Goal: Task Accomplishment & Management: Complete application form

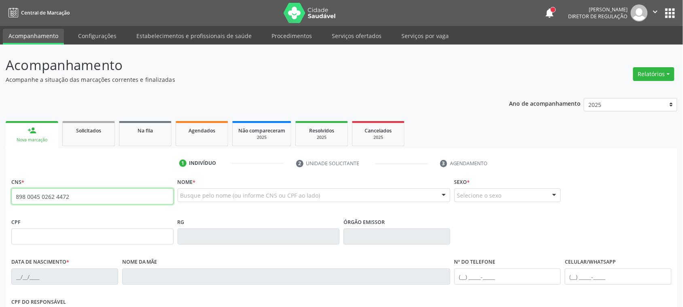
type input "898 0045 0262 4472"
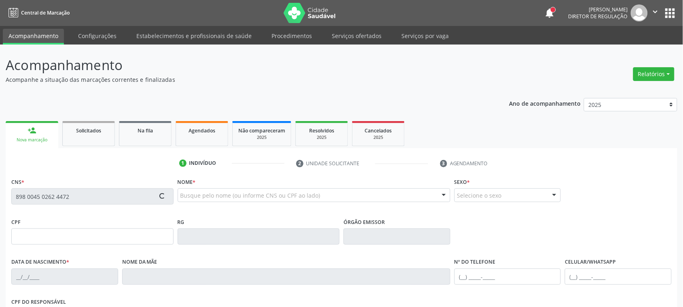
type input "19/07/1967"
type input "Maria de Lurdes Lima"
type input "(87) 99802-6833"
type input "1761"
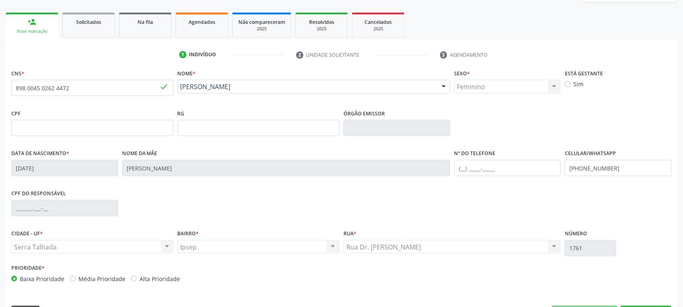
scroll to position [132, 0]
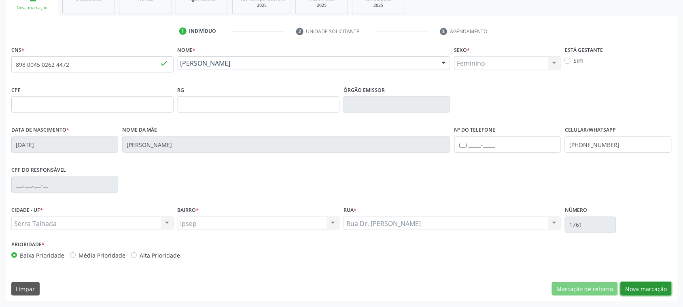
click at [654, 288] on button "Nova marcação" at bounding box center [646, 289] width 51 height 14
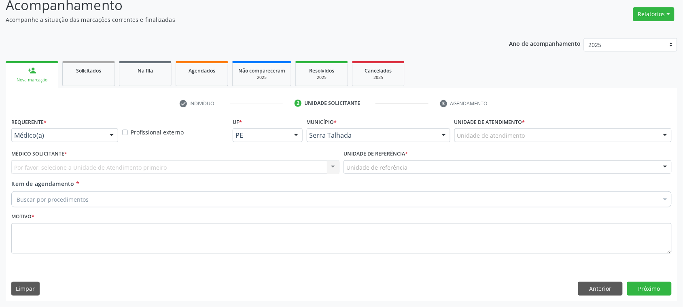
scroll to position [59, 0]
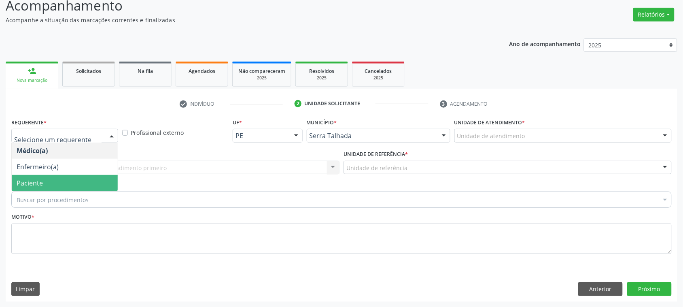
click at [33, 184] on span "Paciente" at bounding box center [30, 182] width 26 height 9
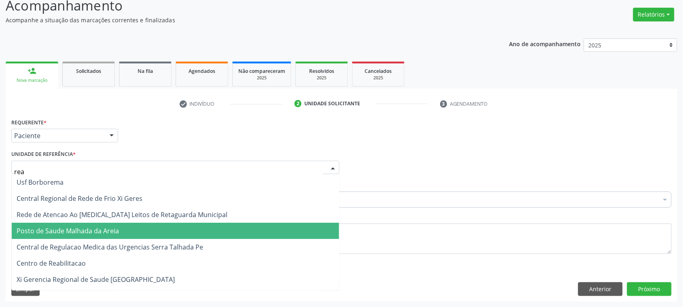
type input "reab"
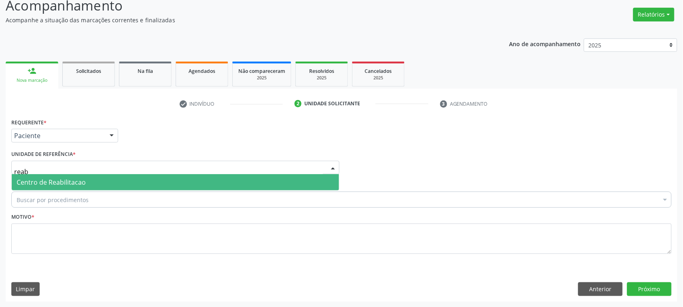
click at [100, 179] on span "Centro de Reabilitacao" at bounding box center [175, 182] width 327 height 16
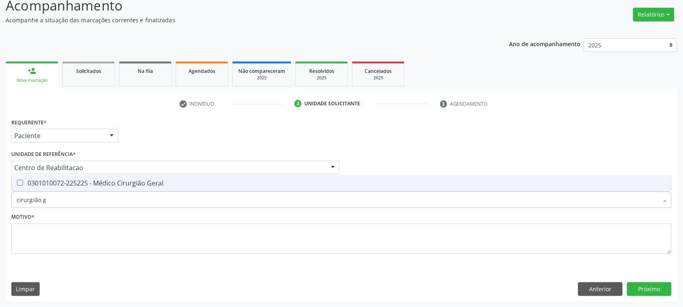
type input "cirurgião ge"
click at [152, 188] on span "0301010072-225225 - Médico Cirurgião Geral" at bounding box center [342, 183] width 660 height 16
checkbox Geral "true"
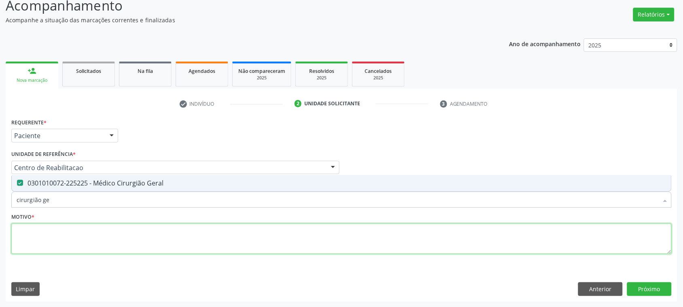
click at [64, 231] on textarea at bounding box center [341, 238] width 660 height 31
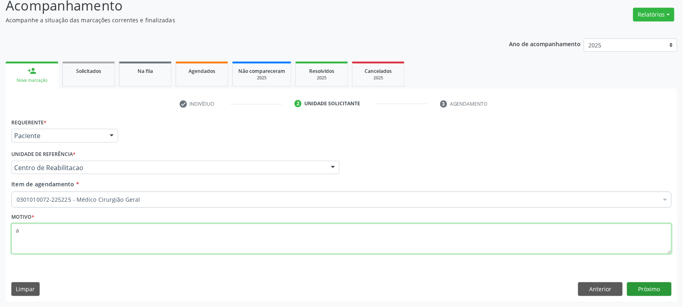
type textarea "a"
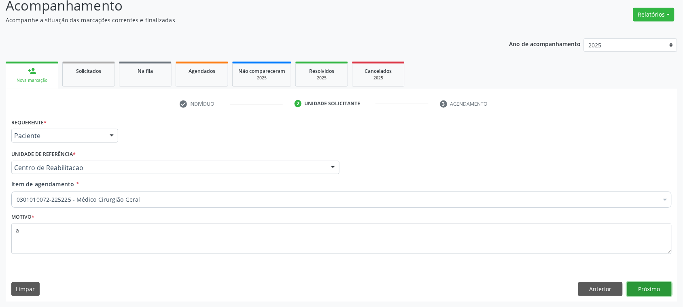
click at [650, 290] on button "Próximo" at bounding box center [649, 289] width 45 height 14
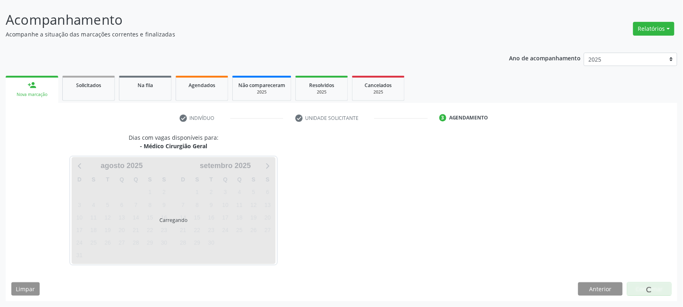
scroll to position [45, 0]
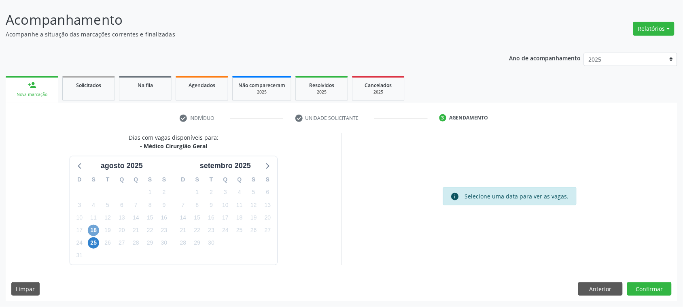
click at [90, 229] on span "18" at bounding box center [93, 230] width 11 height 11
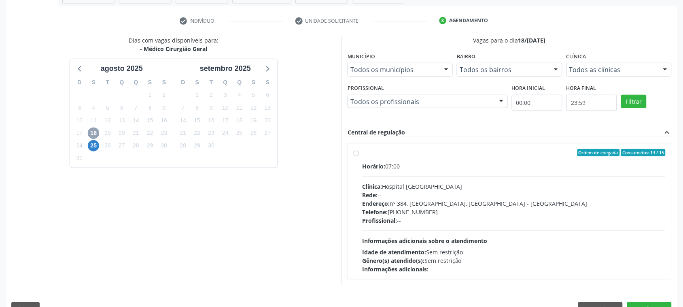
scroll to position [146, 0]
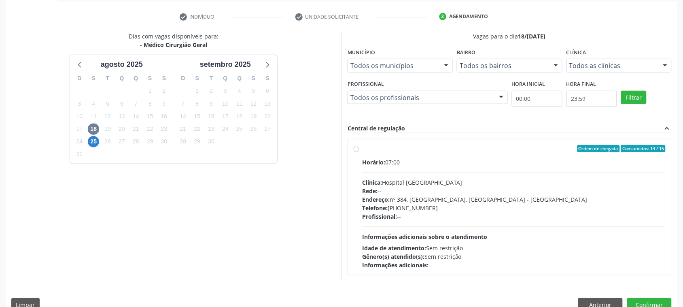
click at [482, 164] on div "Horário: 07:00" at bounding box center [513, 162] width 303 height 8
click at [359, 152] on input "Ordem de chegada Consumidos: 14 / 15 Horário: 07:00 Clínica: Hospital Sao Franc…" at bounding box center [357, 148] width 6 height 7
radio input "true"
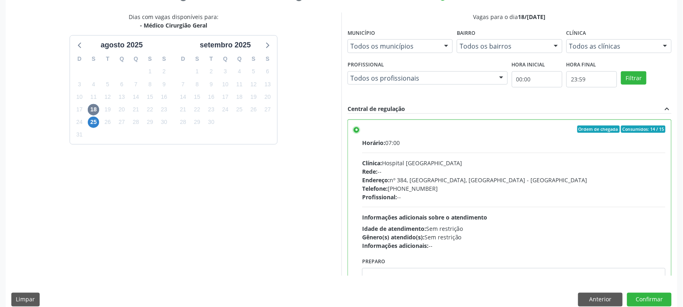
scroll to position [176, 0]
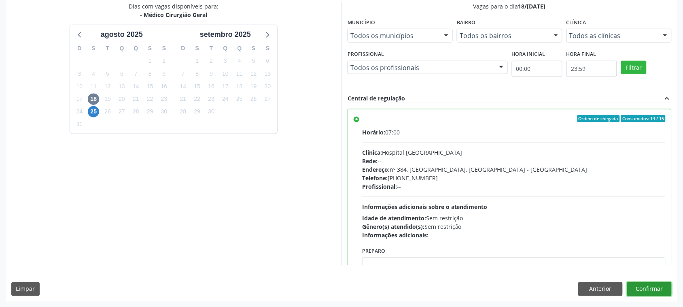
click at [662, 289] on button "Confirmar" at bounding box center [649, 289] width 45 height 14
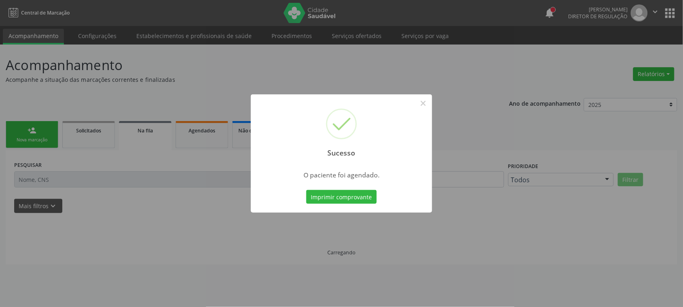
scroll to position [0, 0]
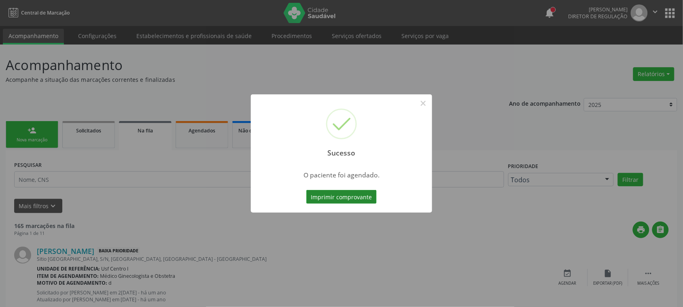
click at [347, 194] on button "Imprimir comprovante" at bounding box center [341, 197] width 70 height 14
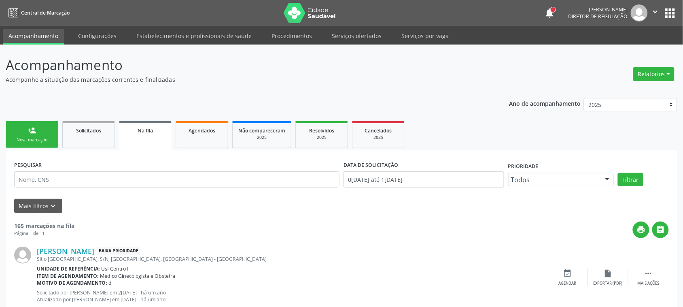
click at [38, 144] on link "person_add Nova marcação" at bounding box center [32, 134] width 53 height 27
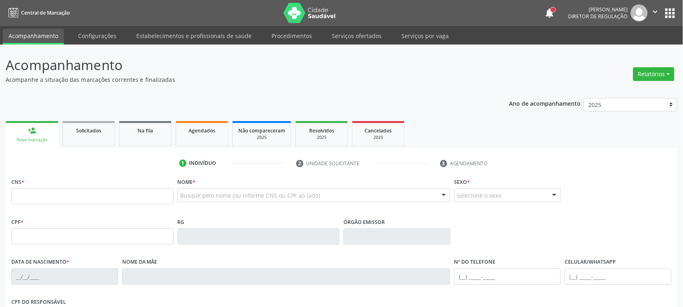
scroll to position [101, 0]
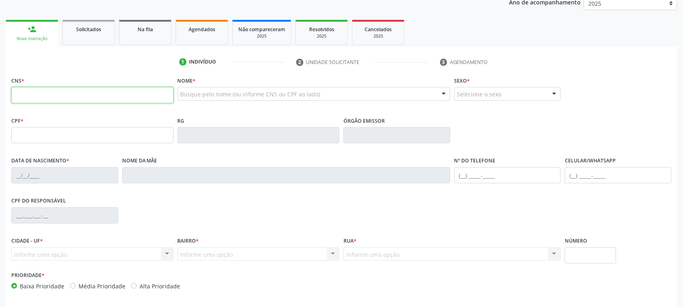
click at [127, 93] on input "text" at bounding box center [92, 95] width 162 height 16
type input "702 3051 8249 4813"
type input "125.113.894-28"
type input "25/10/1998"
type input "Maria do Socorro da Silva"
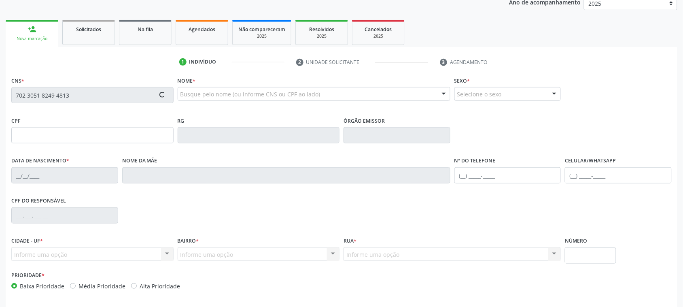
type input "(87) 99615-1972"
type input "008.548.794-55"
type input "1475"
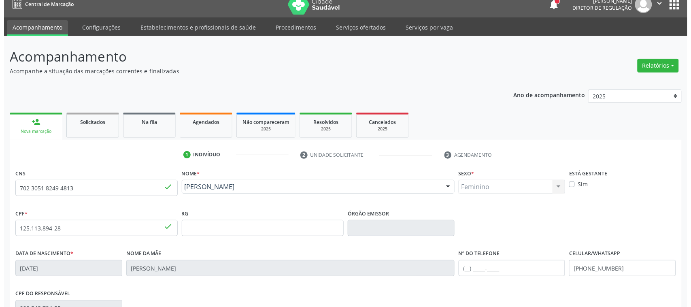
scroll to position [0, 0]
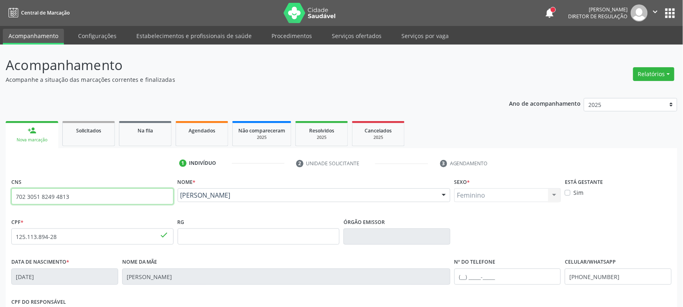
click at [67, 193] on input "702 3051 8249 4813" at bounding box center [92, 196] width 162 height 16
click at [182, 132] on div "Agendados" at bounding box center [202, 130] width 40 height 8
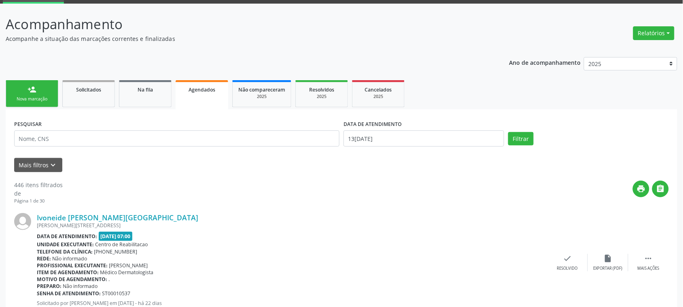
scroll to position [51, 0]
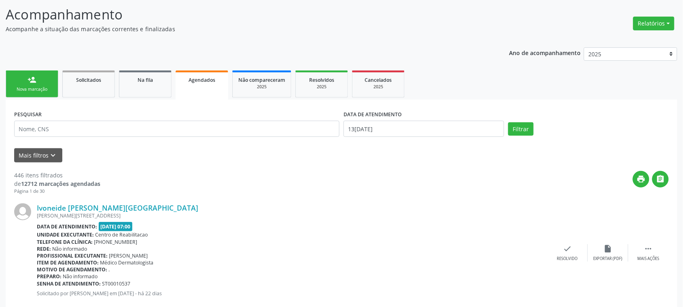
click at [23, 82] on link "person_add Nova marcação" at bounding box center [32, 83] width 53 height 27
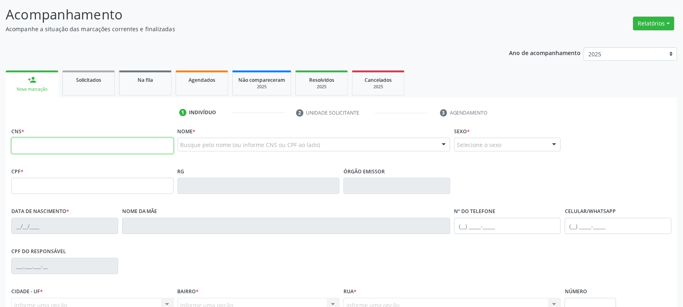
click at [79, 146] on input "text" at bounding box center [92, 146] width 162 height 16
click at [199, 87] on link "Agendados" at bounding box center [202, 82] width 53 height 25
select select "7"
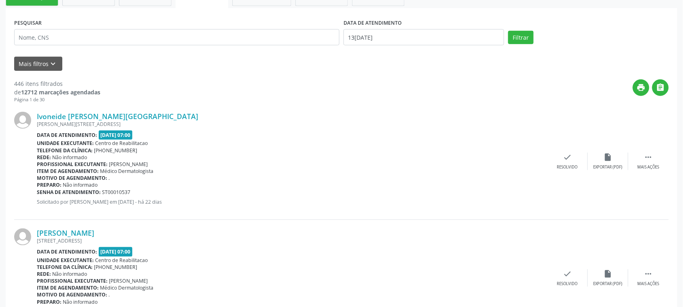
scroll to position [152, 0]
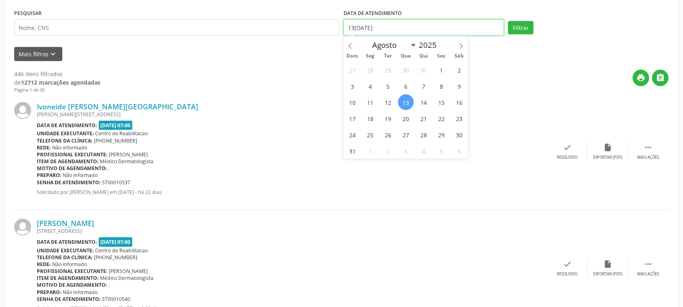
click at [475, 30] on input "[DATE]" at bounding box center [424, 27] width 161 height 16
click at [436, 68] on span "1" at bounding box center [442, 70] width 16 height 16
type input "01/08/2025"
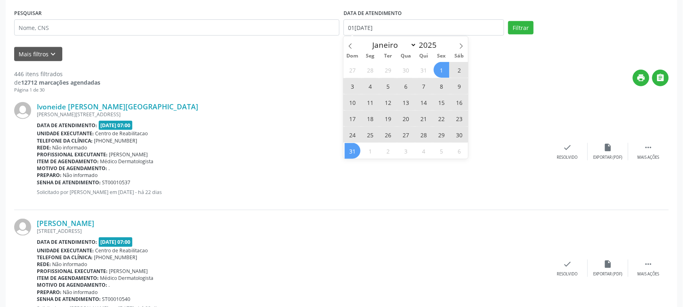
click at [352, 151] on span "31" at bounding box center [353, 151] width 16 height 16
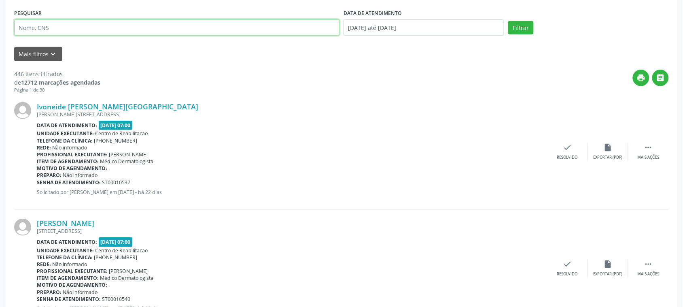
click at [48, 32] on input "text" at bounding box center [176, 27] width 325 height 16
paste input "702 3051 8249 4813"
type input "702 3051 8249 4813"
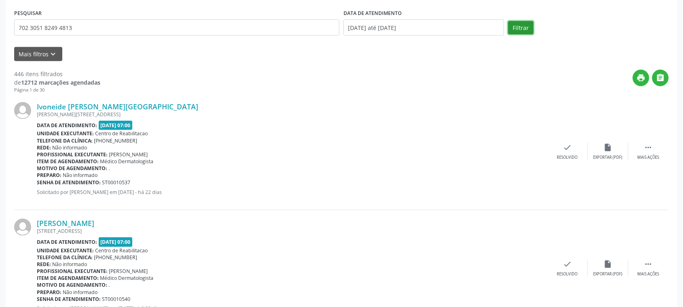
click at [523, 33] on button "Filtrar" at bounding box center [520, 28] width 25 height 14
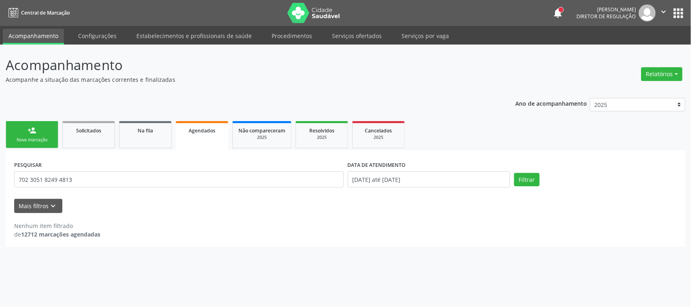
click at [42, 137] on div "Nova marcação" at bounding box center [32, 140] width 40 height 6
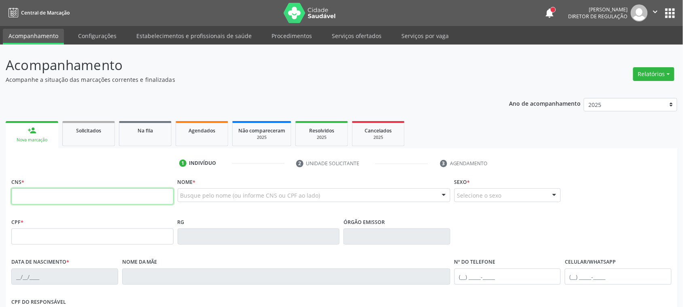
drag, startPoint x: 56, startPoint y: 197, endPoint x: 54, endPoint y: 175, distance: 22.3
click at [56, 197] on input "text" at bounding box center [92, 196] width 162 height 16
paste input "702 3051 8249 4813"
type input "702 3051 8249 4813"
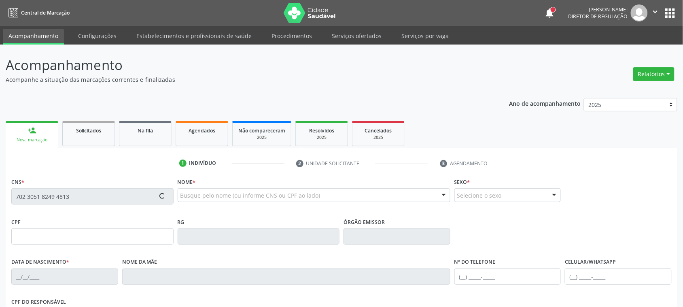
type input "125.113.894-28"
type input "25/10/1998"
type input "Maria do Socorro da Silva"
type input "(87) 99615-1972"
type input "008.548.794-55"
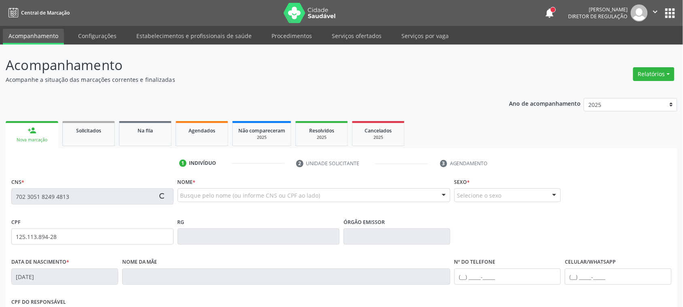
type input "1475"
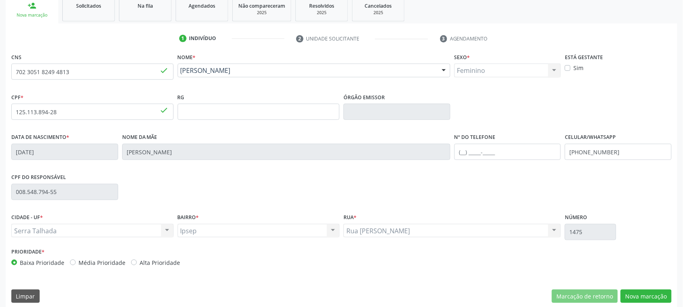
scroll to position [132, 0]
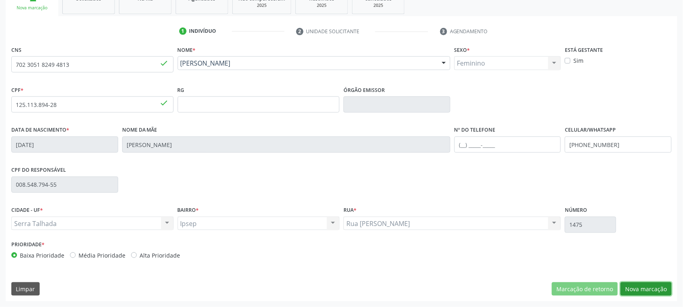
click at [647, 286] on button "Nova marcação" at bounding box center [646, 289] width 51 height 14
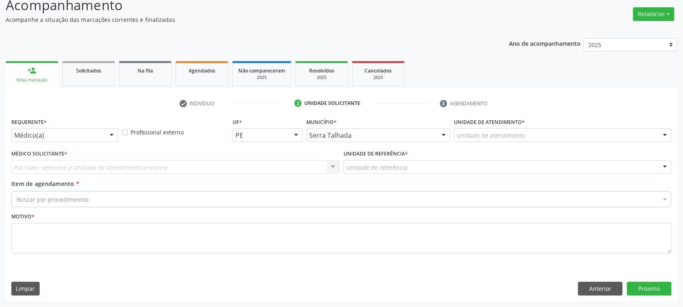
scroll to position [59, 0]
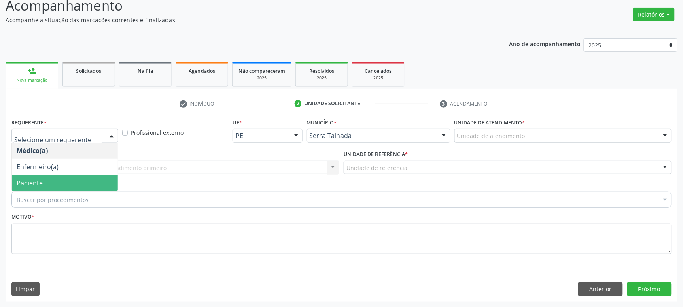
click at [49, 178] on span "Paciente" at bounding box center [65, 183] width 106 height 16
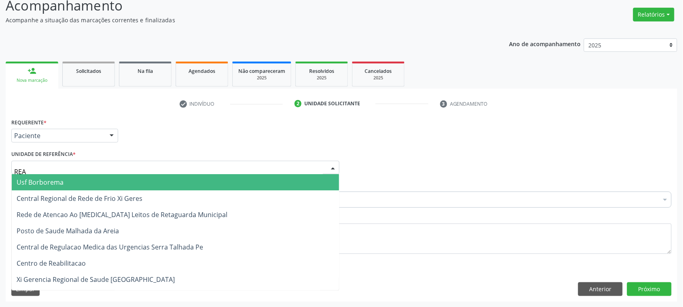
type input "REAB"
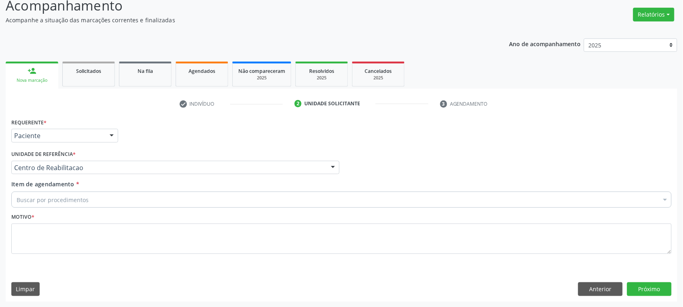
click at [93, 197] on div "Buscar por procedimentos" at bounding box center [341, 199] width 660 height 16
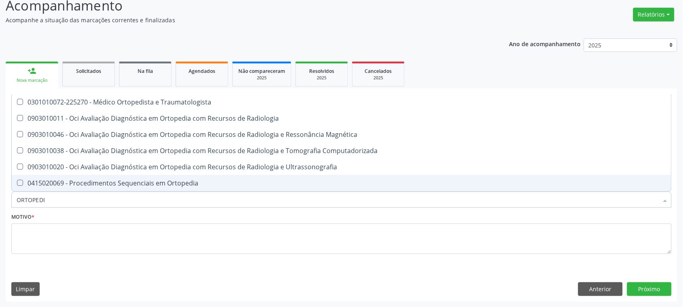
type input "ORTOPEDIS"
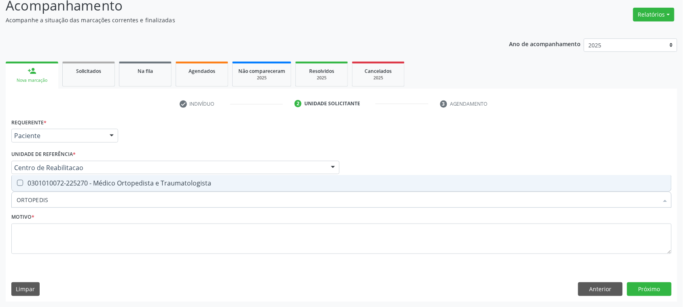
click at [64, 176] on span "0301010072-225270 - Médico Ortopedista e Traumatologista" at bounding box center [342, 183] width 660 height 16
checkbox Traumatologista "true"
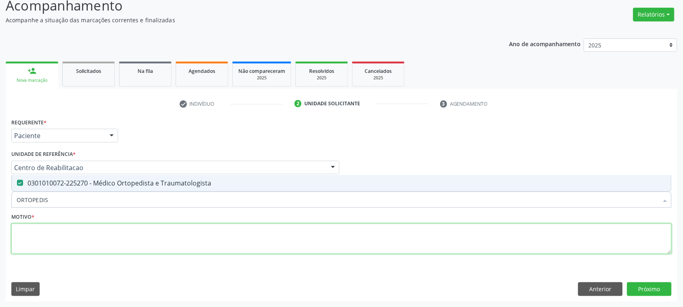
click at [59, 237] on textarea at bounding box center [341, 238] width 660 height 31
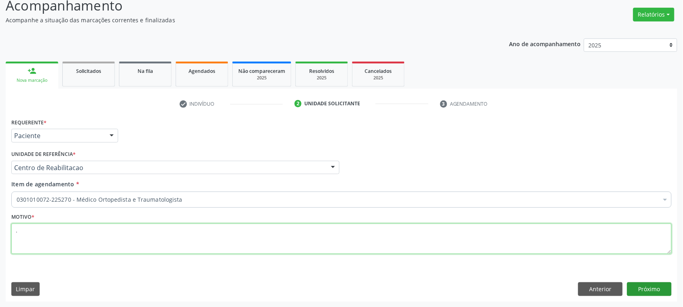
type textarea "."
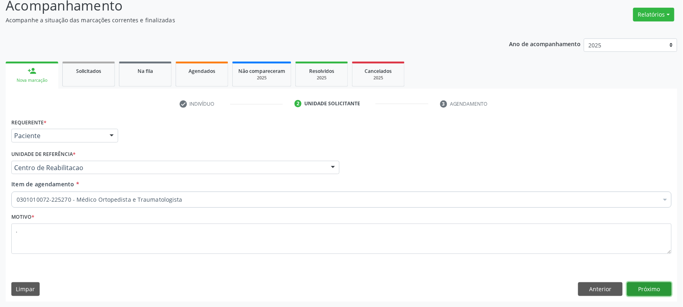
click at [652, 288] on button "Próximo" at bounding box center [649, 289] width 45 height 14
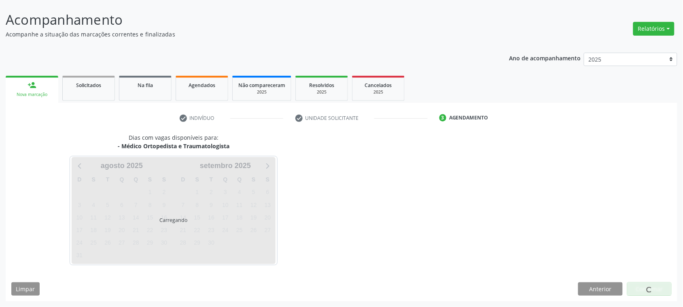
scroll to position [45, 0]
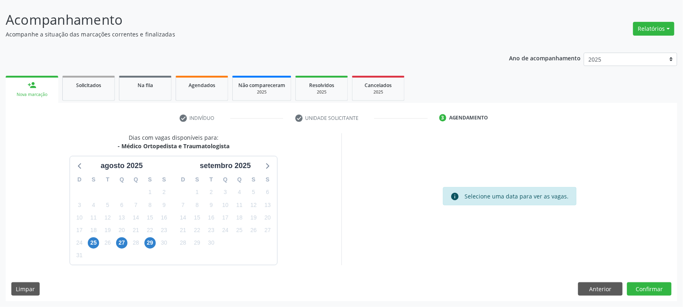
click at [90, 236] on div "25" at bounding box center [93, 242] width 11 height 13
click at [95, 246] on span "25" at bounding box center [93, 242] width 11 height 11
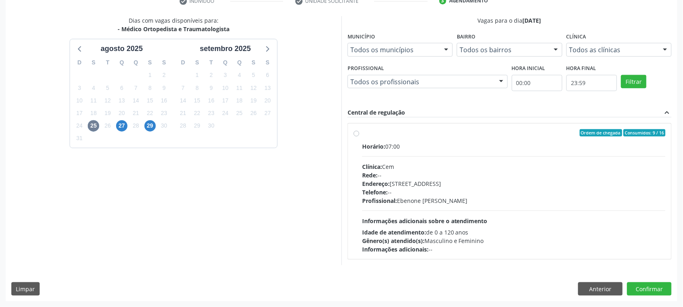
click at [411, 155] on div "Horário: 07:00 Clínica: Cem Rede: -- Endereço: Casa, nº 393, Nossa Senhora da P…" at bounding box center [513, 197] width 303 height 111
click at [359, 136] on input "Ordem de chegada Consumidos: 9 / 16 Horário: 07:00 Clínica: Cem Rede: -- Endere…" at bounding box center [357, 132] width 6 height 7
radio input "true"
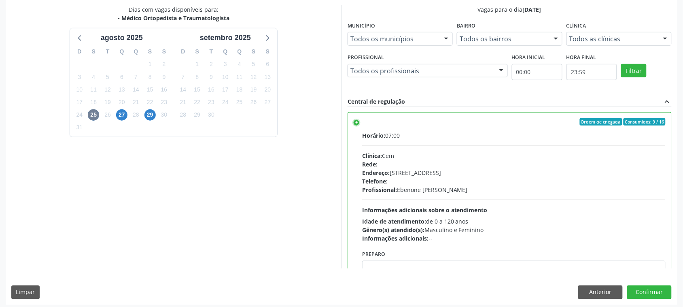
scroll to position [176, 0]
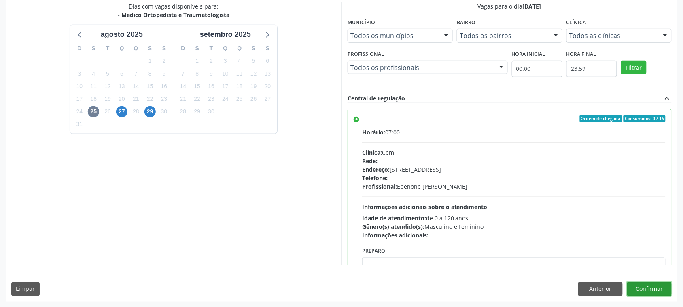
click at [658, 292] on button "Confirmar" at bounding box center [649, 289] width 45 height 14
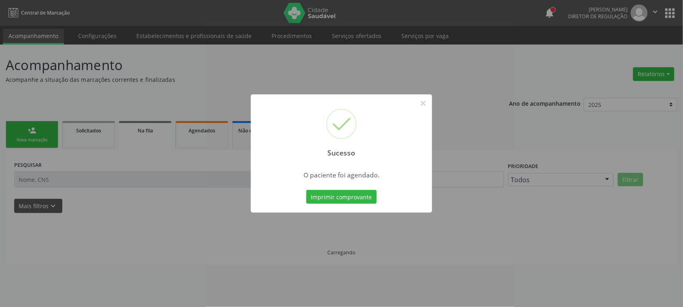
scroll to position [0, 0]
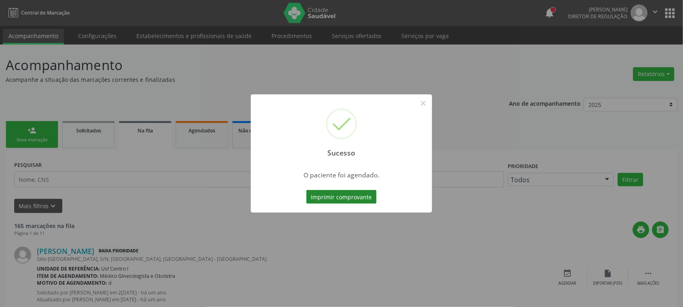
click at [354, 198] on button "Imprimir comprovante" at bounding box center [341, 197] width 70 height 14
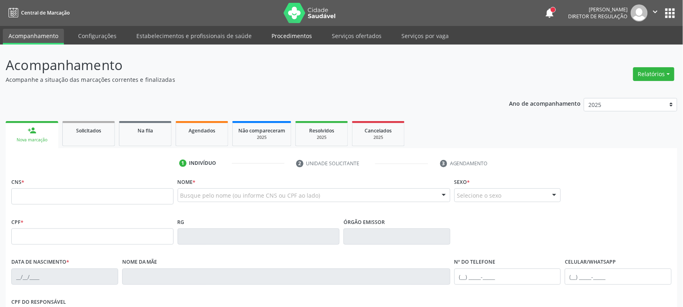
click at [298, 34] on link "Procedimentos" at bounding box center [292, 36] width 52 height 14
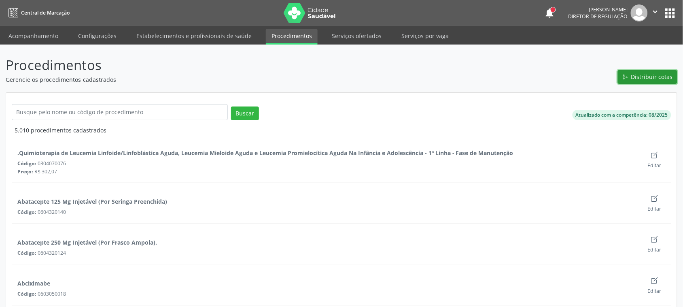
click at [658, 79] on span "Distribuir cotas" at bounding box center [652, 76] width 42 height 8
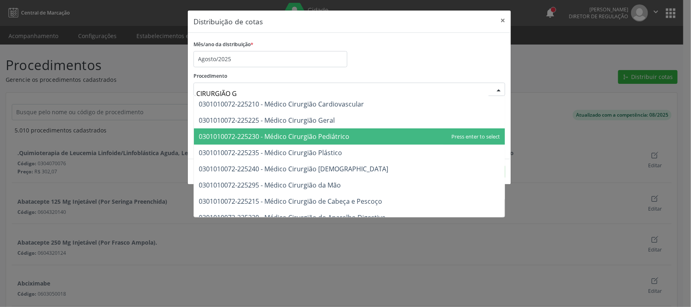
type input "CIRURGIÃO GE"
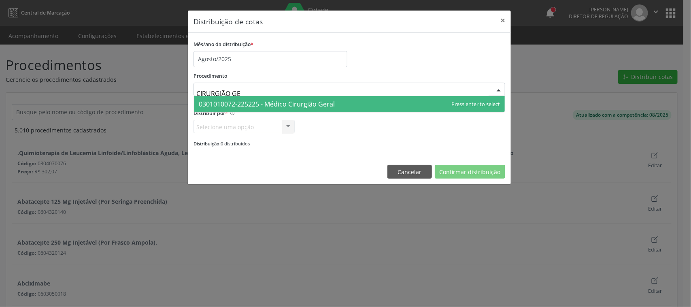
click at [330, 112] on div "0301010072-225225 - Médico Cirurgião Geral No elements found. Consider changing…" at bounding box center [349, 104] width 312 height 17
click at [330, 106] on span "0301010072-225225 - Médico Cirurgião Geral" at bounding box center [267, 104] width 136 height 9
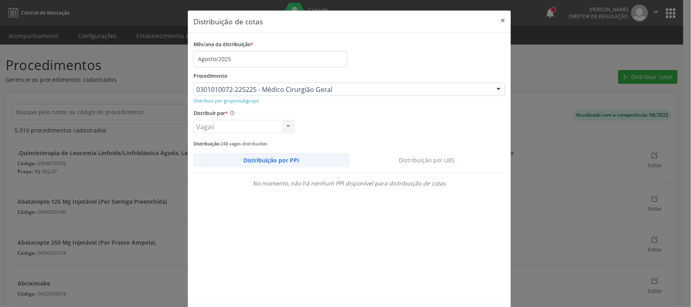
click at [458, 157] on link "Distribuição por UBS" at bounding box center [427, 160] width 156 height 14
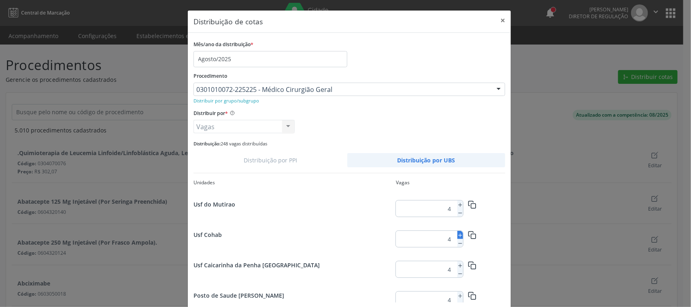
click at [457, 237] on icon at bounding box center [460, 235] width 6 height 6
type input "5"
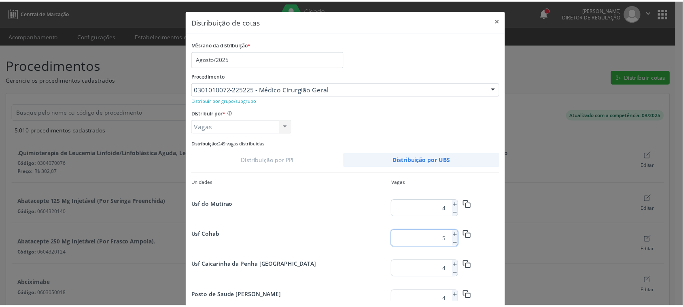
scroll to position [37, 0]
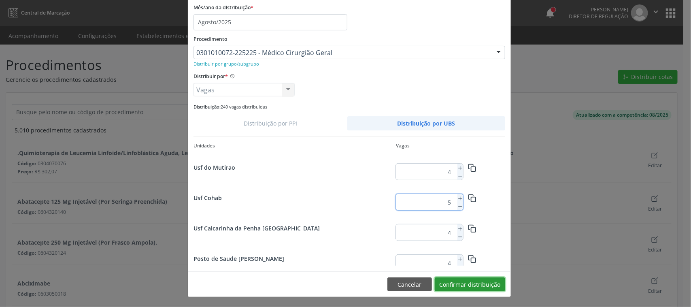
click at [465, 282] on button "Confirmar distribuição" at bounding box center [470, 284] width 70 height 14
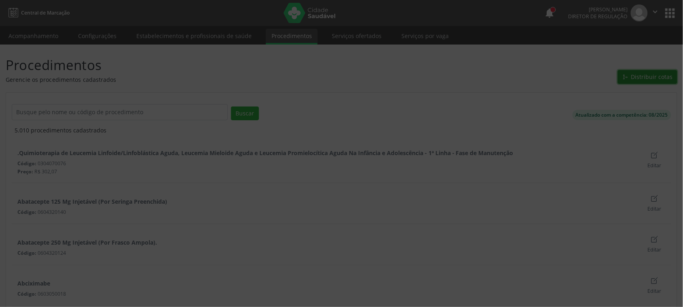
scroll to position [0, 0]
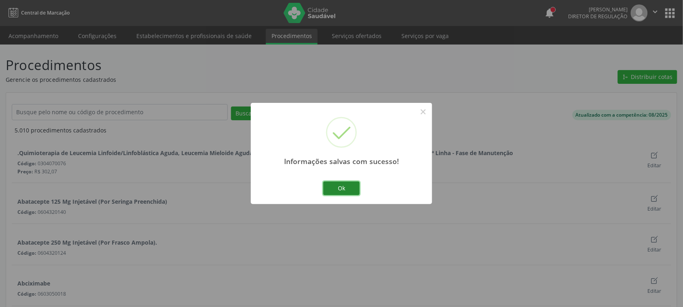
click at [348, 186] on button "Ok" at bounding box center [341, 188] width 36 height 14
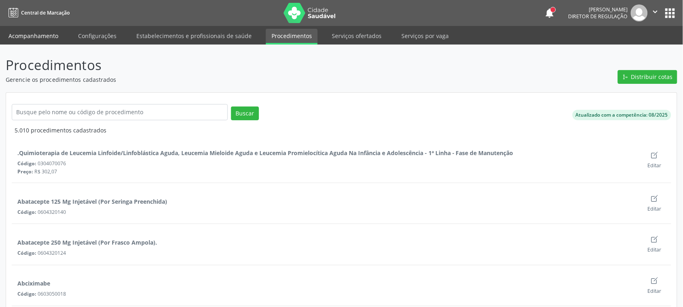
click at [28, 39] on link "Acompanhamento" at bounding box center [33, 36] width 61 height 14
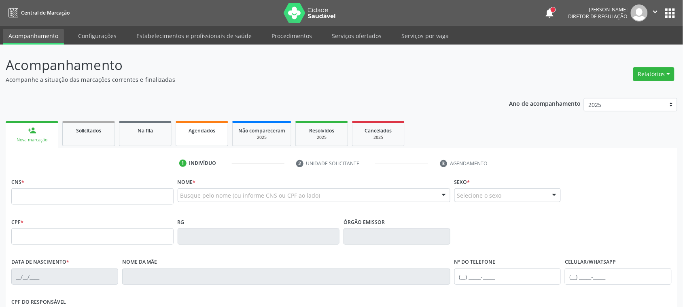
click at [214, 138] on link "Agendados" at bounding box center [202, 133] width 53 height 25
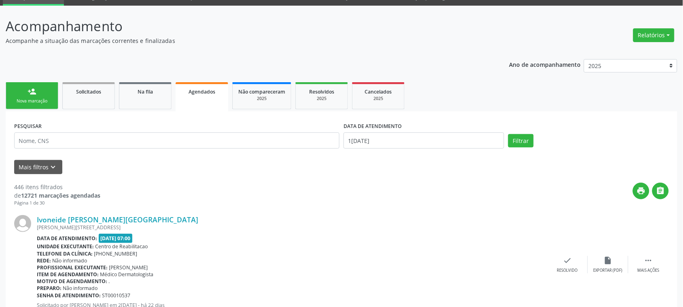
scroll to position [101, 0]
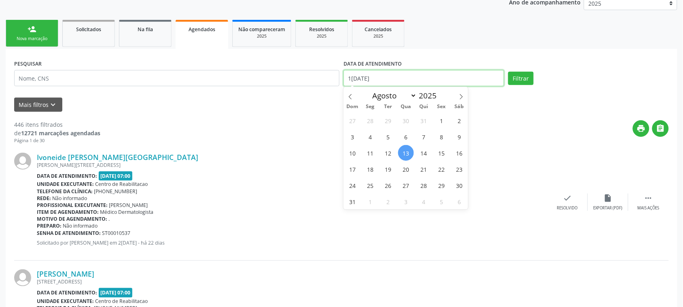
click at [395, 73] on input "[DATE]" at bounding box center [424, 78] width 161 height 16
click at [438, 119] on span "1" at bounding box center [442, 120] width 16 height 16
type input "01/08/2025"
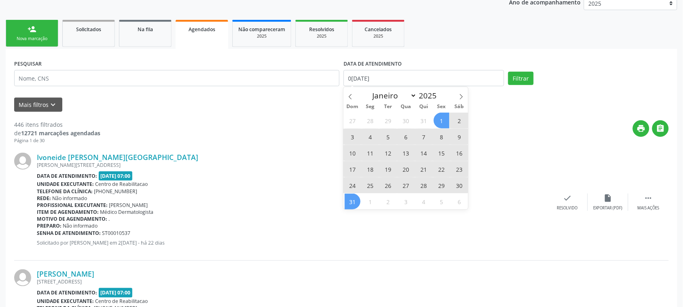
click at [353, 201] on span "31" at bounding box center [353, 201] width 16 height 16
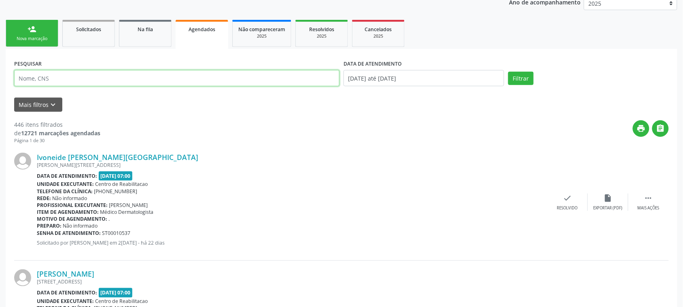
click at [81, 83] on input "text" at bounding box center [176, 78] width 325 height 16
type input "JOAO GERO"
click at [508, 72] on button "Filtrar" at bounding box center [520, 79] width 25 height 14
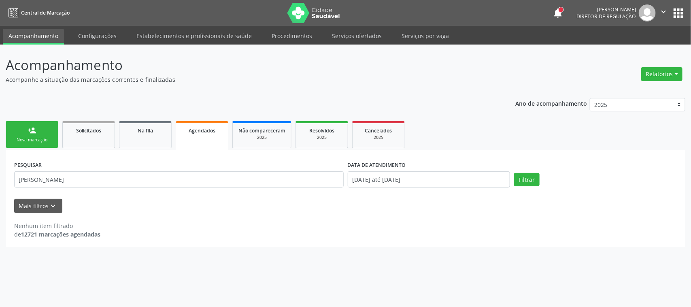
click at [30, 142] on div "Nova marcação" at bounding box center [32, 140] width 40 height 6
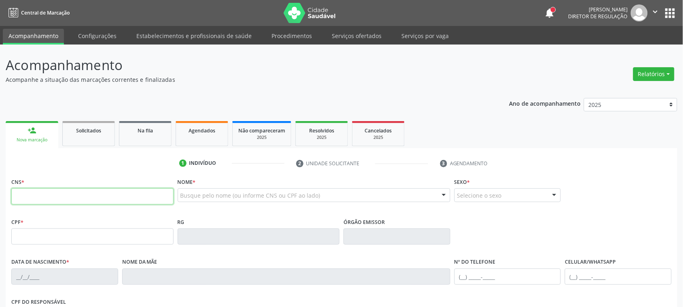
click at [39, 189] on input "text" at bounding box center [92, 196] width 162 height 16
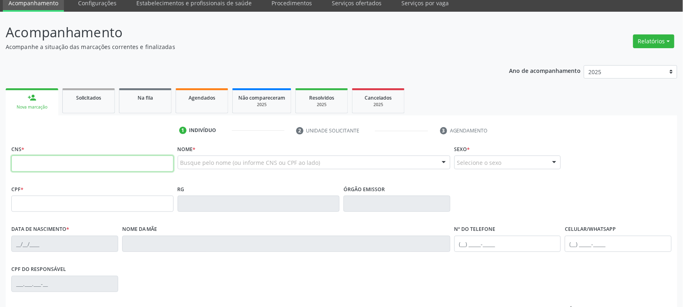
scroll to position [51, 0]
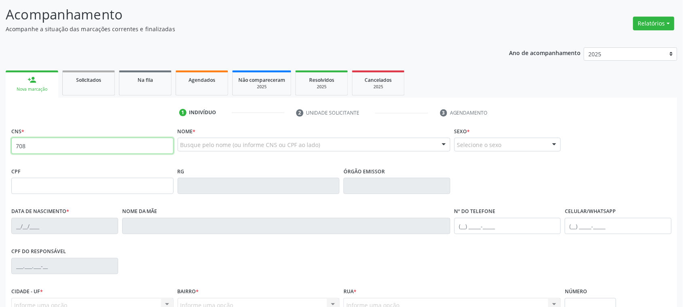
click at [75, 144] on input "708" at bounding box center [92, 146] width 162 height 16
type input "708 5073 3838 5470"
type input "011.696.564-98"
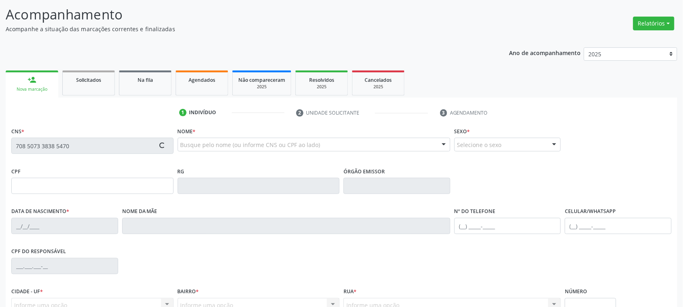
type input "26/05/1955"
type input "Maria Madalena de Jusus"
type input "(87) 99999-9999"
type input "269.560.474-20"
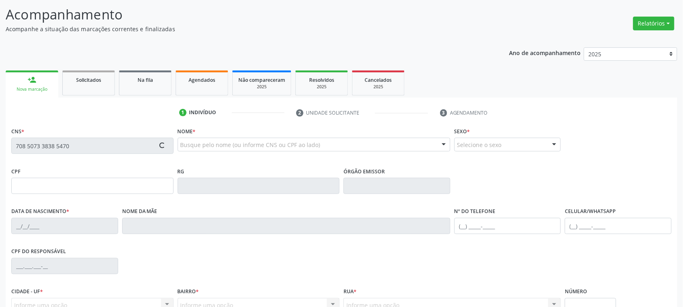
type input "834"
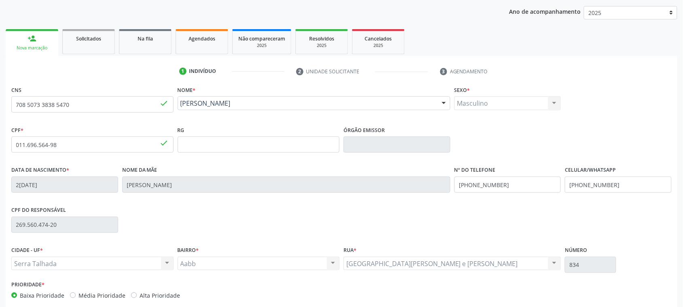
scroll to position [132, 0]
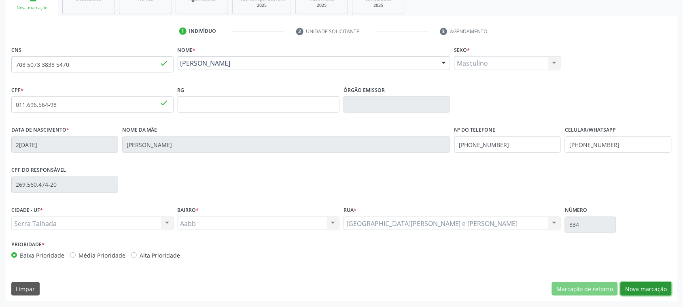
click at [650, 289] on button "Nova marcação" at bounding box center [646, 289] width 51 height 14
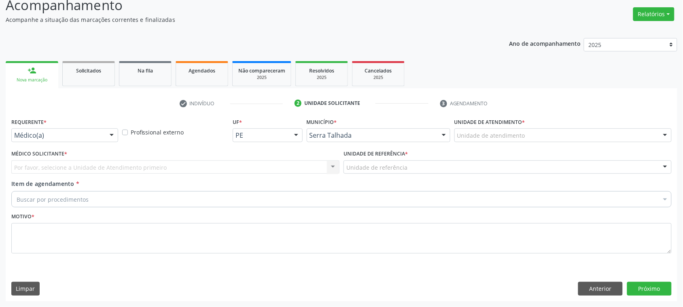
scroll to position [59, 0]
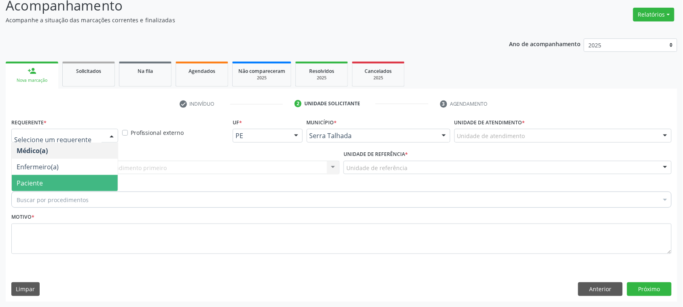
click at [53, 189] on span "Paciente" at bounding box center [65, 183] width 106 height 16
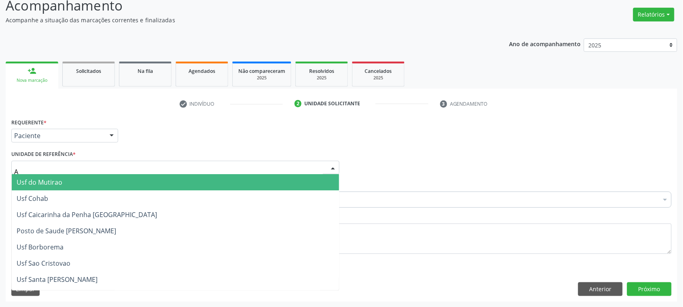
type input "AB"
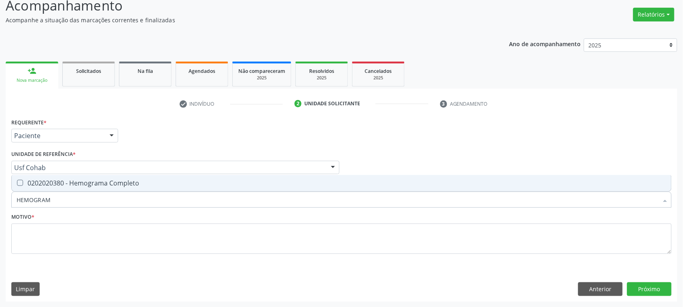
type input "HEMOGRAMA"
click at [164, 178] on span "0202020380 - Hemograma Completo" at bounding box center [342, 183] width 660 height 16
checkbox Completo "true"
click at [97, 197] on input "HEMOGRAMA" at bounding box center [338, 199] width 642 height 16
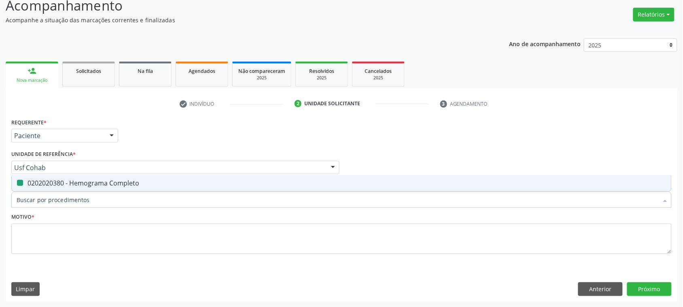
checkbox Completo "false"
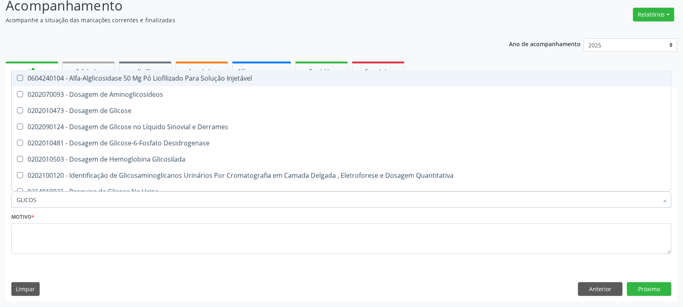
type input "GLICOSE"
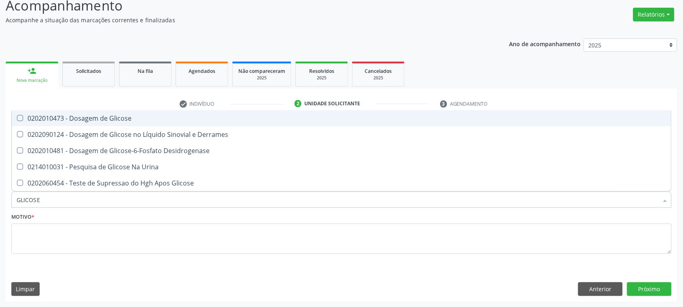
click at [136, 119] on div "0202010473 - Dosagem de Glicose" at bounding box center [342, 118] width 650 height 6
checkbox Glicose "true"
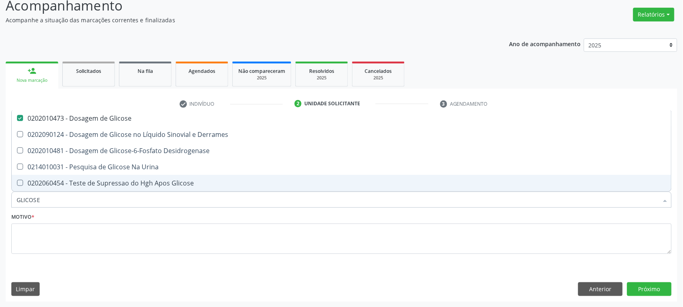
click at [53, 205] on input "GLICOSE" at bounding box center [338, 199] width 642 height 16
checkbox Glicose "false"
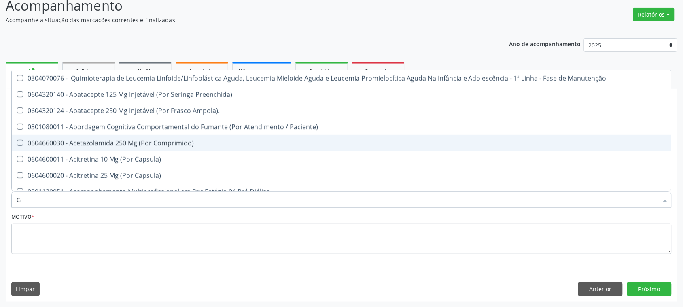
type input "GL"
checkbox Oftalmológica "true"
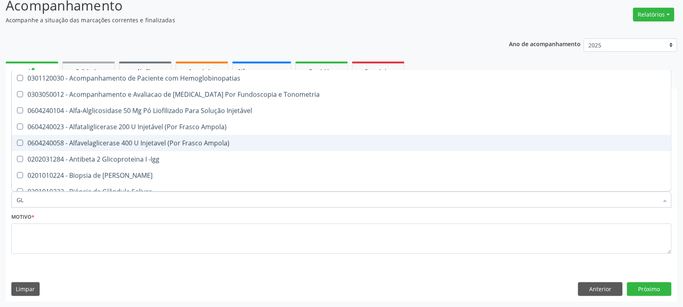
type input "GLI"
checkbox \(Confirmatorio\) "true"
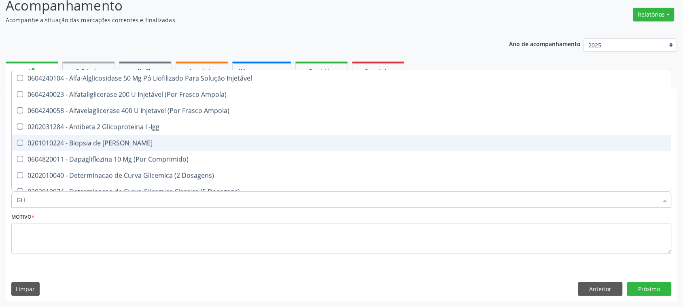
type input "GLIC"
checkbox Aminoglicosideos "true"
checkbox Glicose "false"
type input "GLICO"
checkbox Comprimido\) "true"
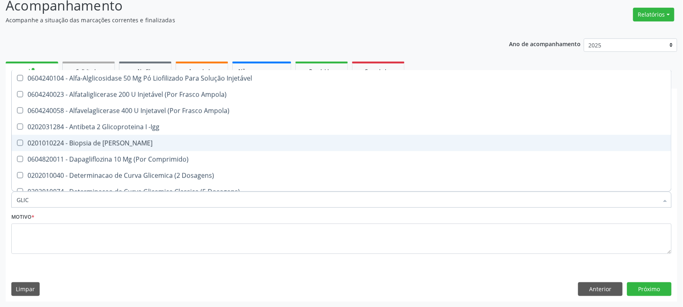
checkbox Aminoglicosideos "false"
type input "GLICOS"
checkbox Acida "true"
checkbox Glicose "false"
type input "GLICOSI"
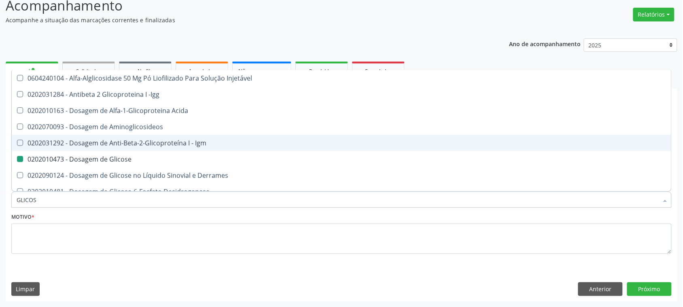
checkbox Acida "false"
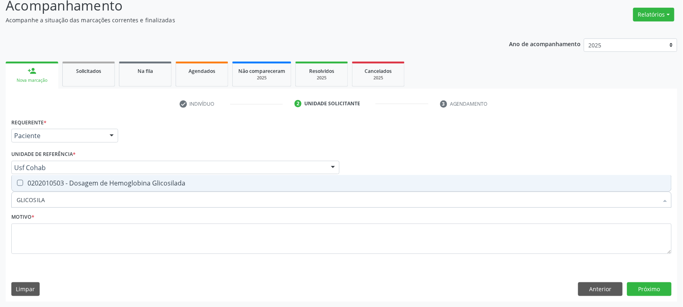
type input "GLICOSILAD"
click at [134, 189] on span "0202010503 - Dosagem de Hemoglobina Glicosilada" at bounding box center [342, 183] width 660 height 16
checkbox Glicosilada "true"
click at [120, 199] on input "GLICOSILAD" at bounding box center [338, 199] width 642 height 16
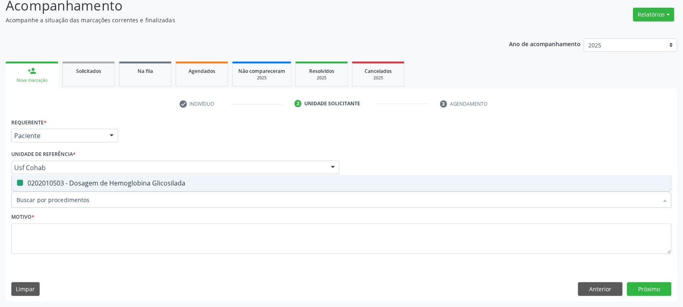
checkbox Glicosilada "false"
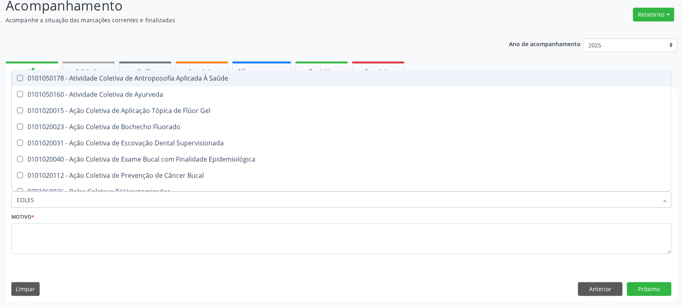
type input "COLEST"
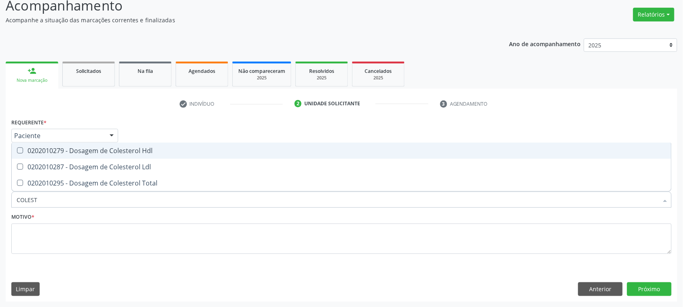
click at [59, 145] on span "0202010279 - Dosagem de Colesterol Hdl" at bounding box center [342, 150] width 660 height 16
checkbox Hdl "true"
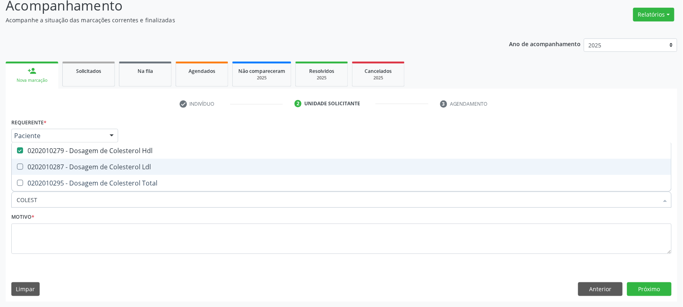
click at [55, 164] on div "0202010287 - Dosagem de Colesterol Ldl" at bounding box center [342, 166] width 650 height 6
checkbox Ldl "true"
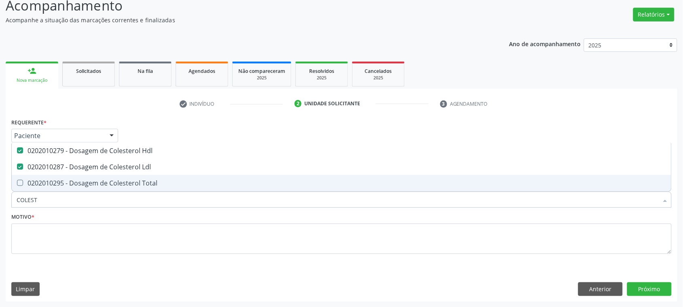
click at [53, 185] on div "0202010295 - Dosagem de Colesterol Total" at bounding box center [342, 183] width 650 height 6
checkbox Total "true"
click at [50, 206] on input "COLEST" at bounding box center [338, 199] width 642 height 16
type input "TR"
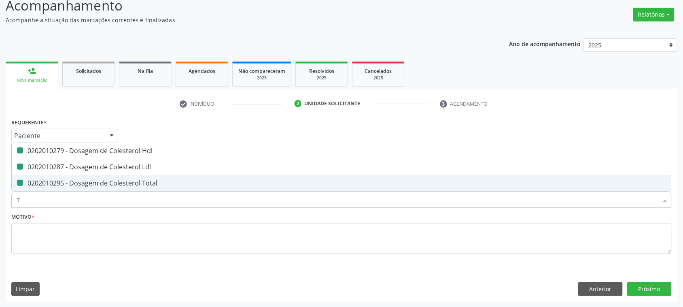
checkbox Hdl "false"
checkbox Ldl "false"
checkbox Total "false"
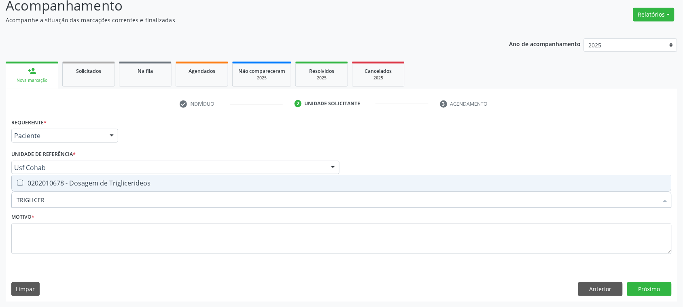
type input "TRIGLICERI"
click at [225, 185] on div "0202010678 - Dosagem de Triglicerideos" at bounding box center [342, 183] width 650 height 6
checkbox Triglicerideos "true"
click at [157, 199] on input "TRIGLICERI" at bounding box center [338, 199] width 642 height 16
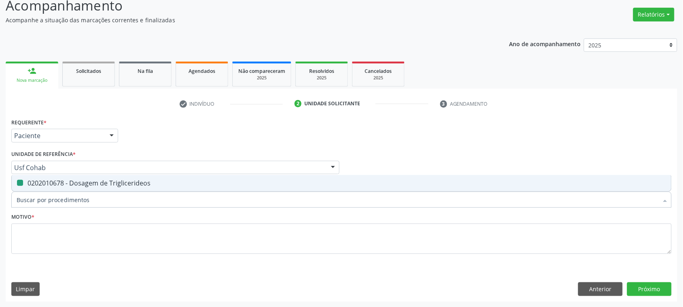
checkbox Triglicerideos "false"
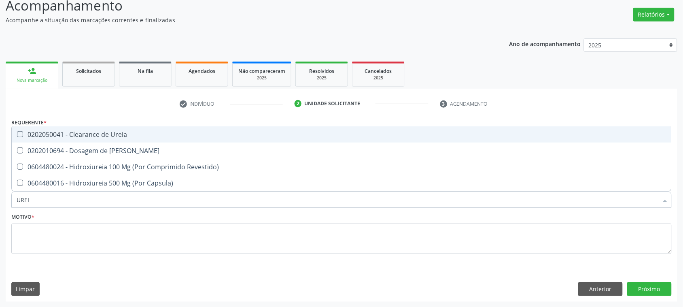
type input "UREIA"
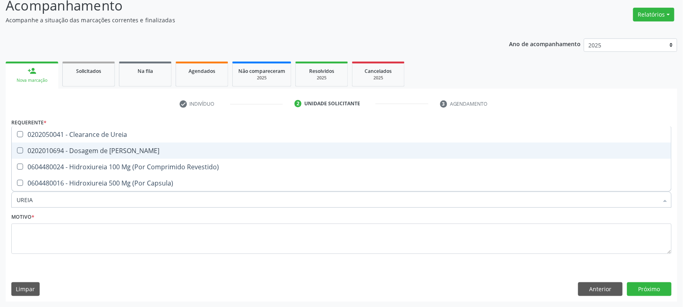
click at [125, 152] on div "0202010694 - Dosagem de Ureia" at bounding box center [342, 150] width 650 height 6
checkbox Ureia "true"
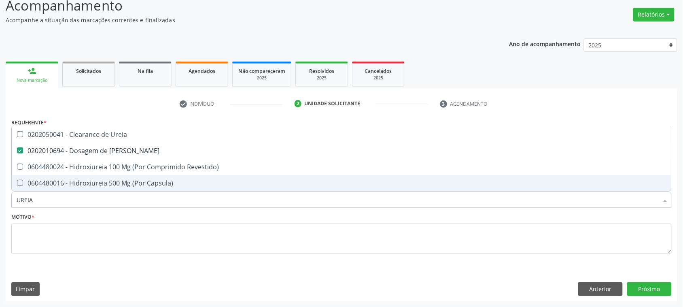
click at [90, 196] on input "UREIA" at bounding box center [338, 199] width 642 height 16
type input "CRE"
checkbox Ureia "false"
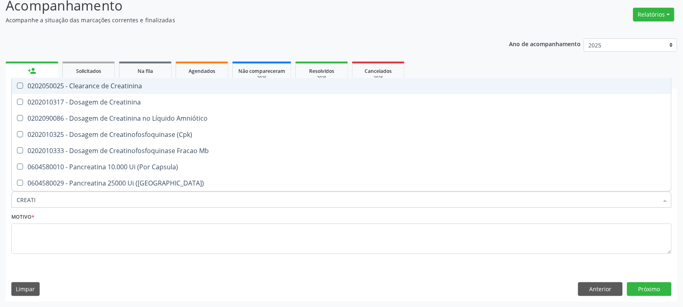
type input "CREATIN"
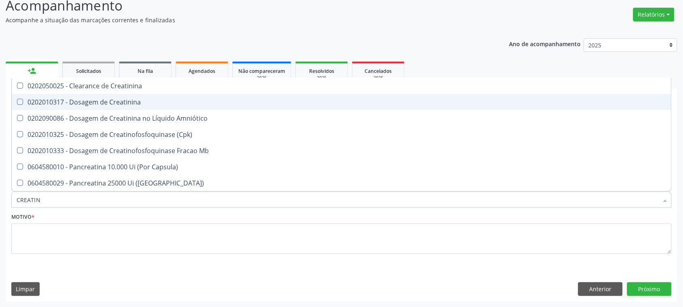
click at [143, 99] on div "0202010317 - Dosagem de Creatinina" at bounding box center [342, 102] width 650 height 6
checkbox Creatinina "true"
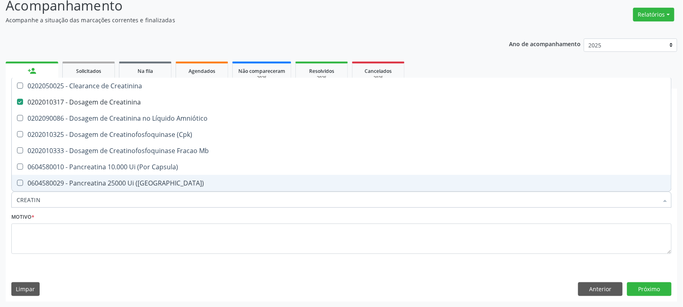
click at [53, 204] on input "CREATIN" at bounding box center [338, 199] width 642 height 16
type input "TRA"
checkbox Creatinina "false"
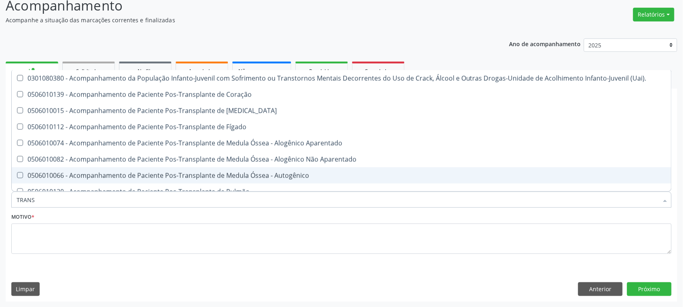
type input "TRANSA"
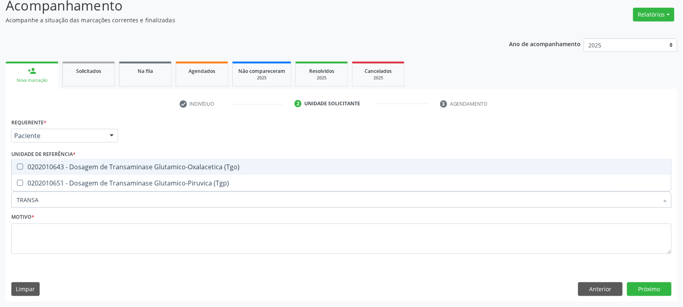
click at [112, 169] on div "0202010643 - Dosagem de Transaminase Glutamico-Oxalacetica (Tgo)" at bounding box center [342, 166] width 650 height 6
checkbox \(Tgo\) "true"
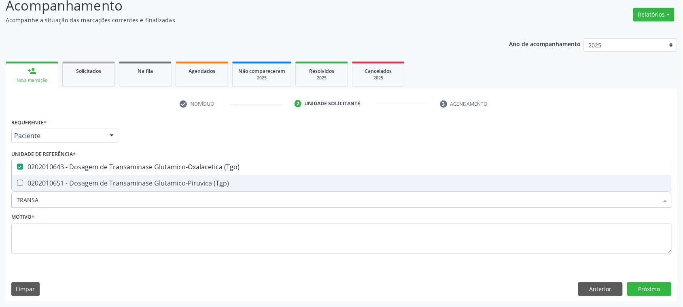
click at [106, 181] on div "0202010651 - Dosagem de Transaminase Glutamico-Piruvica (Tgp)" at bounding box center [342, 183] width 650 height 6
checkbox \(Tgp\) "true"
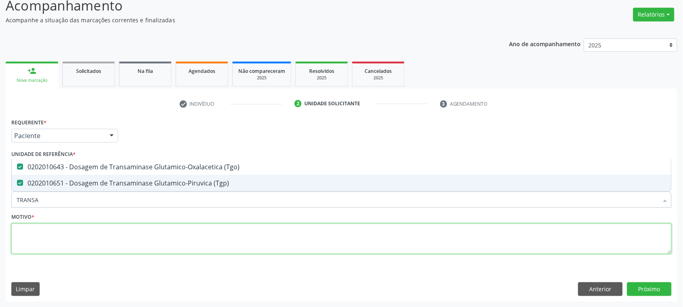
click at [80, 246] on textarea at bounding box center [341, 238] width 660 height 31
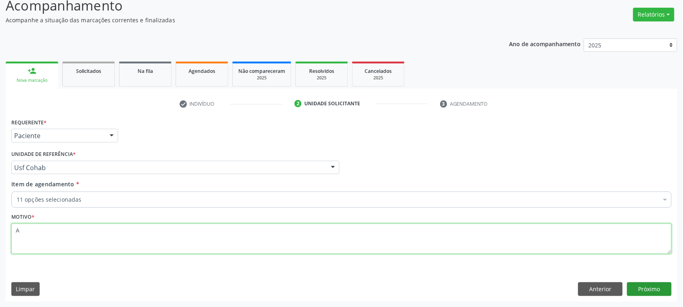
type textarea "A"
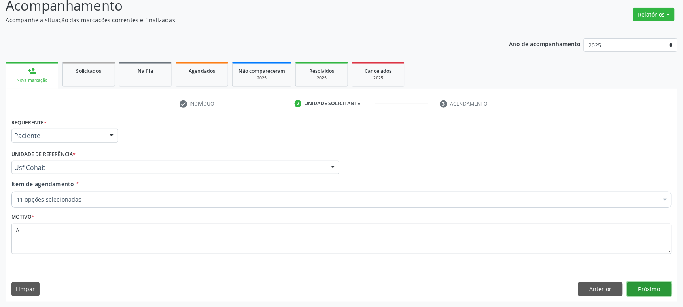
click at [666, 295] on button "Próximo" at bounding box center [649, 289] width 45 height 14
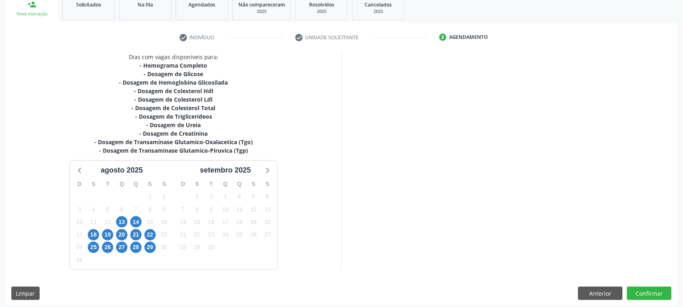
scroll to position [130, 0]
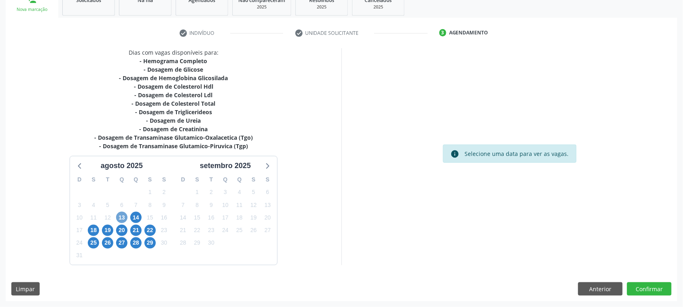
click at [118, 214] on span "13" at bounding box center [121, 217] width 11 height 11
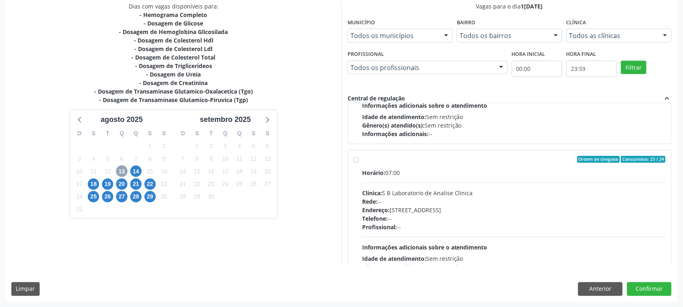
scroll to position [128, 0]
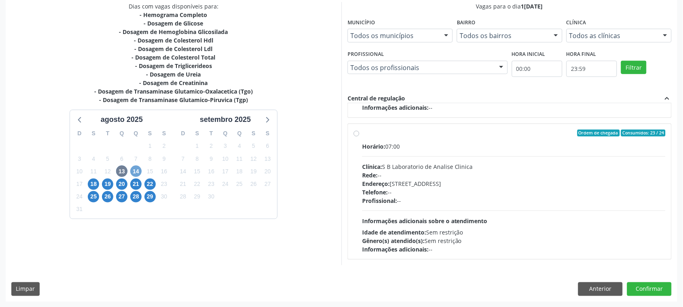
click at [133, 172] on span "14" at bounding box center [135, 171] width 11 height 11
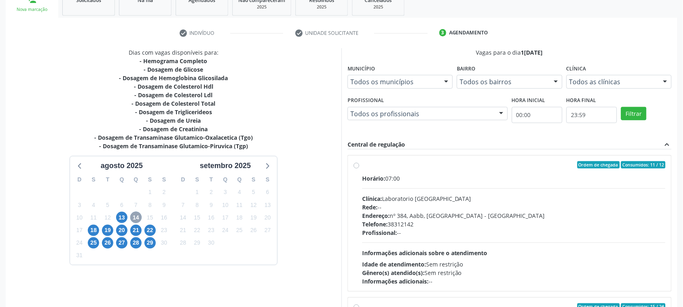
scroll to position [176, 0]
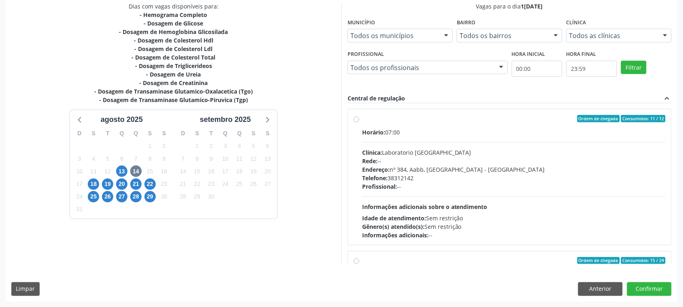
click at [492, 159] on div "Rede: --" at bounding box center [513, 161] width 303 height 8
click at [359, 122] on input "Ordem de chegada Consumidos: 11 / 12 Horário: 07:00 Clínica: Laboratorio Sao Fr…" at bounding box center [357, 118] width 6 height 7
radio input "true"
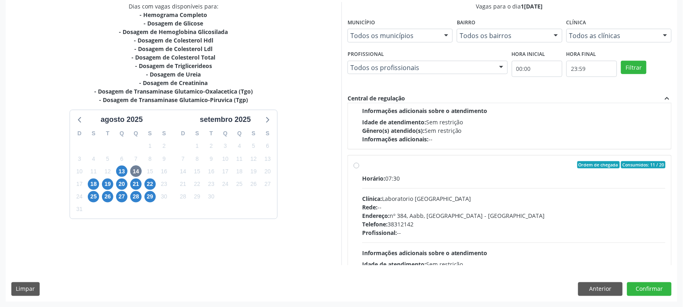
scroll to position [325, 0]
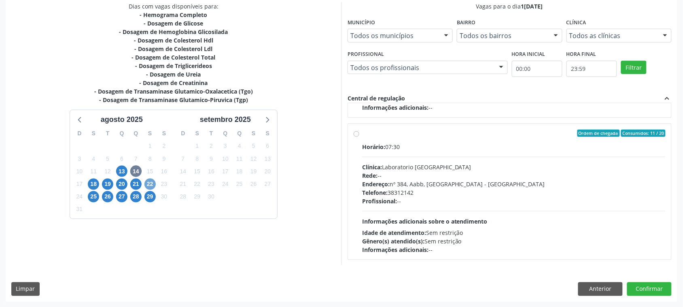
click at [153, 185] on span "22" at bounding box center [149, 183] width 11 height 11
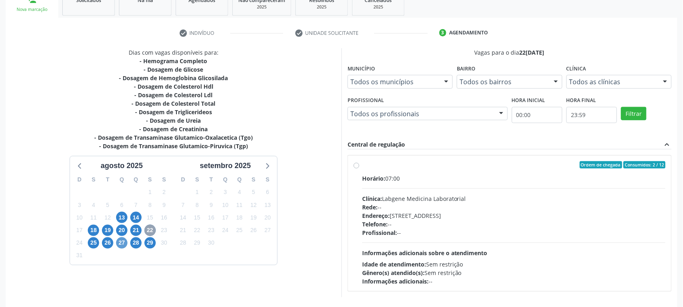
scroll to position [162, 0]
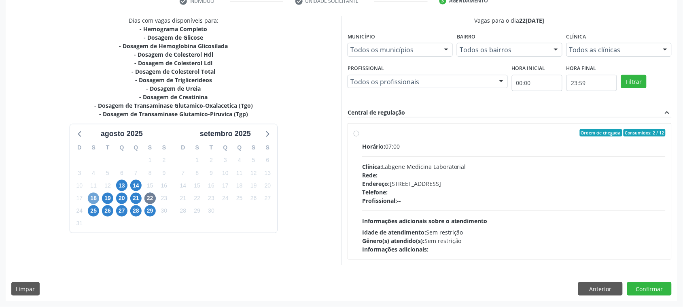
click at [92, 196] on span "18" at bounding box center [93, 198] width 11 height 11
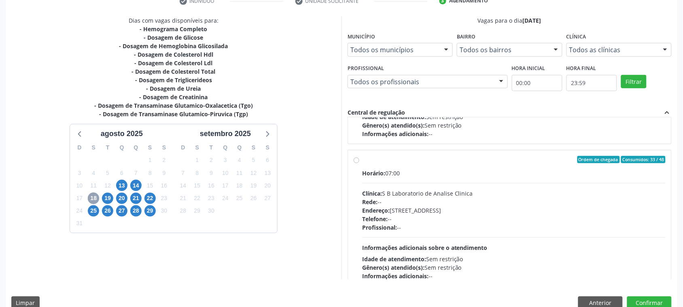
scroll to position [270, 0]
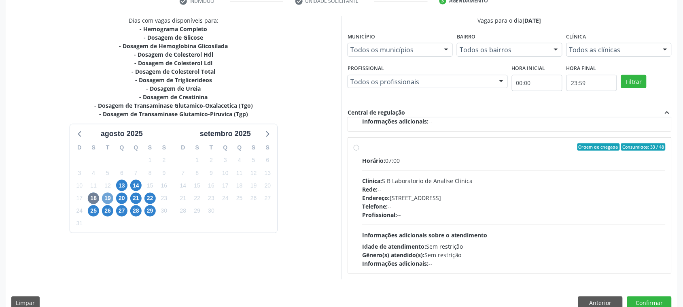
click at [104, 199] on span "19" at bounding box center [107, 198] width 11 height 11
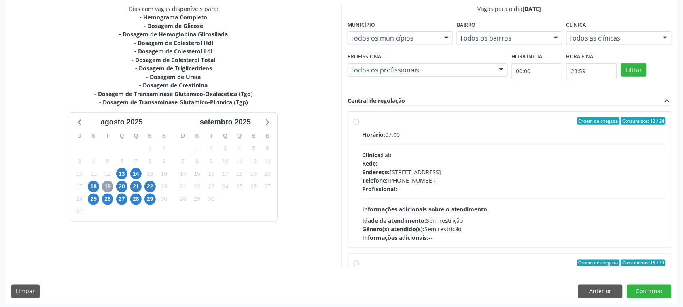
scroll to position [176, 0]
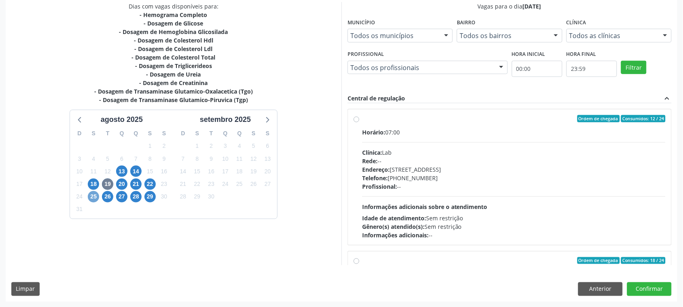
click at [91, 198] on span "25" at bounding box center [93, 196] width 11 height 11
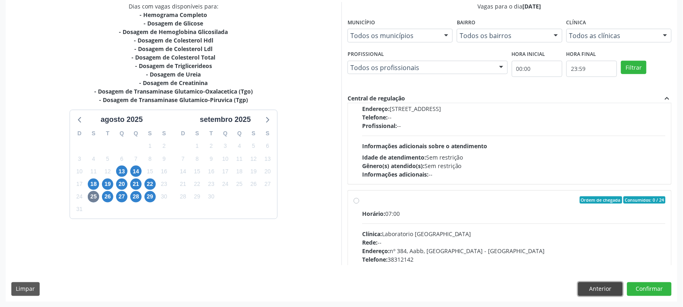
click at [595, 293] on button "Anterior" at bounding box center [600, 289] width 45 height 14
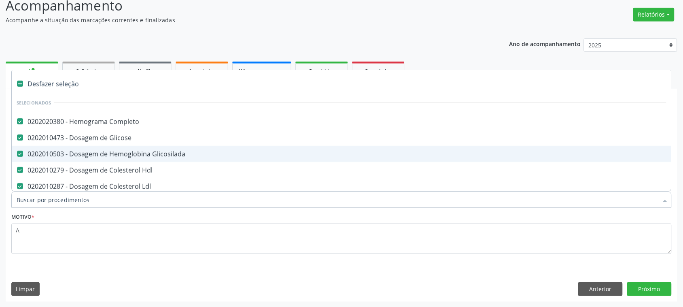
click at [132, 151] on div "0202010503 - Dosagem de Hemoglobina Glicosilada" at bounding box center [342, 154] width 650 height 6
checkbox Glicosilada "false"
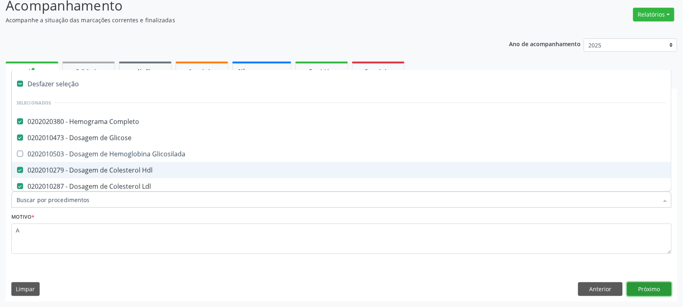
click at [664, 294] on button "Próximo" at bounding box center [649, 289] width 45 height 14
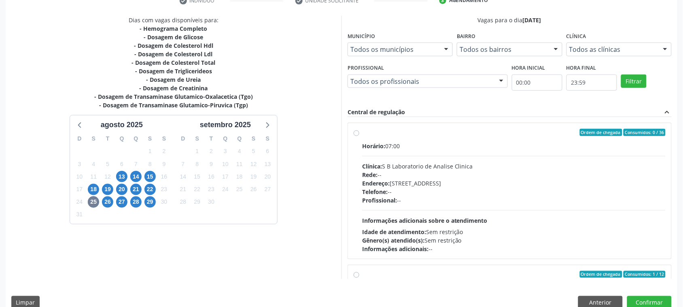
scroll to position [176, 0]
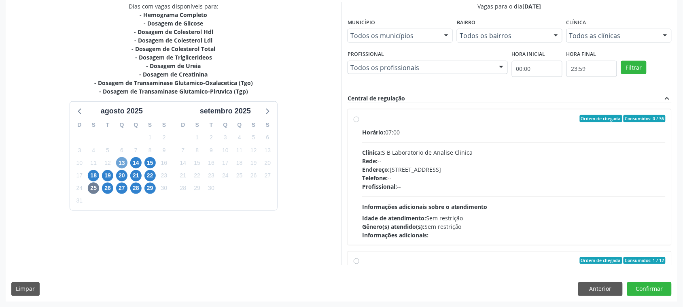
click at [120, 165] on span "13" at bounding box center [121, 162] width 11 height 11
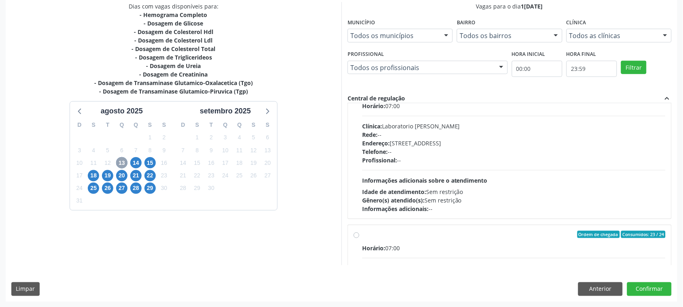
scroll to position [152, 0]
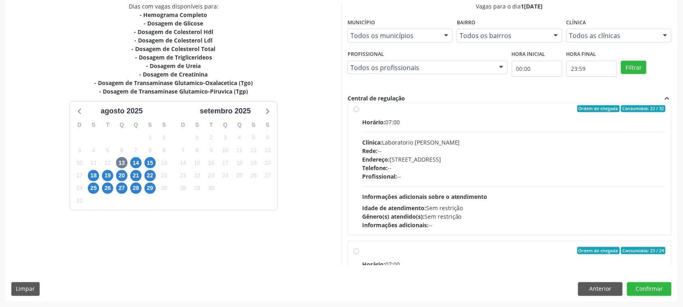
click at [407, 152] on div "Rede: --" at bounding box center [513, 150] width 303 height 8
click at [359, 112] on input "Ordem de chegada Consumidos: 22 / 32 Horário: 07:00 Clínica: Laboratorio Jose P…" at bounding box center [357, 108] width 6 height 7
radio input "true"
click at [673, 288] on div "Dias com vagas disponíveis para: - Hemograma Completo - Dosagem de Glicose - Do…" at bounding box center [342, 151] width 672 height 299
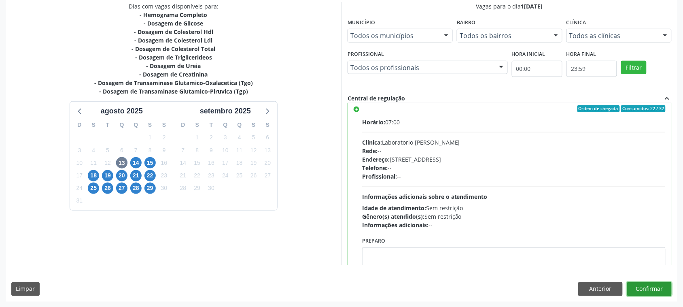
click at [664, 289] on button "Confirmar" at bounding box center [649, 289] width 45 height 14
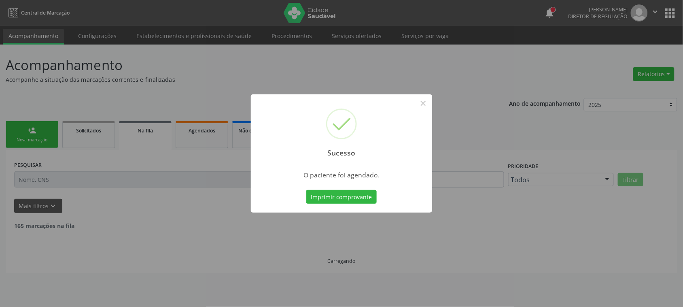
scroll to position [0, 0]
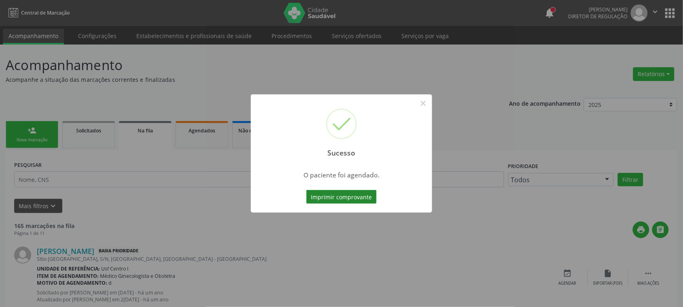
click at [337, 201] on button "Imprimir comprovante" at bounding box center [341, 197] width 70 height 14
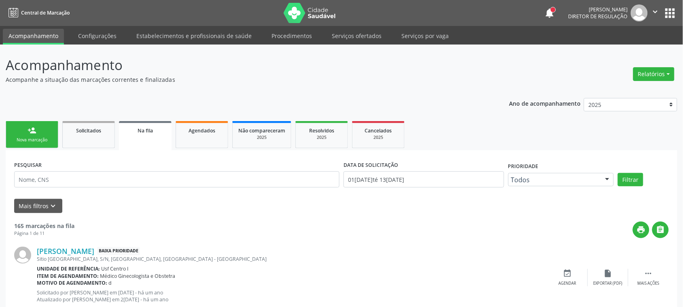
click at [43, 135] on link "person_add Nova marcação" at bounding box center [32, 134] width 53 height 27
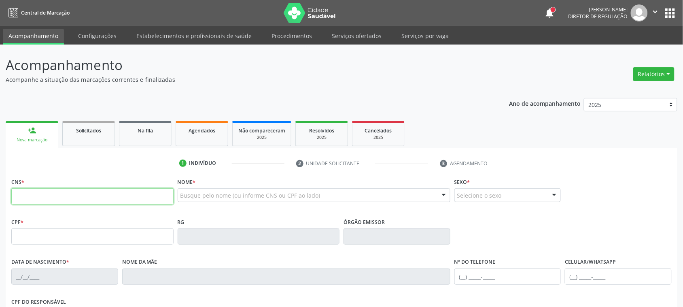
click at [85, 202] on input "text" at bounding box center [92, 196] width 162 height 16
paste input "708 5073 3838 5470"
type input "708 5073 3838 5470"
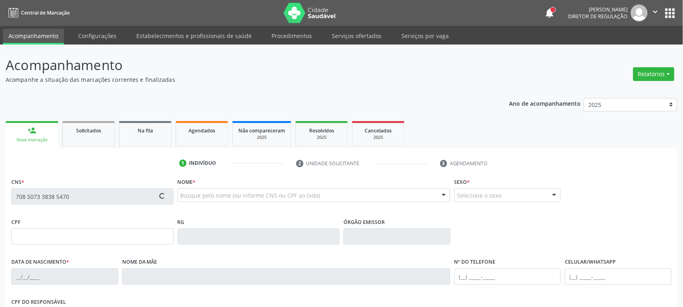
type input "011.696.564-98"
type input "26/05/1955"
type input "Maria Madalena de Jusus"
type input "[PHONE_NUMBER]"
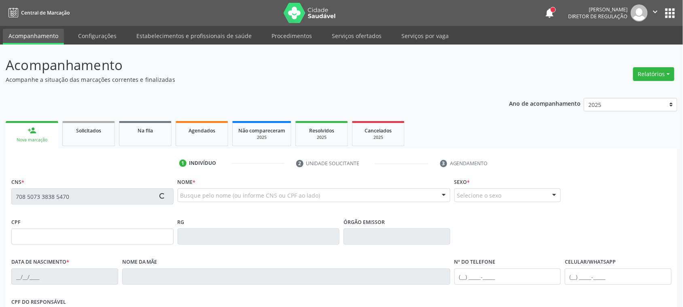
type input "269.560.474-20"
type input "834"
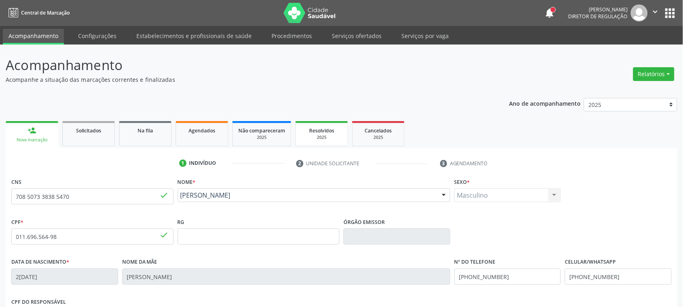
scroll to position [132, 0]
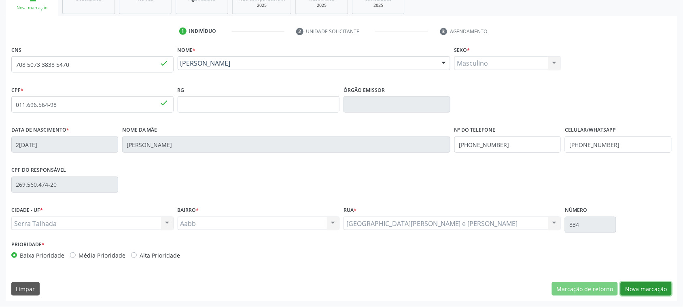
click at [654, 292] on button "Nova marcação" at bounding box center [646, 289] width 51 height 14
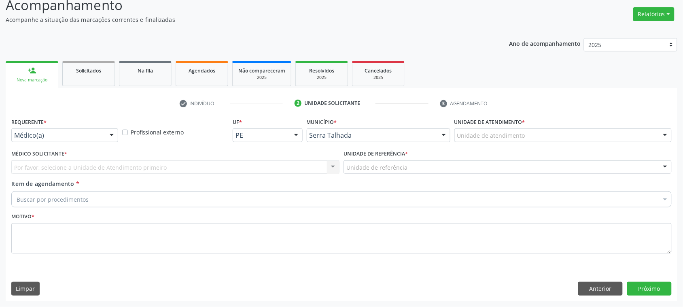
scroll to position [59, 0]
click at [67, 131] on div "Médico(a)" at bounding box center [64, 136] width 107 height 14
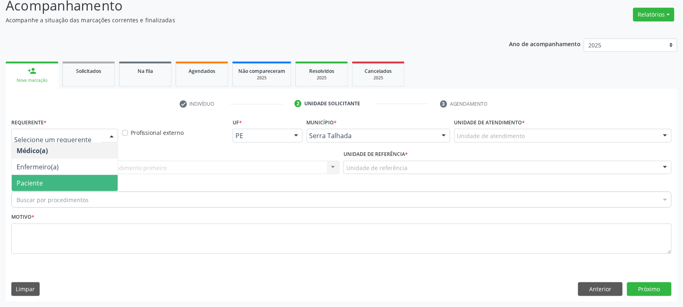
click at [55, 189] on span "Paciente" at bounding box center [65, 183] width 106 height 16
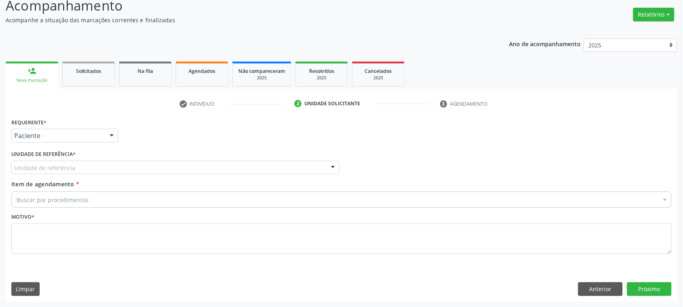
click at [74, 173] on div "Unidade de referência Usf do Mutirao Usf Cohab Usf Caicarinha da Penha Tauapira…" at bounding box center [175, 168] width 328 height 14
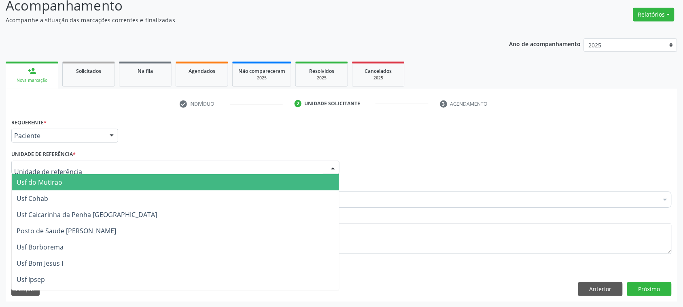
click at [85, 167] on input "text" at bounding box center [168, 171] width 309 height 16
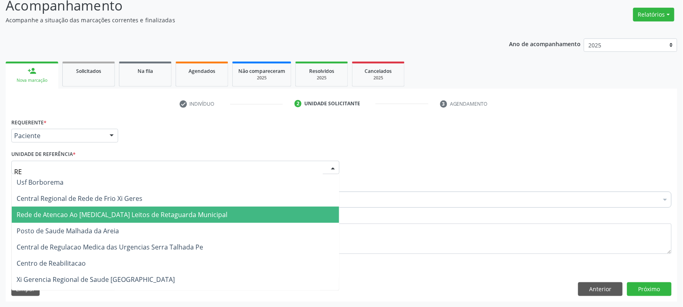
type input "REA"
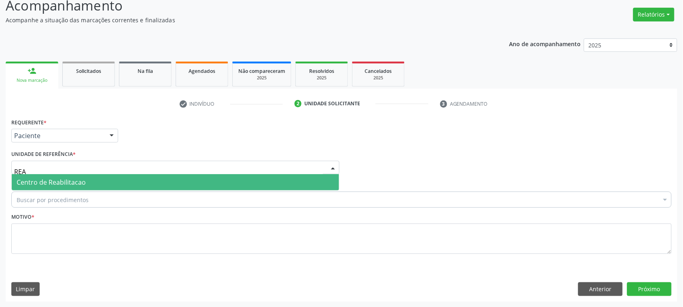
click at [95, 186] on span "Centro de Reabilitacao" at bounding box center [175, 182] width 327 height 16
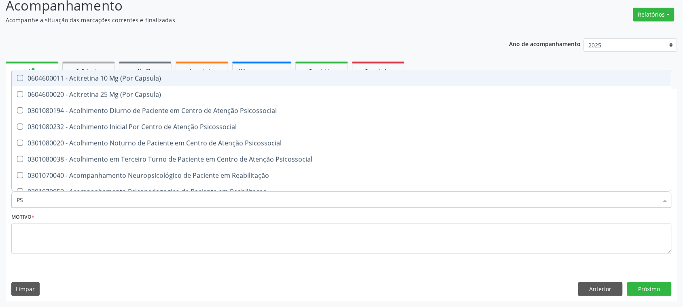
type input "PSA"
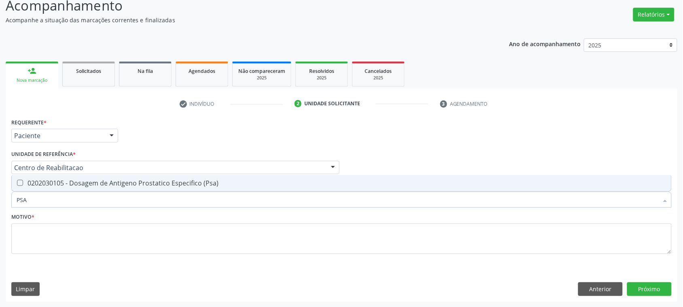
click at [89, 185] on div "0202030105 - Dosagem de Antigeno Prostatico Especifico (Psa)" at bounding box center [342, 183] width 650 height 6
checkbox \(Psa\) "true"
click at [85, 201] on input "PSA" at bounding box center [338, 199] width 642 height 16
type input "GL"
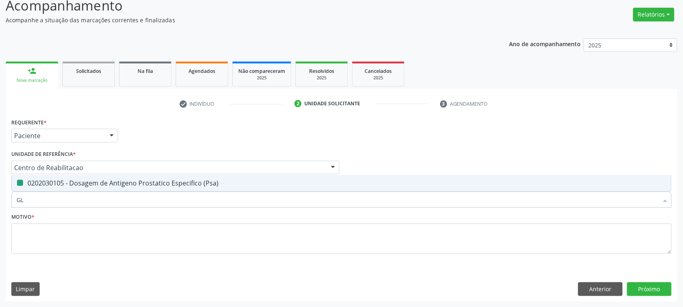
checkbox \(Psa\) "false"
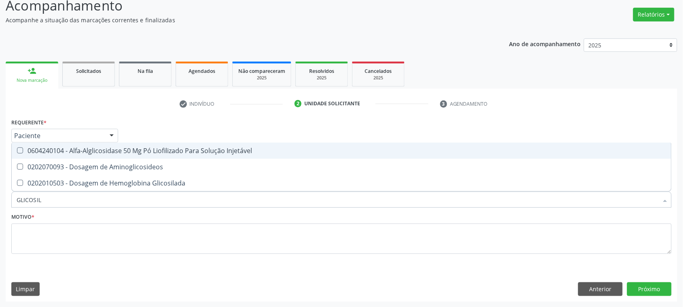
type input "GLICOSILA"
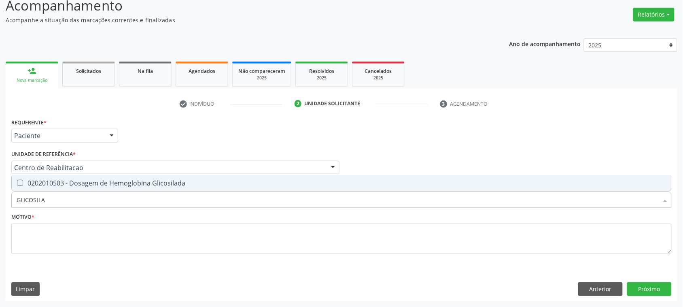
click at [188, 177] on span "0202010503 - Dosagem de Hemoglobina Glicosilada" at bounding box center [342, 183] width 660 height 16
checkbox Glicosilada "true"
click at [72, 257] on fieldset "Motivo *" at bounding box center [341, 235] width 660 height 49
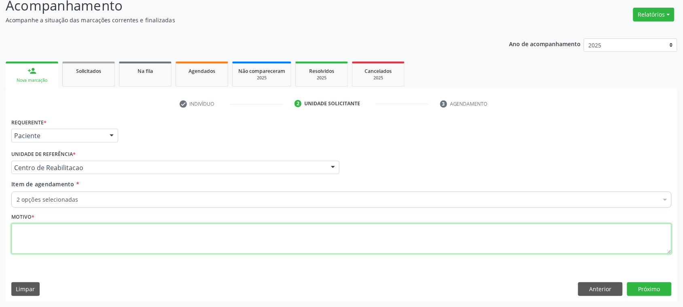
click at [71, 248] on textarea at bounding box center [341, 238] width 660 height 31
type textarea "D"
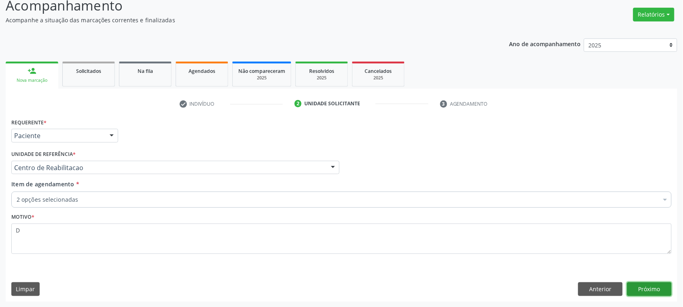
click at [647, 293] on button "Próximo" at bounding box center [649, 289] width 45 height 14
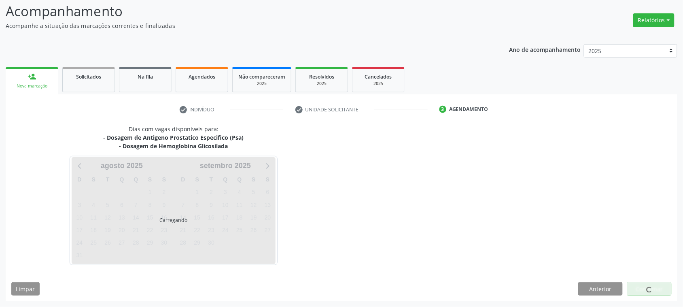
scroll to position [53, 0]
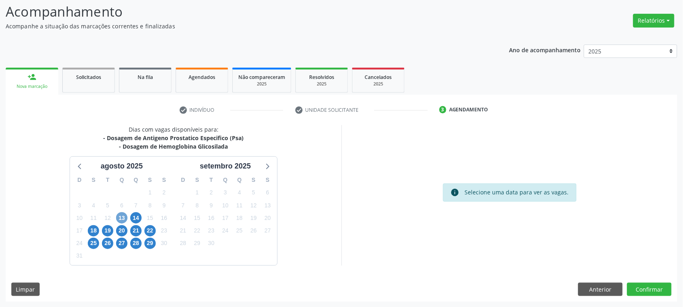
click at [121, 222] on span "13" at bounding box center [121, 217] width 11 height 11
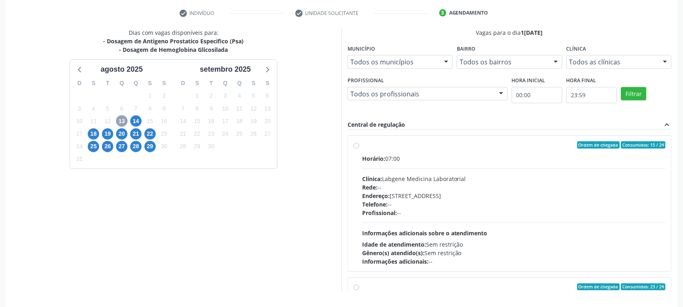
scroll to position [176, 0]
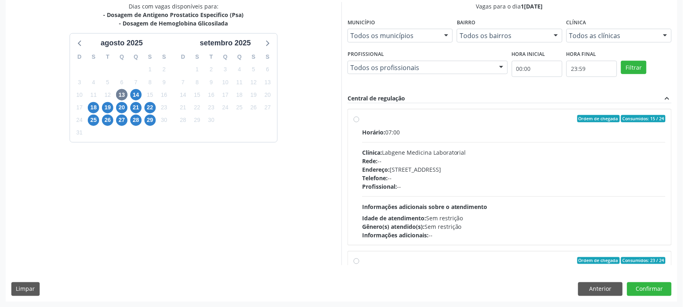
click at [460, 168] on div "Endereço: nº 531, Nossa Senhora da Pen, Serra Talhada - PE" at bounding box center [513, 169] width 303 height 8
click at [359, 122] on input "Ordem de chegada Consumidos: 15 / 24 Horário: 07:00 Clínica: Labgene Medicina L…" at bounding box center [357, 118] width 6 height 7
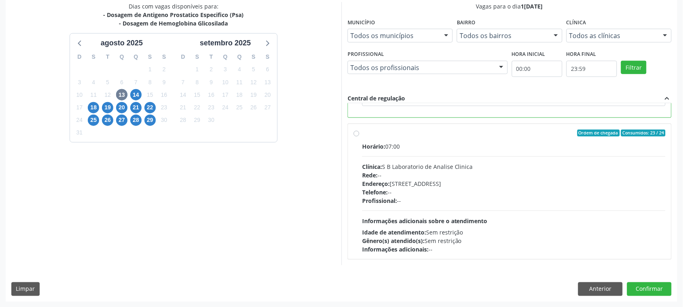
click at [470, 161] on div "Horário: 07:00 Clínica: S B Laboratorio de Analise Clinica Rede: -- Endereço: C…" at bounding box center [513, 197] width 303 height 111
click at [359, 137] on input "Ordem de chegada Consumidos: 23 / 24 Horário: 07:00 Clínica: S B Laboratorio de…" at bounding box center [357, 132] width 6 height 7
radio input "false"
radio input "true"
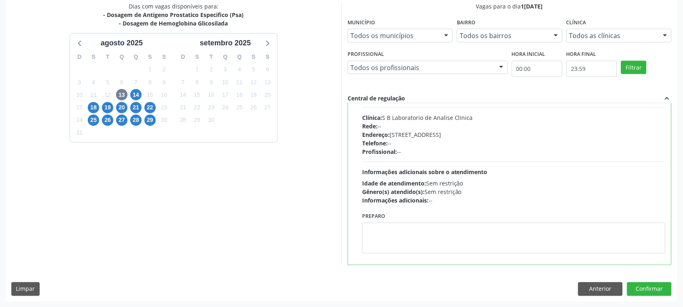
scroll to position [182, 0]
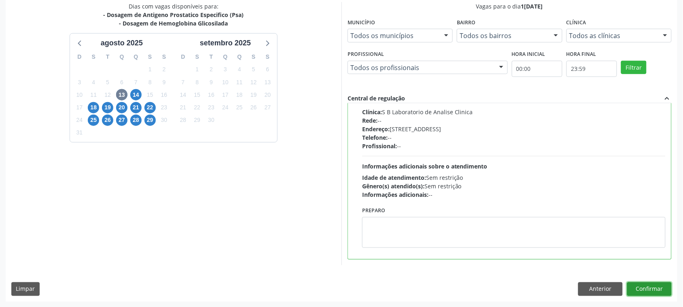
click at [672, 284] on button "Confirmar" at bounding box center [649, 289] width 45 height 14
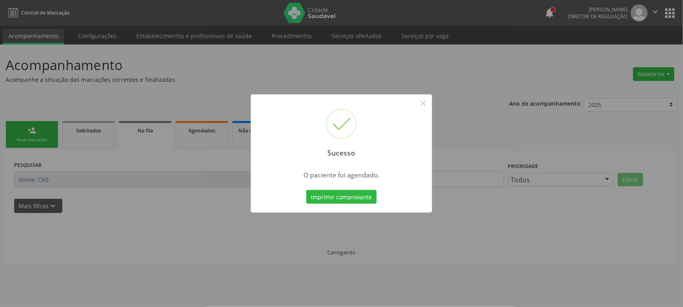
scroll to position [0, 0]
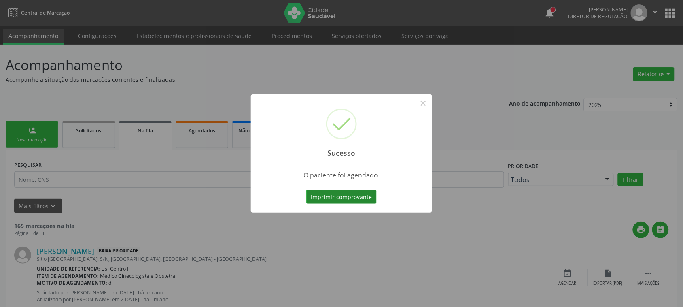
click at [315, 196] on button "Imprimir comprovante" at bounding box center [341, 197] width 70 height 14
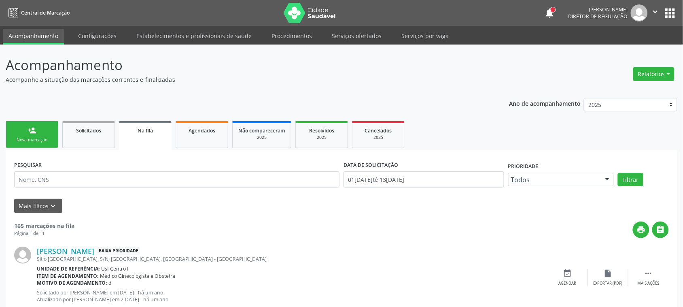
click at [42, 142] on div "Nova marcação" at bounding box center [32, 140] width 40 height 6
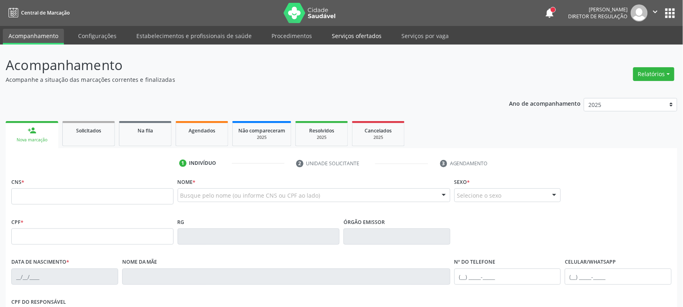
click at [365, 35] on link "Serviços ofertados" at bounding box center [356, 36] width 61 height 14
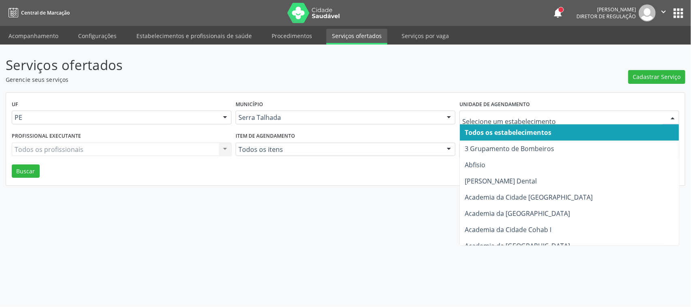
click at [471, 112] on div at bounding box center [569, 117] width 220 height 14
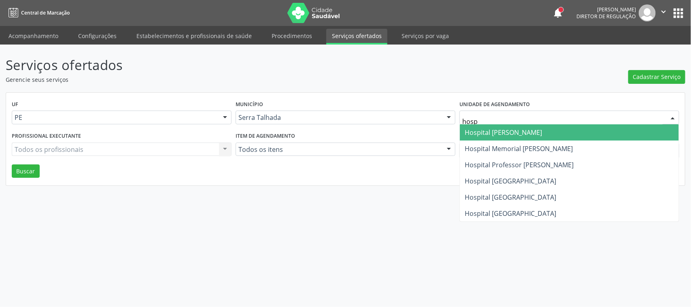
type input "hospi"
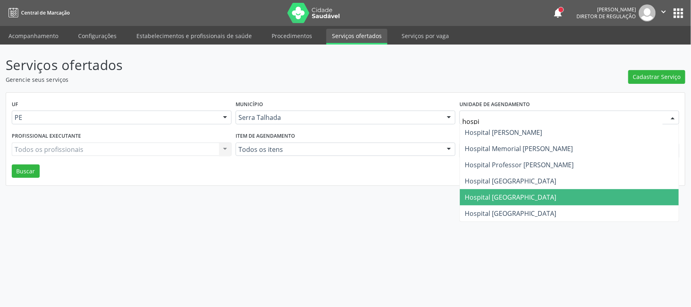
click at [538, 197] on span "Hospital Sao Francisco" at bounding box center [569, 197] width 219 height 16
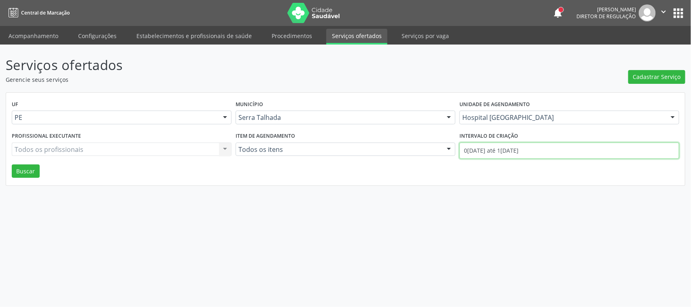
click at [497, 155] on body "Central de Marcação notifications Adão Alves de Medeiros Diretor de regulação …" at bounding box center [345, 153] width 691 height 307
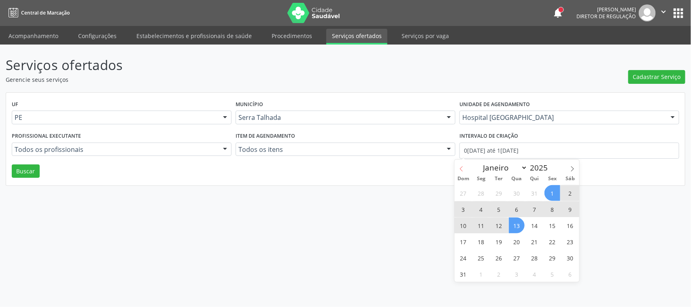
click at [458, 168] on icon at bounding box center [461, 169] width 6 height 6
select select "6"
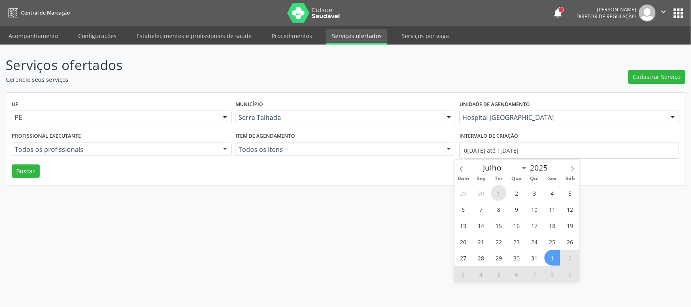
click at [497, 191] on span "1" at bounding box center [499, 193] width 16 height 16
type input "01/07/2025"
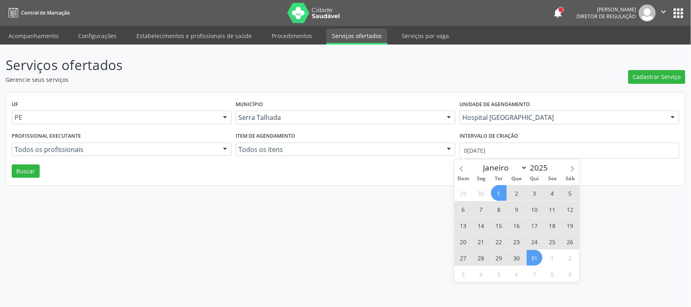
click at [536, 255] on span "31" at bounding box center [534, 258] width 16 height 16
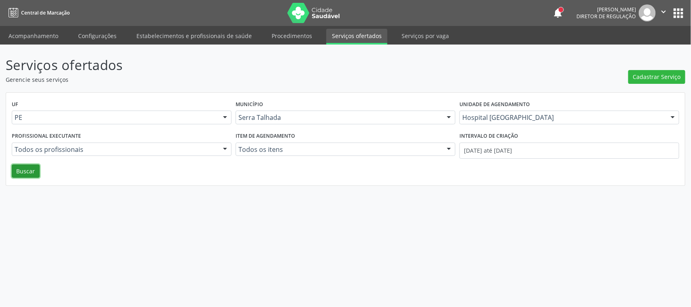
click at [30, 166] on button "Buscar" at bounding box center [26, 171] width 28 height 14
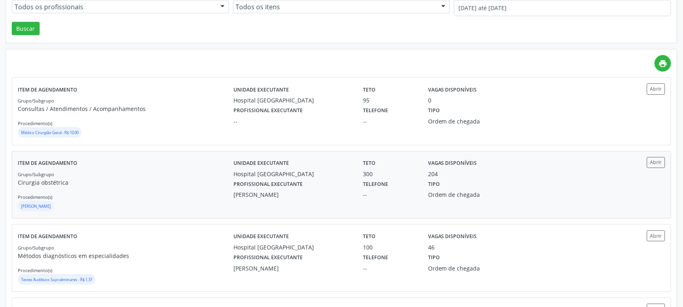
scroll to position [152, 0]
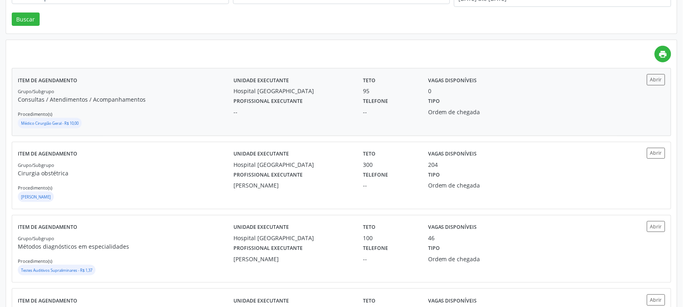
click at [189, 101] on p "Consultas / Atendimentos / Acompanhamentos" at bounding box center [126, 99] width 216 height 8
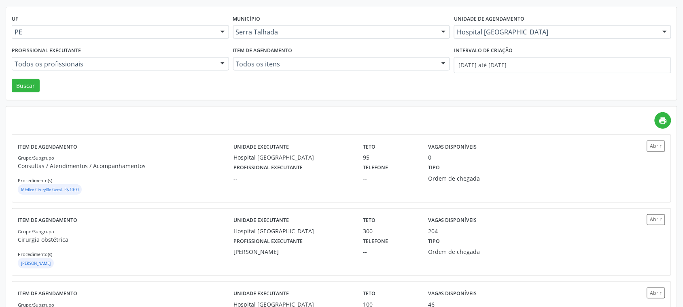
scroll to position [0, 0]
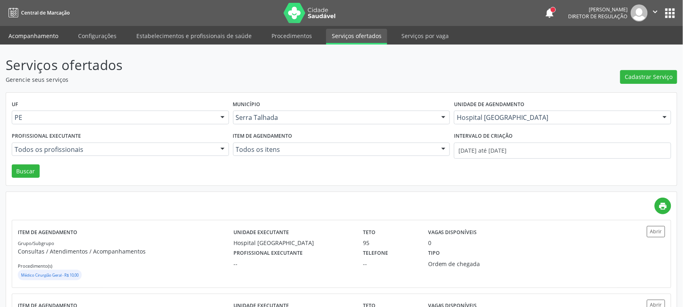
click at [45, 34] on link "Acompanhamento" at bounding box center [33, 36] width 61 height 14
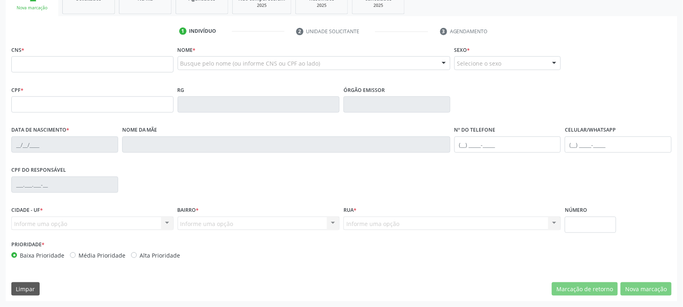
scroll to position [31, 0]
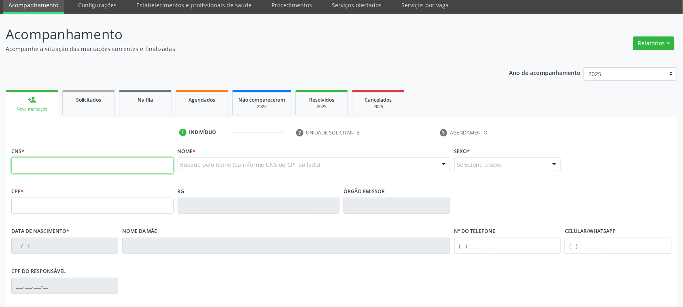
click at [123, 165] on input "text" at bounding box center [92, 165] width 162 height 16
type input "700 6024 680"
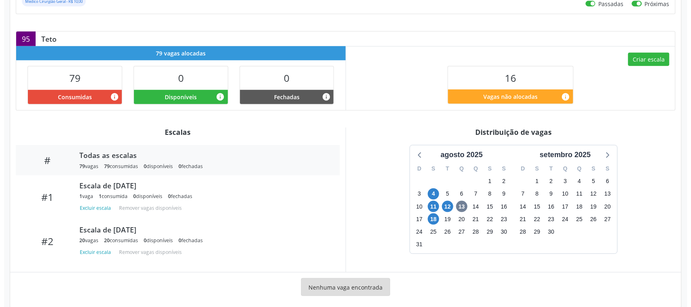
scroll to position [101, 0]
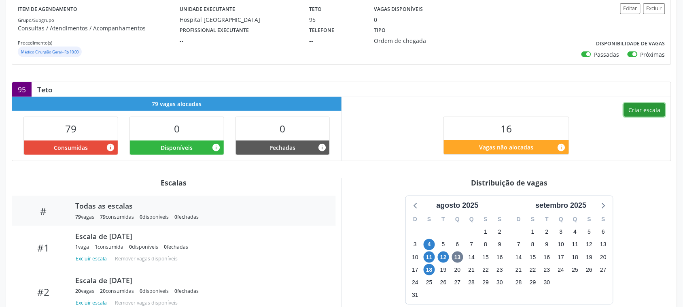
click at [658, 111] on button "Criar escala" at bounding box center [644, 110] width 41 height 14
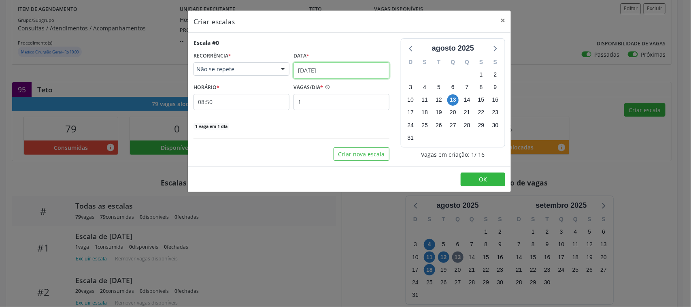
click at [322, 69] on input "[DATE]" at bounding box center [341, 70] width 96 height 16
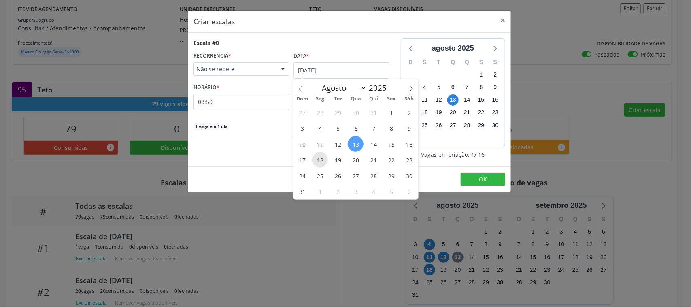
click at [317, 156] on span "18" at bounding box center [320, 160] width 16 height 16
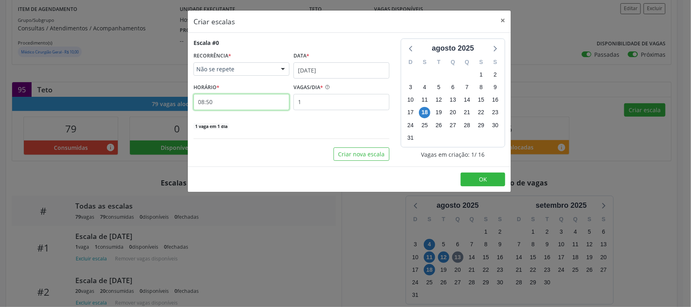
click at [227, 107] on input "08:50" at bounding box center [241, 102] width 96 height 16
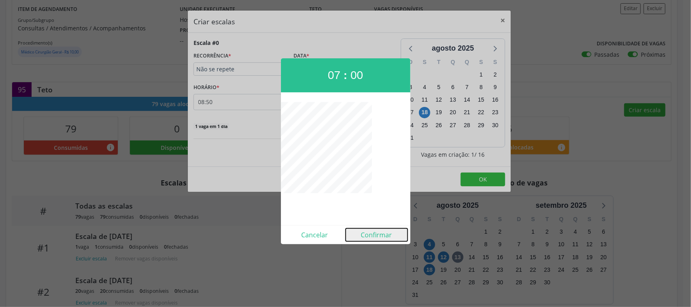
click at [381, 236] on button "Confirmar" at bounding box center [377, 234] width 62 height 13
type input "07:00"
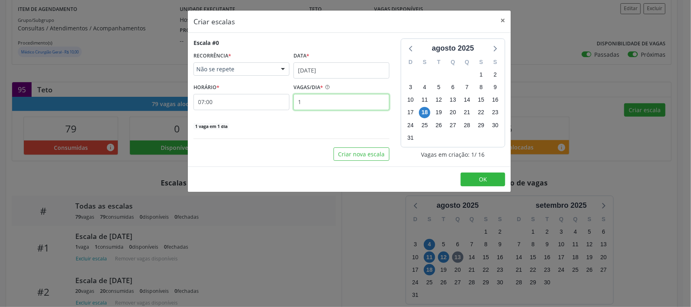
click at [328, 108] on input "1" at bounding box center [341, 102] width 96 height 16
drag, startPoint x: 328, startPoint y: 108, endPoint x: 302, endPoint y: 99, distance: 27.3
click at [328, 108] on input "1" at bounding box center [341, 102] width 96 height 16
type input "1"
type input "10"
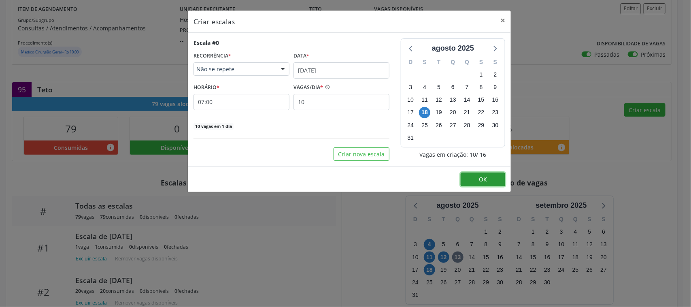
click at [468, 178] on button "OK" at bounding box center [482, 179] width 45 height 14
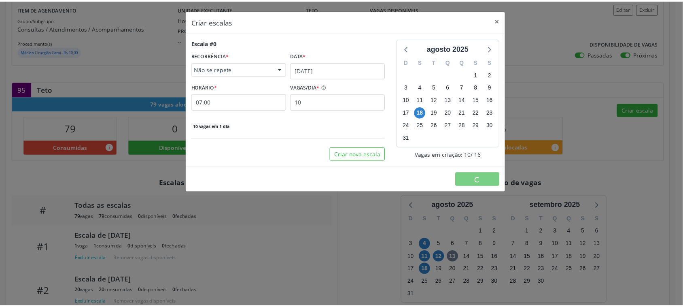
scroll to position [0, 0]
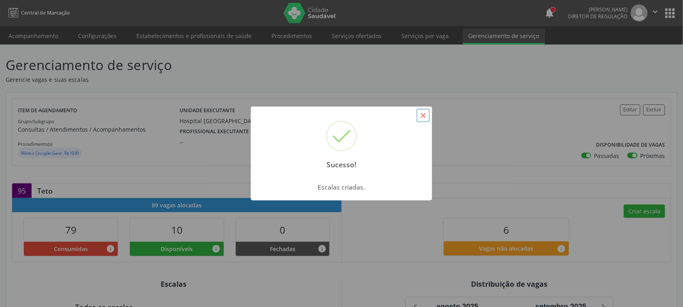
click at [423, 117] on button "×" at bounding box center [423, 115] width 14 height 14
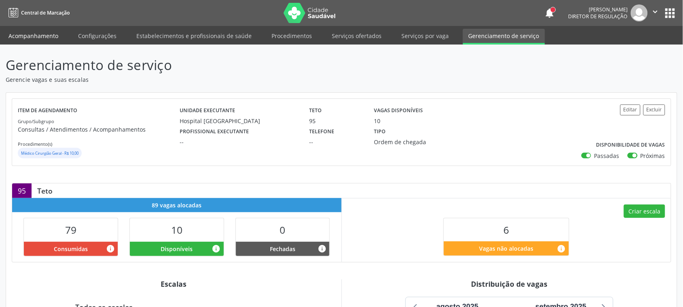
click at [24, 32] on link "Acompanhamento" at bounding box center [33, 36] width 61 height 14
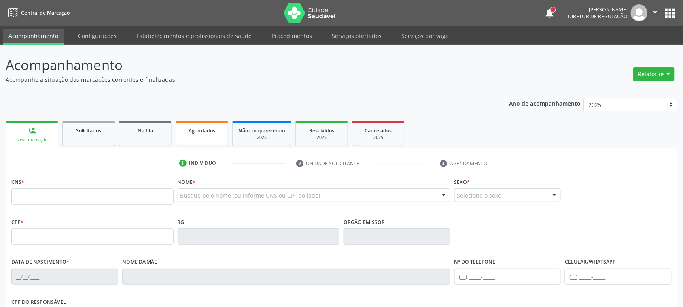
click at [217, 134] on link "Agendados" at bounding box center [202, 133] width 53 height 25
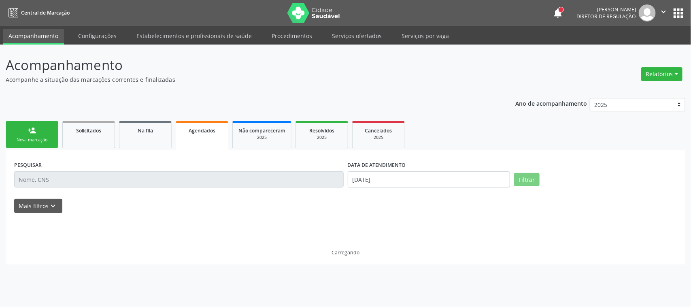
click at [40, 133] on link "person_add Nova marcação" at bounding box center [32, 134] width 53 height 27
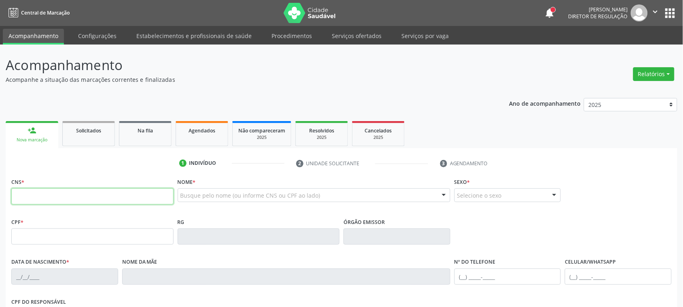
click at [88, 195] on input "text" at bounding box center [92, 196] width 162 height 16
type input "700 4004 9985 3742"
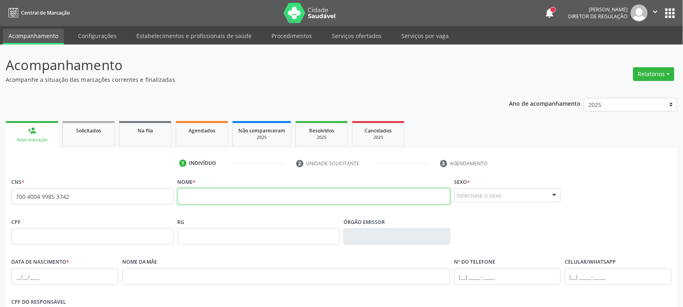
click at [274, 189] on input "text" at bounding box center [314, 196] width 273 height 16
type input "[PERSON_NAME]"
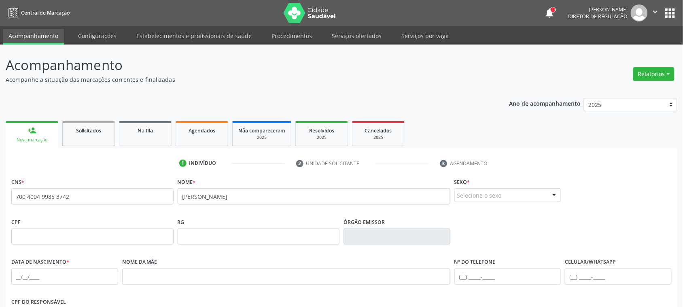
click at [487, 201] on div "Selecione o sexo" at bounding box center [507, 195] width 107 height 14
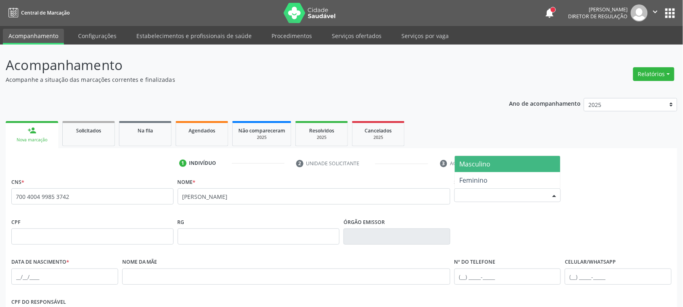
click at [477, 163] on span "Masculino" at bounding box center [475, 163] width 31 height 9
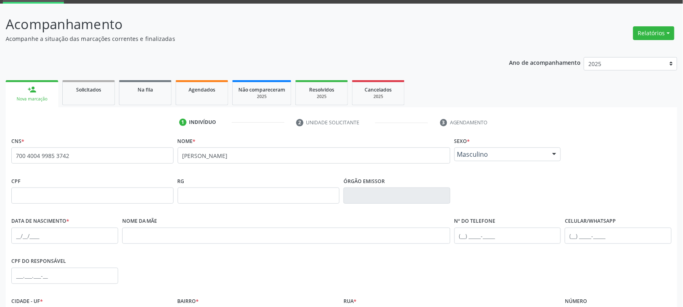
scroll to position [101, 0]
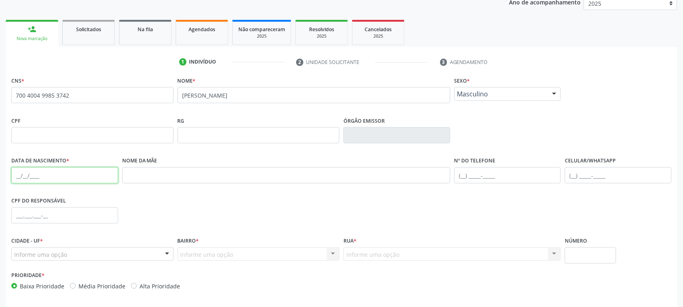
click at [39, 174] on input "text" at bounding box center [64, 175] width 107 height 16
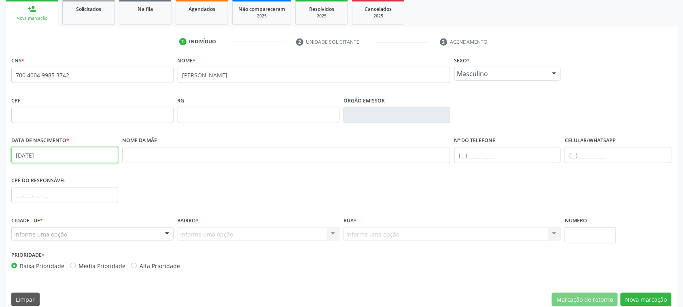
scroll to position [132, 0]
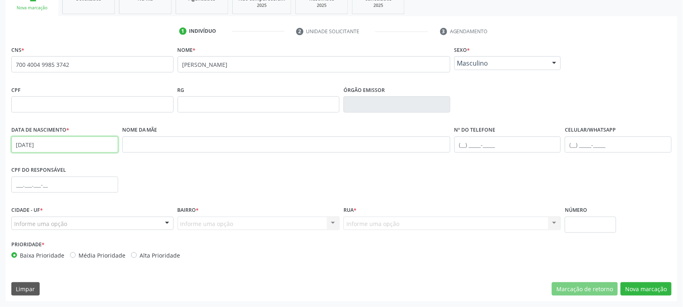
type input "[DATE]"
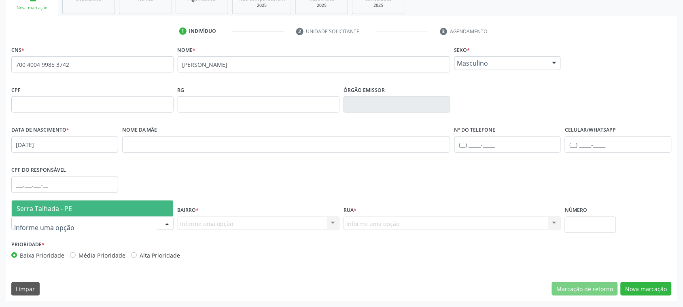
click at [91, 225] on div at bounding box center [92, 223] width 162 height 14
click at [91, 208] on span "Serra Talhada - PE" at bounding box center [92, 208] width 161 height 16
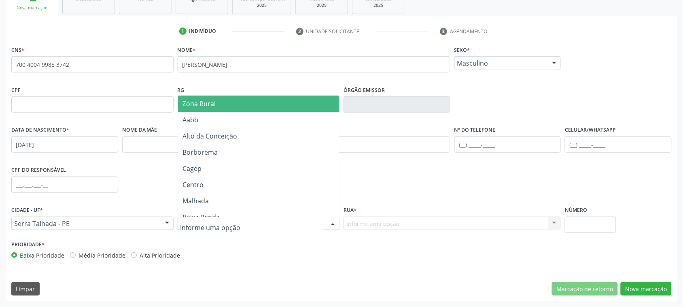
click at [219, 100] on span "Zona Rural" at bounding box center [258, 103] width 161 height 16
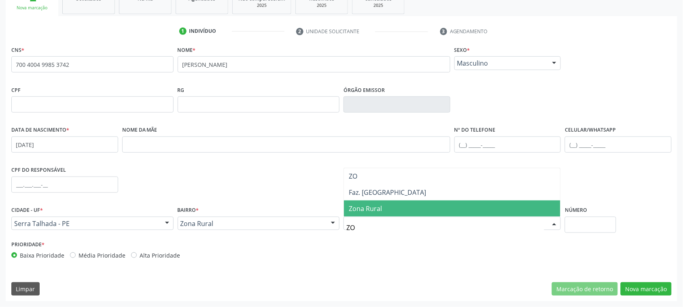
type input "ZON"
click at [369, 211] on span "Zona Rural" at bounding box center [365, 208] width 33 height 9
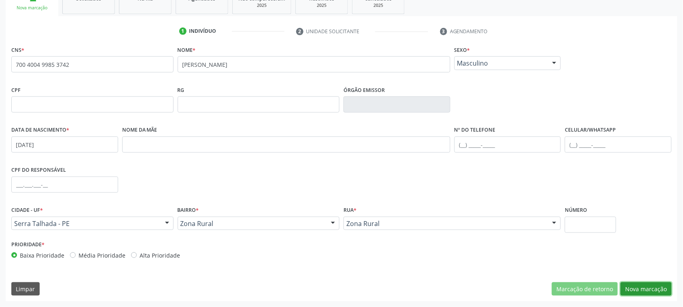
click at [658, 291] on button "Nova marcação" at bounding box center [646, 289] width 51 height 14
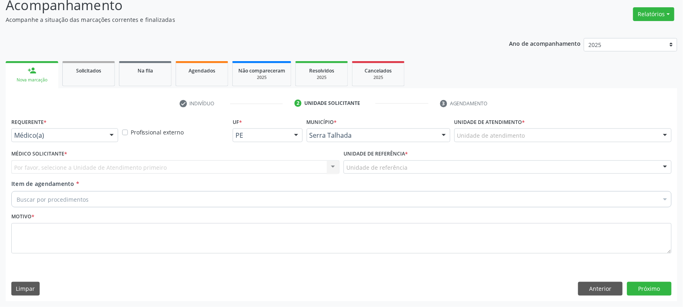
scroll to position [59, 0]
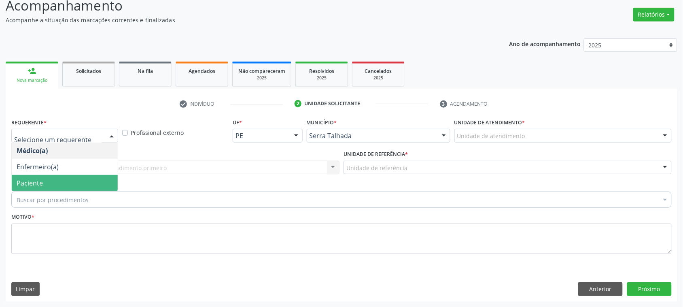
click at [62, 183] on span "Paciente" at bounding box center [65, 183] width 106 height 16
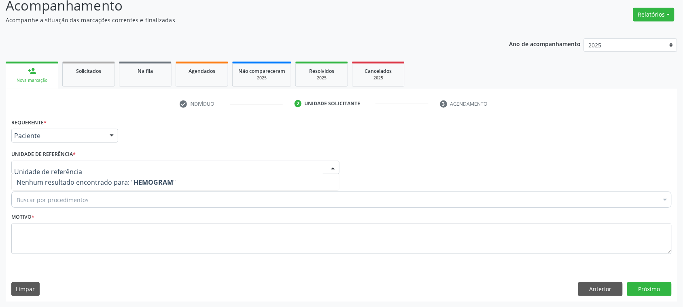
click at [148, 142] on div "Requerente * Paciente Médico(a) Enfermeiro(a) Paciente Nenhum resultado encontr…" at bounding box center [341, 132] width 664 height 32
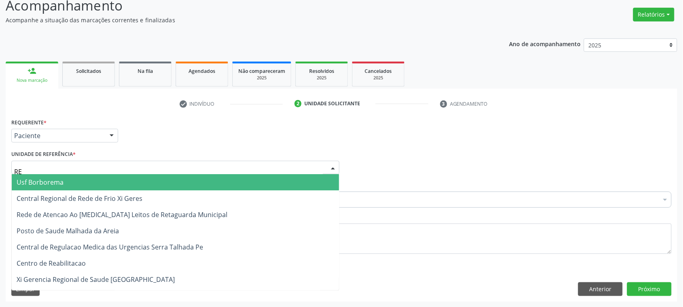
type input "REA"
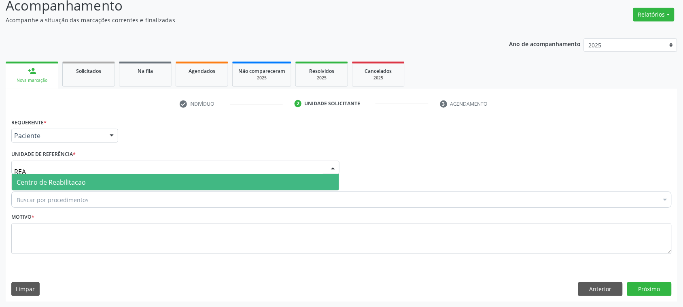
click at [60, 181] on span "Centro de Reabilitacao" at bounding box center [51, 182] width 69 height 9
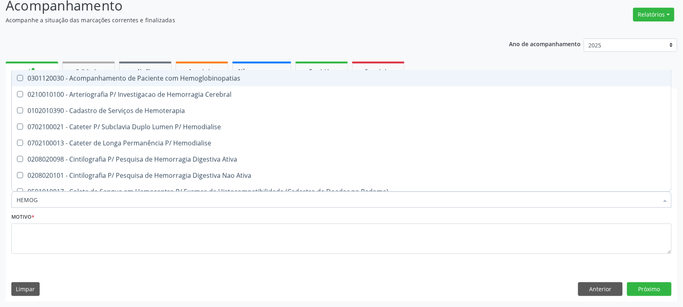
type input "HEMOGR"
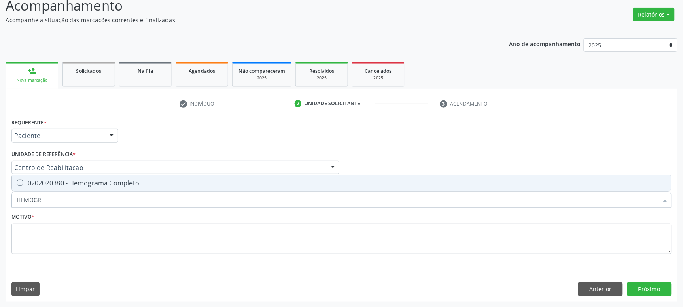
click at [100, 183] on div "0202020380 - Hemograma Completo" at bounding box center [342, 183] width 650 height 6
checkbox Completo "true"
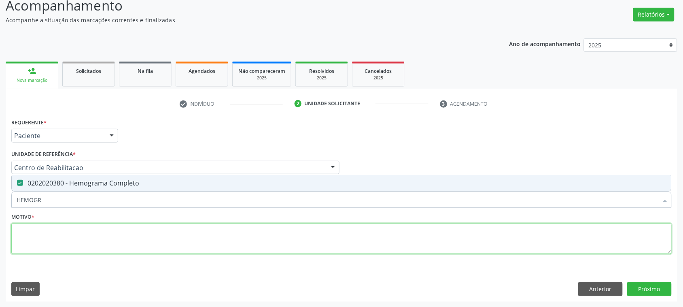
click at [71, 237] on textarea at bounding box center [341, 238] width 660 height 31
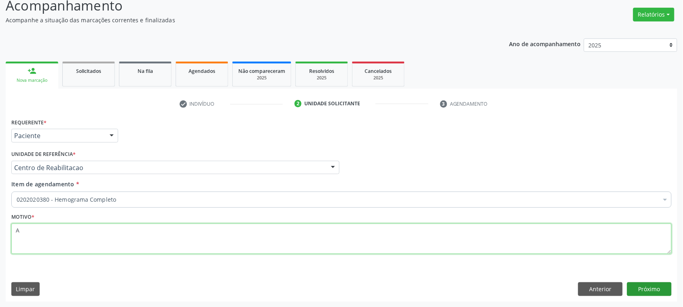
type textarea "A"
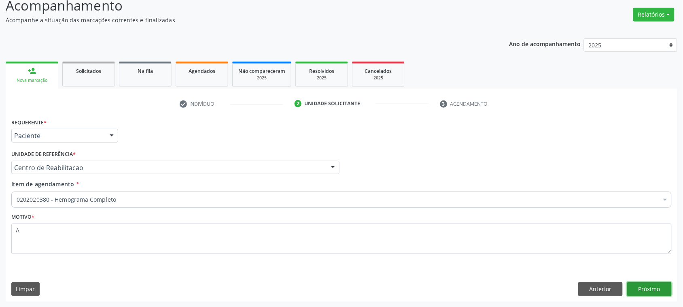
click at [642, 287] on button "Próximo" at bounding box center [649, 289] width 45 height 14
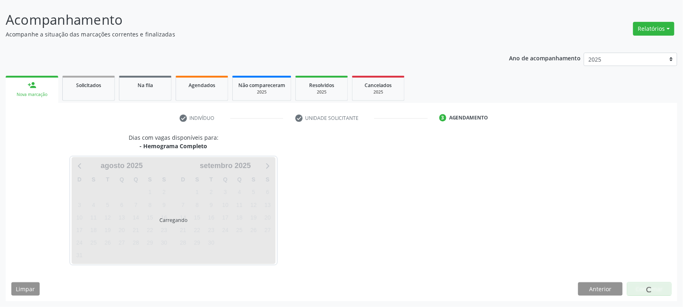
scroll to position [45, 0]
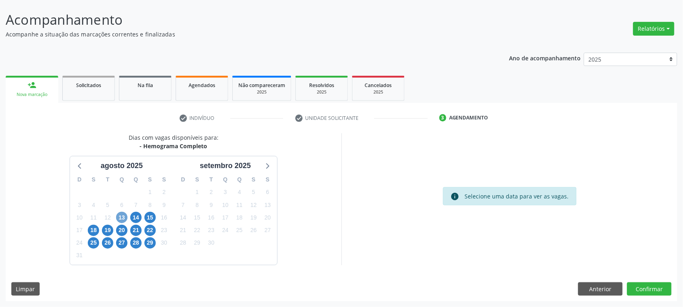
click at [118, 219] on span "13" at bounding box center [121, 217] width 11 height 11
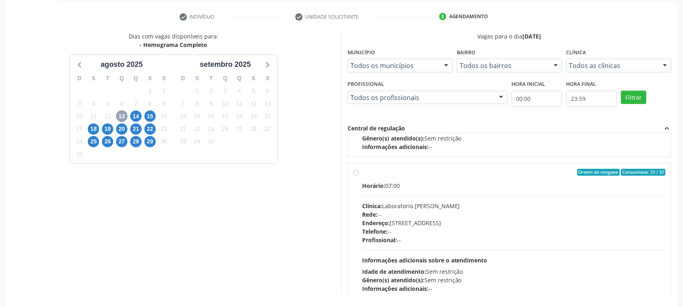
scroll to position [128, 0]
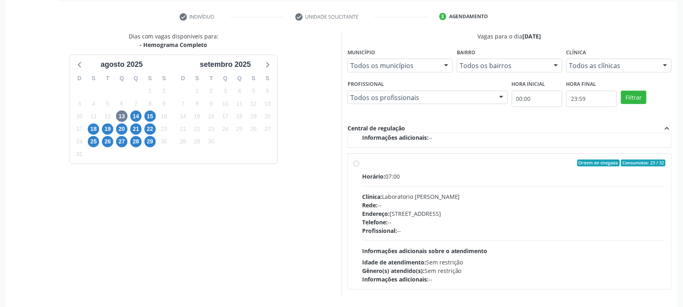
click at [439, 196] on div "Clínica: Laboratorio Jose Paulo Terto" at bounding box center [513, 196] width 303 height 8
click at [359, 167] on input "Ordem de chegada Consumidos: 23 / 32 Horário: 07:00 Clínica: Laboratorio Jose P…" at bounding box center [357, 162] width 6 height 7
radio input "true"
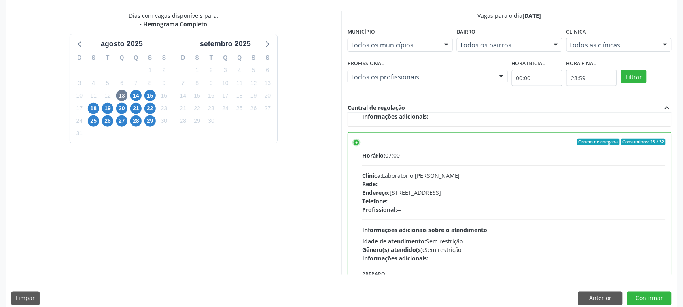
scroll to position [176, 0]
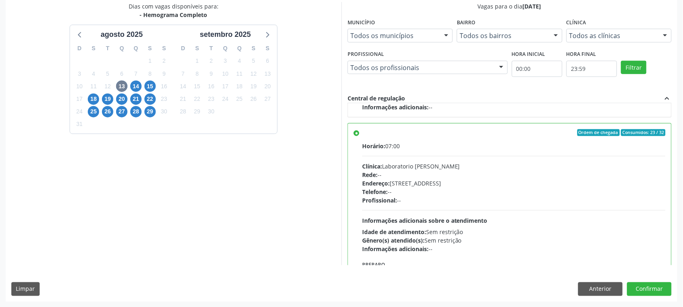
click at [653, 296] on div "Dias com vagas disponíveis para: - Hemograma Completo agosto 2025 D S T Q Q S S…" at bounding box center [342, 151] width 672 height 299
click at [651, 290] on button "Confirmar" at bounding box center [649, 289] width 45 height 14
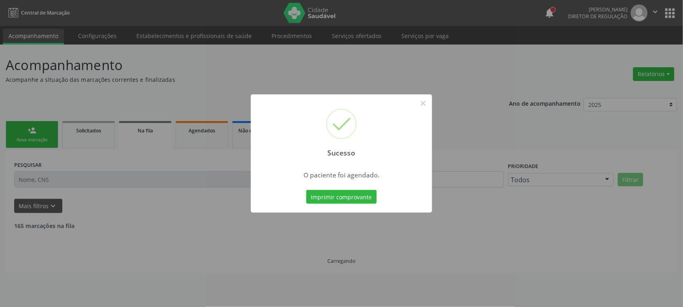
scroll to position [0, 0]
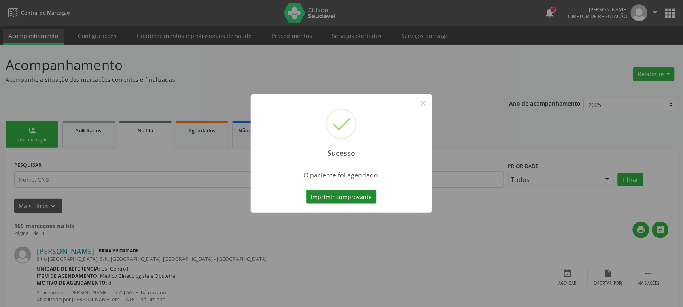
click at [359, 196] on button "Imprimir comprovante" at bounding box center [341, 197] width 70 height 14
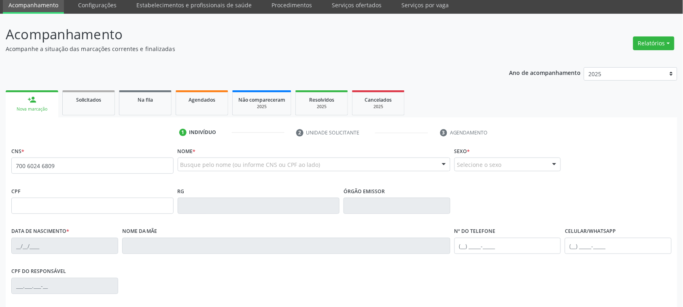
scroll to position [31, 0]
type input "700 6024 6809 9566"
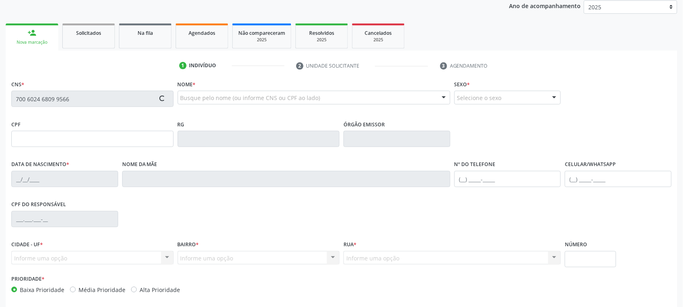
scroll to position [132, 0]
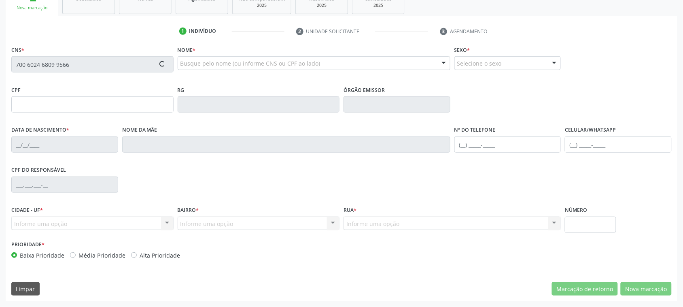
type input "110.418.264-51"
type input "20/07/1992"
type input "Marineide Nascimento da Silva"
type input "(87) 99620-5641"
type input "101.816.894-05"
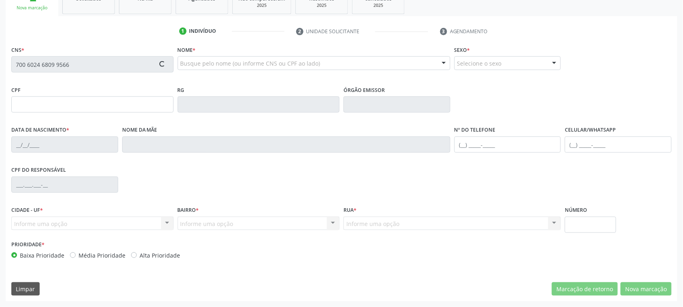
type input "465"
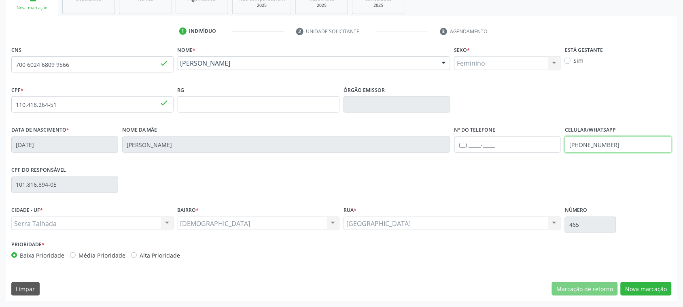
click at [604, 149] on input "(87) 99620-5641" at bounding box center [618, 144] width 107 height 16
click at [649, 280] on div "CNS 700 6024 6809 9566 done Nome * Gleicimar do Nascimento Silva Gleicimar do N…" at bounding box center [342, 172] width 672 height 257
click at [652, 284] on button "Nova marcação" at bounding box center [646, 289] width 51 height 14
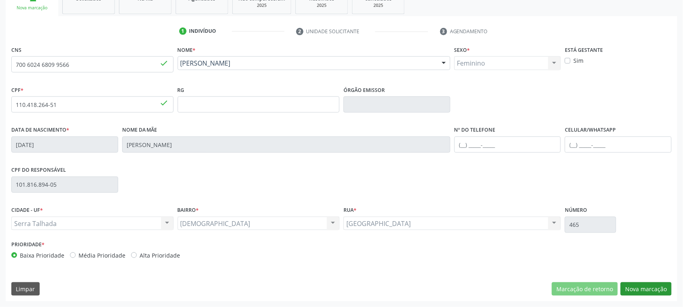
scroll to position [59, 0]
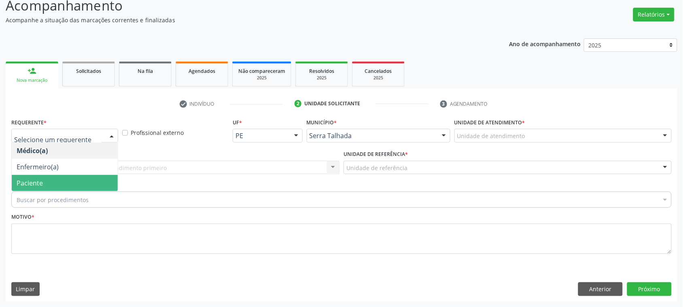
click at [51, 179] on span "Paciente" at bounding box center [65, 183] width 106 height 16
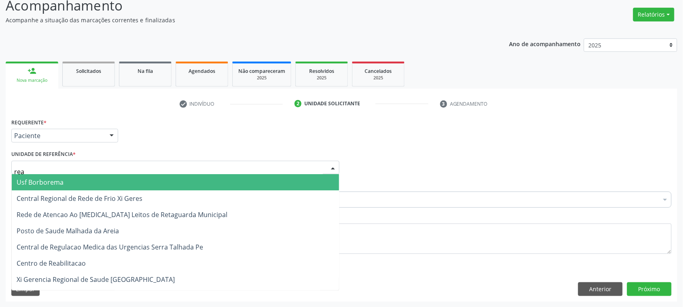
type input "reab"
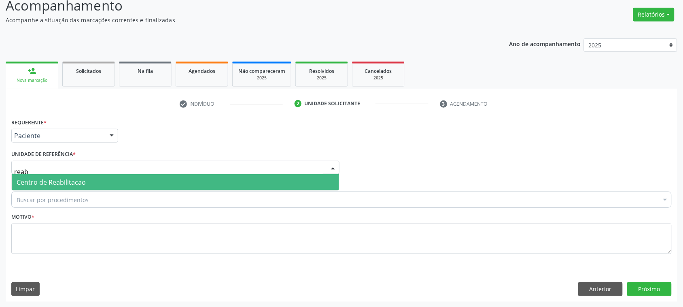
click at [40, 180] on span "Centro de Reabilitacao" at bounding box center [51, 182] width 69 height 9
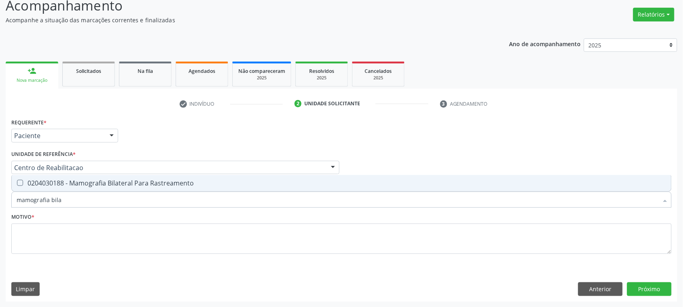
type input "mamografia bilat"
click at [35, 172] on div "Requerente * Paciente Médico(a) Enfermeiro(a) Paciente Nenhum resultado encontr…" at bounding box center [341, 190] width 660 height 149
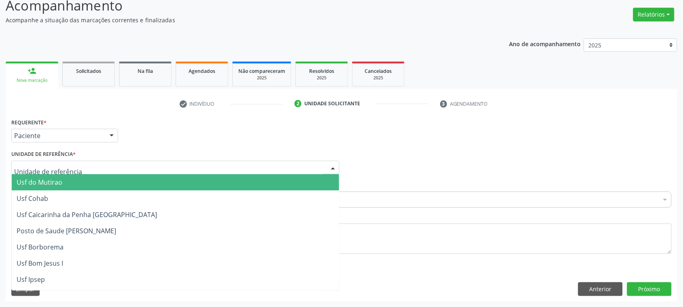
click at [34, 178] on div "0406010013 - Abertura de Comunicação Inter-Atrial" at bounding box center [342, 176] width 650 height 6
click at [400, 187] on div "Item de agendamento * 0406010013 - Abertura de Comunicação Inter-Atrial Desfaze…" at bounding box center [341, 192] width 660 height 25
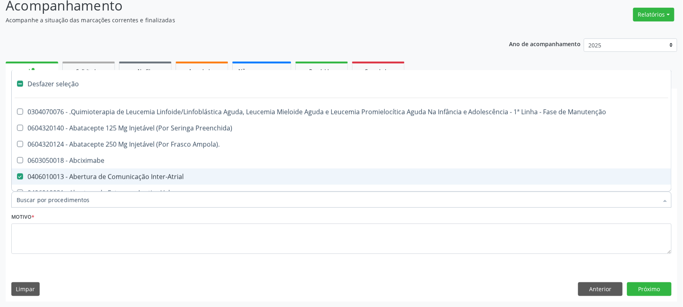
click at [52, 173] on div "0406010013 - Abertura de Comunicação Inter-Atrial" at bounding box center [342, 176] width 650 height 6
checkbox Inter-Atrial "false"
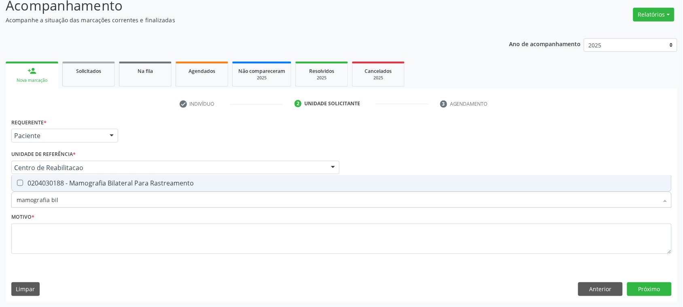
type input "mamografia bila"
click at [100, 182] on div "0204030188 - Mamografia Bilateral Para Rastreamento" at bounding box center [342, 183] width 650 height 6
checkbox Rastreamento "true"
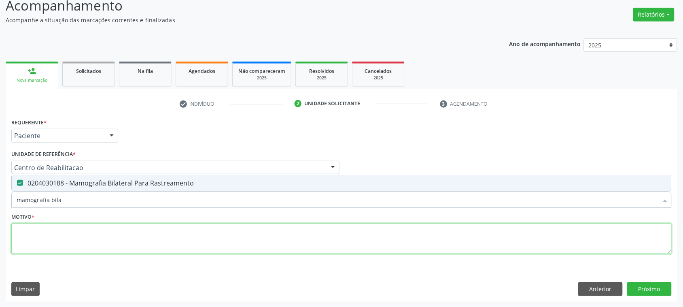
click at [80, 236] on textarea at bounding box center [341, 238] width 660 height 31
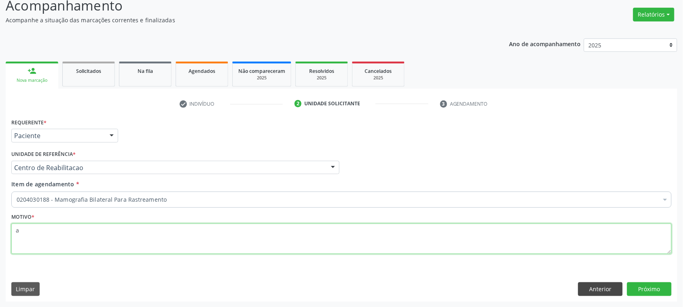
type textarea "a"
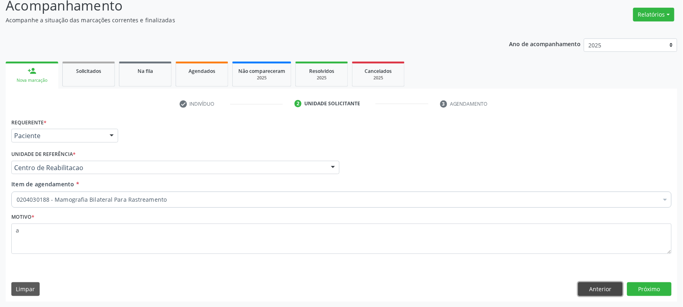
click at [621, 290] on button "Anterior" at bounding box center [600, 289] width 45 height 14
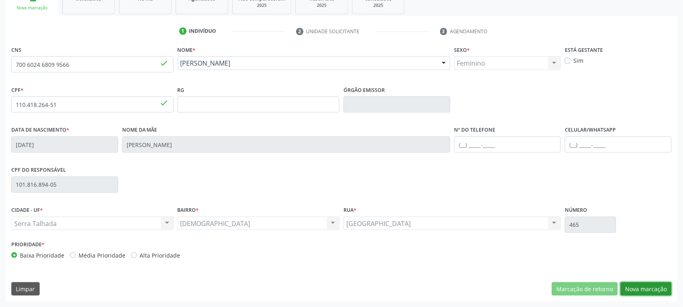
click at [640, 294] on button "Nova marcação" at bounding box center [646, 289] width 51 height 14
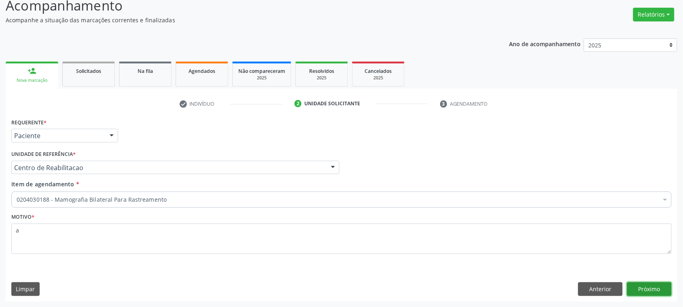
click at [658, 293] on button "Próximo" at bounding box center [649, 289] width 45 height 14
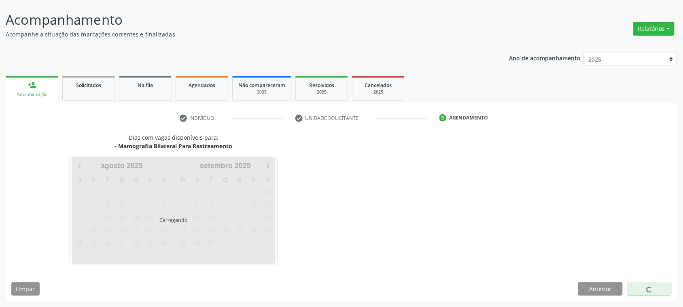
scroll to position [45, 0]
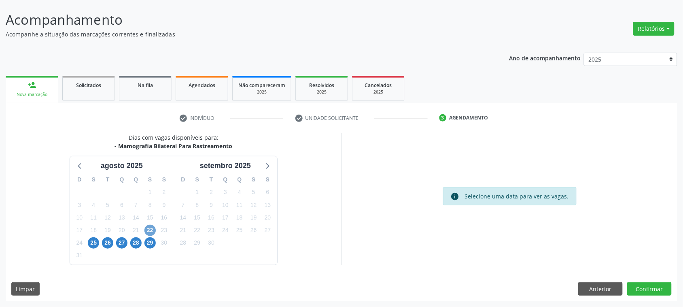
click at [148, 229] on span "22" at bounding box center [149, 230] width 11 height 11
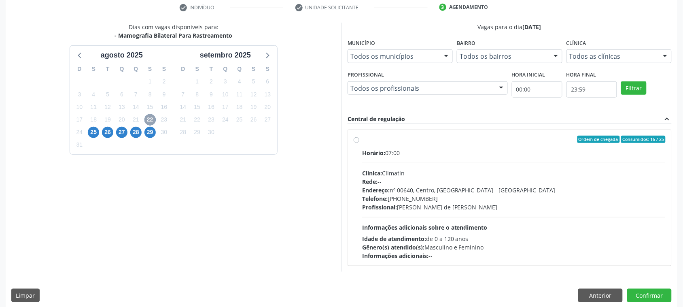
scroll to position [162, 0]
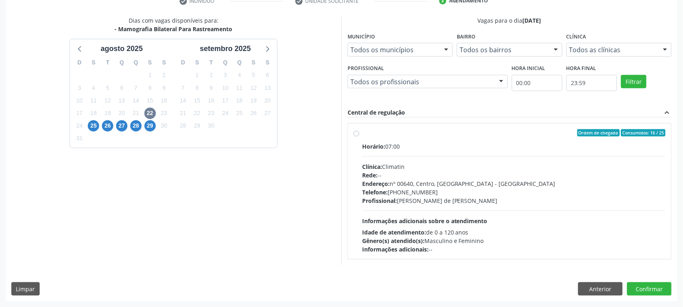
click at [450, 173] on div "Rede: --" at bounding box center [513, 175] width 303 height 8
click at [359, 136] on input "Ordem de chegada Consumidos: 16 / 25 Horário: 07:00 Clínica: Climatin Rede: -- …" at bounding box center [357, 132] width 6 height 7
radio input "true"
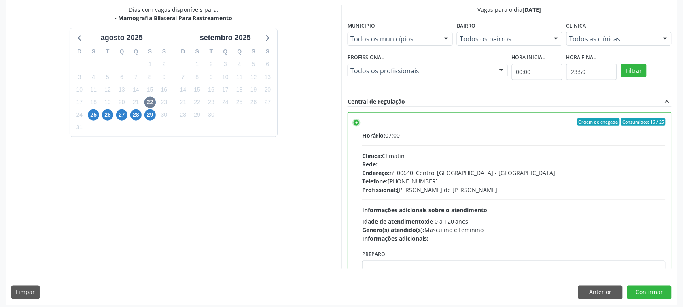
scroll to position [176, 0]
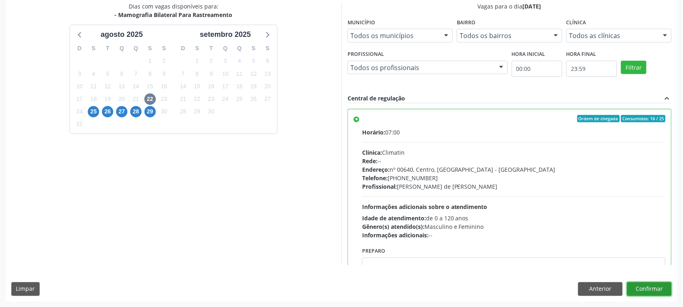
click at [658, 292] on button "Confirmar" at bounding box center [649, 289] width 45 height 14
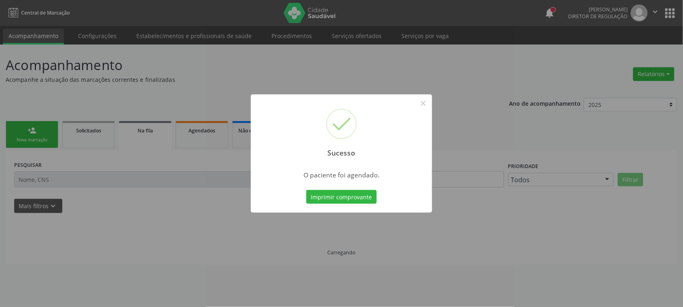
scroll to position [0, 0]
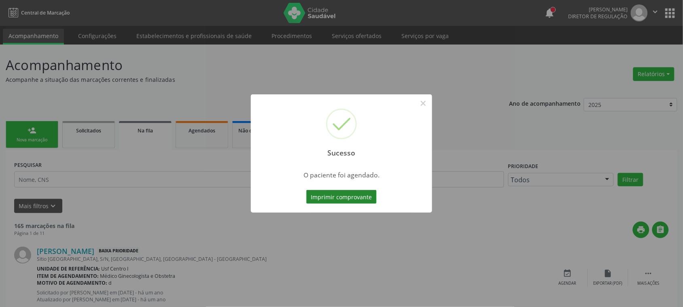
click at [335, 201] on button "Imprimir comprovante" at bounding box center [341, 197] width 70 height 14
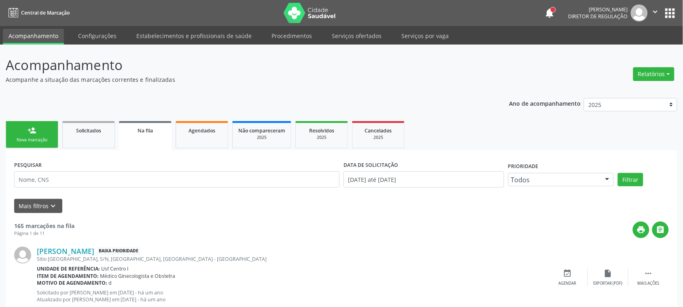
click at [49, 140] on div "Nova marcação" at bounding box center [32, 140] width 40 height 6
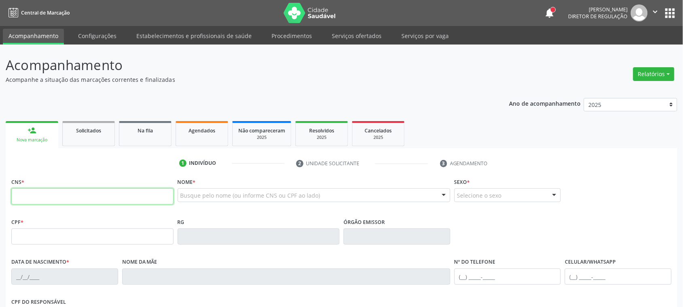
click at [93, 192] on input "text" at bounding box center [92, 196] width 162 height 16
drag, startPoint x: 28, startPoint y: 202, endPoint x: 33, endPoint y: 160, distance: 41.9
click at [27, 199] on input "text" at bounding box center [92, 196] width 162 height 16
type input "700 6024 6809 9566"
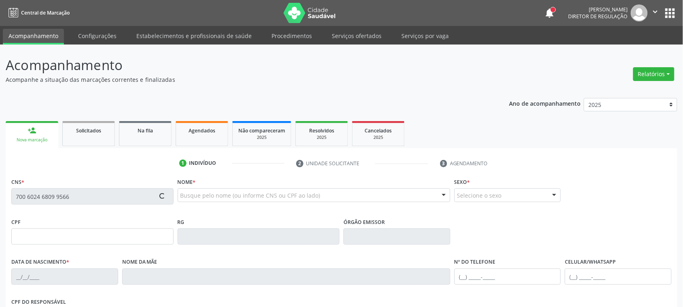
type input "110.418.264-51"
type input "20/07/1992"
type input "Marineide Nascimento da Silva"
type input "(87) 99620-5641"
type input "101.816.894-05"
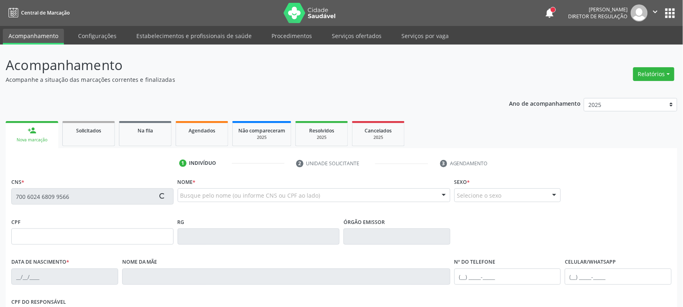
type input "465"
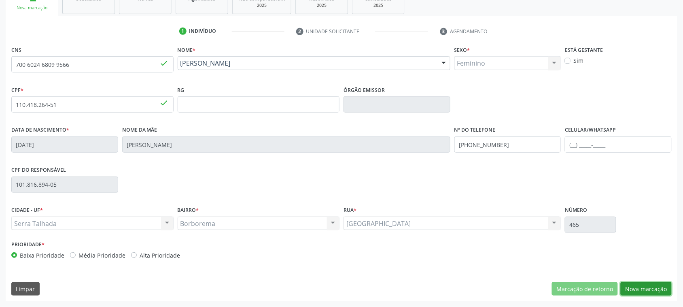
click at [631, 288] on button "Nova marcação" at bounding box center [646, 289] width 51 height 14
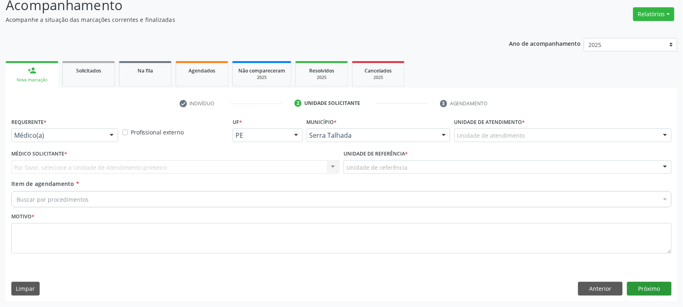
scroll to position [59, 0]
click at [65, 140] on div "Médico(a)" at bounding box center [64, 136] width 107 height 14
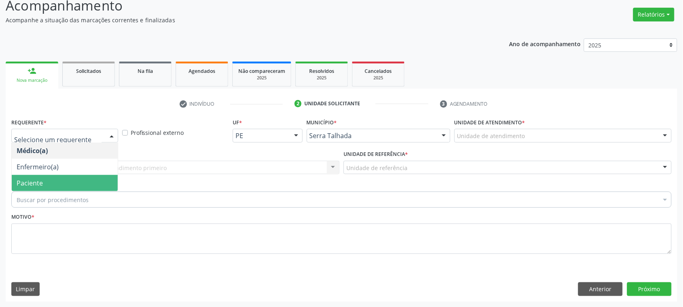
click at [48, 180] on span "Paciente" at bounding box center [65, 183] width 106 height 16
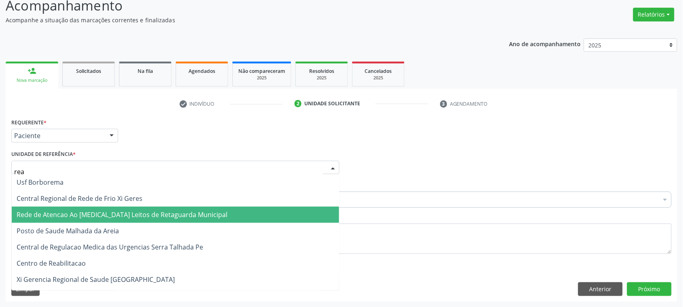
type input "reab"
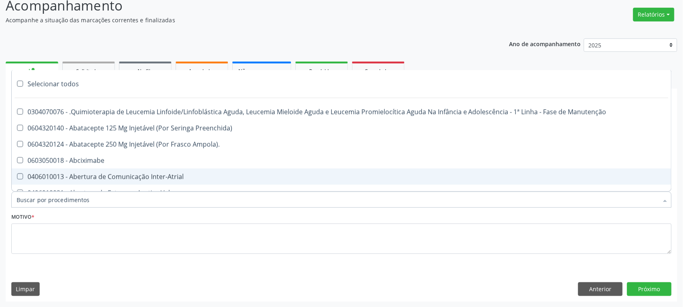
type input "m"
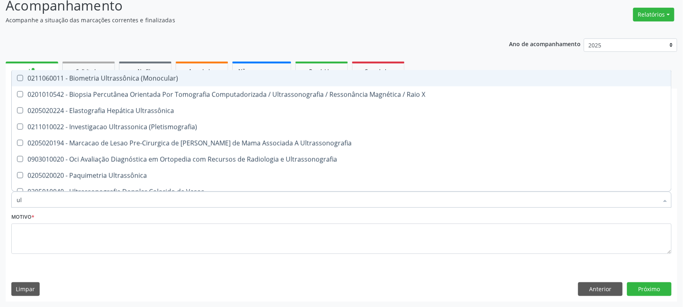
type input "u"
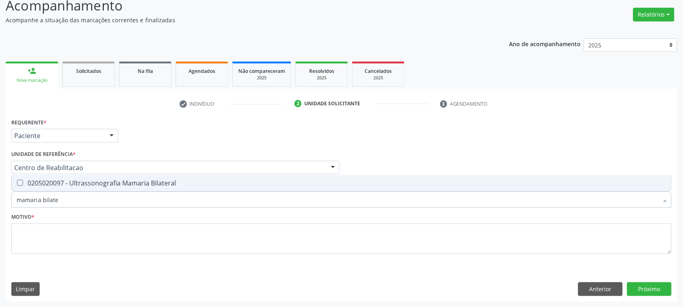
type input "mamaria bilater"
click at [173, 180] on div "0205020097 - Ultrassonografia Mamaria Bilateral" at bounding box center [342, 183] width 650 height 6
checkbox Bilateral "true"
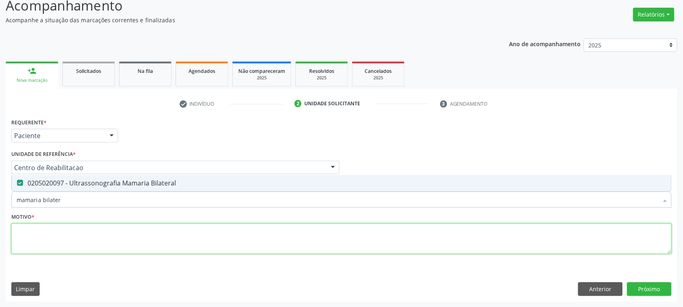
click at [34, 242] on textarea at bounding box center [341, 238] width 660 height 31
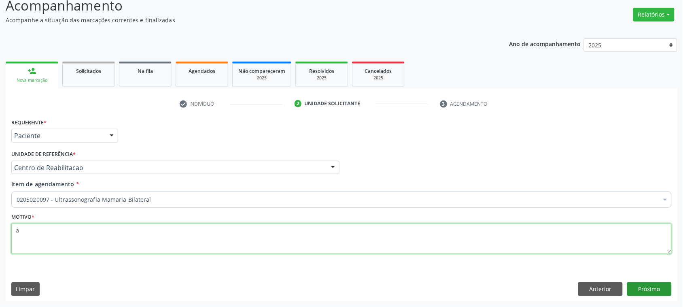
type textarea "a"
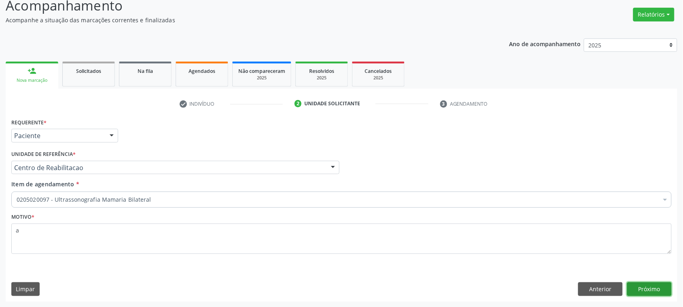
click at [658, 292] on button "Próximo" at bounding box center [649, 289] width 45 height 14
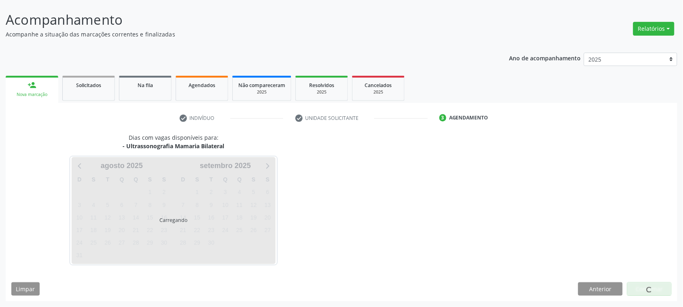
scroll to position [45, 0]
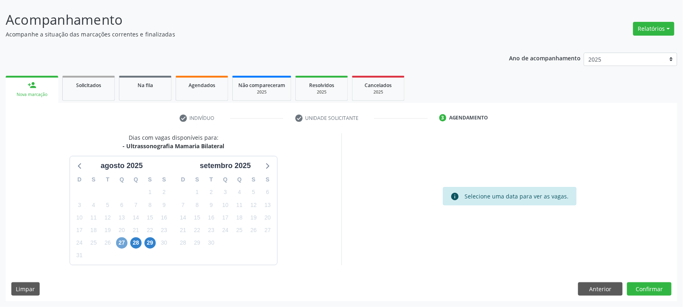
click at [119, 243] on span "27" at bounding box center [121, 242] width 11 height 11
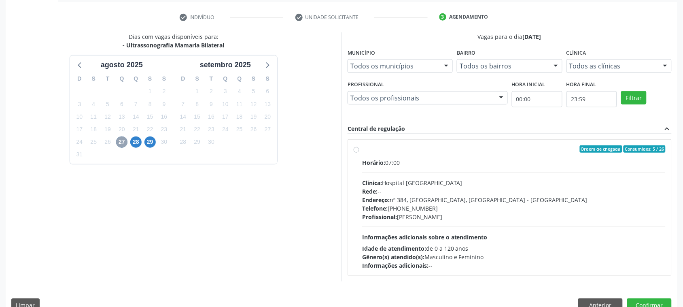
scroll to position [146, 0]
click at [480, 174] on div "Horário: 07:00 Clínica: Hospital Sao Francisco Rede: -- Endereço: nº 384, Varze…" at bounding box center [513, 213] width 303 height 111
click at [359, 152] on input "Ordem de chegada Consumidos: 5 / 26 Horário: 07:00 Clínica: Hospital Sao Franci…" at bounding box center [357, 148] width 6 height 7
radio input "true"
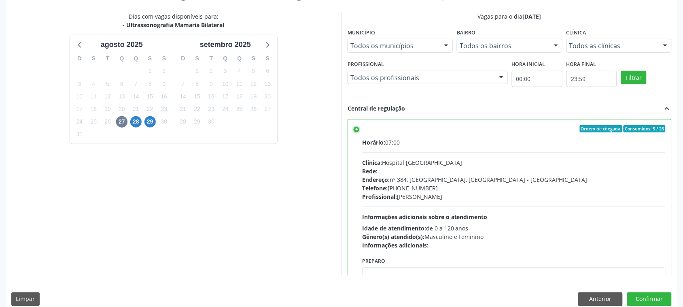
scroll to position [176, 0]
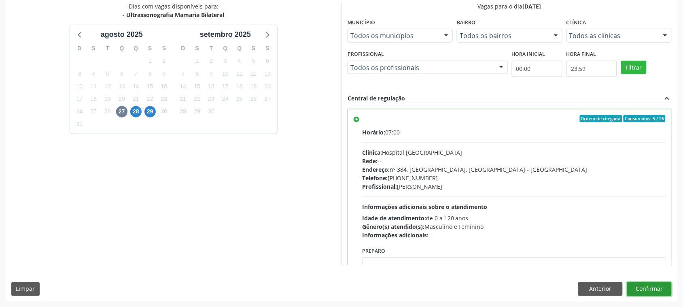
click at [647, 292] on button "Confirmar" at bounding box center [649, 289] width 45 height 14
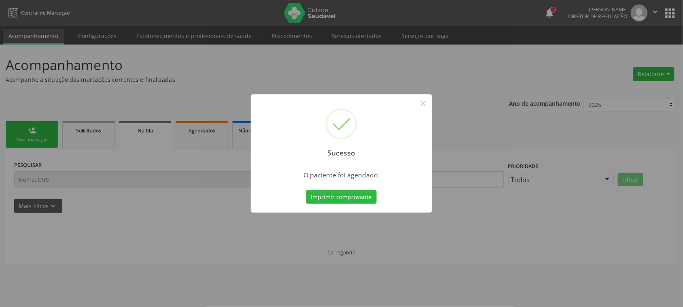
scroll to position [0, 0]
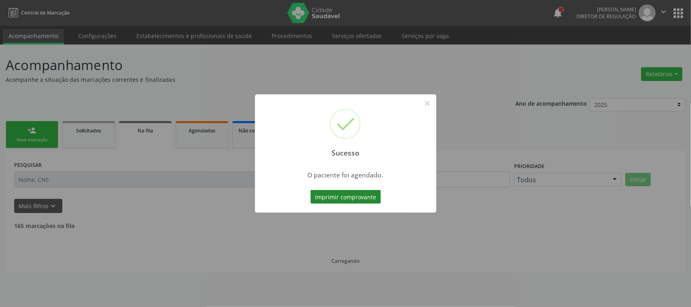
click at [351, 198] on button "Imprimir comprovante" at bounding box center [345, 197] width 70 height 14
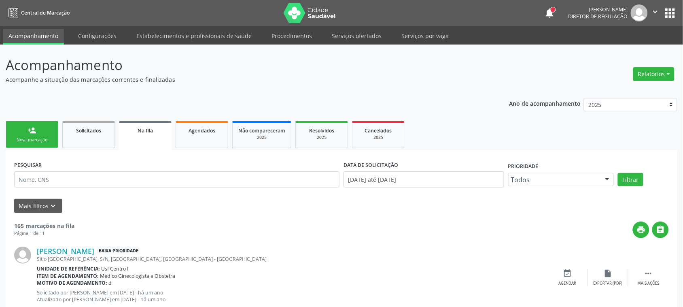
click at [53, 137] on link "person_add Nova marcação" at bounding box center [32, 134] width 53 height 27
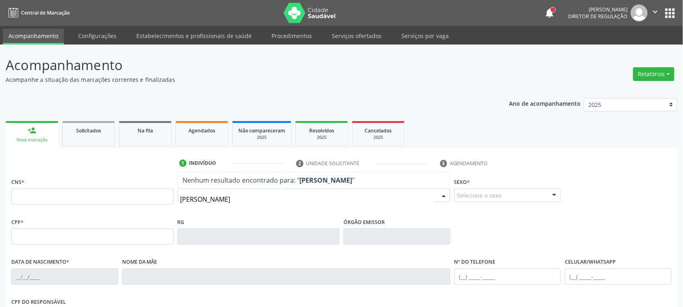
type input "diana de carvalho b"
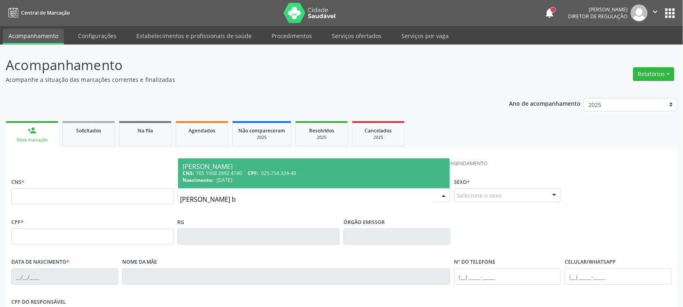
click at [276, 168] on div "Diana de Carvalho Barros" at bounding box center [314, 166] width 262 height 6
type input "705 1068 2892 4740"
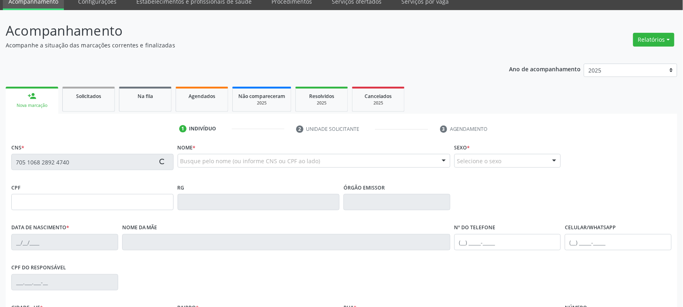
type input "025.754.324-48"
type input "29/04/1977"
type input "Maria Auxiliadora de Carvalho Barros"
type input "(87) 99663-2300"
type input "307"
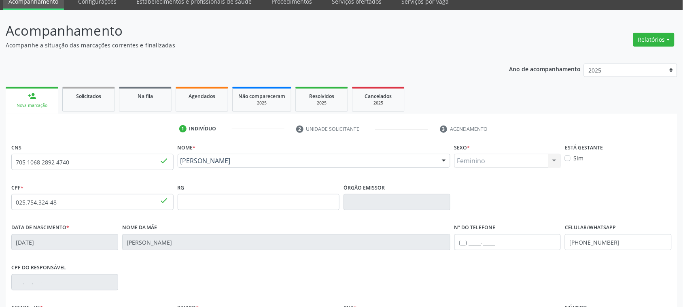
scroll to position [101, 0]
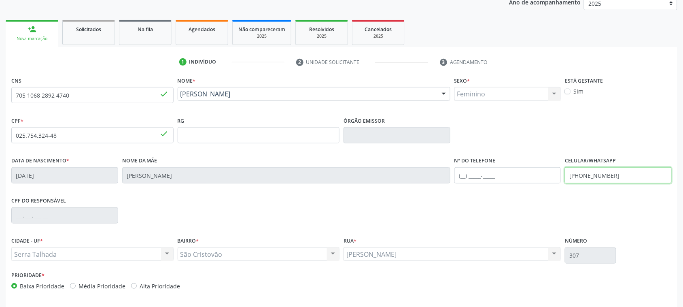
click at [595, 179] on input "(87) 99663-2300" at bounding box center [618, 175] width 107 height 16
click at [596, 177] on input "(87) 99663-2300" at bounding box center [618, 175] width 107 height 16
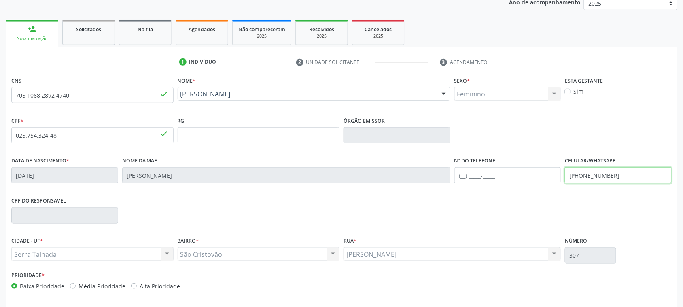
click at [596, 177] on input "(87) 99663-2300" at bounding box center [618, 175] width 107 height 16
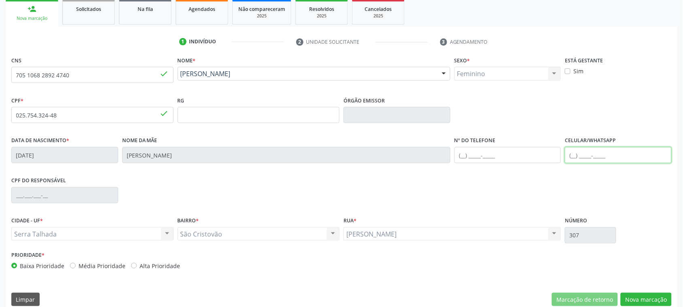
scroll to position [132, 0]
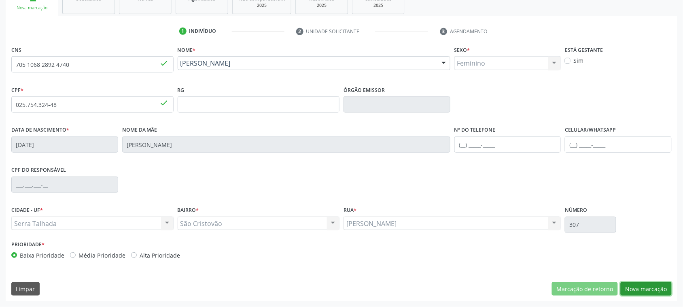
click at [651, 290] on button "Nova marcação" at bounding box center [646, 289] width 51 height 14
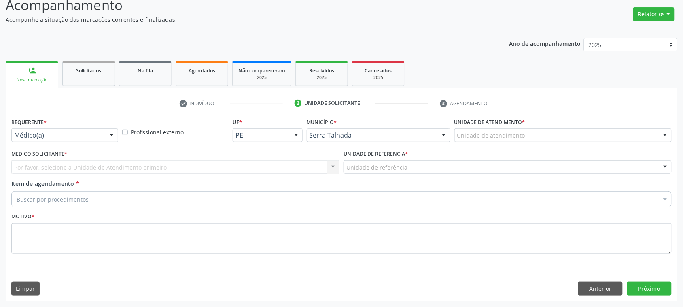
scroll to position [59, 0]
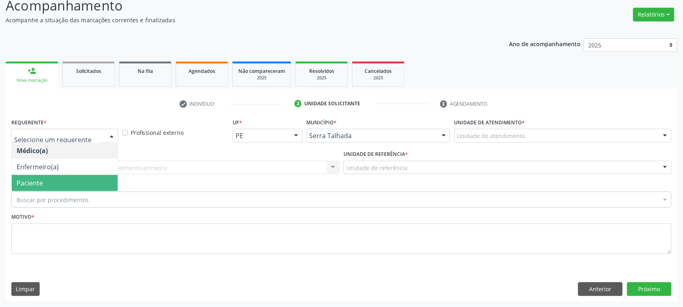
click at [76, 178] on span "Paciente" at bounding box center [65, 183] width 106 height 16
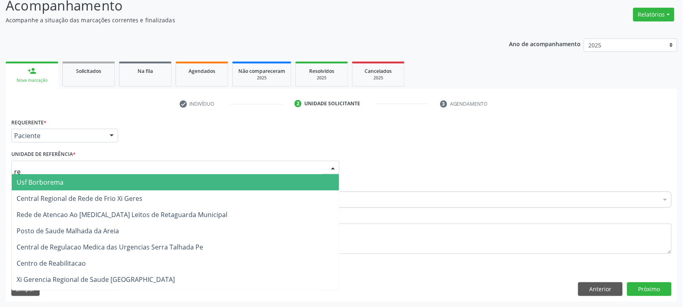
type input "rea"
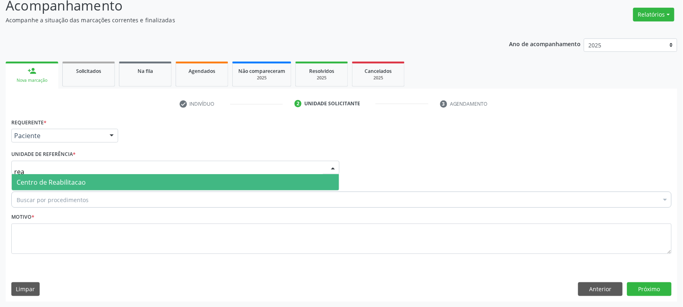
click at [82, 178] on span "Centro de Reabilitacao" at bounding box center [51, 182] width 69 height 9
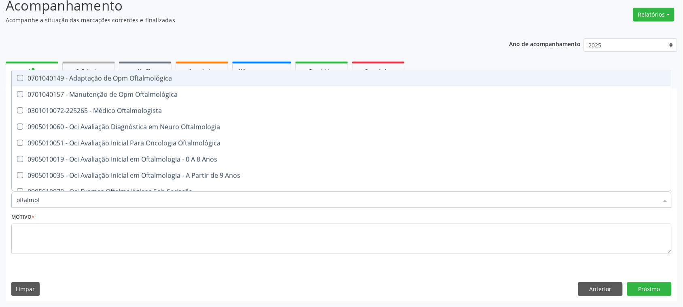
type input "oftalmolo"
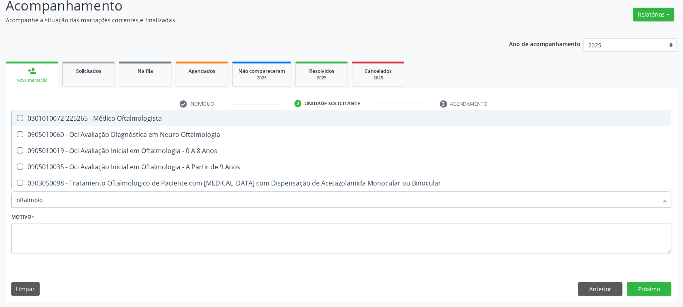
click at [132, 117] on div "0301010072-225265 - Médico Oftalmologista" at bounding box center [342, 118] width 650 height 6
checkbox Oftalmologista "true"
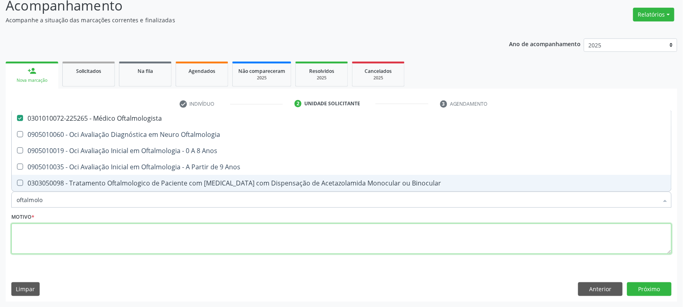
click at [23, 252] on textarea at bounding box center [341, 238] width 660 height 31
checkbox Oftalmologia "true"
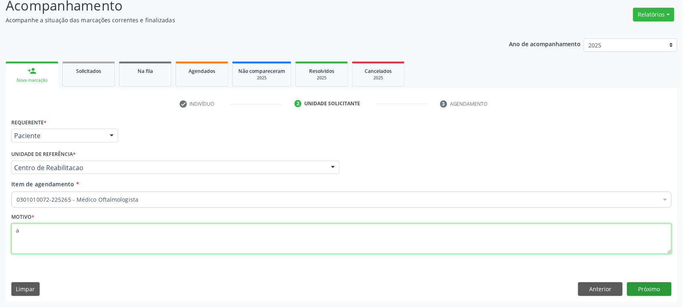
type textarea "a"
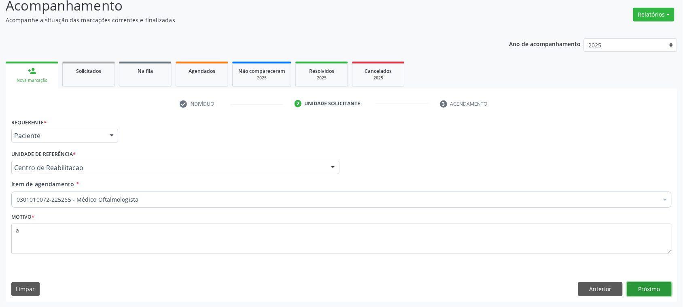
click at [647, 291] on button "Próximo" at bounding box center [649, 289] width 45 height 14
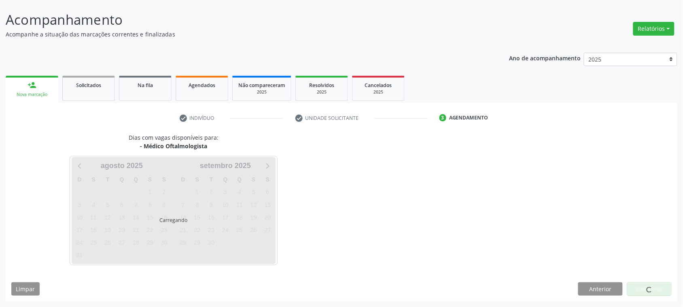
scroll to position [45, 0]
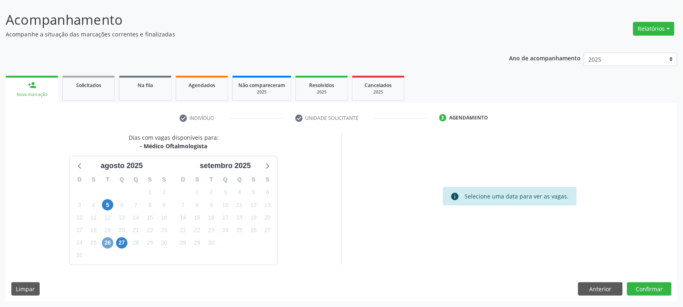
click at [103, 244] on span "26" at bounding box center [107, 242] width 11 height 11
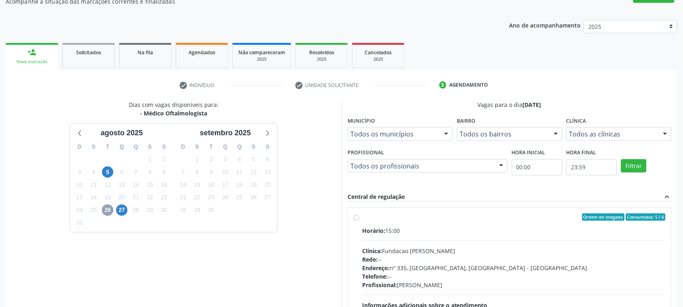
scroll to position [96, 0]
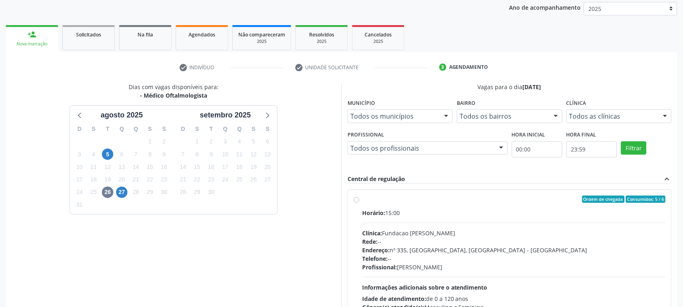
click at [471, 235] on div "Clínica: Fundacao Altino Ventura" at bounding box center [513, 233] width 303 height 8
click at [359, 203] on input "Ordem de chegada Consumidos: 5 / 6 Horário: 15:00 Clínica: Fundacao Altino Vent…" at bounding box center [357, 198] width 6 height 7
radio input "true"
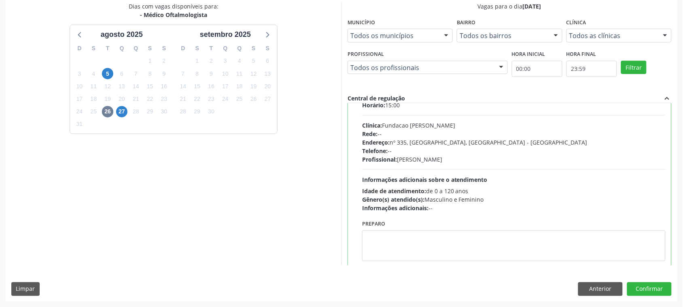
scroll to position [40, 0]
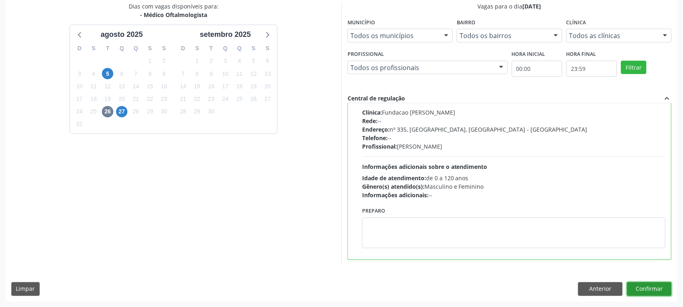
click at [644, 288] on button "Confirmar" at bounding box center [649, 289] width 45 height 14
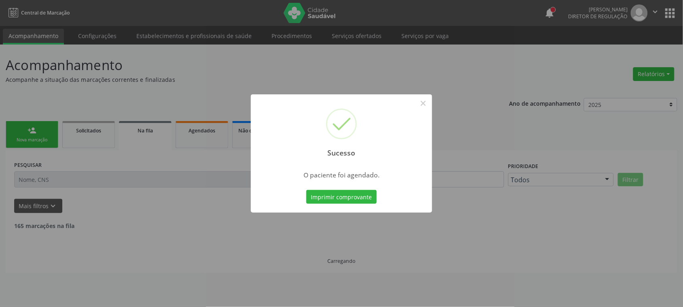
scroll to position [0, 0]
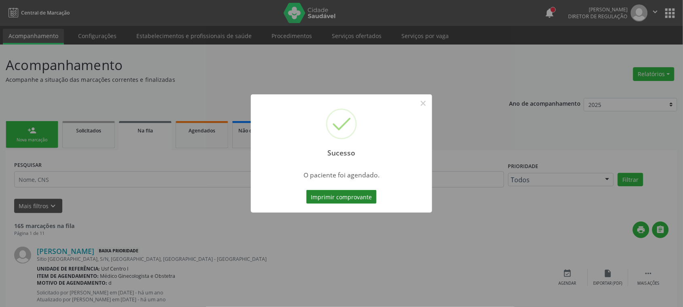
click at [347, 199] on button "Imprimir comprovante" at bounding box center [341, 197] width 70 height 14
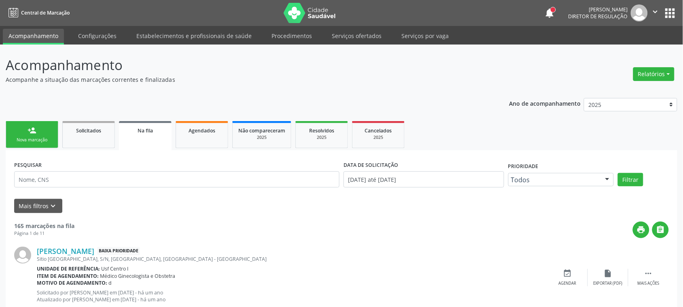
drag, startPoint x: 333, startPoint y: 27, endPoint x: 338, endPoint y: 40, distance: 13.8
click at [333, 28] on ul "Acompanhamento Configurações Estabelecimentos e profissionais de saúde Procedim…" at bounding box center [341, 35] width 683 height 19
click at [338, 40] on link "Serviços ofertados" at bounding box center [356, 36] width 61 height 14
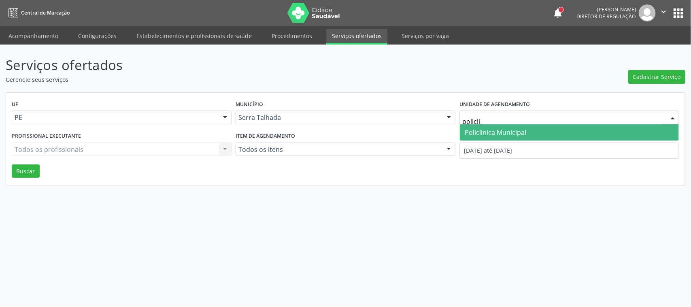
type input "policlin"
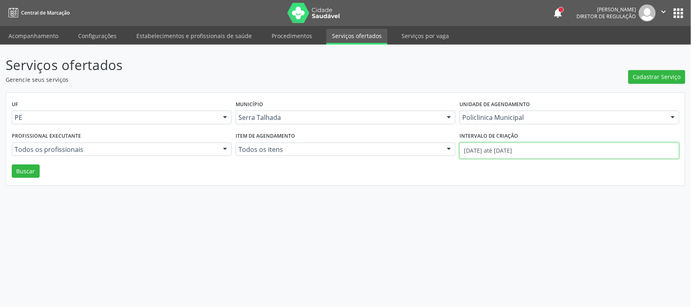
click at [484, 148] on input "01/08/2025 até 13/08/2025" at bounding box center [569, 150] width 220 height 16
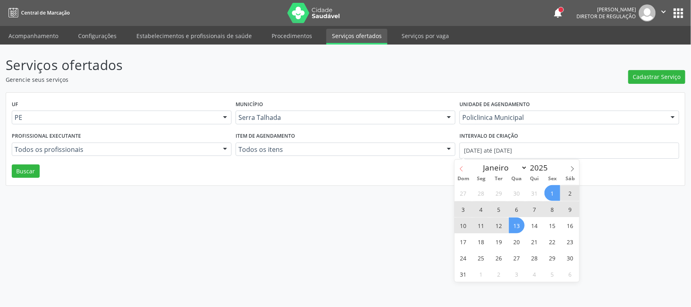
click at [456, 168] on span at bounding box center [461, 166] width 14 height 14
select select "6"
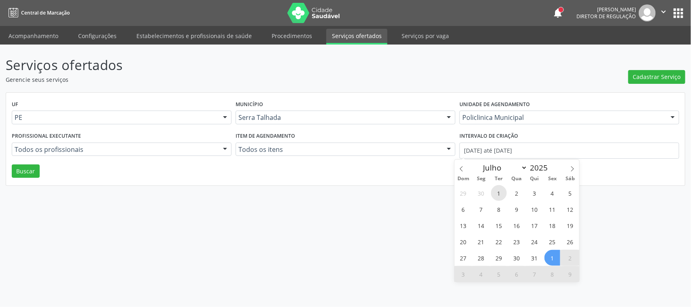
click at [495, 191] on span "1" at bounding box center [499, 193] width 16 height 16
type input "01/07/2025"
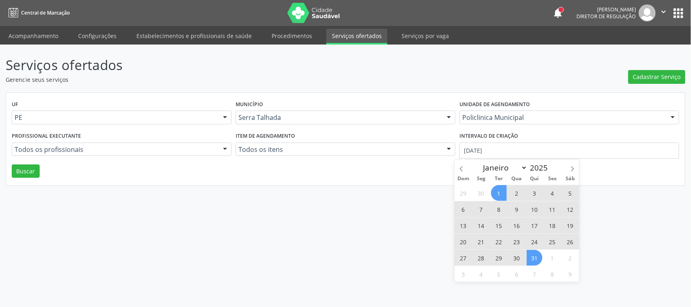
click at [535, 253] on span "31" at bounding box center [534, 258] width 16 height 16
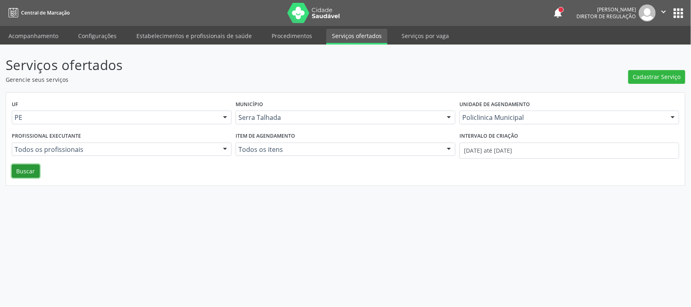
click at [27, 169] on button "Buscar" at bounding box center [26, 171] width 28 height 14
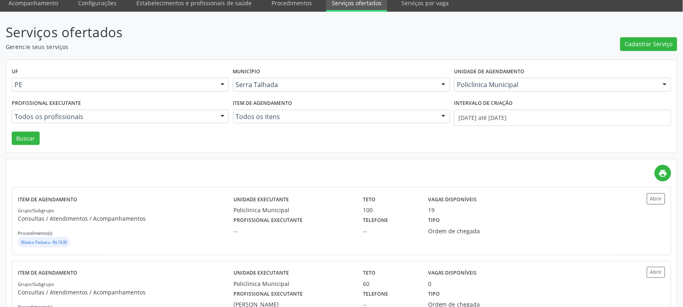
scroll to position [51, 0]
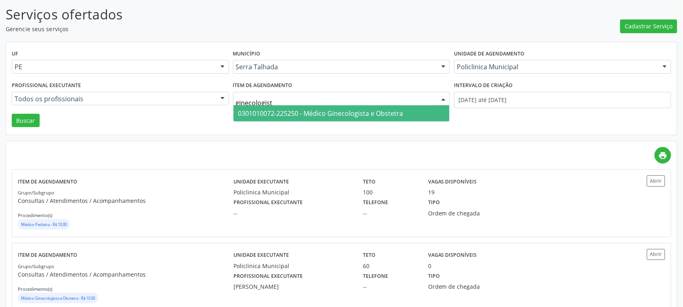
type input "ginecologista"
click at [303, 116] on span "0301010072-225250 - Médico Ginecologista e Obstetra" at bounding box center [320, 113] width 165 height 9
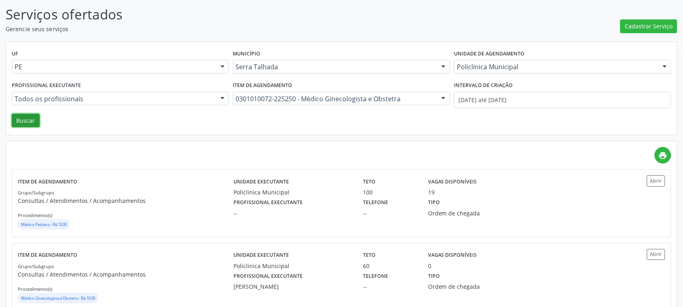
click at [16, 118] on button "Buscar" at bounding box center [26, 121] width 28 height 14
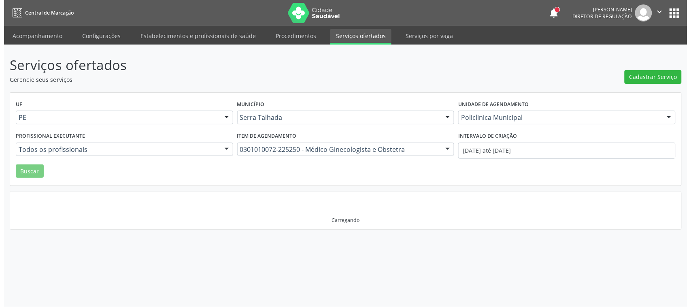
scroll to position [0, 0]
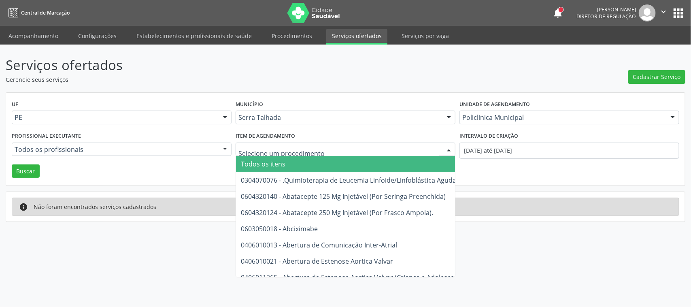
click at [349, 161] on span "Todos os itens" at bounding box center [550, 164] width 629 height 16
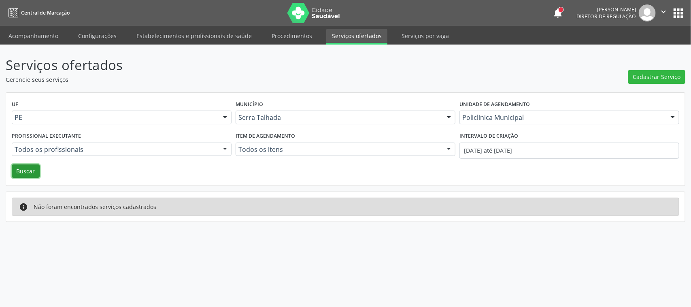
click at [36, 176] on button "Buscar" at bounding box center [26, 171] width 28 height 14
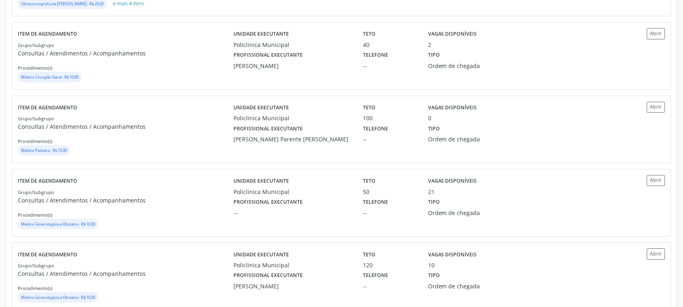
scroll to position [607, 0]
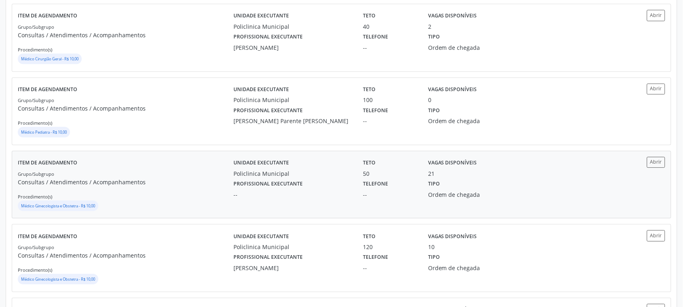
click at [293, 178] on div "Policlinica Municipal" at bounding box center [292, 173] width 118 height 8
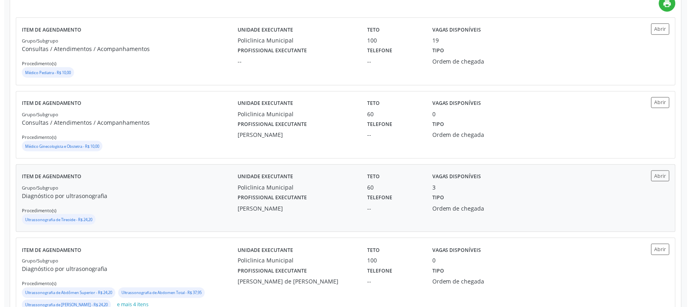
scroll to position [0, 0]
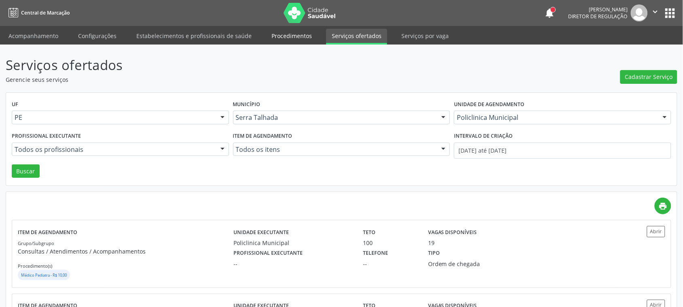
click at [285, 30] on link "Procedimentos" at bounding box center [292, 36] width 52 height 14
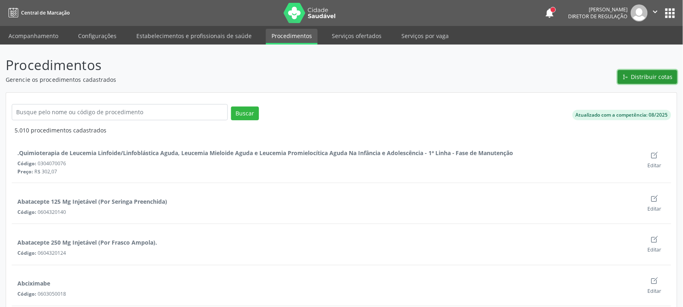
click at [646, 75] on span "Distribuir cotas" at bounding box center [652, 76] width 42 height 8
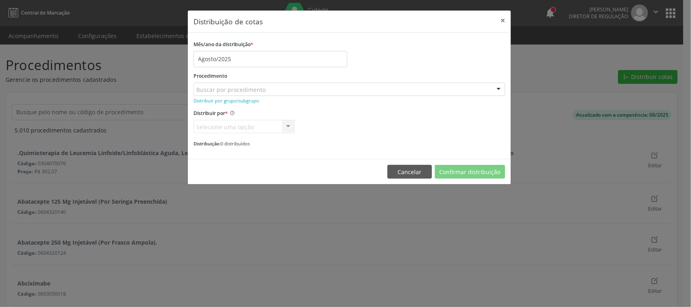
click at [266, 90] on div "Buscar por procedimento" at bounding box center [349, 90] width 312 height 14
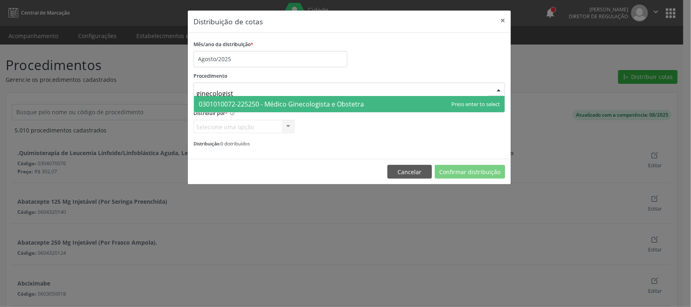
type input "ginecologista"
click at [383, 105] on span "0301010072-225250 - Médico Ginecologista e Obstetra" at bounding box center [349, 104] width 311 height 16
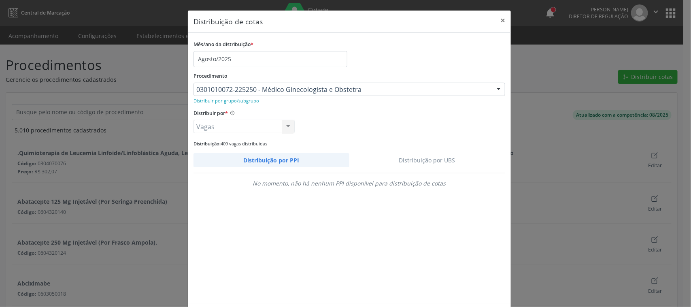
click at [429, 162] on link "Distribuição por UBS" at bounding box center [427, 160] width 156 height 14
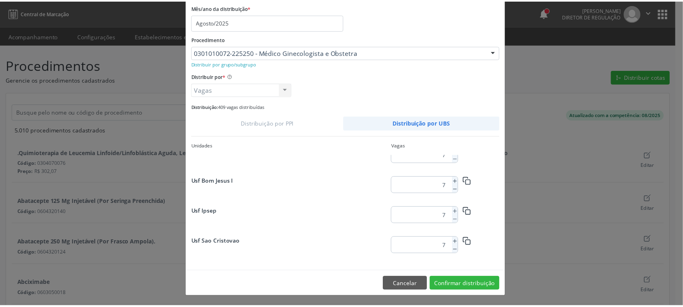
scroll to position [412, 0]
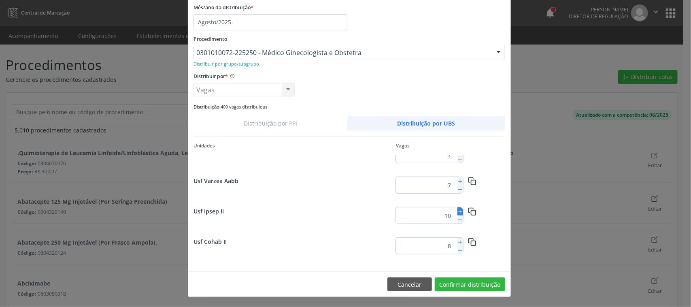
click at [457, 213] on icon at bounding box center [460, 212] width 6 height 6
type input "12"
click at [477, 283] on button "Confirmar distribuição" at bounding box center [470, 284] width 70 height 14
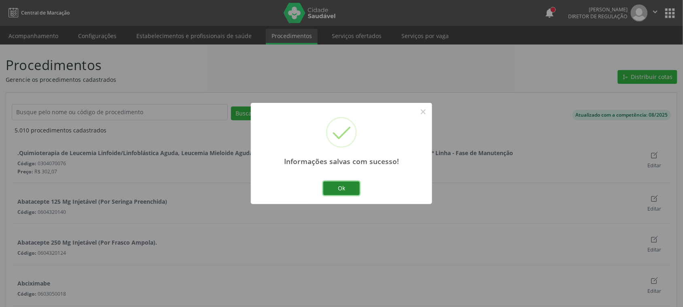
click at [353, 183] on button "Ok" at bounding box center [341, 188] width 36 height 14
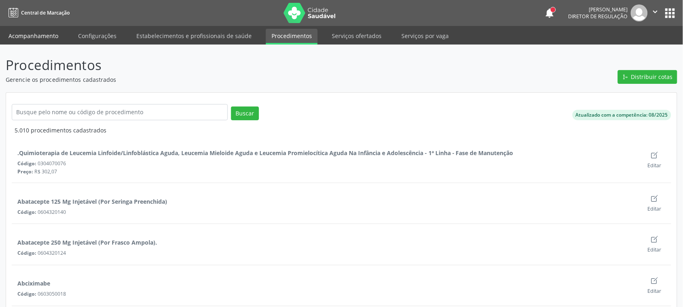
click at [30, 38] on link "Acompanhamento" at bounding box center [33, 36] width 61 height 14
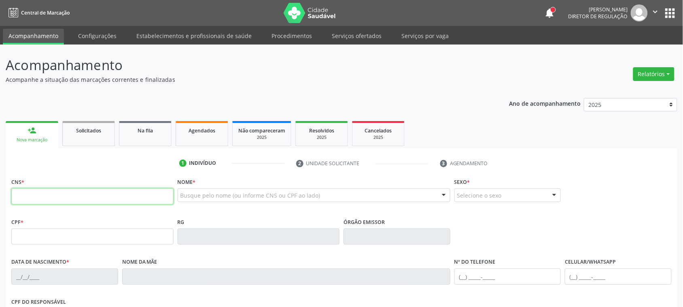
click at [47, 197] on input "text" at bounding box center [92, 196] width 162 height 16
paste input "706 2040 2617 0960"
type input "706 2040 2617 0960"
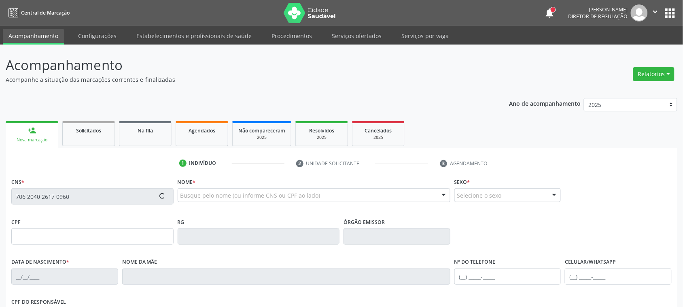
type input "131.804.114-73"
type input "30/11/2013"
type input "Jaqueline Franco Caciano"
type input "[PHONE_NUMBER]"
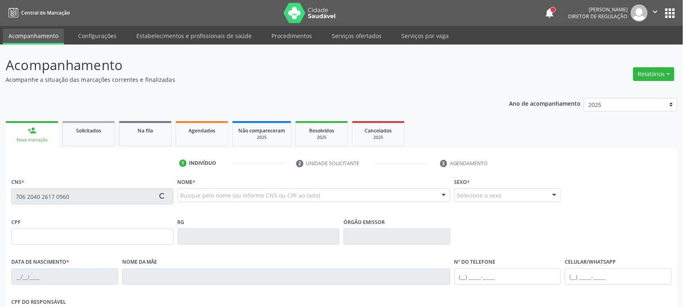
type input "313.677.358-66"
type input "139"
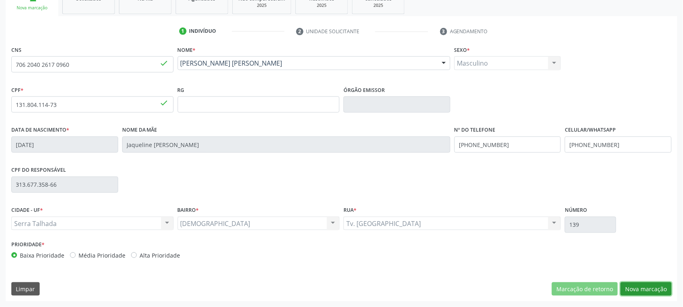
click at [632, 287] on button "Nova marcação" at bounding box center [646, 289] width 51 height 14
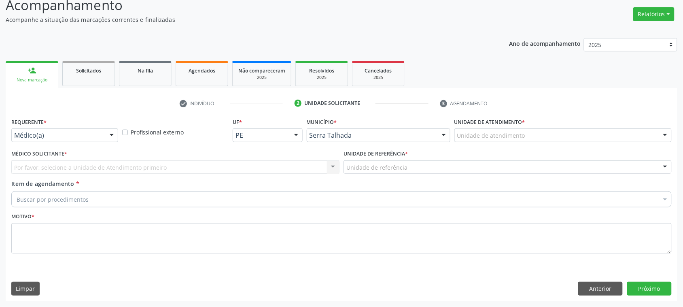
scroll to position [59, 0]
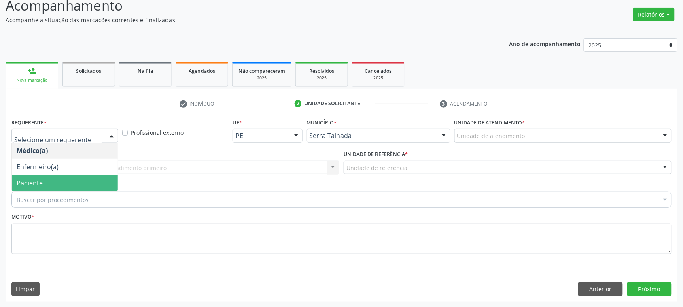
click at [24, 185] on span "Paciente" at bounding box center [30, 182] width 26 height 9
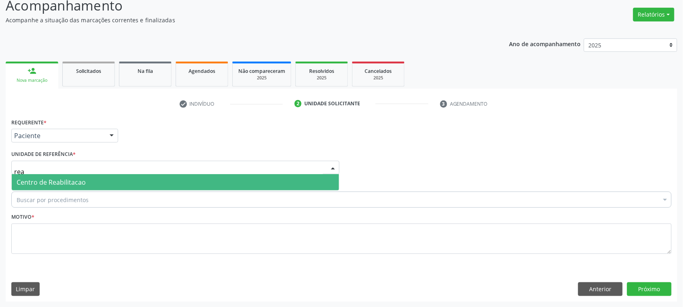
type input "reab"
click at [64, 179] on span "Centro de Reabilitacao" at bounding box center [51, 182] width 69 height 9
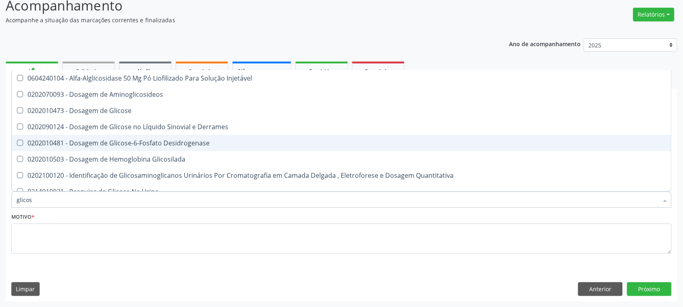
type input "glicose"
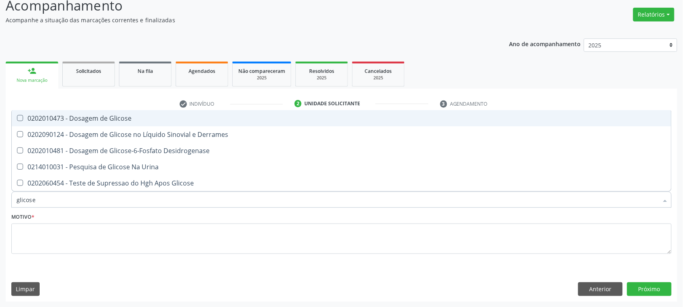
click at [137, 118] on div "0202010473 - Dosagem de Glicose" at bounding box center [342, 118] width 650 height 6
checkbox Glicose "true"
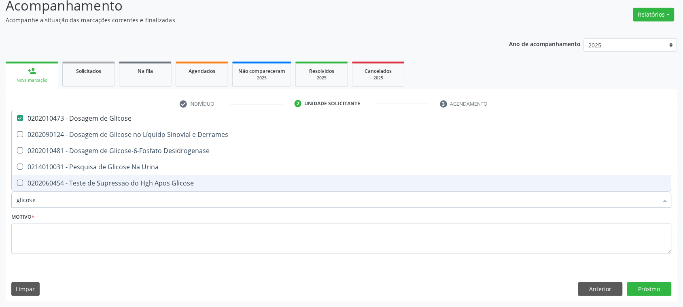
click at [65, 199] on input "glicose" at bounding box center [338, 199] width 642 height 16
type input "c"
checkbox Glicose "false"
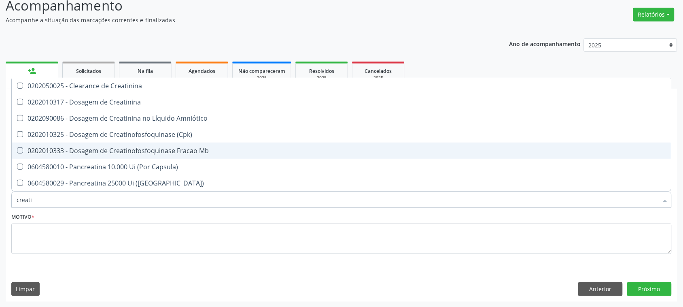
type input "creatin"
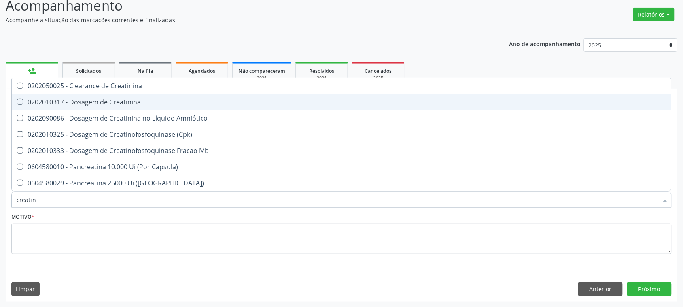
click at [108, 96] on span "0202010317 - Dosagem de Creatinina" at bounding box center [342, 102] width 660 height 16
checkbox Creatinina "true"
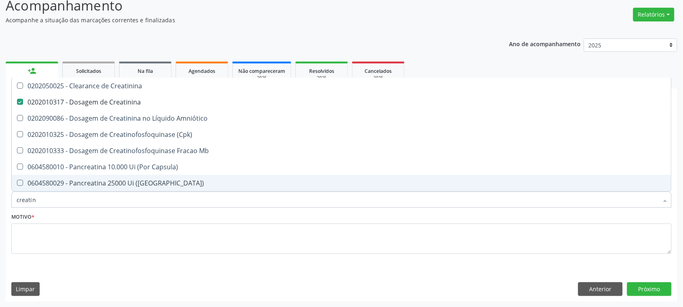
click at [47, 198] on input "creatin" at bounding box center [338, 199] width 642 height 16
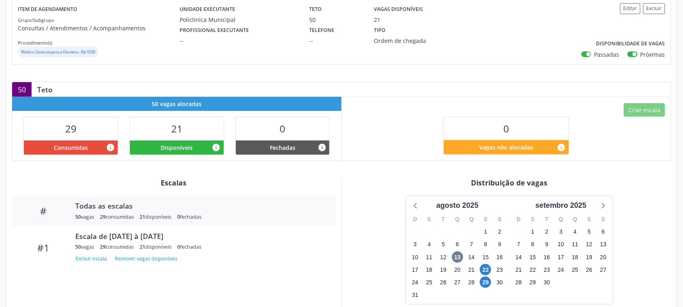
scroll to position [152, 0]
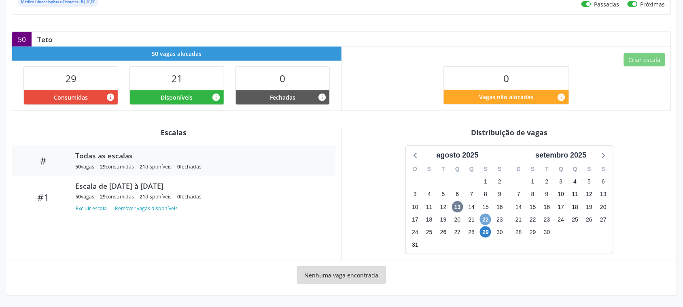
click at [486, 218] on span "22" at bounding box center [485, 219] width 11 height 11
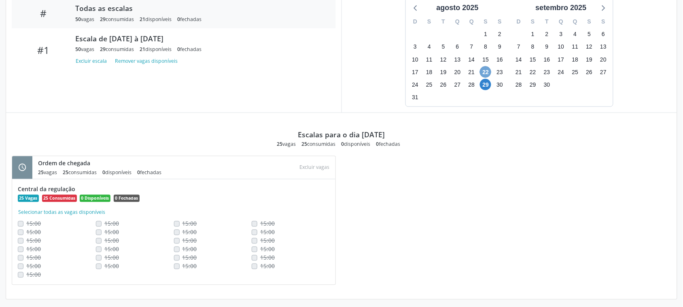
scroll to position [303, 0]
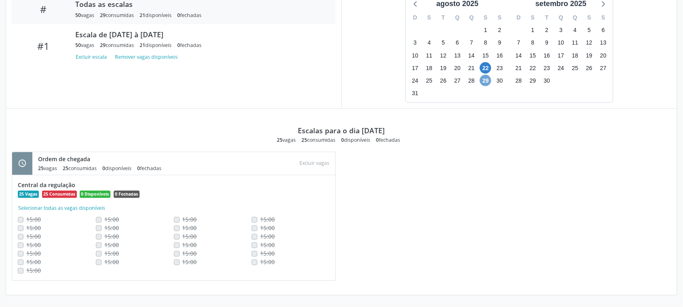
click at [486, 83] on span "29" at bounding box center [485, 80] width 11 height 11
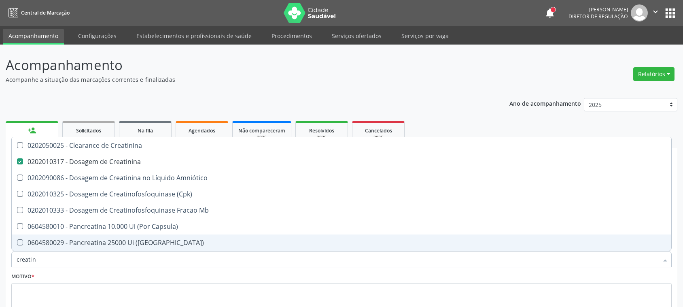
scroll to position [59, 0]
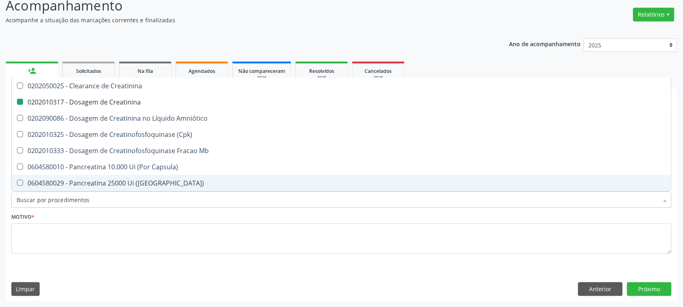
checkbox Creatinina "false"
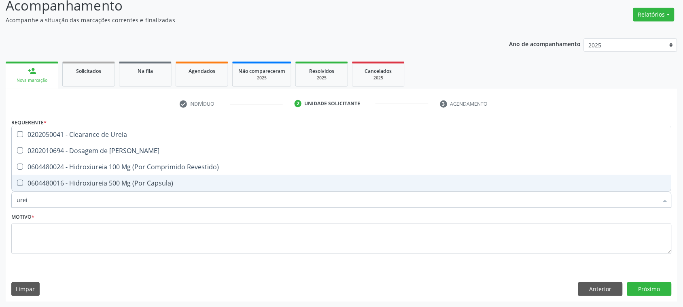
type input "ureia"
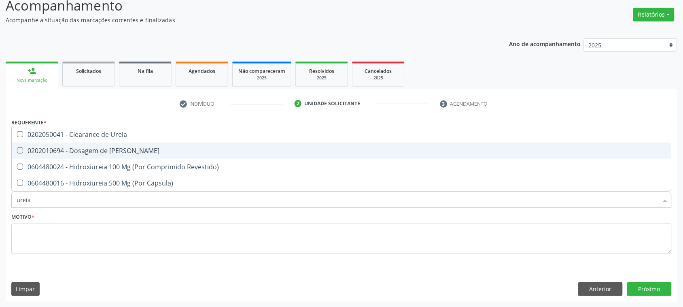
click at [97, 148] on div "0202010694 - Dosagem de [PERSON_NAME]" at bounding box center [342, 150] width 650 height 6
checkbox Ureia "true"
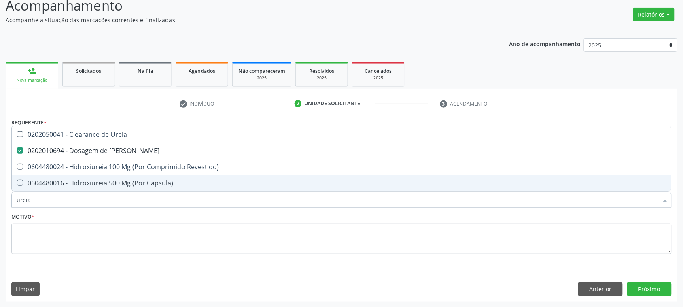
click at [49, 199] on input "ureia" at bounding box center [338, 199] width 642 height 16
checkbox Ureia "false"
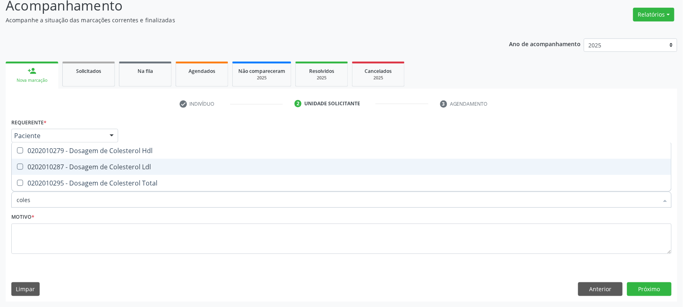
type input "colest"
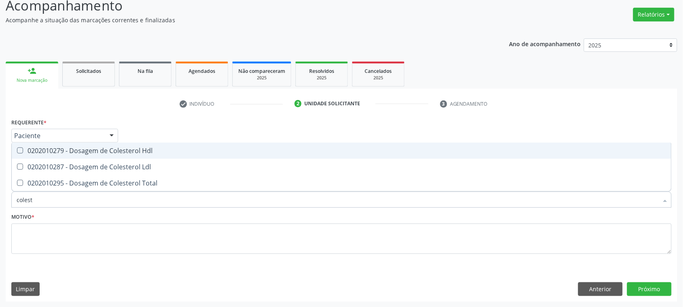
click at [127, 148] on div "0202010279 - Dosagem de Colesterol Hdl" at bounding box center [342, 150] width 650 height 6
checkbox Hdl "true"
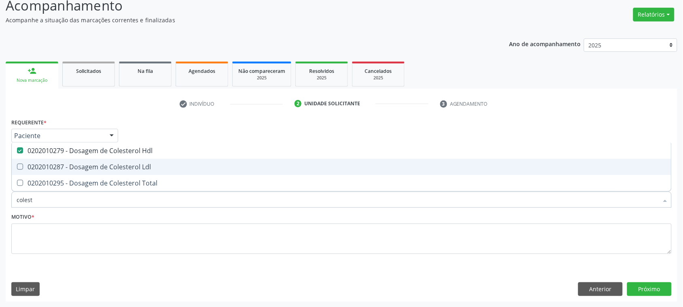
click at [120, 164] on div "0202010287 - Dosagem de Colesterol Ldl" at bounding box center [342, 166] width 650 height 6
checkbox Ldl "true"
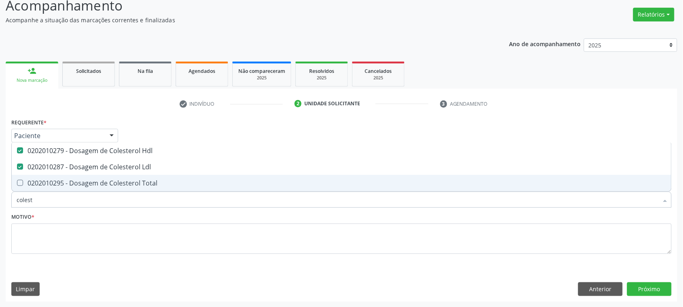
click at [125, 182] on div "0202010295 - Dosagem de Colesterol Total" at bounding box center [342, 183] width 650 height 6
checkbox Total "true"
click at [85, 196] on input "colest" at bounding box center [338, 199] width 642 height 16
checkbox Hdl "false"
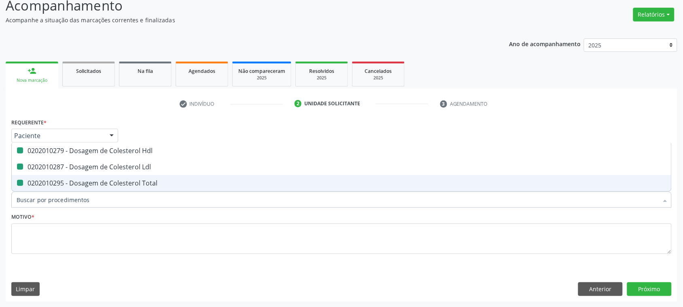
checkbox Ldl "false"
checkbox Total "false"
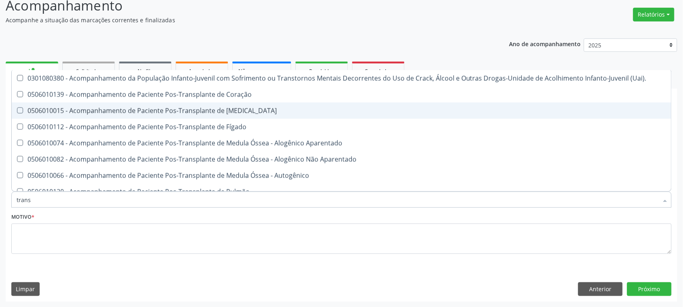
type input "transa"
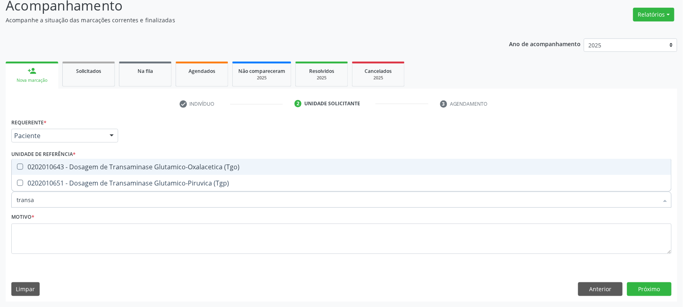
click at [95, 166] on div "0202010643 - Dosagem de Transaminase Glutamico-Oxalacetica (Tgo)" at bounding box center [342, 166] width 650 height 6
checkbox \(Tgo\) "true"
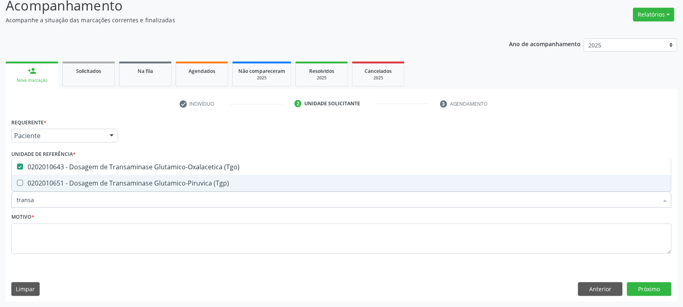
click at [91, 186] on div "0202010651 - Dosagem de Transaminase Glutamico-Piruvica (Tgp)" at bounding box center [342, 183] width 650 height 6
checkbox \(Tgp\) "true"
click at [86, 193] on input "transa" at bounding box center [338, 199] width 642 height 16
type input "trans"
checkbox \(Tgo\) "false"
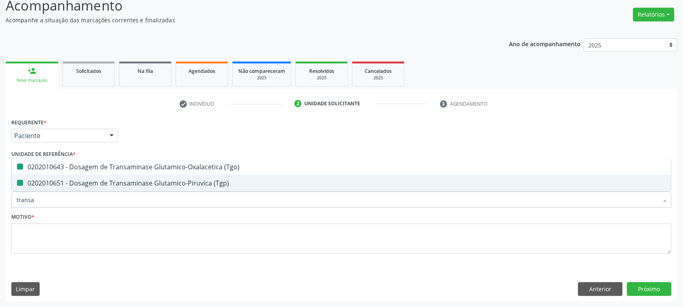
checkbox \(Tgp\) "false"
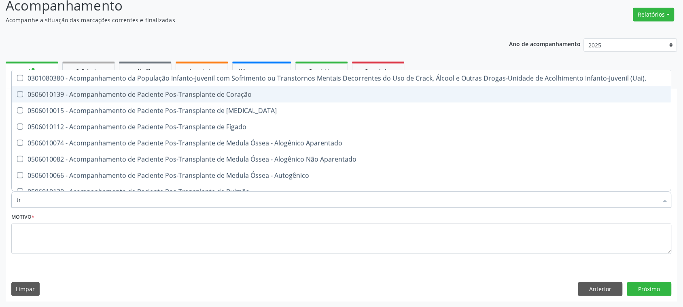
type input "t"
checkbox \(Tgo\) "false"
checkbox \(Tgp\) "false"
checkbox Transtoracica "false"
checkbox Transcraniano "false"
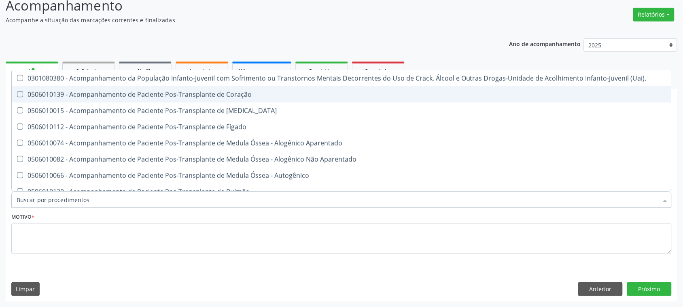
checkbox Capsula\) "false"
checkbox Transexualizador "false"
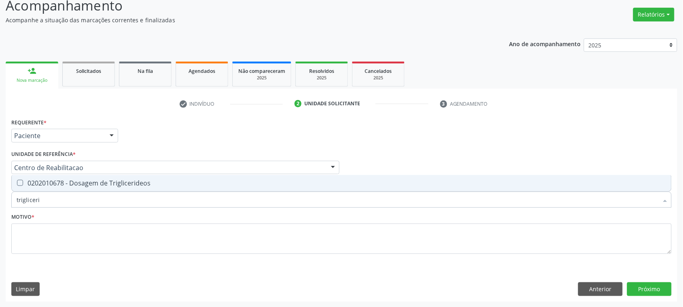
type input "triglicerid"
click at [71, 180] on div "0202010678 - Dosagem de Triglicerideos" at bounding box center [342, 183] width 650 height 6
checkbox Triglicerideos "true"
click at [53, 203] on input "triglicerid" at bounding box center [338, 199] width 642 height 16
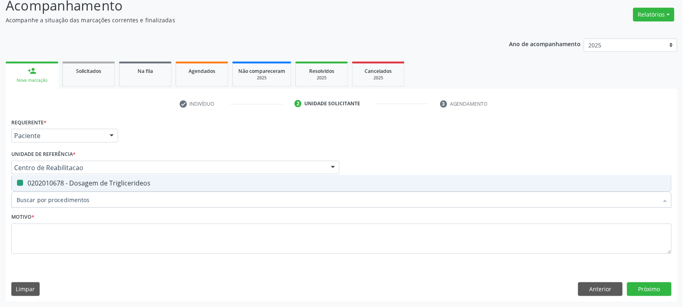
checkbox Triglicerideos "false"
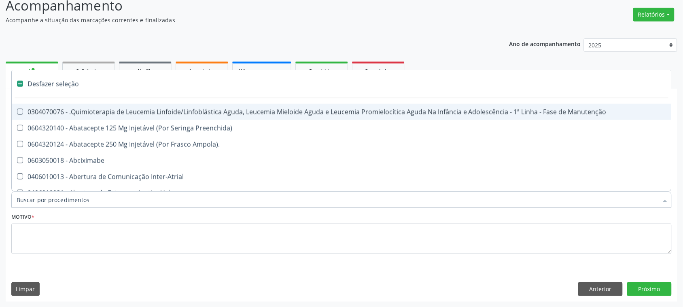
type input "g"
checkbox Linha "true"
checkbox Infusão "true"
checkbox Urostomizados "true"
checkbox Revestido\) "true"
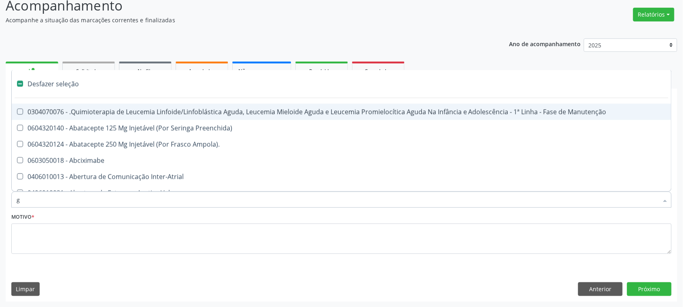
checkbox Capsula\) "true"
checkbox Ml\) "true"
checkbox Capsula\) "true"
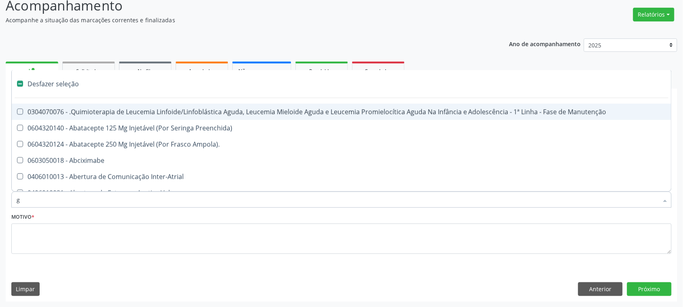
type input "gl"
checkbox Aparentado "true"
checkbox Terapeutica\) "true"
checkbox Nutricional "true"
checkbox Bloco "true"
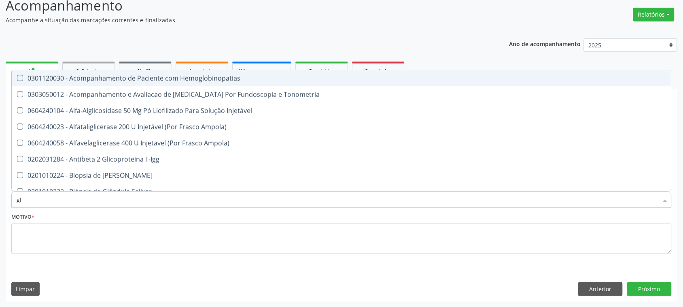
type input "gli"
checkbox \(Confirmatorio\) "true"
checkbox Glomerular "true"
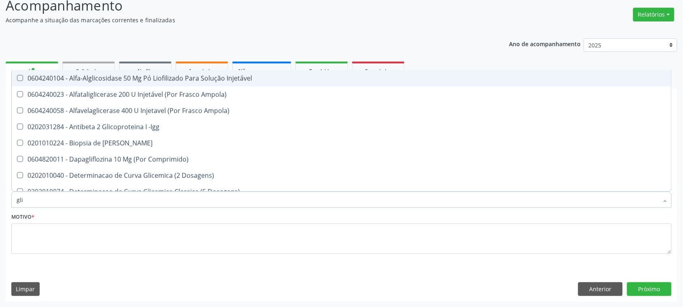
type input "glic"
checkbox Aminoglicosideos "true"
checkbox Glicose "false"
checkbox Derrames "true"
checkbox Triglicerideos "false"
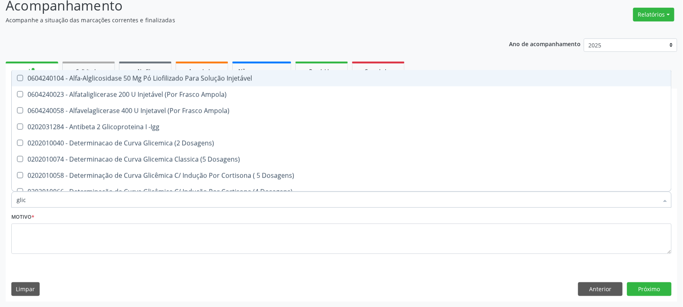
type input "glico"
checkbox Dosagens\) "true"
checkbox Glicose "false"
type input "glicos"
checkbox Ampola\) "true"
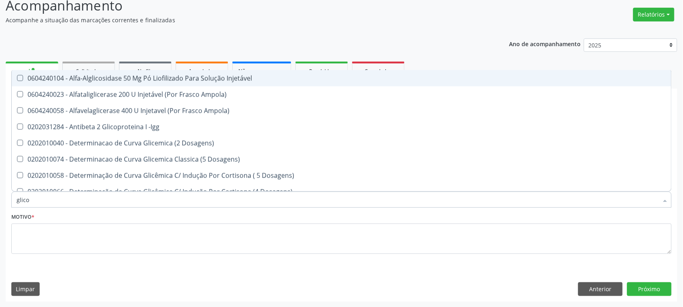
checkbox Dosagens\) "false"
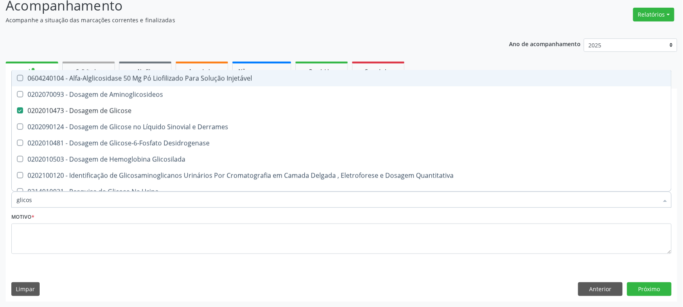
type input "glicosi"
checkbox Glicose "false"
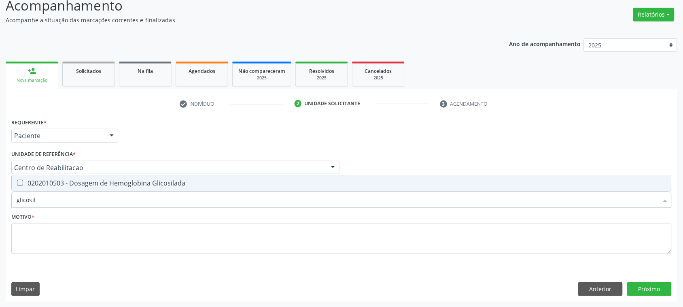
type input "glicosila"
click at [97, 183] on div "0202010503 - Dosagem de Hemoglobina Glicosilada" at bounding box center [342, 183] width 650 height 6
checkbox Glicosilada "true"
type input "glicosila"
click at [69, 208] on div "Item de agendamento * glicosila Desfazer seleção 0202010503 - Dosagem de Hemogl…" at bounding box center [341, 195] width 664 height 31
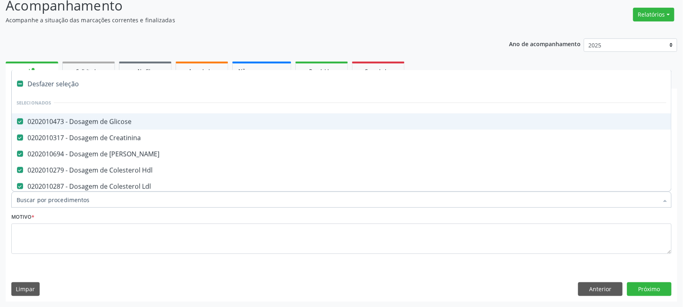
drag, startPoint x: 69, startPoint y: 208, endPoint x: 66, endPoint y: 203, distance: 6.0
click at [66, 203] on input "Item de agendamento *" at bounding box center [338, 199] width 642 height 16
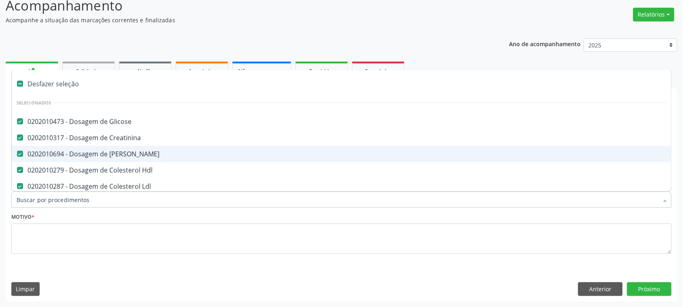
scroll to position [101, 0]
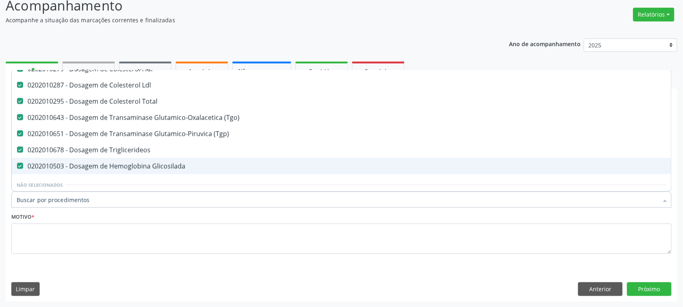
click at [54, 199] on input "Item de agendamento *" at bounding box center [338, 199] width 642 height 16
type input "el"
checkbox Glicose "false"
checkbox Creatinina "false"
checkbox Ureia "false"
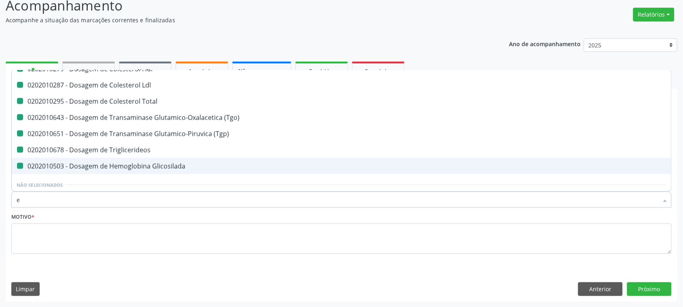
checkbox Hdl "false"
checkbox Ldl "false"
checkbox Total "false"
checkbox \(Tgo\) "false"
checkbox \(Tgp\) "false"
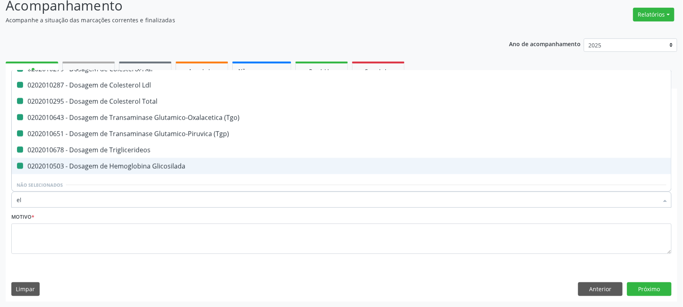
checkbox Triglicerideos "false"
checkbox Glicosilada "false"
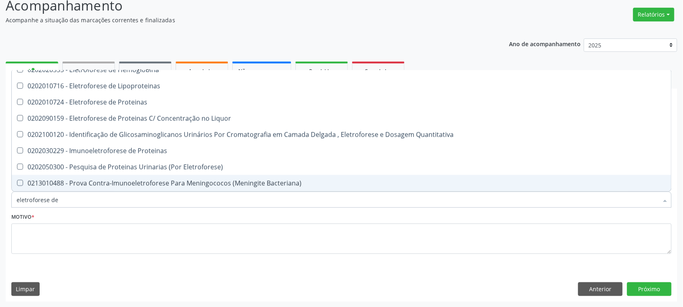
scroll to position [0, 0]
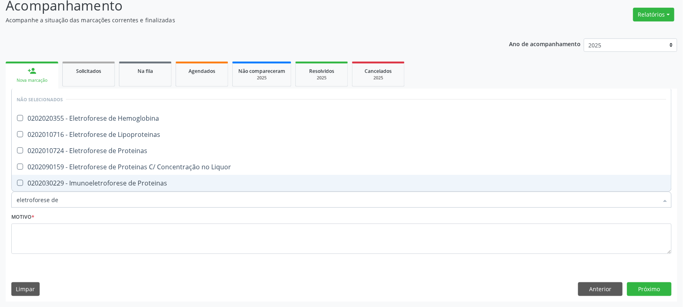
type input "eletroforese de h"
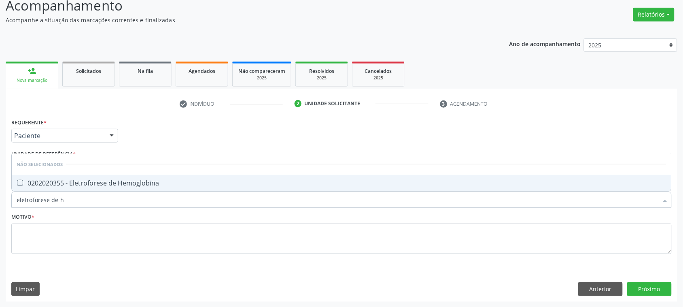
click at [127, 175] on span "0202020355 - Eletroforese de Hemoglobina" at bounding box center [342, 183] width 660 height 16
click at [80, 184] on div "0202020355 - Eletroforese de Hemoglobina" at bounding box center [342, 183] width 650 height 6
checkbox Hemoglobina "false"
click at [73, 203] on input "eletroforese de h" at bounding box center [338, 199] width 642 height 16
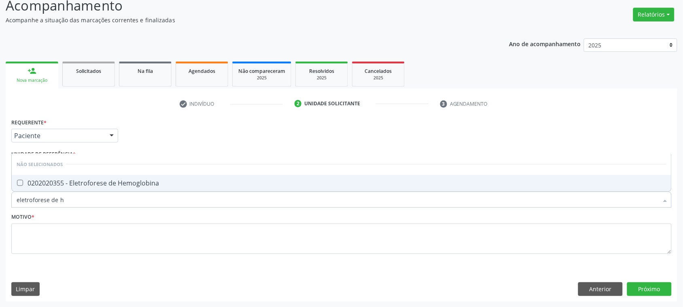
click at [73, 203] on input "eletroforese de h" at bounding box center [338, 199] width 642 height 16
checkbox Hemoglobina "true"
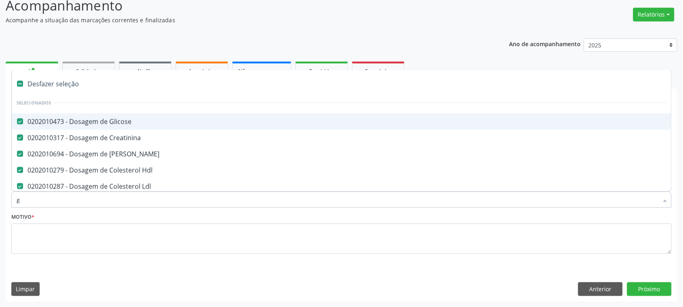
type input "gl"
checkbox \(Tgo\) "false"
checkbox \(Tgp\) "false"
checkbox Triglicerideos "false"
checkbox Glicosilada "false"
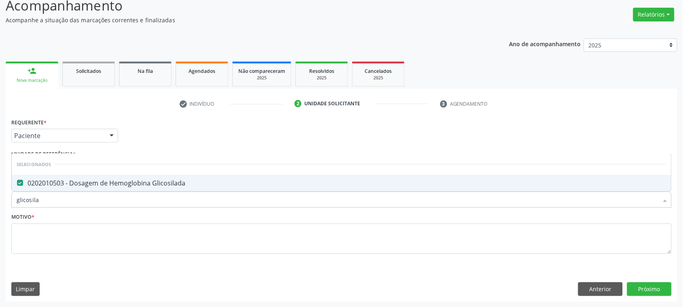
click at [53, 202] on input "glicosila" at bounding box center [338, 199] width 642 height 16
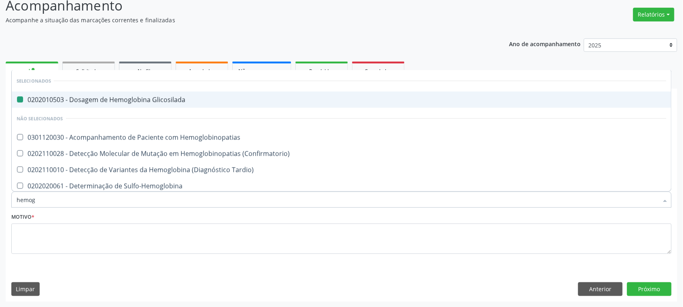
type input "hemogr"
checkbox Glicosilada "false"
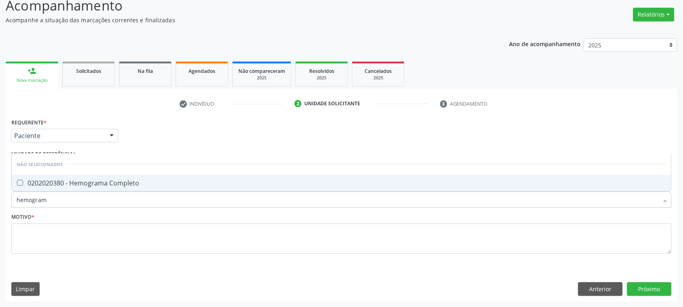
type input "hemograma"
click at [108, 189] on span "0202020380 - Hemograma Completo" at bounding box center [342, 183] width 660 height 16
checkbox Completo "true"
click at [107, 202] on input "hemograma" at bounding box center [338, 199] width 642 height 16
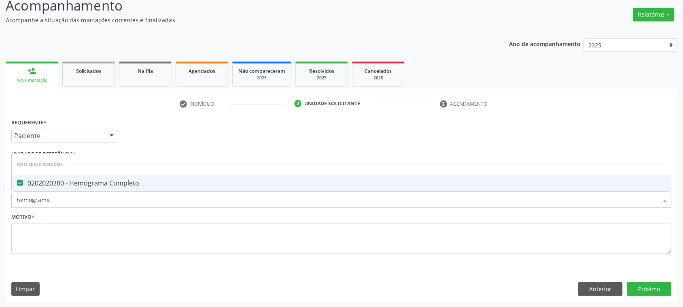
click at [107, 202] on input "hemograma" at bounding box center [338, 199] width 642 height 16
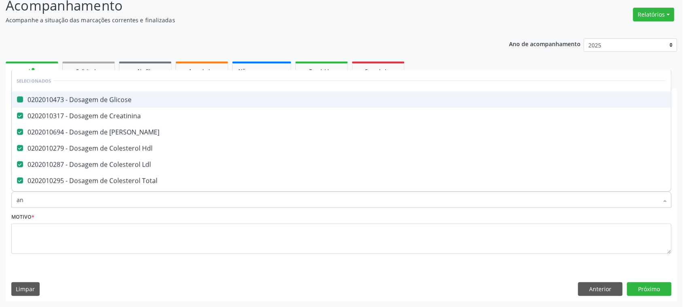
type input "ana"
checkbox Glicose "false"
checkbox Creatinina "false"
checkbox Hdl "false"
checkbox Ldl "false"
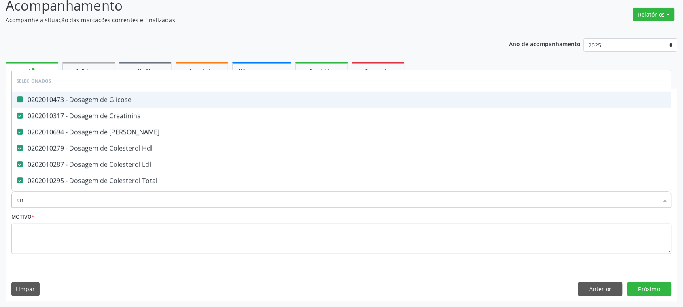
checkbox Total "false"
checkbox \(Tgo\) "false"
checkbox \(Tgp\) "false"
checkbox Triglicerideos "false"
checkbox Glicosilada "false"
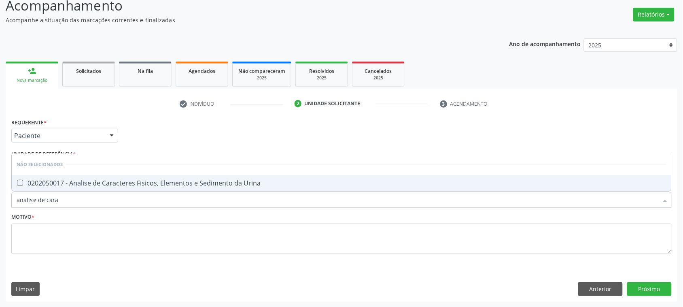
type input "analise de [MEDICAL_DATA]"
click at [99, 189] on span "0202050017 - Analise de Caracteres Fisicos, Elementos e Sedimento da Urina" at bounding box center [342, 183] width 660 height 16
checkbox Urina "true"
click at [94, 201] on input "analise de [MEDICAL_DATA]" at bounding box center [338, 199] width 642 height 16
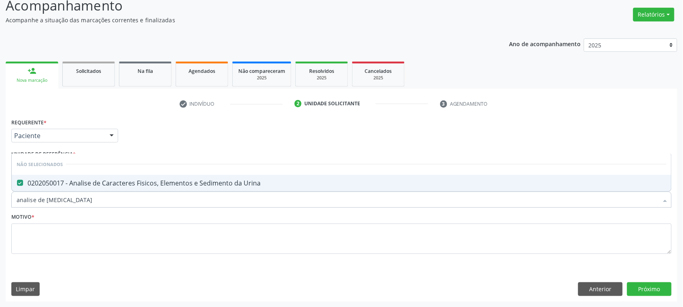
click at [94, 201] on input "analise de [MEDICAL_DATA]" at bounding box center [338, 199] width 642 height 16
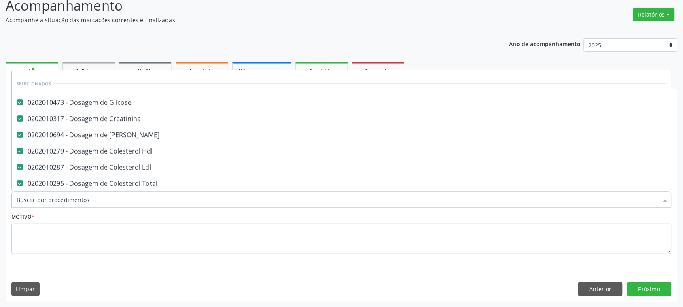
scroll to position [152, 0]
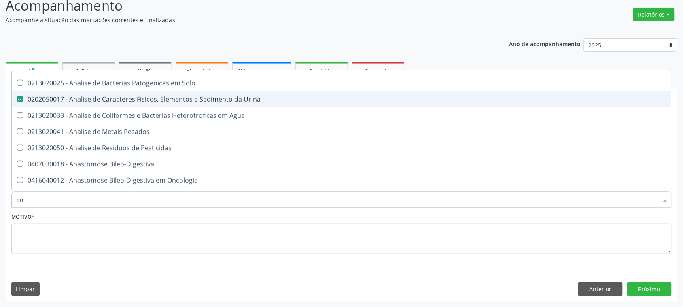
type input "ana"
checkbox Ml\) "false"
checkbox Revestido\) "false"
checkbox Normal "false"
checkbox Voz "false"
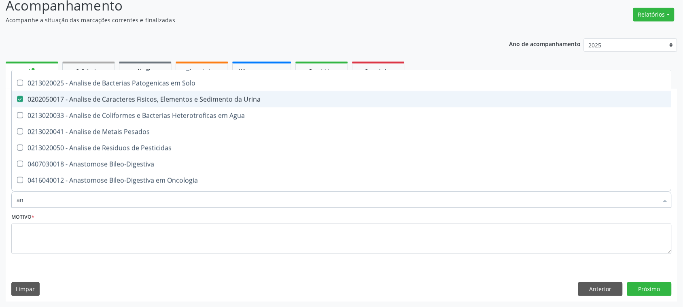
checkbox Agua "false"
checkbox Solo "false"
checkbox Urina "true"
checkbox Agua "false"
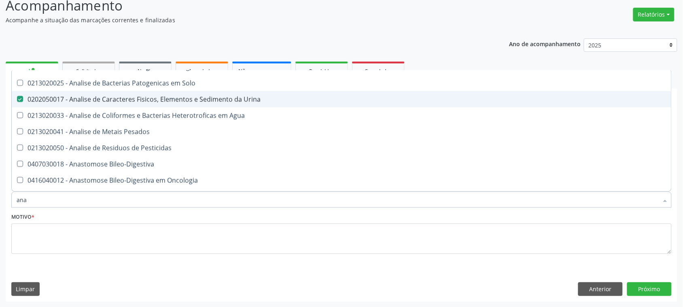
type input "anal"
checkbox Agua "true"
checkbox Urina "false"
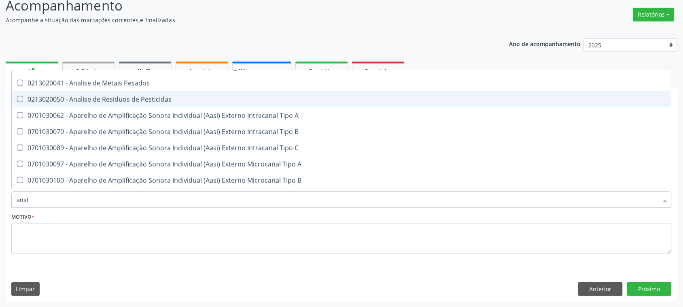
type input "anali"
checkbox Solo "true"
checkbox Urina "false"
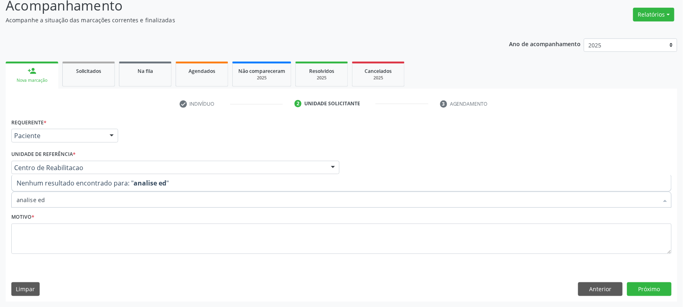
scroll to position [0, 0]
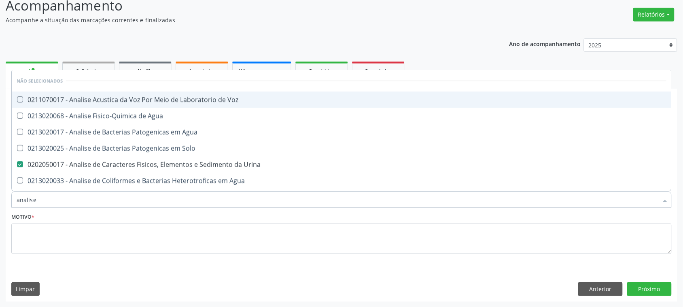
type input "analise d"
checkbox Agua "true"
checkbox Urina "false"
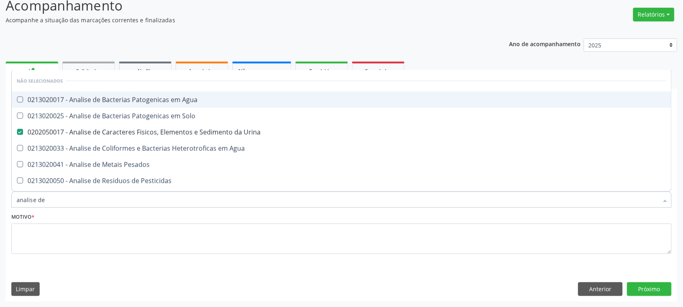
type input "analise de c"
checkbox Agua "true"
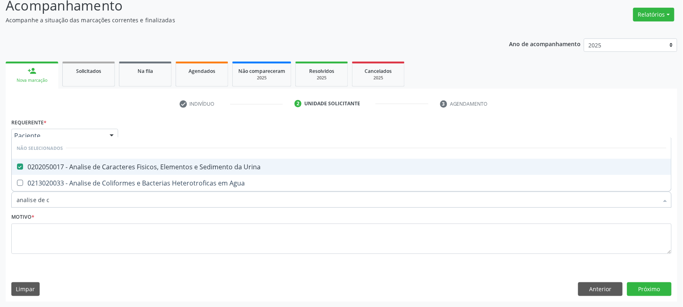
type input "analise de"
checkbox Urina "false"
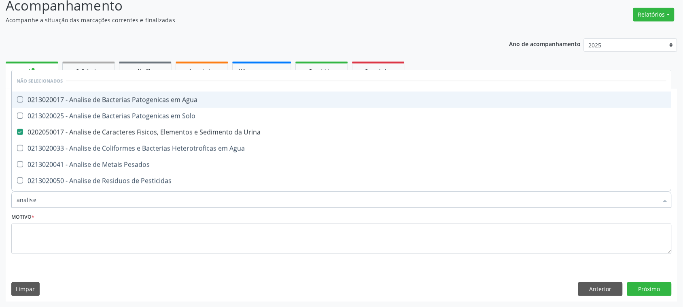
type input "analise"
checkbox Pesados "true"
type input "a"
checkbox Agua "true"
checkbox Solo "true"
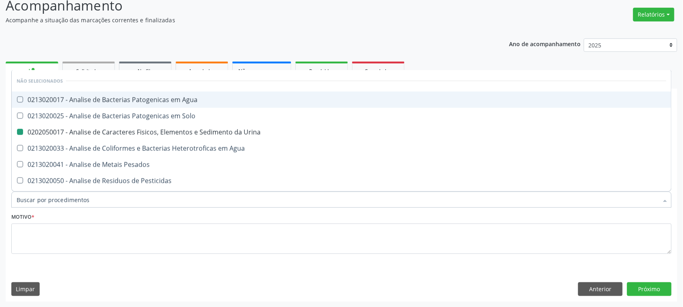
checkbox Agua "true"
checkbox Pesados "true"
checkbox Pesticidas "true"
checkbox Alimentos "true"
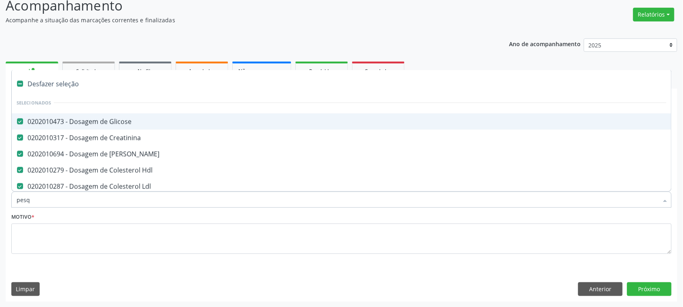
type input "pesqu"
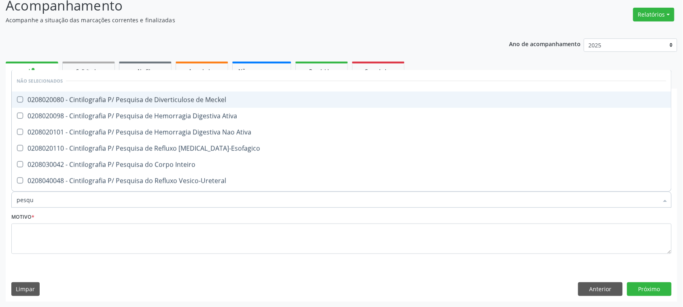
checkbox Meckel "false"
checkbox Gastro-Esofagico "false"
checkbox Inteiro "false"
checkbox Vesico-Ureteral "false"
checkbox Neoplasias "false"
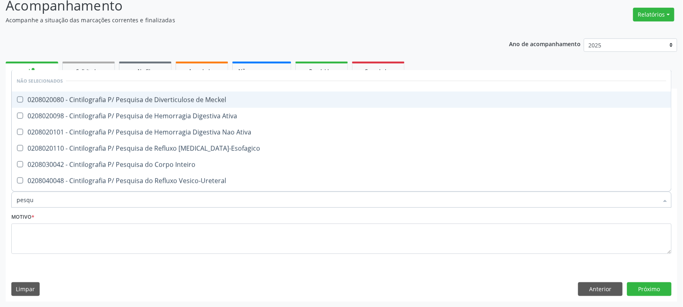
checkbox Aspiração "false"
checkbox Liquorico\) "false"
checkbox Leprae "false"
checkbox Ativa "false"
type input "pesquisa de o"
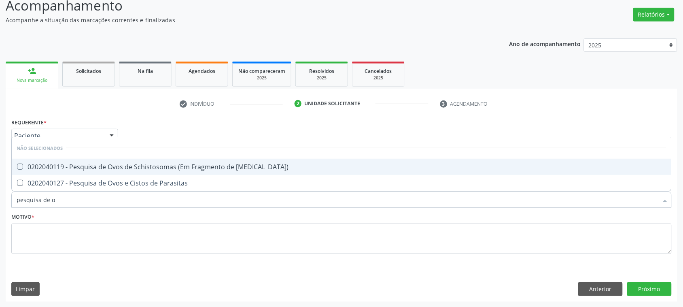
click at [123, 174] on span "0202040119 - Pesquisa de Ovos de Schistosomas (Em Fragmento de [MEDICAL_DATA])" at bounding box center [342, 167] width 660 height 16
checkbox Mucosa\) "true"
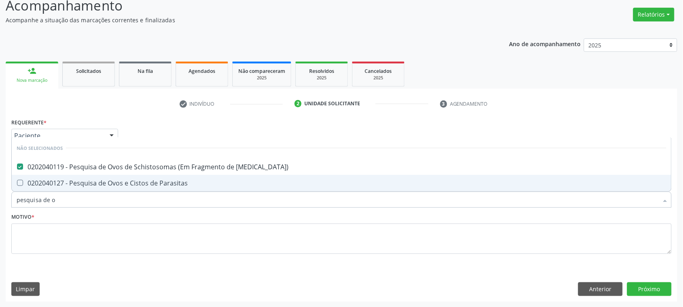
click at [126, 180] on div "0202040127 - Pesquisa de Ovos e Cistos de Parasitas" at bounding box center [342, 183] width 650 height 6
click at [122, 175] on span "0202040127 - Pesquisa de Ovos e Cistos de Parasitas" at bounding box center [342, 183] width 660 height 16
click at [127, 185] on div "0202040127 - Pesquisa de Ovos e Cistos de Parasitas" at bounding box center [342, 183] width 650 height 6
checkbox Parasitas "true"
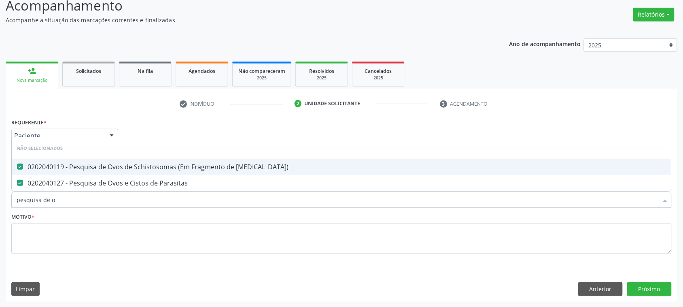
click at [123, 167] on div "0202040119 - Pesquisa de Ovos de Schistosomas (Em Fragmento de [MEDICAL_DATA])" at bounding box center [342, 166] width 650 height 6
checkbox Mucosa\) "false"
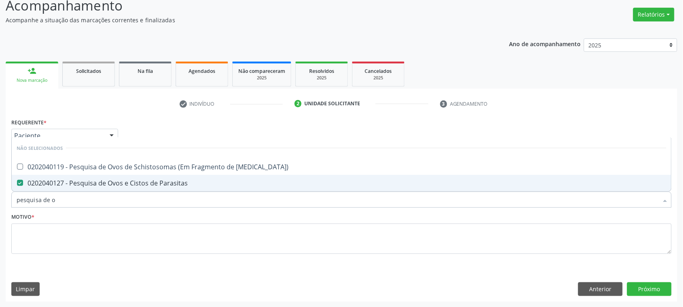
click at [92, 199] on input "pesquisa de o" at bounding box center [338, 199] width 642 height 16
checkbox Mucosa\) "true"
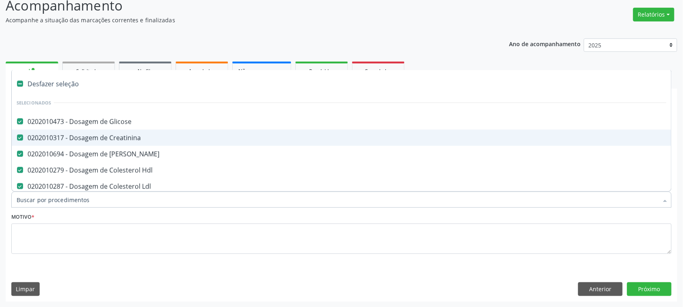
type input "t"
checkbox Triglicerideos "false"
checkbox Glicosilada "false"
checkbox Punho "true"
checkbox Urina "false"
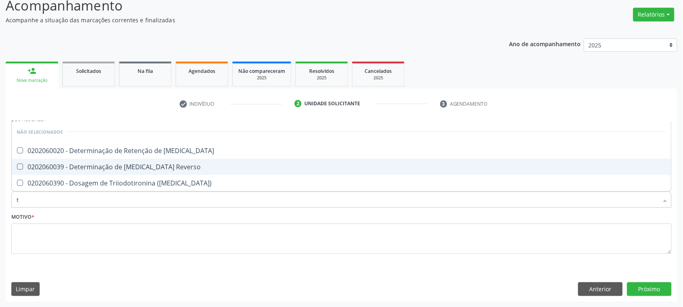
type input "t3"
checkbox T3 "false"
checkbox Reverso "false"
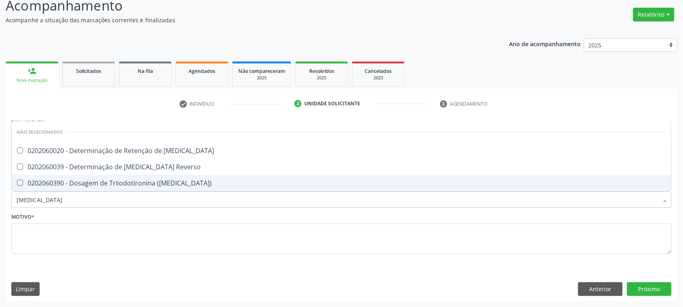
click at [159, 183] on div "0202060390 - Dosagem de Triiodotironina ([MEDICAL_DATA])" at bounding box center [342, 183] width 650 height 6
checkbox \(T3\) "true"
click at [111, 207] on input "t3" at bounding box center [338, 199] width 642 height 16
checkbox T3 "true"
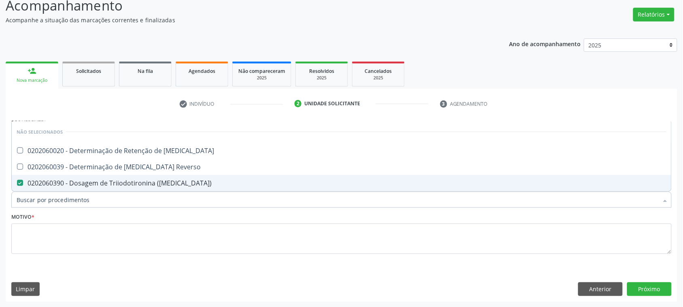
checkbox Reverso "true"
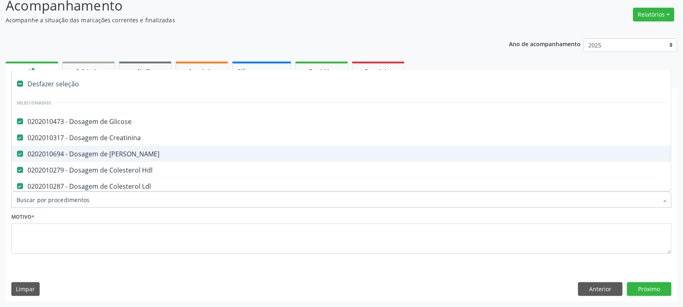
type input "t"
checkbox Triglicerideos "false"
checkbox Glicosilada "false"
checkbox Punho "true"
checkbox Urina "false"
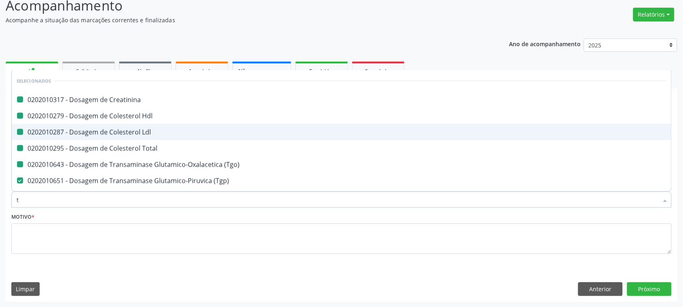
type input "t4"
checkbox Creatinina "false"
checkbox Hdl "false"
checkbox Ldl "false"
checkbox Total "false"
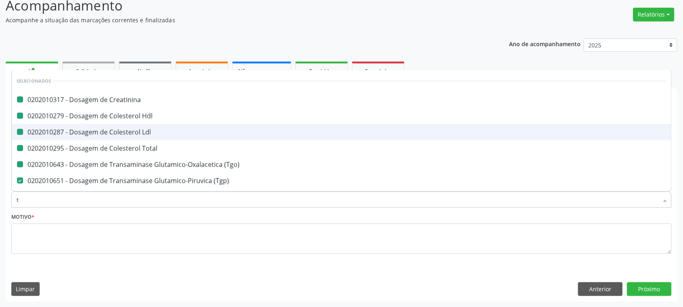
checkbox \(Tgo\) "false"
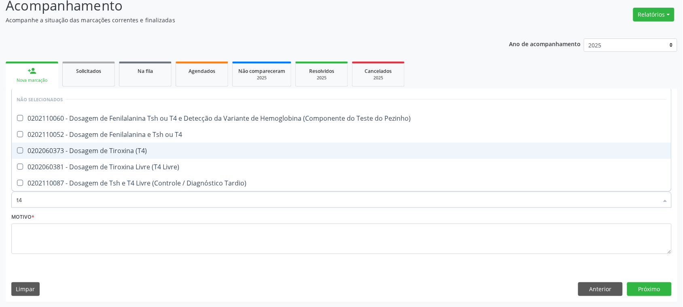
click at [129, 152] on div "0202060373 - Dosagem de Tiroxina (T4)" at bounding box center [342, 150] width 650 height 6
checkbox \(T4\) "true"
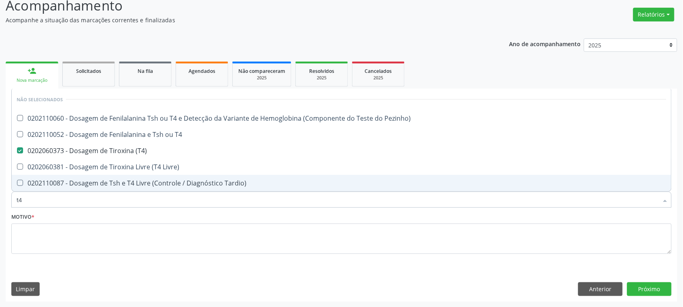
type input "t"
checkbox Pezinho\) "true"
checkbox T4 "true"
checkbox Livre\) "true"
checkbox Tardio\) "true"
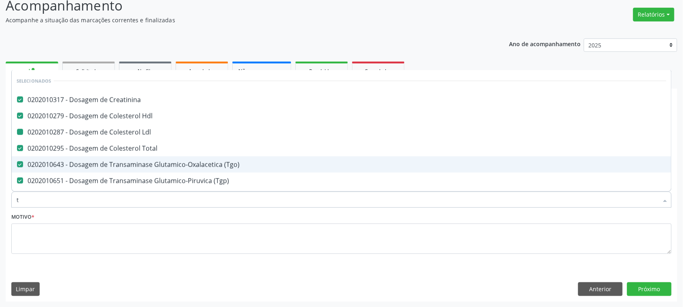
type input "ts"
checkbox Creatinina "false"
checkbox Hdl "false"
checkbox Ldl "false"
checkbox Total "false"
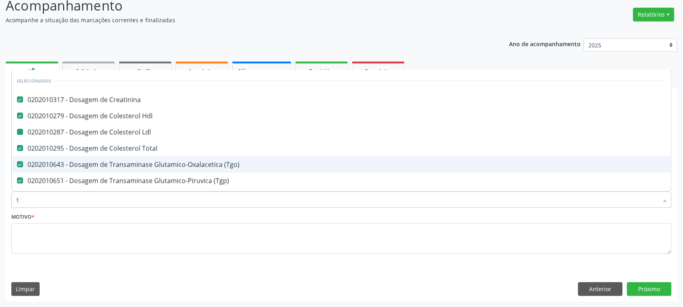
checkbox \(Tgo\) "false"
checkbox \(Tgp\) "false"
checkbox Triglicerideos "false"
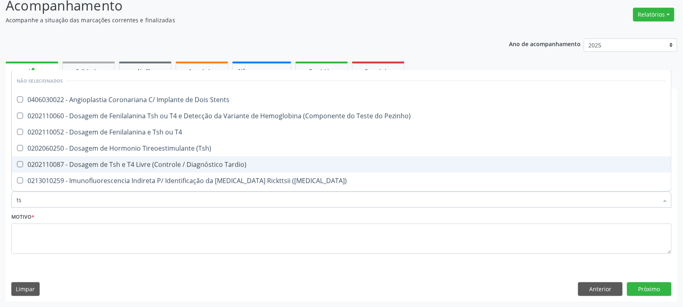
type input "tsh"
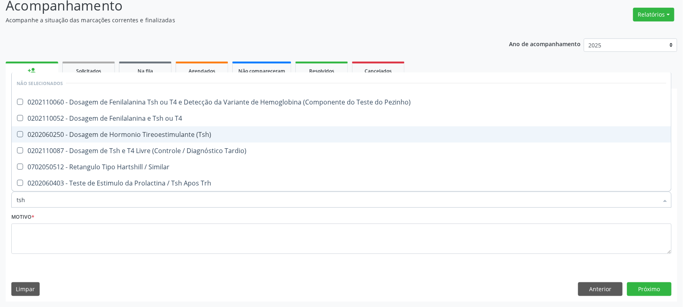
click at [204, 132] on div "0202060250 - Dosagem de Hormonio Tireoestimulante (Tsh)" at bounding box center [342, 134] width 650 height 6
checkbox \(Tsh\) "true"
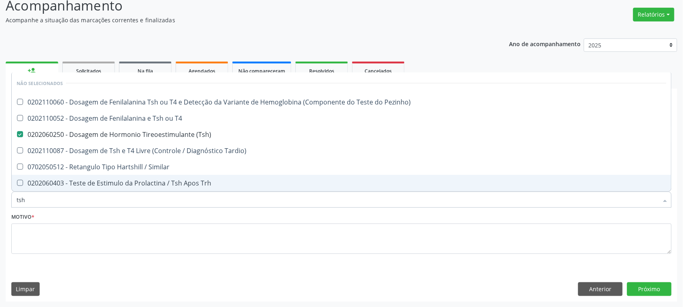
click at [35, 203] on input "tsh" at bounding box center [338, 199] width 642 height 16
checkbox Pezinho\) "true"
checkbox T4 "true"
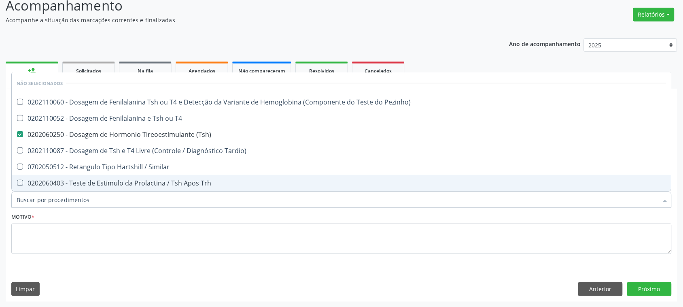
checkbox Tardio\) "true"
checkbox Similar "true"
checkbox Trh "true"
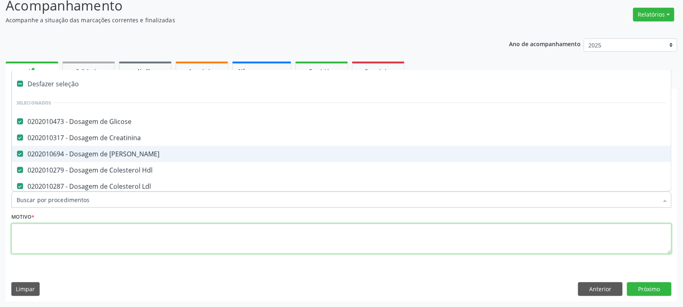
click at [67, 247] on textarea at bounding box center [341, 238] width 660 height 31
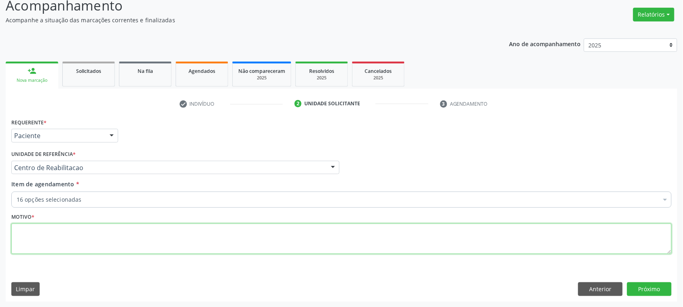
checkbox Urina "true"
checkbox Parasitas "true"
checkbox \(T3\) "true"
checkbox \(T4\) "true"
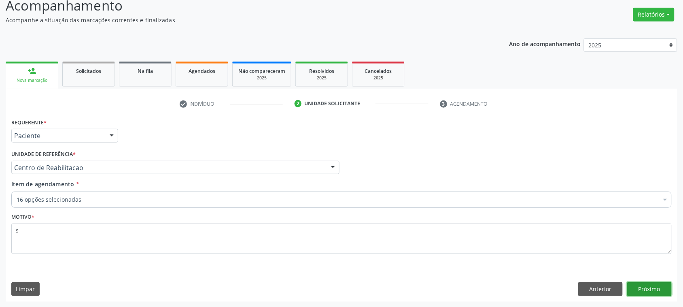
click at [630, 293] on button "Próximo" at bounding box center [649, 289] width 45 height 14
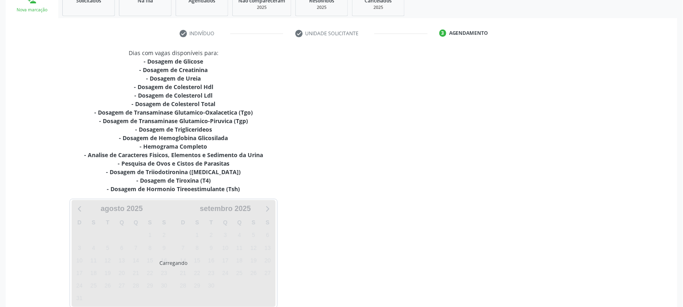
scroll to position [161, 0]
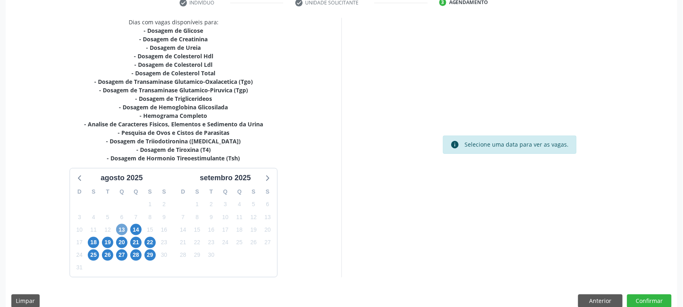
click at [120, 229] on span "13" at bounding box center [121, 229] width 11 height 11
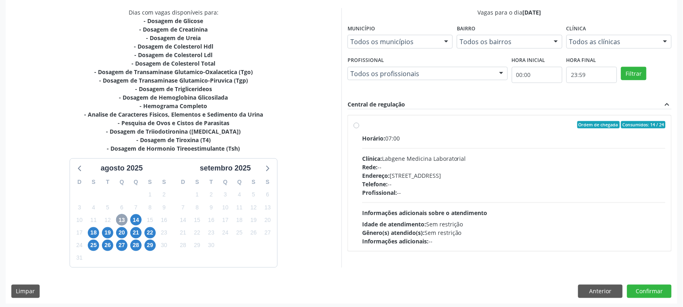
scroll to position [173, 0]
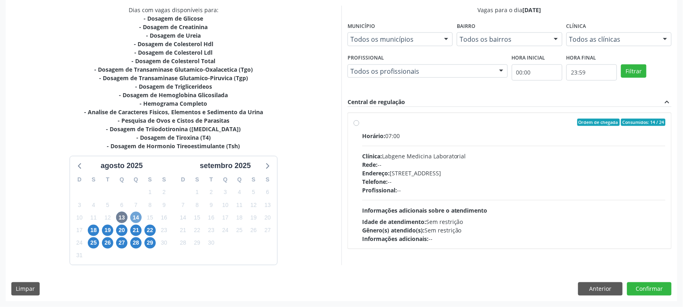
click at [132, 215] on span "14" at bounding box center [135, 217] width 11 height 11
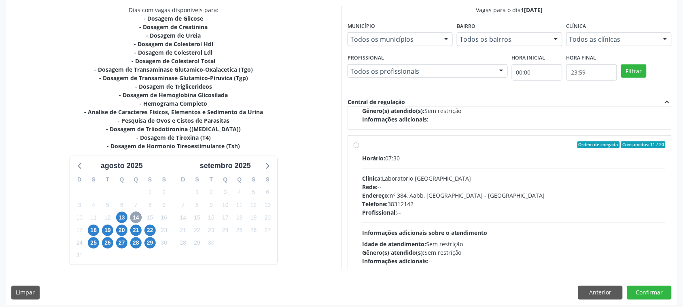
scroll to position [128, 0]
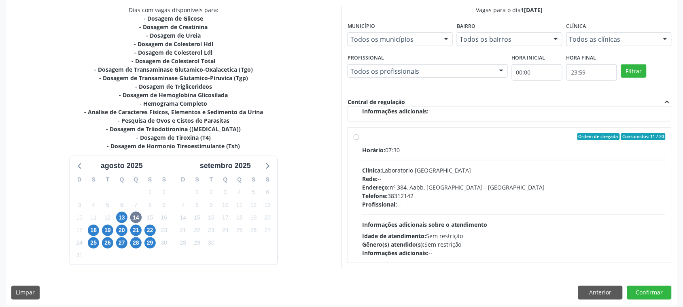
click at [459, 172] on div "Clínica: Laboratorio Sao Francisco" at bounding box center [513, 170] width 303 height 8
click at [359, 140] on input "Ordem de chegada Consumidos: 11 / 20 Horário: 07:30 Clínica: Laboratorio Sao Fr…" at bounding box center [357, 136] width 6 height 7
drag, startPoint x: 668, startPoint y: 301, endPoint x: 660, endPoint y: 299, distance: 8.6
click at [664, 301] on div "Dias com vagas disponíveis para: - Dosagem de Glicose - Dosagem de Creatinina -…" at bounding box center [342, 155] width 672 height 299
click at [648, 289] on button "Confirmar" at bounding box center [649, 293] width 45 height 14
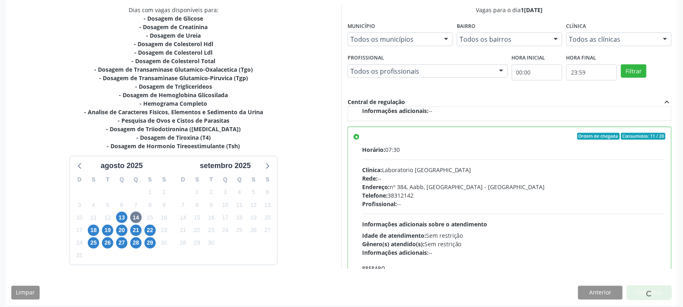
scroll to position [0, 0]
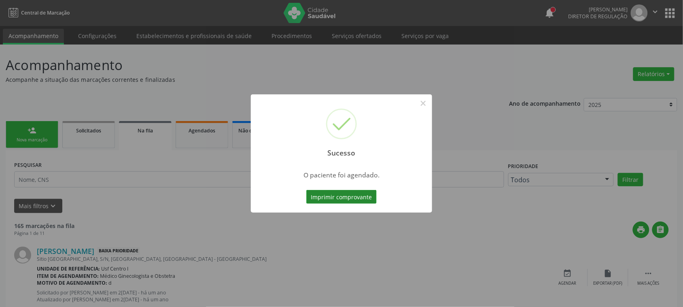
click at [360, 196] on button "Imprimir comprovante" at bounding box center [341, 197] width 70 height 14
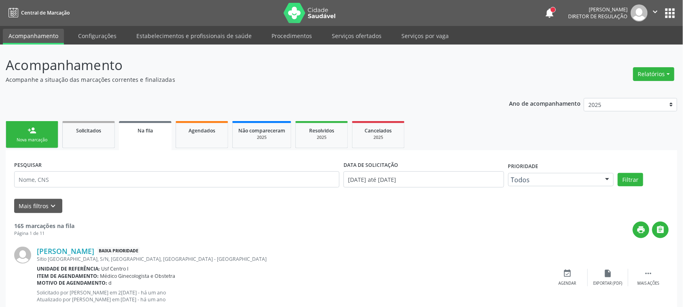
click at [57, 134] on link "person_add Nova marcação" at bounding box center [32, 134] width 53 height 27
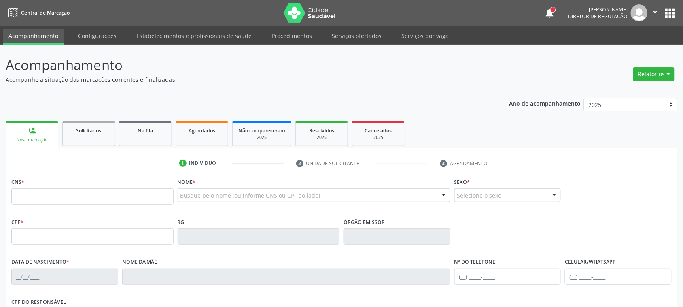
click at [101, 209] on fieldset "CNS *" at bounding box center [92, 193] width 162 height 34
click at [98, 199] on input "text" at bounding box center [92, 196] width 162 height 16
click at [212, 189] on div at bounding box center [314, 195] width 273 height 14
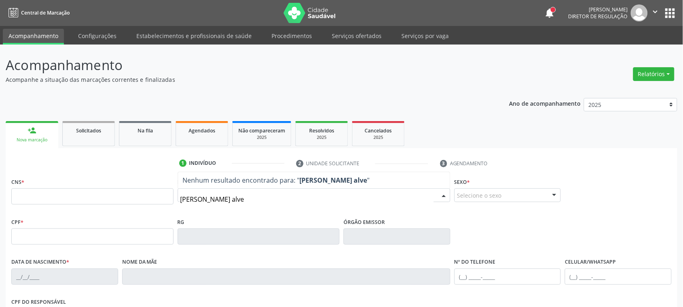
type input "[PERSON_NAME]"
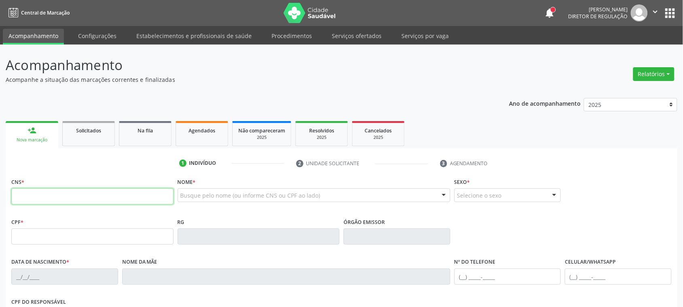
click at [30, 189] on input "text" at bounding box center [92, 196] width 162 height 16
paste input "702 8001 8829 2768"
type input "702 8001 8829 2768"
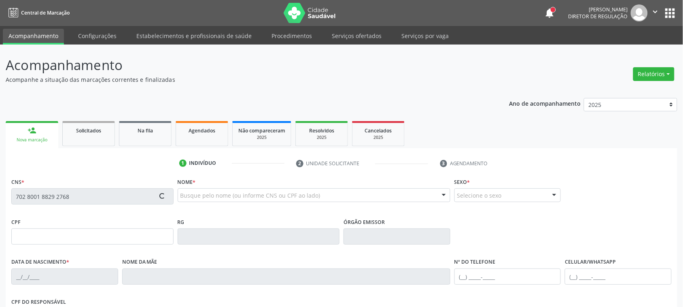
type input "030.114.154-12"
type input "[DATE]"
type input "[PERSON_NAME]"
type input "[PHONE_NUMBER]"
type input "95"
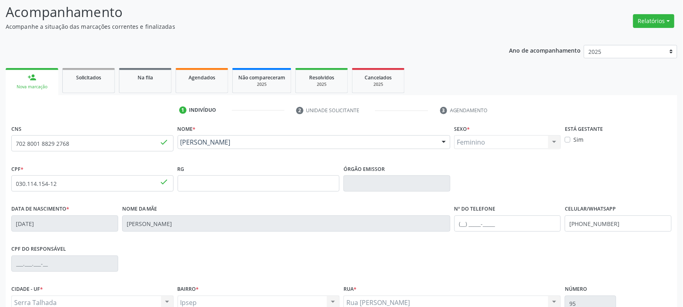
scroll to position [132, 0]
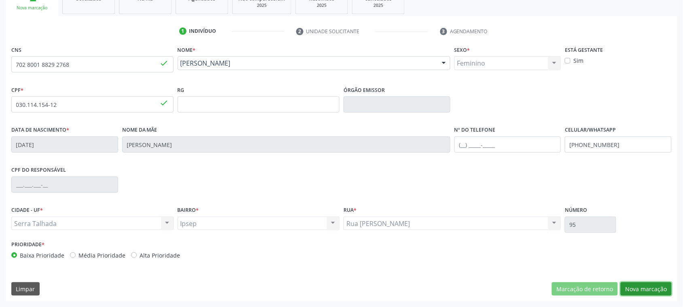
click at [635, 289] on button "Nova marcação" at bounding box center [646, 289] width 51 height 14
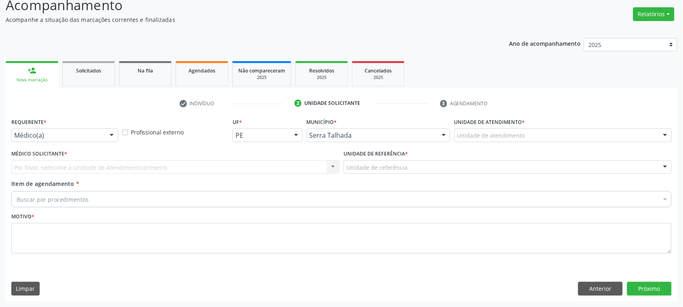
scroll to position [59, 0]
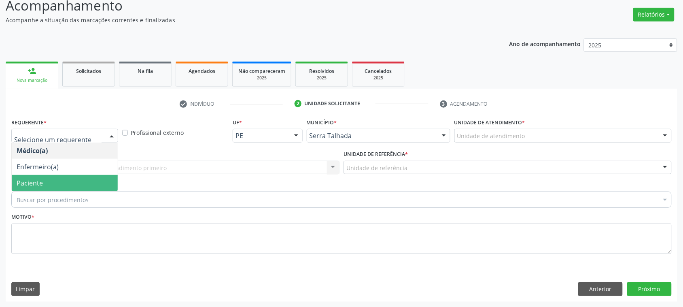
click at [45, 183] on span "Paciente" at bounding box center [65, 183] width 106 height 16
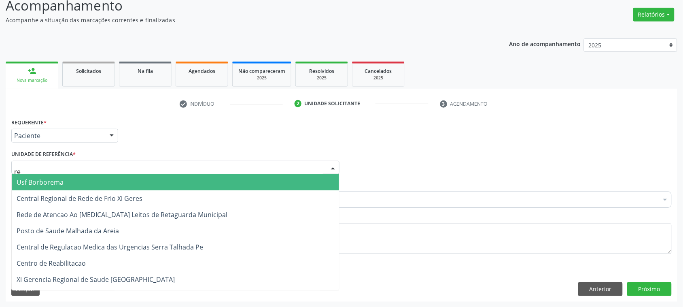
type input "rea"
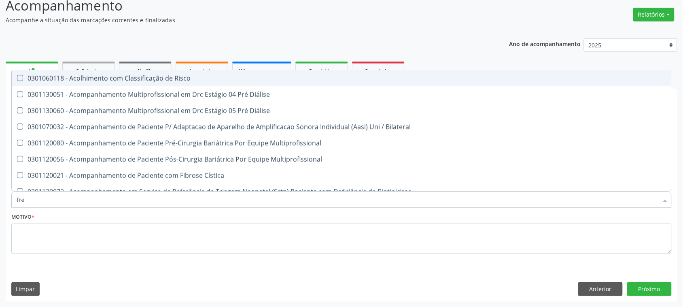
type input "fisio"
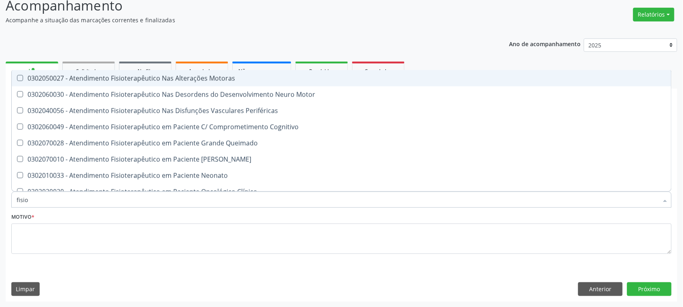
click at [61, 75] on div "0302050027 - Atendimento Fisioterapêutico Nas Alterações Motoras" at bounding box center [342, 78] width 650 height 6
checkbox Motoras "true"
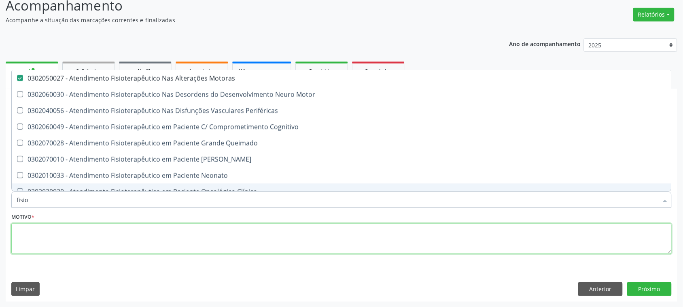
click at [41, 237] on textarea at bounding box center [341, 238] width 660 height 31
checkbox Motor "true"
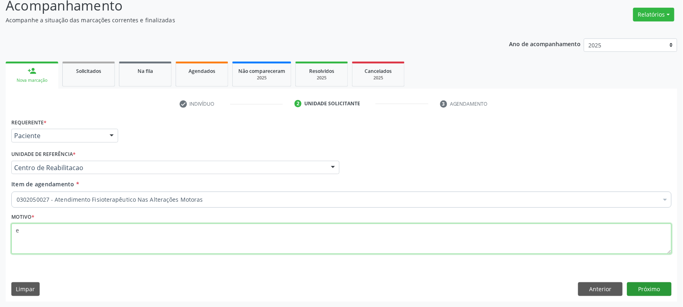
type textarea "e"
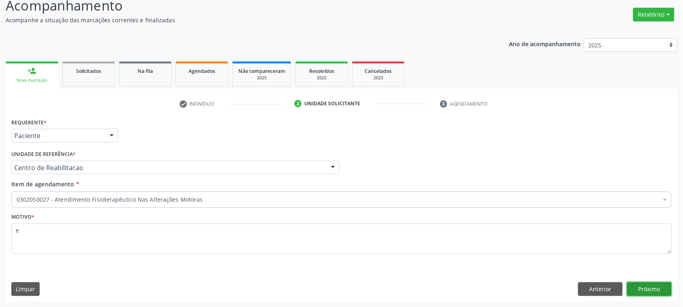
click at [648, 286] on button "Próximo" at bounding box center [649, 289] width 45 height 14
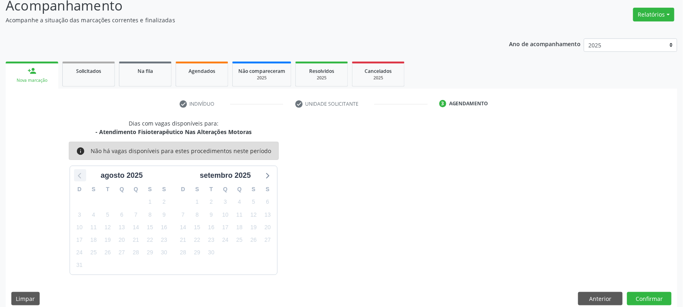
click at [75, 174] on icon at bounding box center [80, 175] width 11 height 11
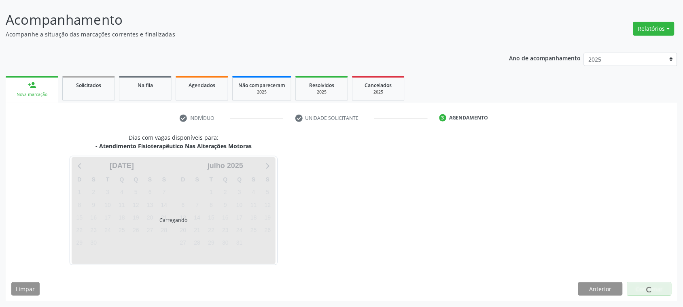
scroll to position [45, 0]
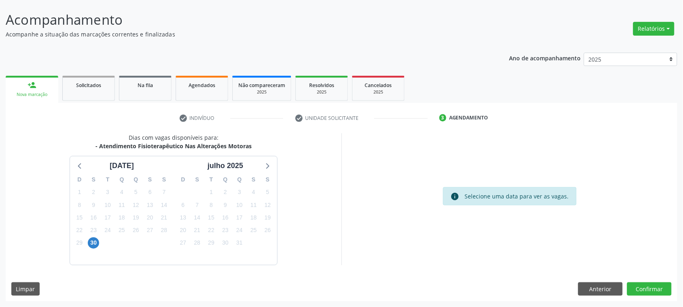
click at [266, 166] on icon at bounding box center [267, 165] width 11 height 11
click at [90, 203] on span "4" at bounding box center [93, 204] width 11 height 11
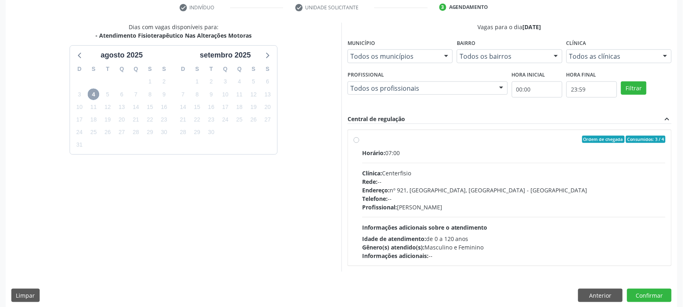
scroll to position [162, 0]
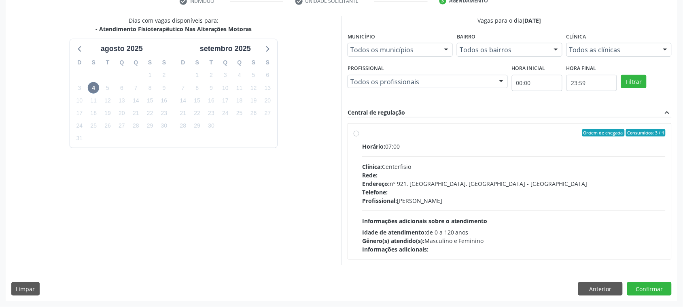
click at [450, 185] on div "Endereço: nº 921, Nossa Senhora da Con, Serra Talhada - PE" at bounding box center [513, 183] width 303 height 8
click at [359, 136] on input "Ordem de chegada Consumidos: 3 / 4 Horário: 07:00 Clínica: Centerfisio Rede: --…" at bounding box center [357, 132] width 6 height 7
radio input "true"
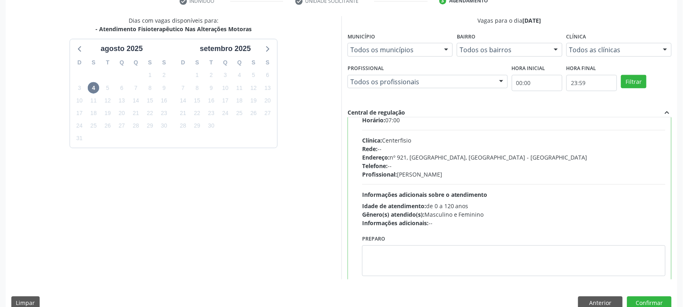
scroll to position [40, 0]
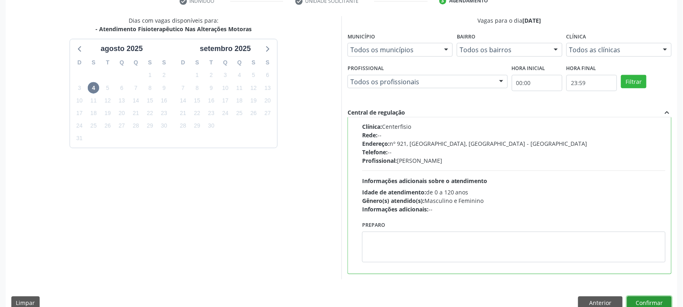
click at [662, 301] on button "Confirmar" at bounding box center [649, 303] width 45 height 14
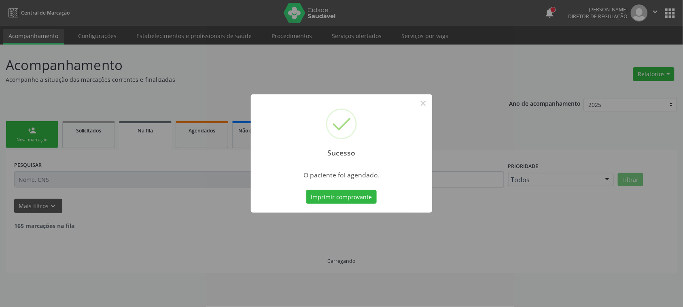
scroll to position [0, 0]
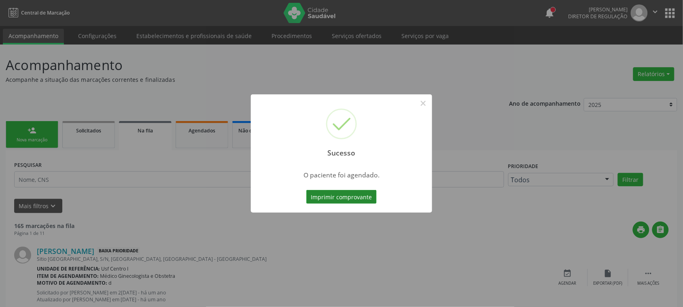
click at [342, 198] on button "Imprimir comprovante" at bounding box center [341, 197] width 70 height 14
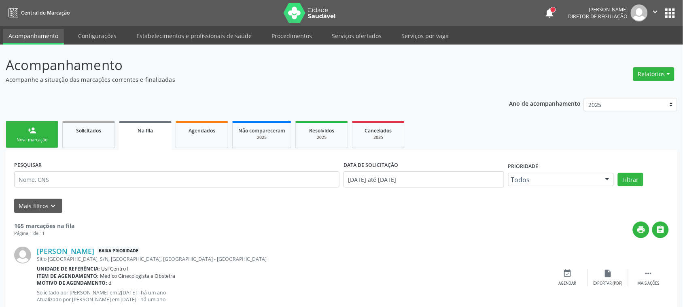
click at [37, 134] on link "person_add Nova marcação" at bounding box center [32, 134] width 53 height 27
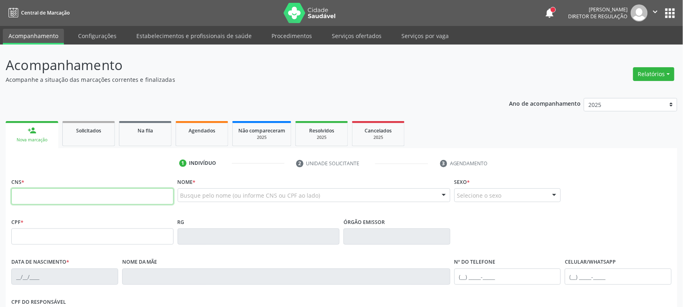
click at [100, 195] on input "text" at bounding box center [92, 196] width 162 height 16
type input "708 0053 3986 3123"
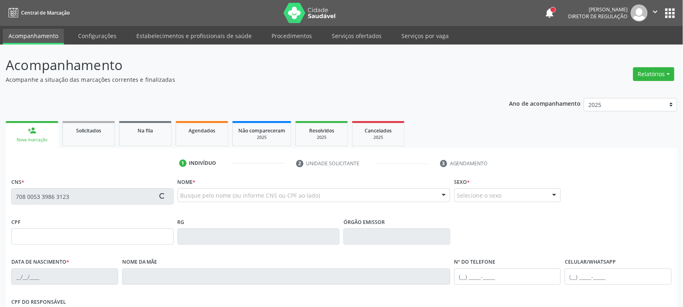
type input "457.615.584-91"
type input "20/07/1963"
type input "Aurea Florentino de Albuquerque"
type input "(87) 99999-9999"
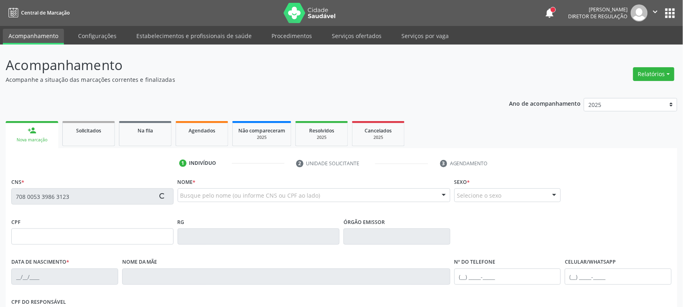
type input "459.539.884-00"
type input "704"
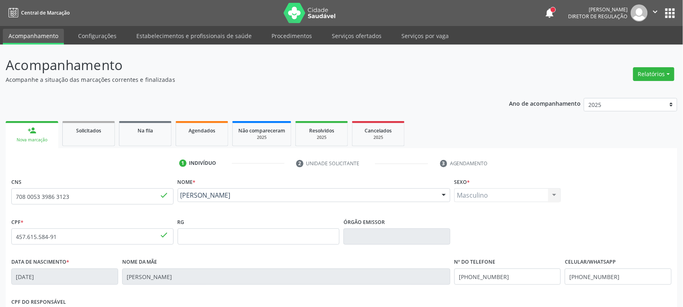
scroll to position [132, 0]
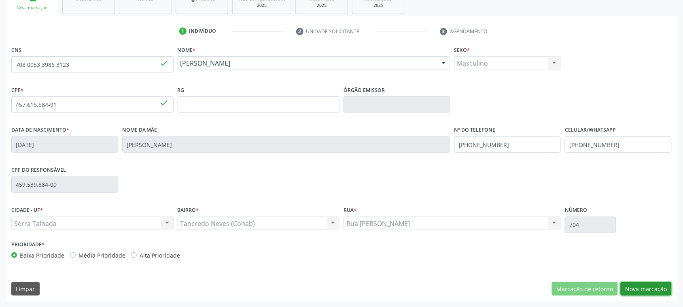
click at [657, 293] on button "Nova marcação" at bounding box center [646, 289] width 51 height 14
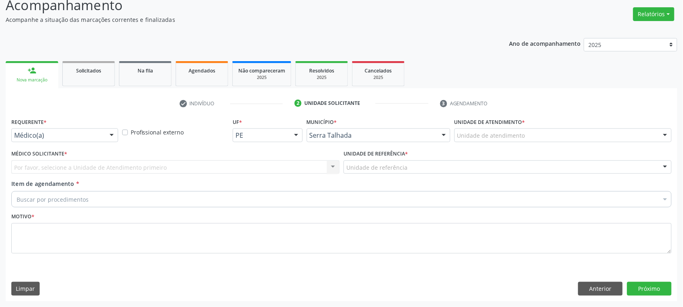
scroll to position [59, 0]
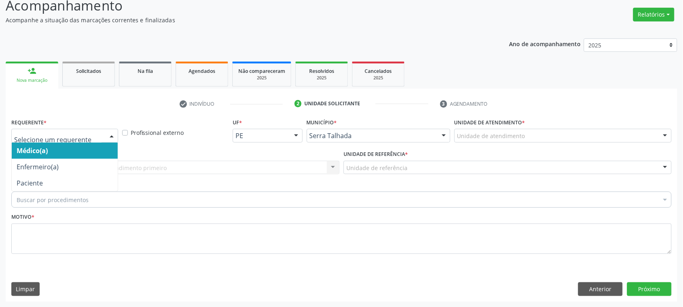
click at [100, 130] on div at bounding box center [64, 136] width 107 height 14
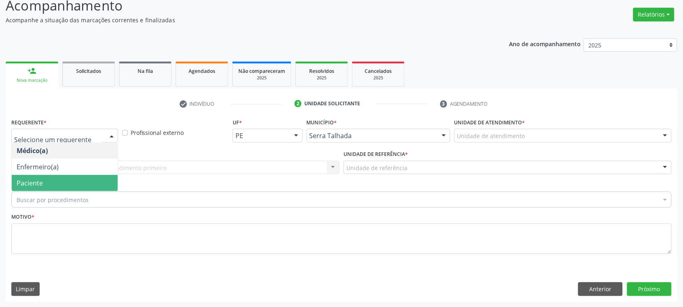
click at [38, 178] on span "Paciente" at bounding box center [30, 182] width 26 height 9
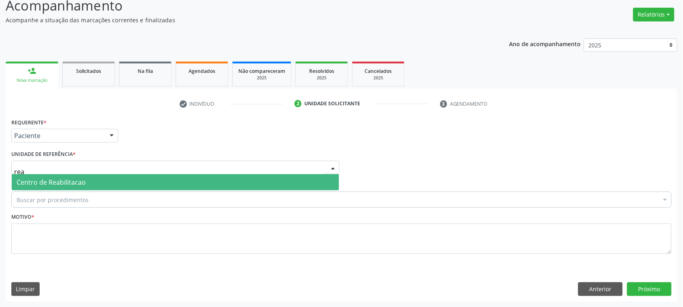
type input "reab"
click at [57, 179] on span "Centro de Reabilitacao" at bounding box center [51, 182] width 69 height 9
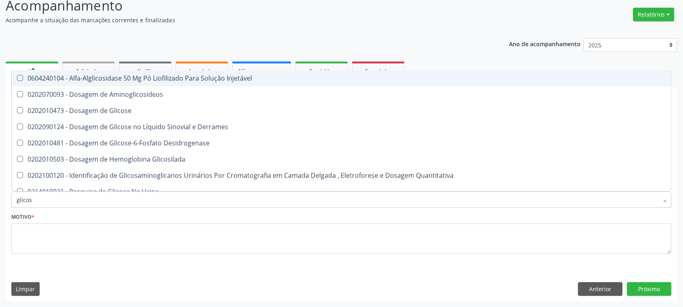
type input "glicose"
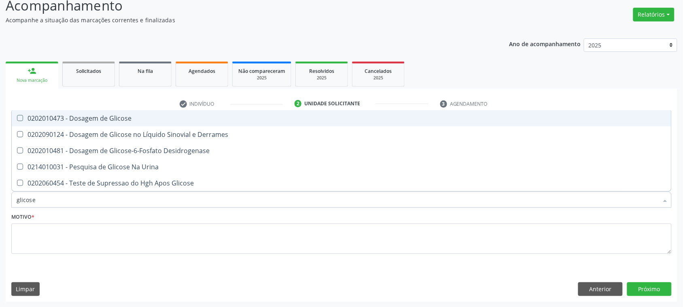
click at [81, 123] on span "0202010473 - Dosagem de Glicose" at bounding box center [342, 118] width 660 height 16
checkbox Glicose "true"
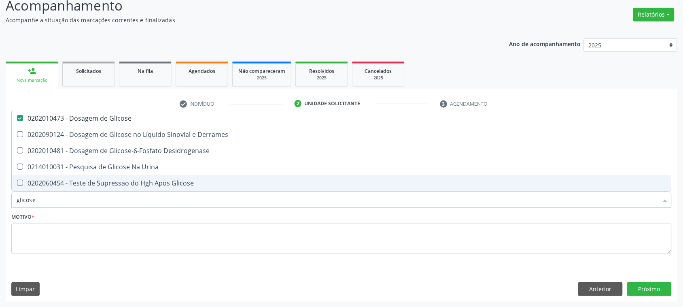
click at [21, 199] on input "glicose" at bounding box center [338, 199] width 642 height 16
type input "a"
checkbox Glicose "false"
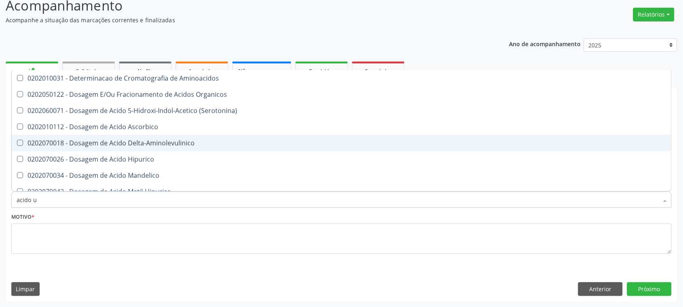
type input "acido ur"
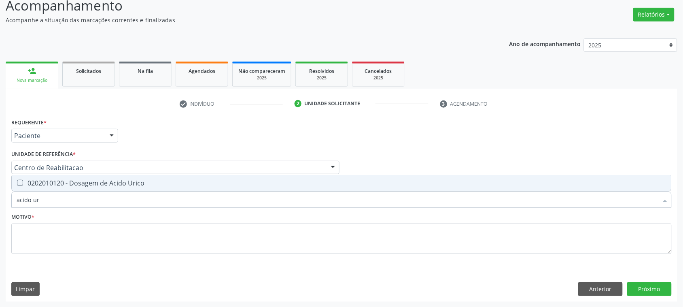
click at [65, 180] on div "0202010120 - Dosagem de Acido Urico" at bounding box center [342, 183] width 650 height 6
click at [66, 183] on div "0202010120 - Dosagem de Acido Urico" at bounding box center [342, 183] width 650 height 6
click at [42, 187] on span "0202010120 - Dosagem de Acido Urico" at bounding box center [342, 183] width 660 height 16
checkbox Urico "true"
click at [43, 200] on input "acido ur" at bounding box center [338, 199] width 642 height 16
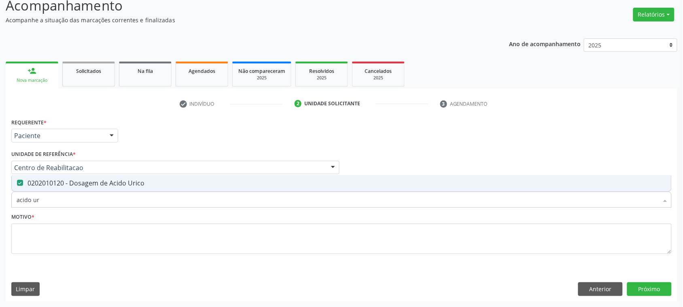
click at [43, 200] on input "acido ur" at bounding box center [338, 199] width 642 height 16
checkbox Urico "false"
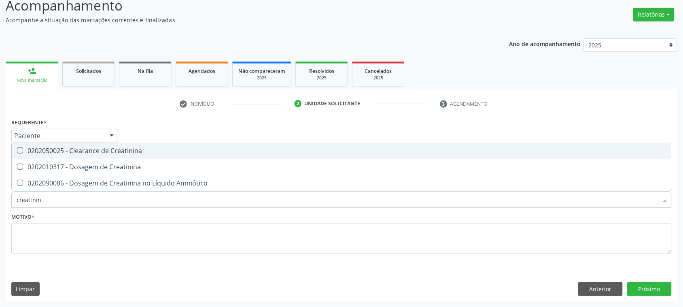
type input "creatinina"
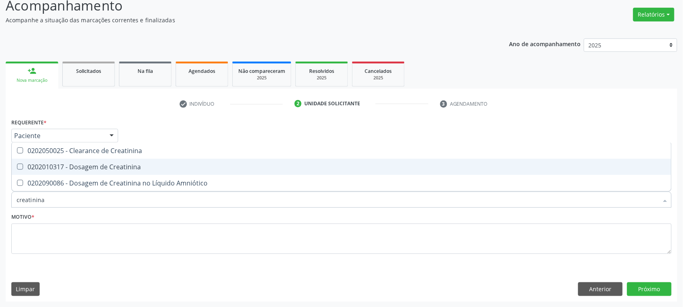
click at [110, 163] on div "0202010317 - Dosagem de Creatinina" at bounding box center [342, 166] width 650 height 6
checkbox Creatinina "true"
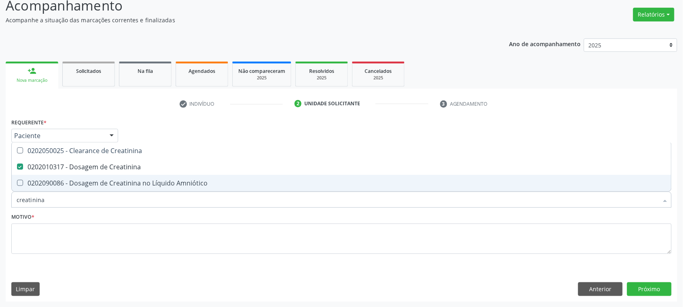
click at [62, 203] on input "creatinina" at bounding box center [338, 199] width 642 height 16
checkbox Creatinina "false"
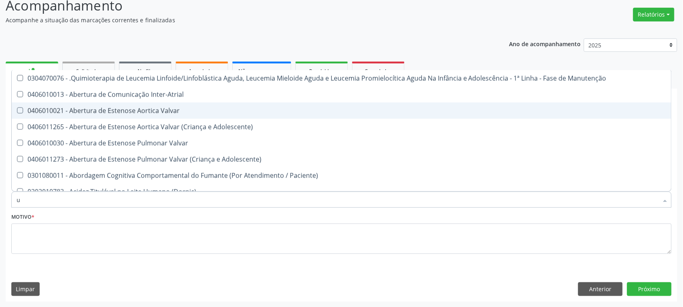
type input "ur"
checkbox B "true"
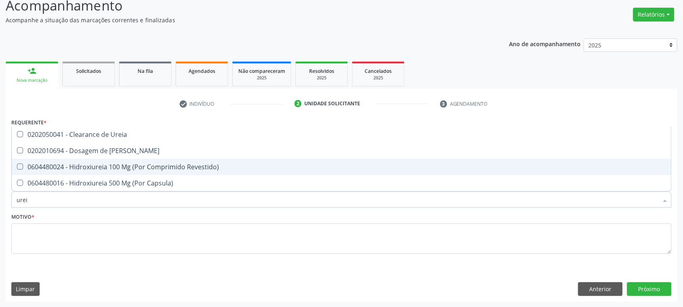
type input "ureia"
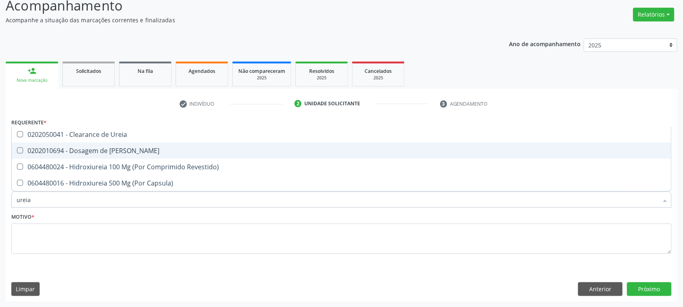
click at [61, 149] on div "0202010694 - Dosagem de Ureia" at bounding box center [342, 150] width 650 height 6
checkbox Ureia "true"
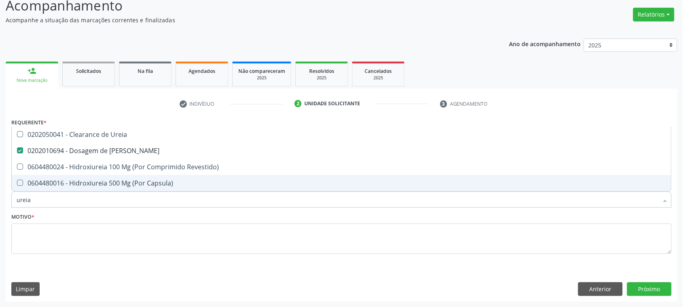
click at [51, 195] on input "ureia" at bounding box center [338, 199] width 642 height 16
type input "cole"
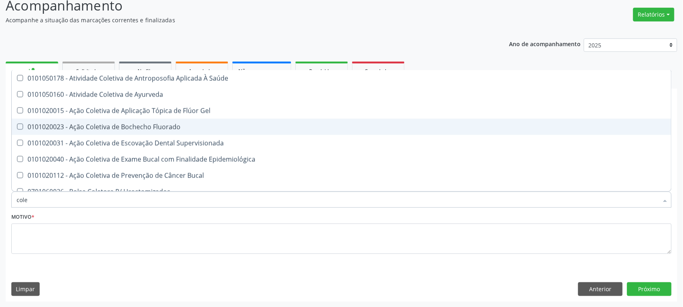
checkbox Ayurveda "false"
type input "colest"
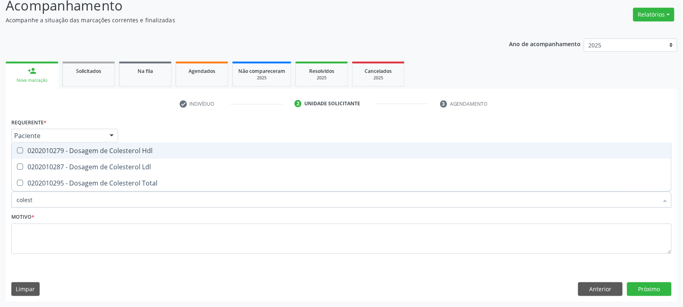
click at [131, 151] on div "0202010279 - Dosagem de Colesterol Hdl" at bounding box center [342, 150] width 650 height 6
checkbox Hdl "true"
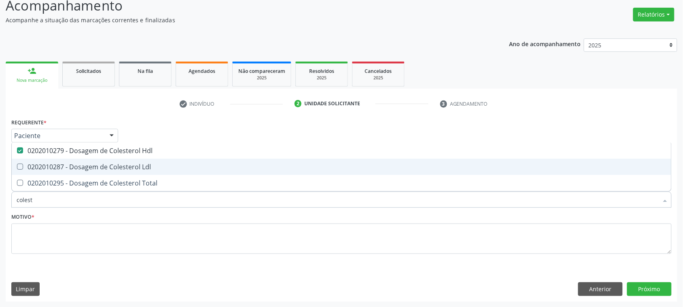
click at [125, 167] on div "0202010287 - Dosagem de Colesterol Ldl" at bounding box center [342, 166] width 650 height 6
checkbox Ldl "true"
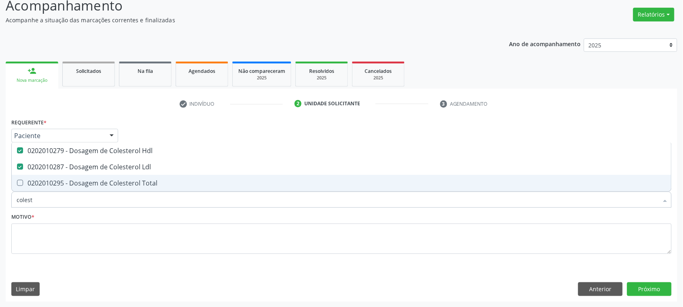
click at [120, 180] on div "0202010295 - Dosagem de Colesterol Total" at bounding box center [342, 183] width 650 height 6
checkbox Total "true"
click at [102, 197] on input "colest" at bounding box center [338, 199] width 642 height 16
checkbox Hdl "false"
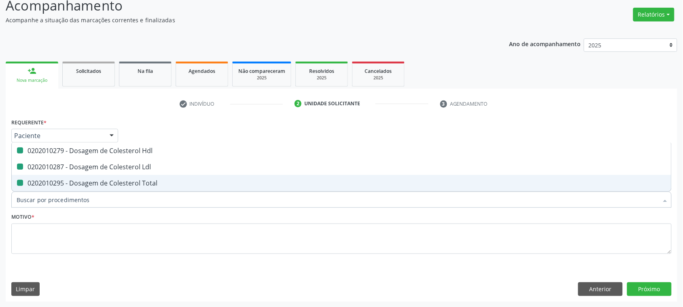
checkbox Ldl "false"
checkbox Total "false"
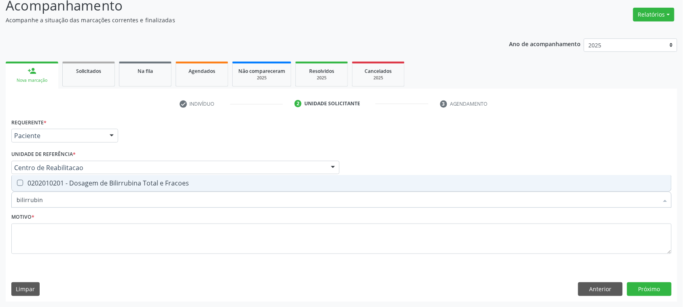
type input "bilirrubina"
click at [75, 177] on span "0202010201 - Dosagem de Bilirrubina Total e Fracoes" at bounding box center [342, 183] width 660 height 16
checkbox Fracoes "true"
click at [62, 203] on input "bilirrubina" at bounding box center [338, 199] width 642 height 16
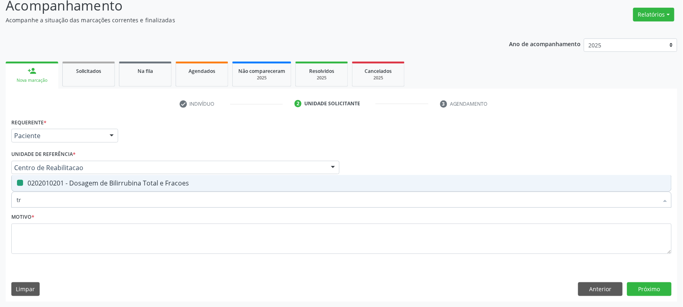
type input "tra"
checkbox Fracoes "false"
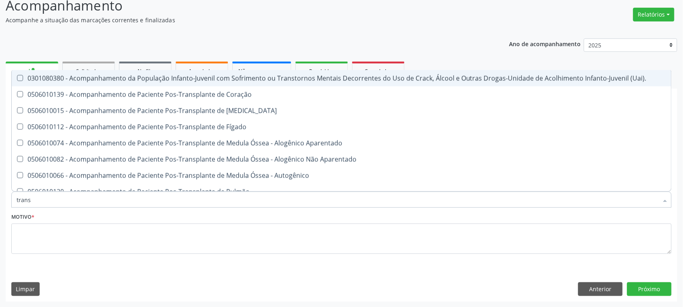
type input "transa"
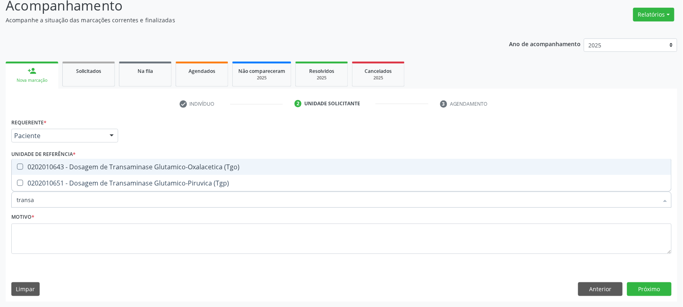
click at [133, 169] on div "0202010643 - Dosagem de Transaminase Glutamico-Oxalacetica (Tgo)" at bounding box center [342, 166] width 650 height 6
checkbox \(Tgo\) "true"
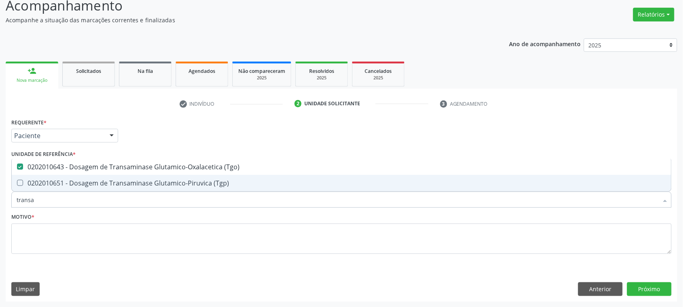
click at [134, 180] on div "0202010651 - Dosagem de Transaminase Glutamico-Piruvica (Tgp)" at bounding box center [342, 183] width 650 height 6
checkbox \(Tgp\) "true"
click at [120, 203] on input "transa" at bounding box center [338, 199] width 642 height 16
checkbox \(Tgo\) "false"
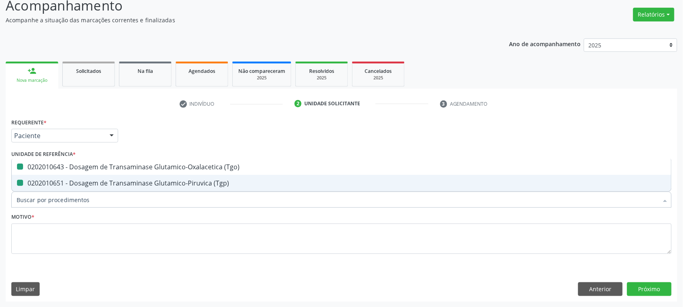
checkbox \(Tgp\) "false"
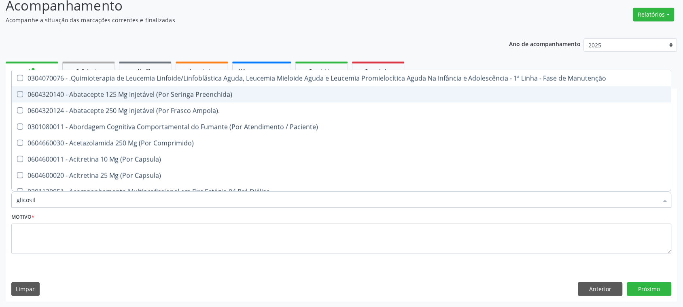
type input "glicosila"
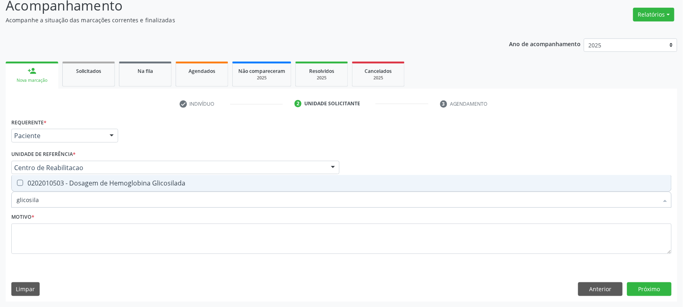
click at [136, 185] on div "0202010503 - Dosagem de Hemoglobina Glicosilada" at bounding box center [342, 183] width 650 height 6
checkbox Glicosilada "true"
click at [110, 205] on input "glicosila" at bounding box center [338, 199] width 642 height 16
checkbox Glicosilada "false"
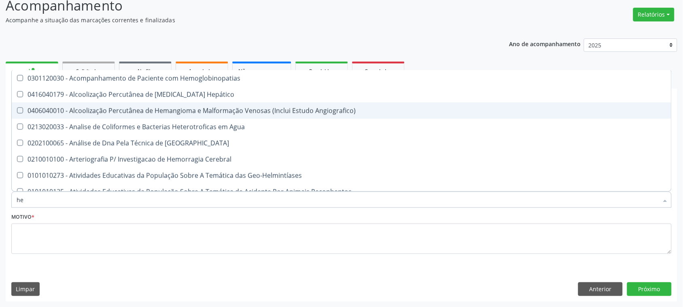
type input "hem"
checkbox \(Qualitativo\) "true"
checkbox Glicosilada "false"
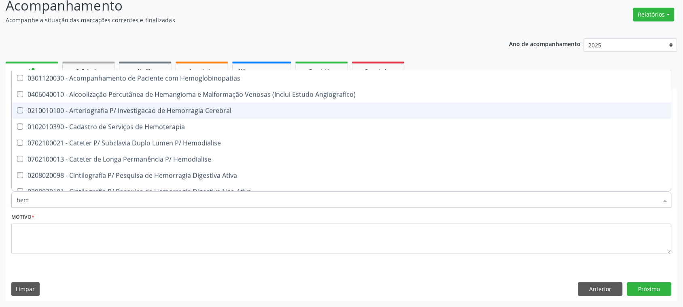
type input "hemo"
checkbox Hemacias "true"
checkbox Glicosilada "false"
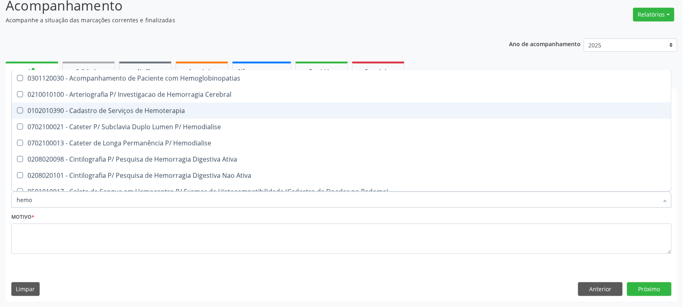
type input "hemog"
checkbox Tardio\) "true"
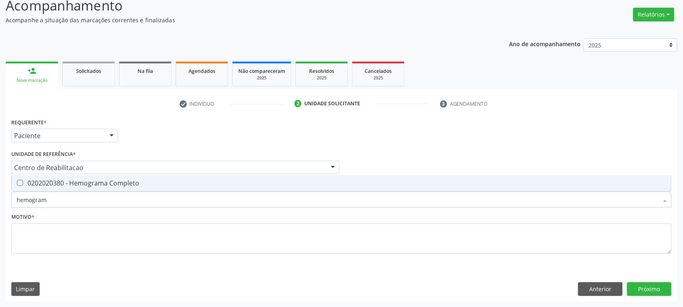
type input "hemograma"
click at [112, 183] on div "0202020380 - Hemograma Completo" at bounding box center [342, 183] width 650 height 6
checkbox Completo "true"
click at [100, 197] on input "hemograma" at bounding box center [338, 199] width 642 height 16
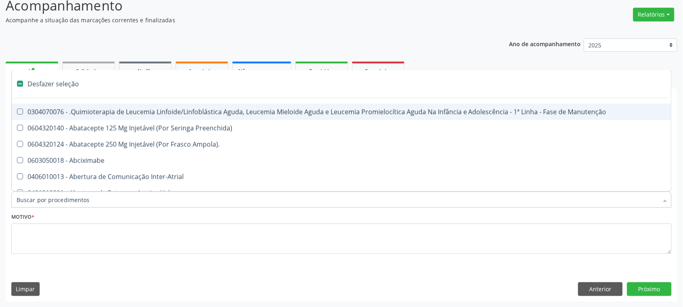
checkbox Manutenção "false"
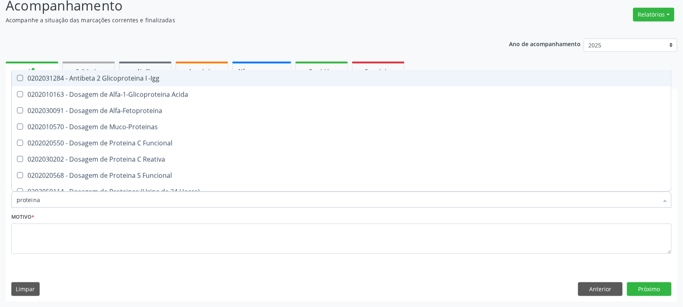
type input "proteina c"
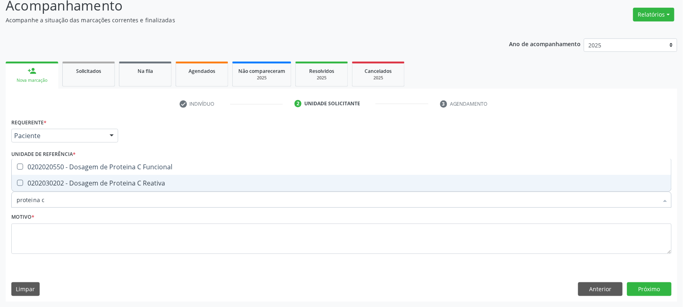
click at [140, 180] on div "0202030202 - Dosagem de Proteina C Reativa" at bounding box center [342, 183] width 650 height 6
checkbox Reativa "true"
click at [132, 203] on input "proteina c" at bounding box center [338, 199] width 642 height 16
type input "proteina"
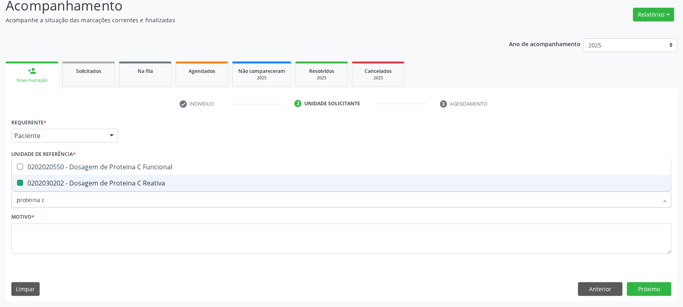
checkbox Reativa "false"
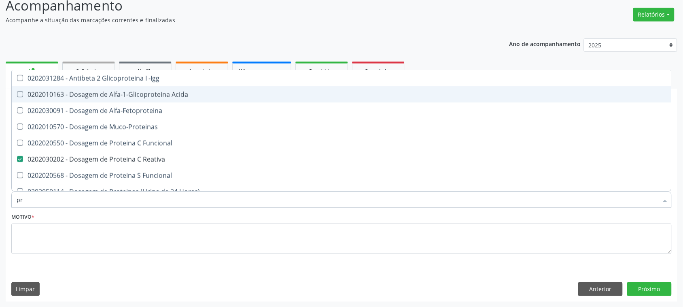
type input "p"
checkbox Reativa "false"
checkbox Fracoes "false"
checkbox Liquor "false"
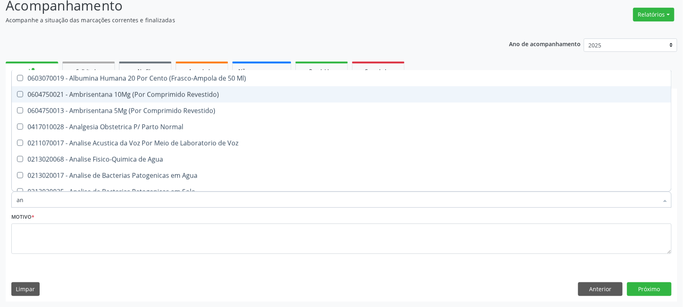
type input "a"
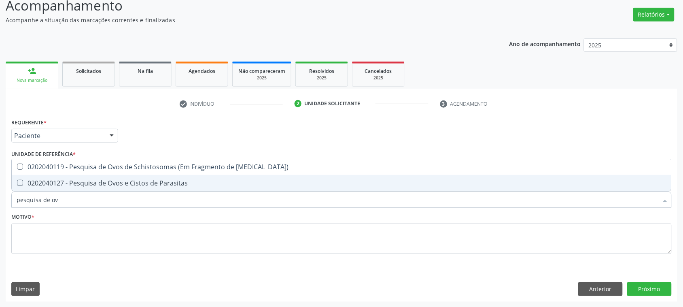
type input "pesquisa de ovo"
click at [144, 181] on div "0202040127 - Pesquisa de Ovos e Cistos de Parasitas" at bounding box center [342, 183] width 650 height 6
checkbox Parasitas "true"
click at [117, 194] on input "pesquisa de ovo" at bounding box center [338, 199] width 642 height 16
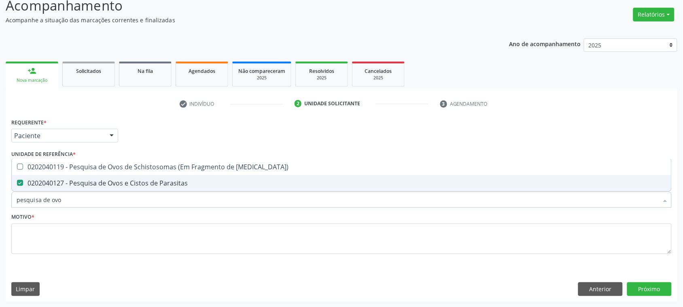
click at [117, 194] on input "pesquisa de ovo" at bounding box center [338, 199] width 642 height 16
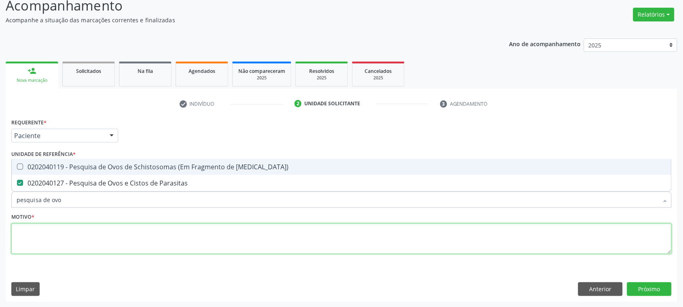
click at [45, 246] on textarea at bounding box center [341, 238] width 660 height 31
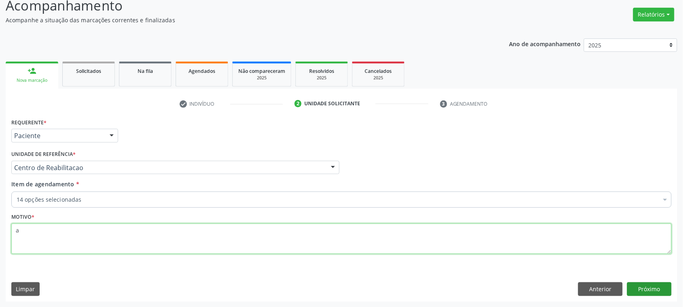
type textarea "a"
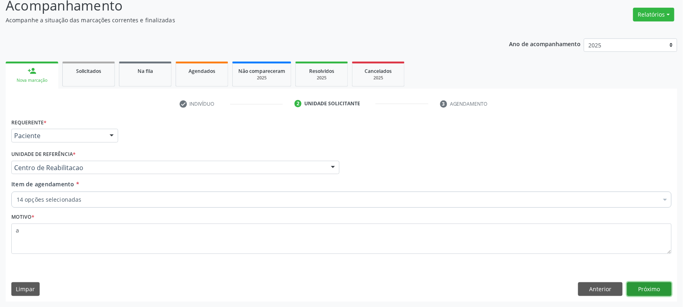
click at [647, 282] on button "Próximo" at bounding box center [649, 289] width 45 height 14
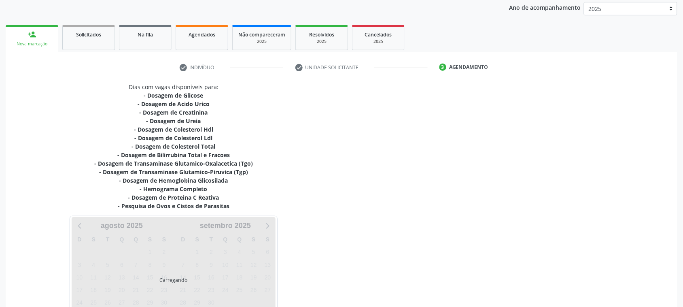
scroll to position [156, 0]
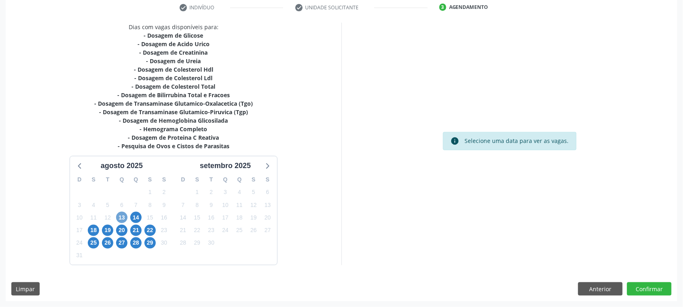
click at [122, 220] on span "13" at bounding box center [121, 217] width 11 height 11
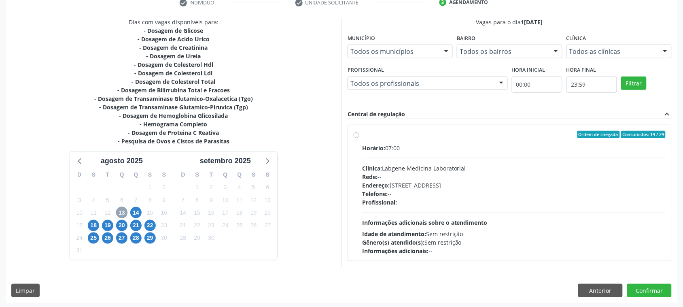
scroll to position [162, 0]
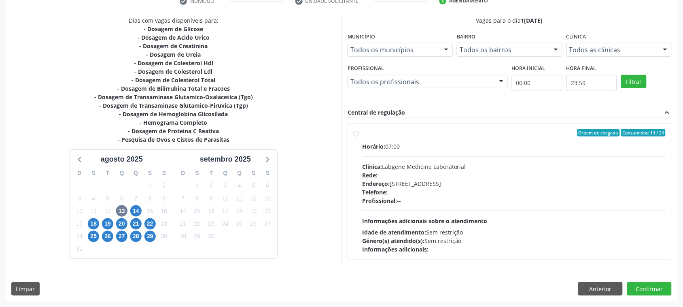
click at [457, 175] on div "Rede: --" at bounding box center [513, 175] width 303 height 8
click at [359, 136] on input "Ordem de chegada Consumidos: 14 / 24 Horário: 07:00 Clínica: Labgene Medicina L…" at bounding box center [357, 132] width 6 height 7
radio input "true"
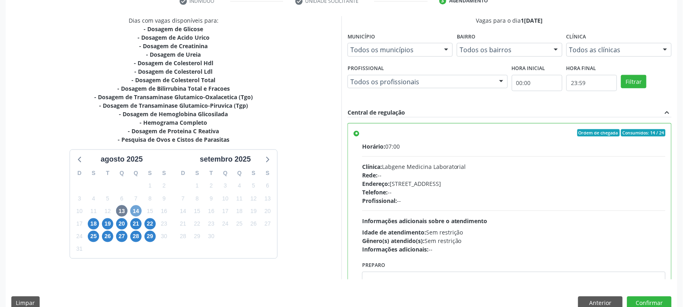
click at [138, 211] on span "14" at bounding box center [135, 210] width 11 height 11
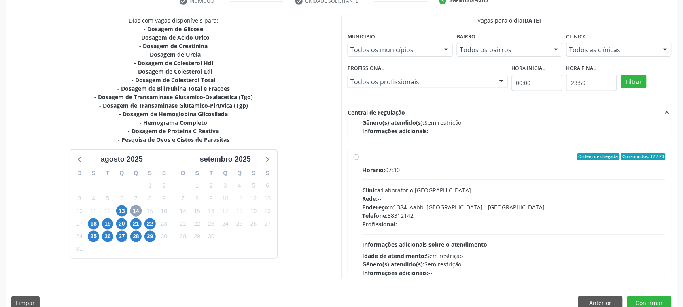
scroll to position [128, 0]
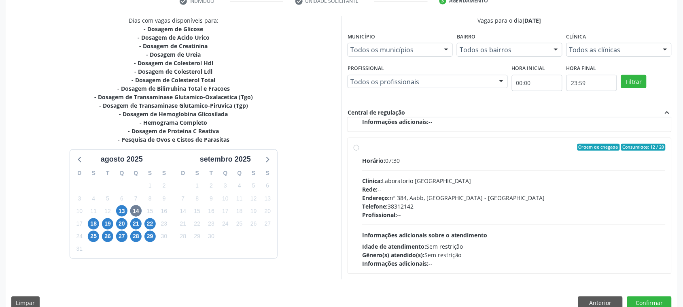
click at [445, 197] on div "Endereço: nº 384, Aabb, Serra Talhada - PE" at bounding box center [513, 197] width 303 height 8
click at [359, 151] on input "Ordem de chegada Consumidos: 12 / 20 Horário: 07:30 Clínica: Laboratorio Sao Fr…" at bounding box center [357, 147] width 6 height 7
radio input "true"
click at [647, 304] on button "Confirmar" at bounding box center [649, 303] width 45 height 14
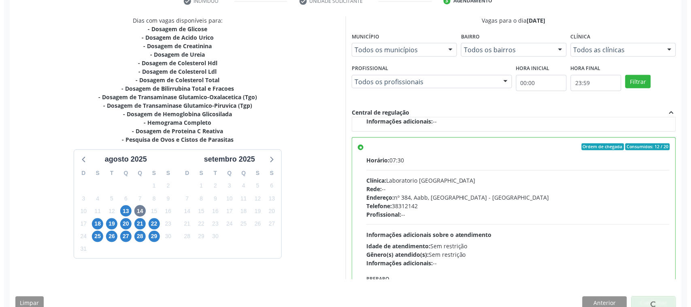
scroll to position [0, 0]
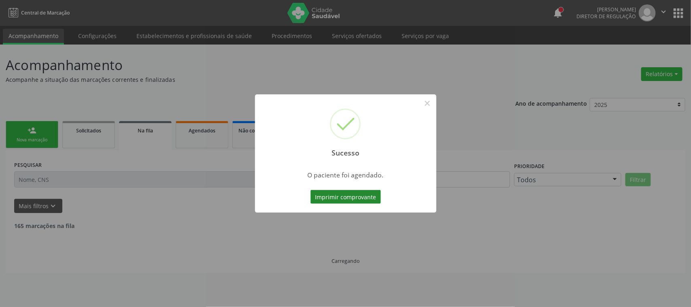
click at [334, 192] on button "Imprimir comprovante" at bounding box center [345, 197] width 70 height 14
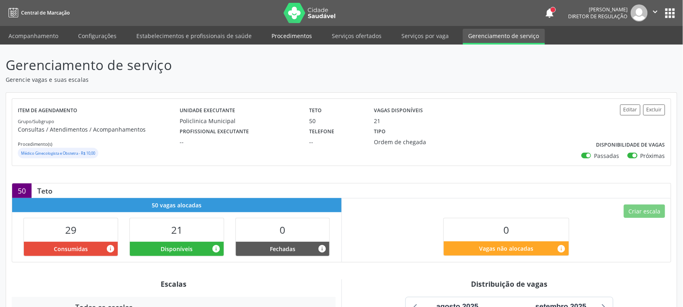
scroll to position [152, 0]
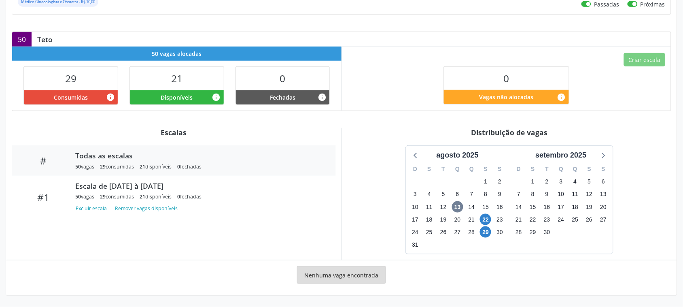
click at [289, 38] on div "50 Teto" at bounding box center [341, 39] width 659 height 15
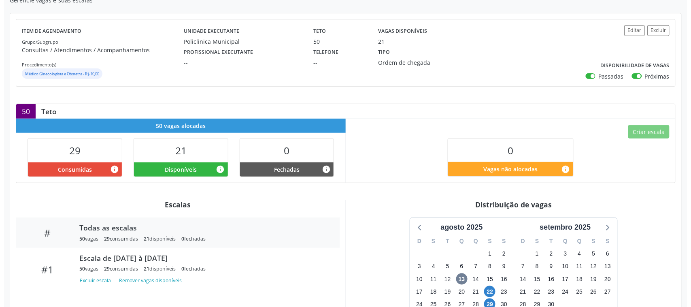
scroll to position [0, 0]
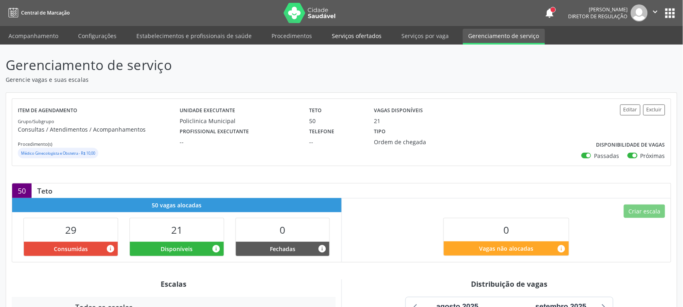
click at [359, 36] on link "Serviços ofertados" at bounding box center [356, 36] width 61 height 14
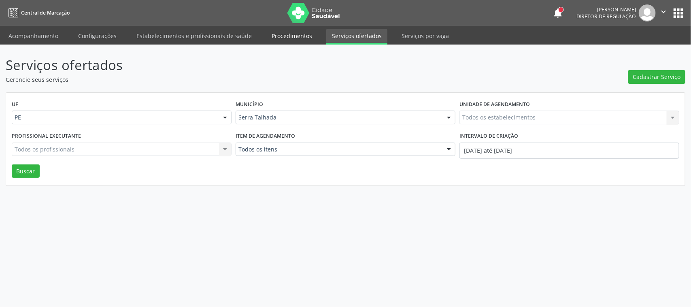
click at [307, 37] on link "Procedimentos" at bounding box center [292, 36] width 52 height 14
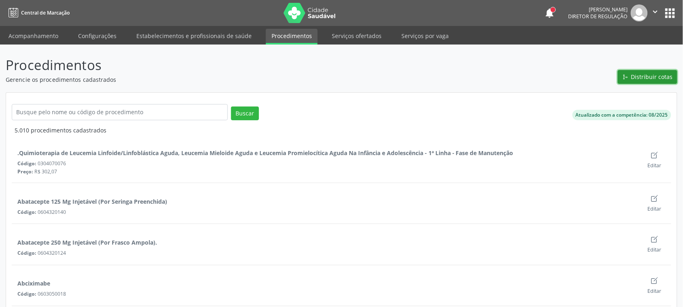
click at [650, 76] on span "Distribuir cotas" at bounding box center [652, 76] width 42 height 8
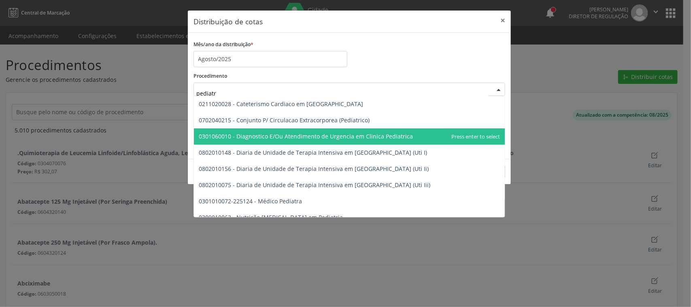
type input "pediatra"
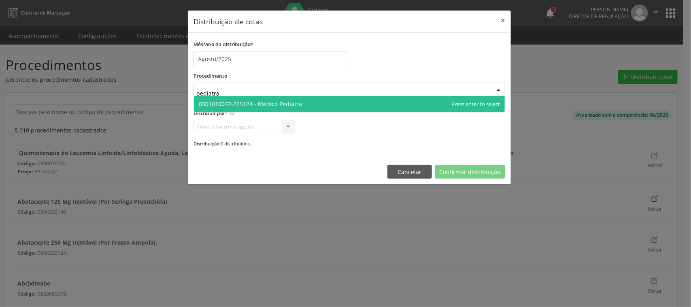
click at [274, 102] on span "0301010072-225124 - Médico Pediatra" at bounding box center [250, 104] width 103 height 8
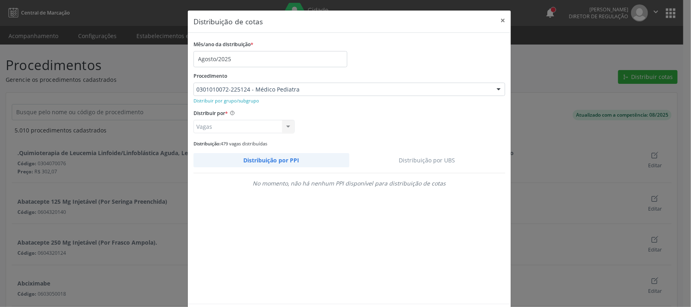
click at [409, 159] on link "Distribuição por UBS" at bounding box center [427, 160] width 156 height 14
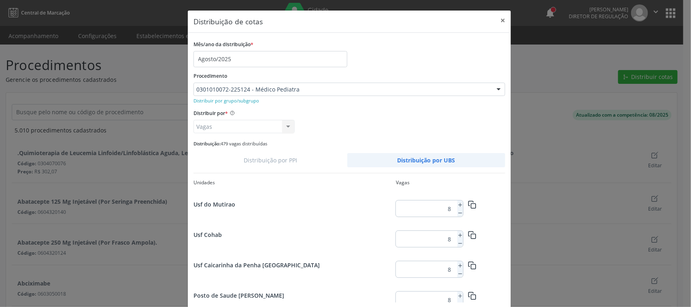
scroll to position [138, 0]
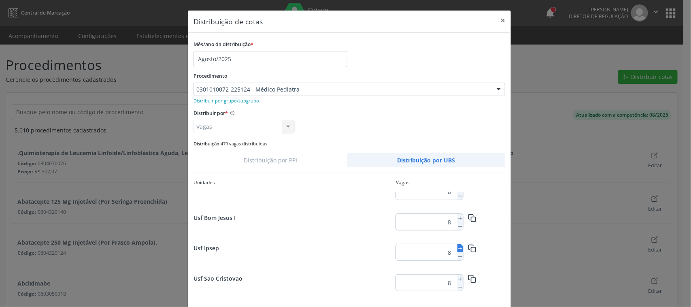
click at [457, 247] on icon at bounding box center [460, 249] width 6 height 6
type input "9"
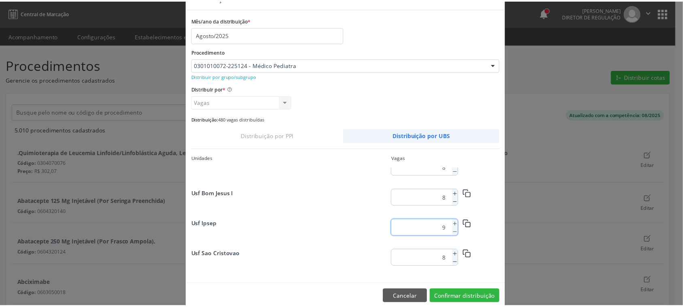
scroll to position [37, 0]
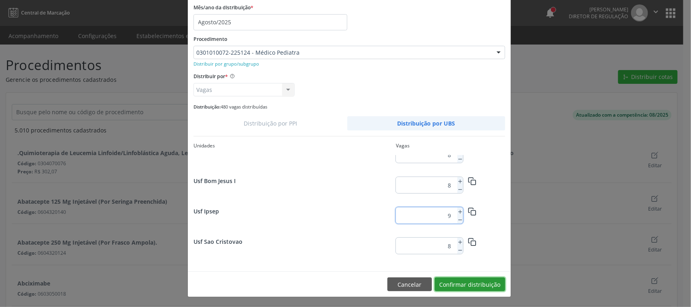
click at [475, 280] on button "Confirmar distribuição" at bounding box center [470, 284] width 70 height 14
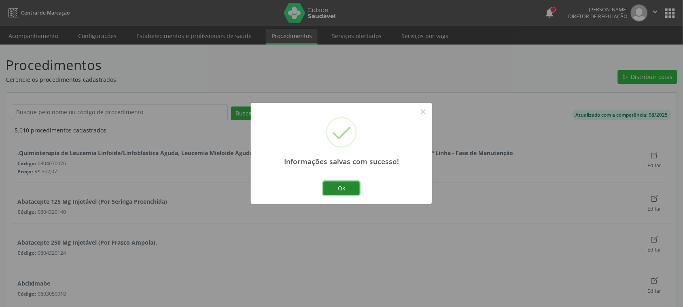
click at [341, 185] on button "Ok" at bounding box center [341, 188] width 36 height 14
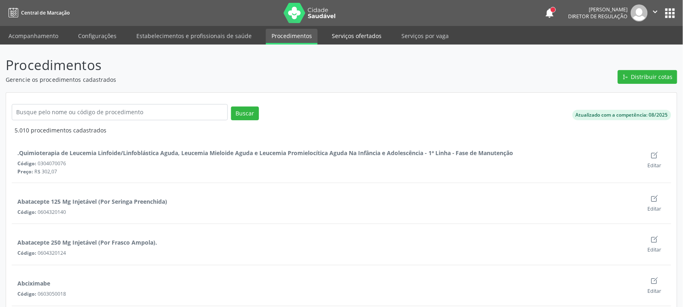
click at [358, 35] on link "Serviços ofertados" at bounding box center [356, 36] width 61 height 14
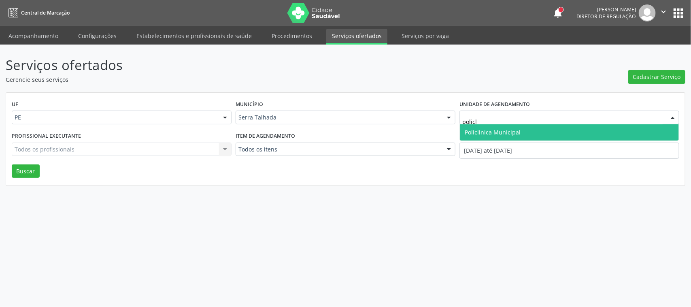
type input "policli"
click at [496, 132] on span "Policlinica Municipal" at bounding box center [493, 132] width 56 height 8
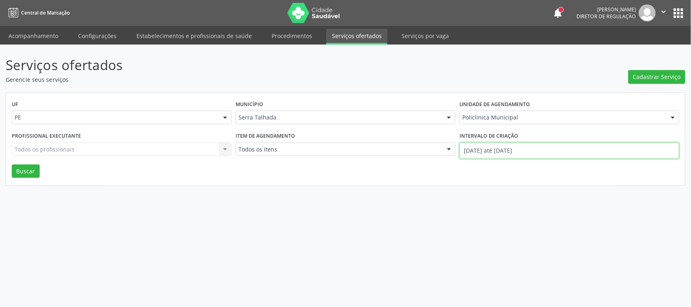
click at [494, 148] on input "0[DATE] até 1[DATE]" at bounding box center [569, 150] width 220 height 16
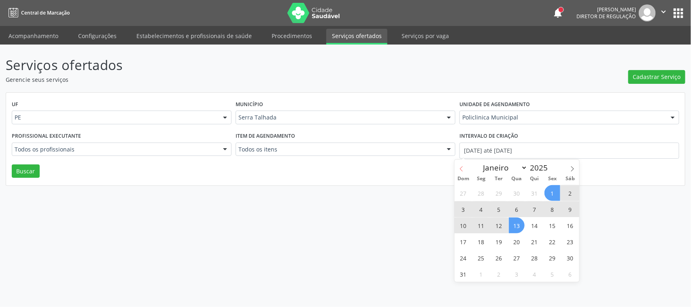
click at [460, 169] on icon at bounding box center [461, 169] width 6 height 6
select select "6"
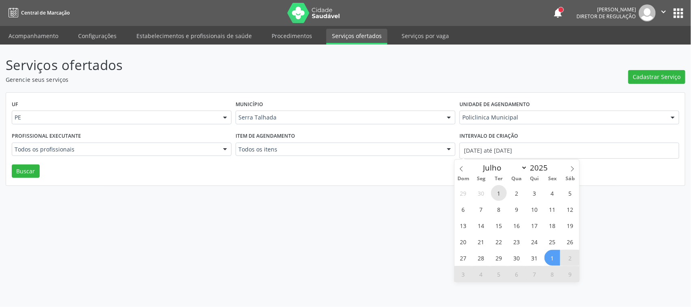
click at [492, 191] on span "1" at bounding box center [499, 193] width 16 height 16
type input "0[DATE]"
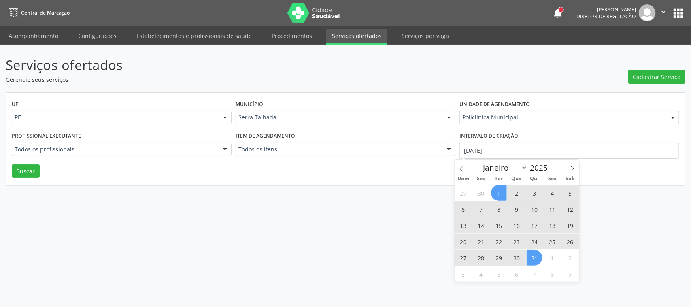
click at [537, 259] on span "31" at bounding box center [534, 258] width 16 height 16
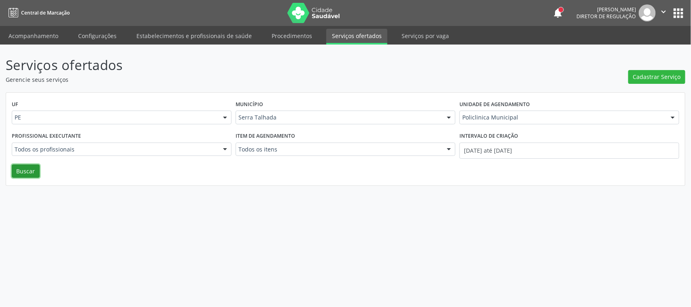
click at [36, 172] on button "Buscar" at bounding box center [26, 171] width 28 height 14
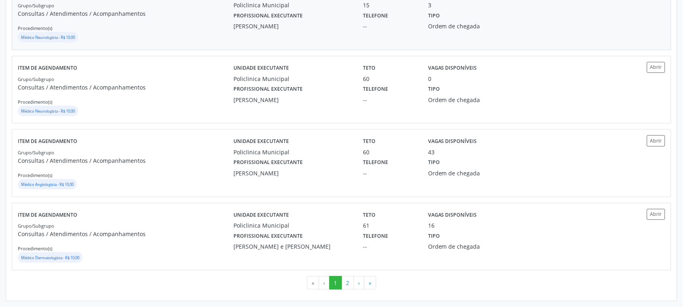
scroll to position [1071, 0]
click at [350, 281] on button "2" at bounding box center [348, 283] width 13 height 14
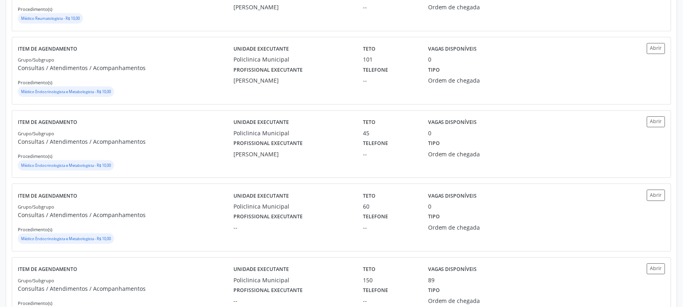
scroll to position [680, 0]
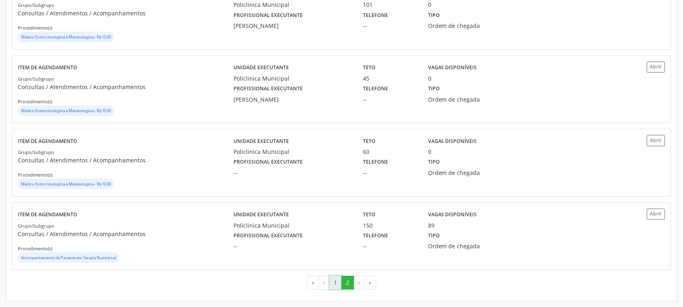
click at [334, 284] on button "1" at bounding box center [335, 283] width 13 height 14
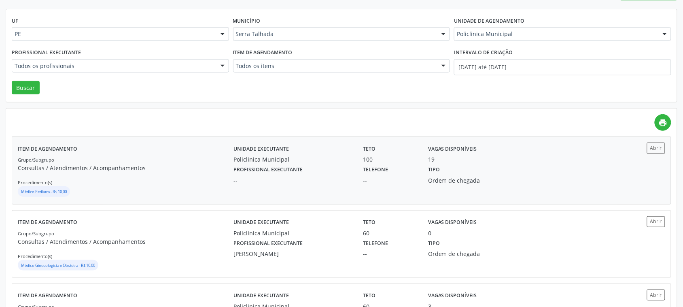
scroll to position [101, 0]
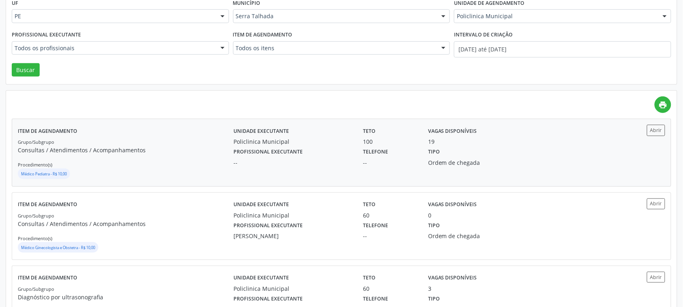
click at [346, 149] on div "Profissional executante --" at bounding box center [292, 156] width 129 height 21
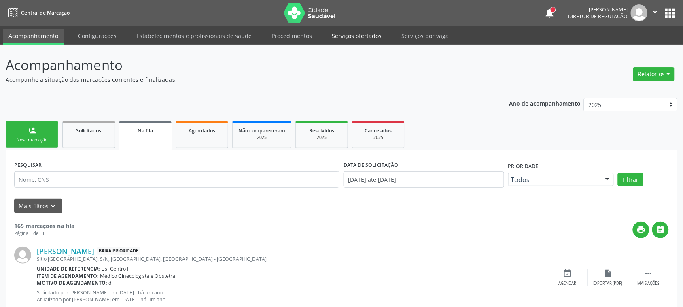
click at [331, 31] on link "Serviços ofertados" at bounding box center [356, 36] width 61 height 14
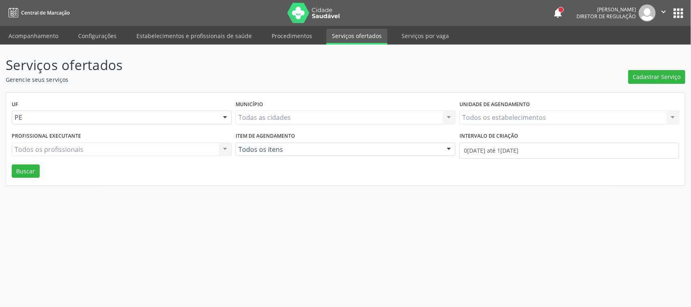
click at [522, 118] on div "Todos os estabelecimentos Todos os estabelecimentos Nenhum resultado encontrado…" at bounding box center [569, 117] width 220 height 14
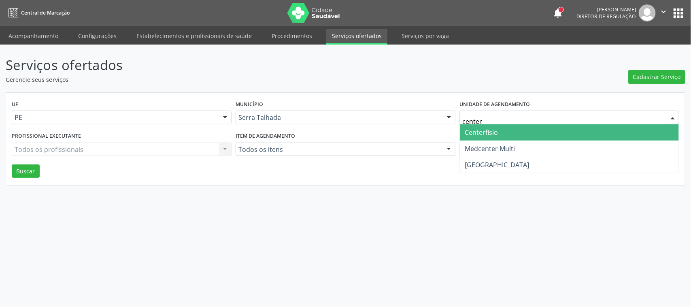
type input "center"
click at [559, 132] on span "Centerfisio" at bounding box center [569, 132] width 219 height 16
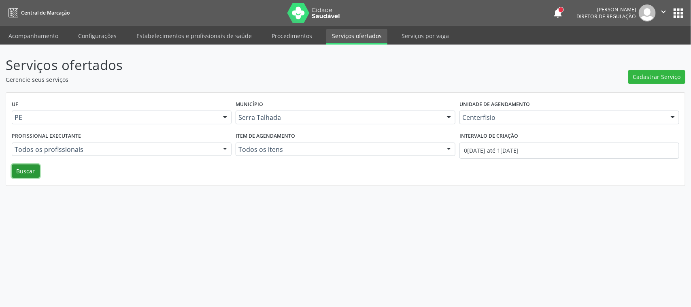
click at [30, 168] on button "Buscar" at bounding box center [26, 171] width 28 height 14
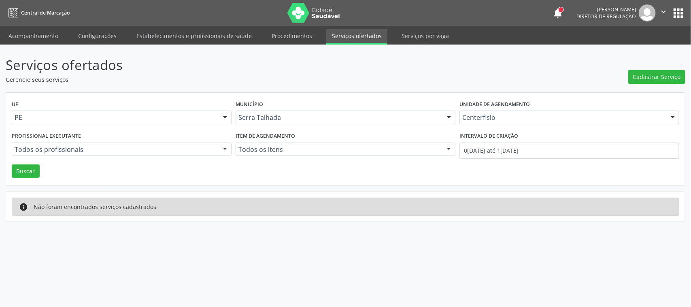
click at [524, 142] on div "Intervalo de criação" at bounding box center [569, 136] width 220 height 13
click at [521, 151] on input "0[DATE] até 1[DATE]" at bounding box center [569, 150] width 220 height 16
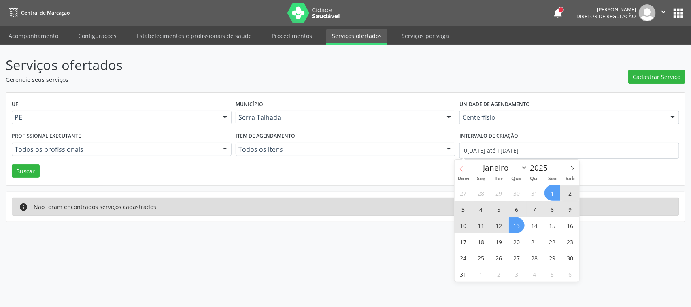
click at [460, 168] on icon at bounding box center [461, 169] width 6 height 6
select select "6"
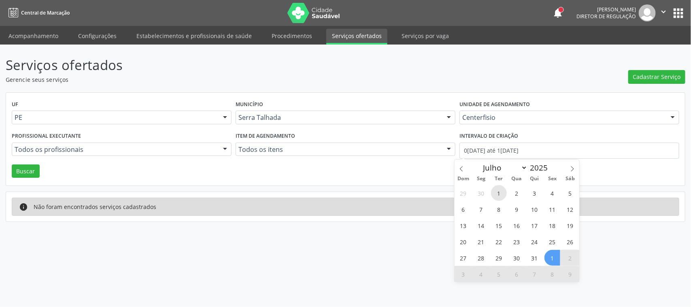
click at [503, 190] on span "1" at bounding box center [499, 193] width 16 height 16
type input "0[DATE]"
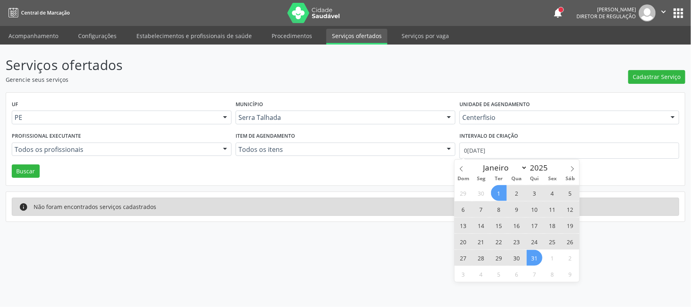
click at [532, 255] on span "31" at bounding box center [534, 258] width 16 height 16
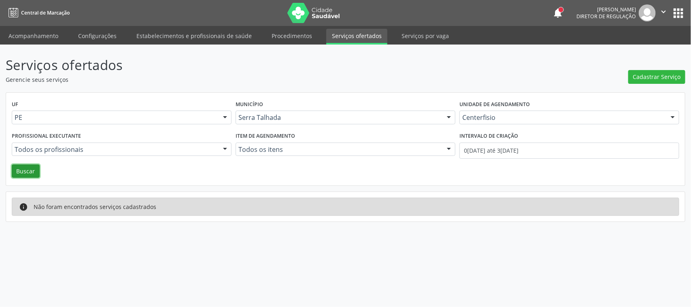
click at [23, 165] on button "Buscar" at bounding box center [26, 171] width 28 height 14
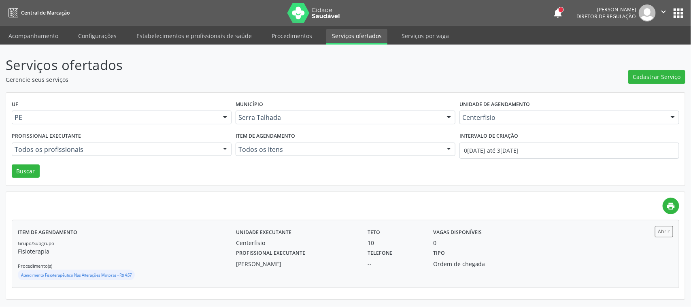
click at [495, 254] on div "Tipo Ordem de chegada" at bounding box center [476, 257] width 98 height 21
click at [292, 34] on link "Procedimentos" at bounding box center [292, 36] width 52 height 14
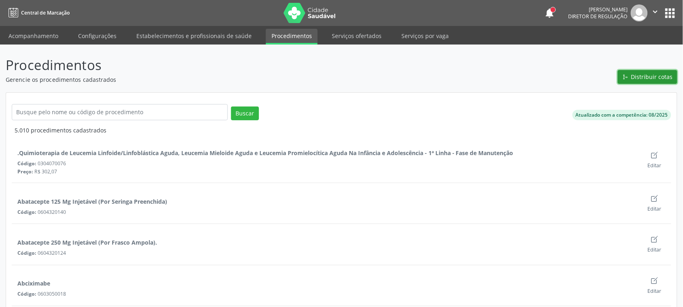
click at [646, 77] on span "Distribuir cotas" at bounding box center [652, 76] width 42 height 8
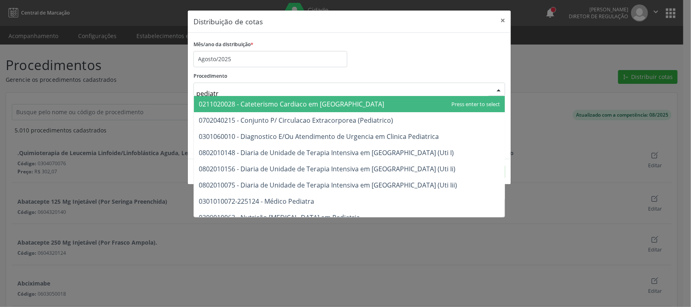
type input "pediatra"
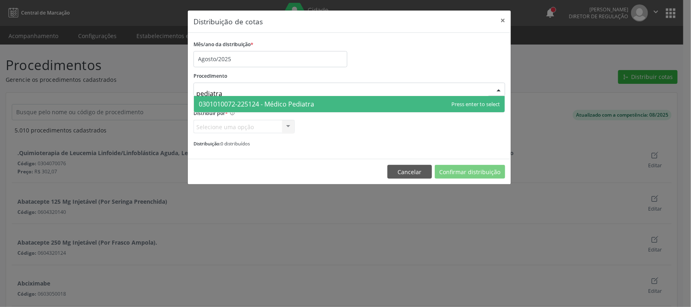
click at [292, 101] on span "0301010072-225124 - Médico Pediatra" at bounding box center [256, 104] width 115 height 9
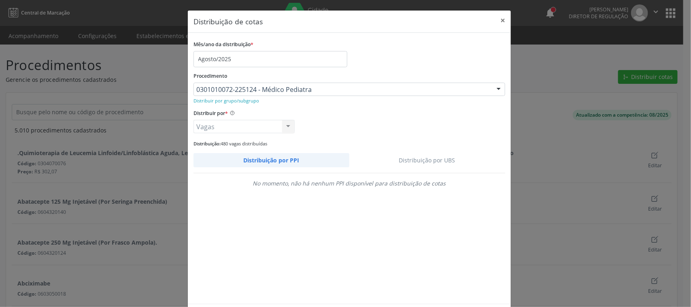
click at [421, 156] on link "Distribuição por UBS" at bounding box center [427, 160] width 156 height 14
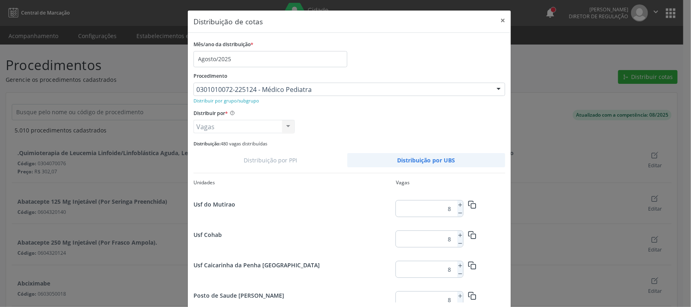
scroll to position [138, 0]
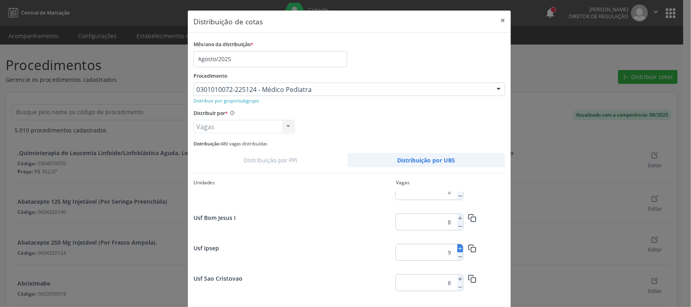
click at [460, 249] on line at bounding box center [460, 248] width 0 height 3
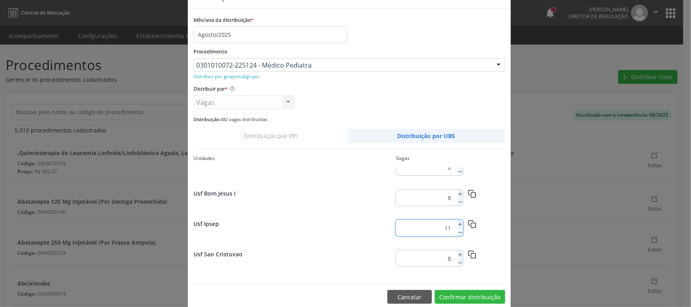
scroll to position [37, 0]
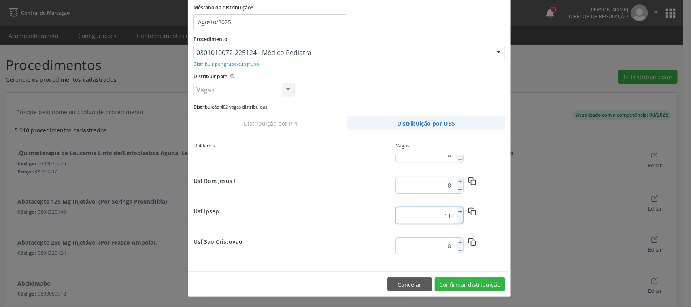
click at [452, 217] on div "11" at bounding box center [429, 215] width 67 height 16
click at [457, 218] on icon at bounding box center [460, 220] width 6 height 6
type input "9"
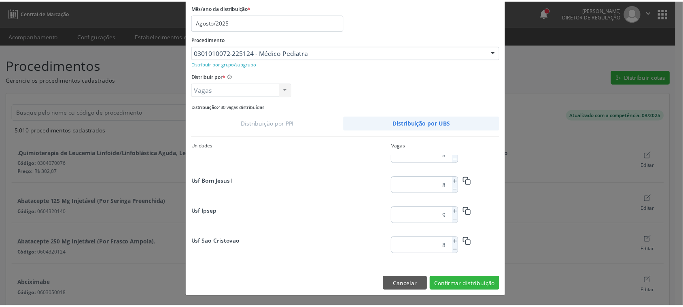
scroll to position [412, 0]
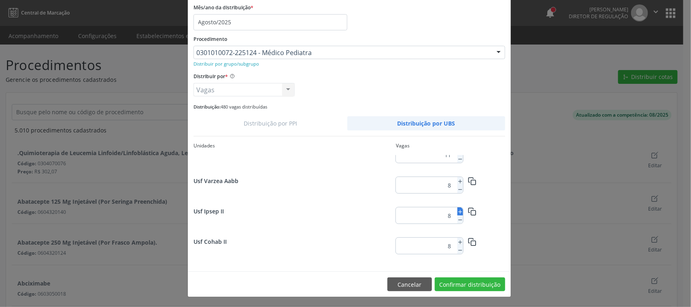
click at [457, 211] on icon at bounding box center [460, 212] width 6 height 6
type input "10"
click at [468, 281] on button "Confirmar distribuição" at bounding box center [470, 284] width 70 height 14
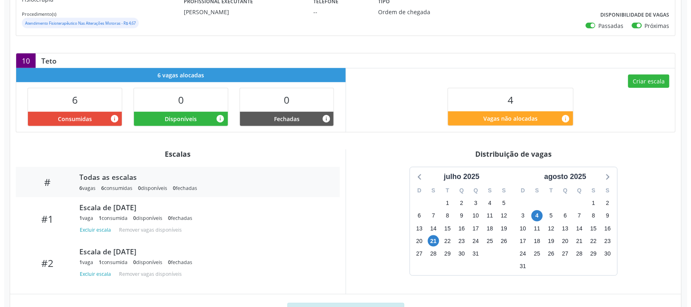
scroll to position [152, 0]
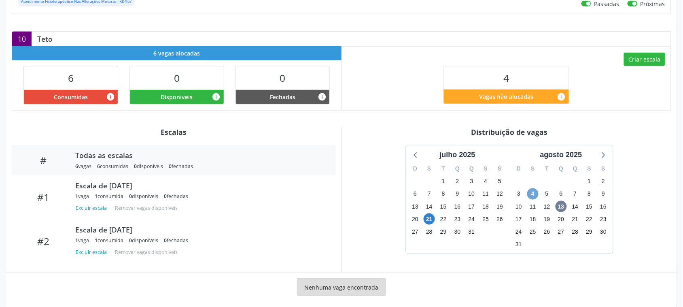
click at [533, 190] on span "4" at bounding box center [532, 193] width 11 height 11
click at [637, 57] on button "Criar escala" at bounding box center [644, 60] width 41 height 14
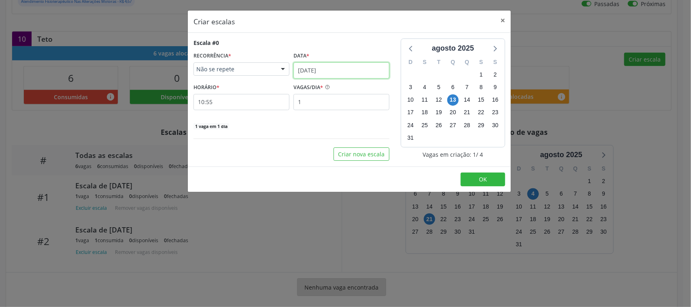
click at [318, 71] on input "[DATE]" at bounding box center [341, 70] width 96 height 16
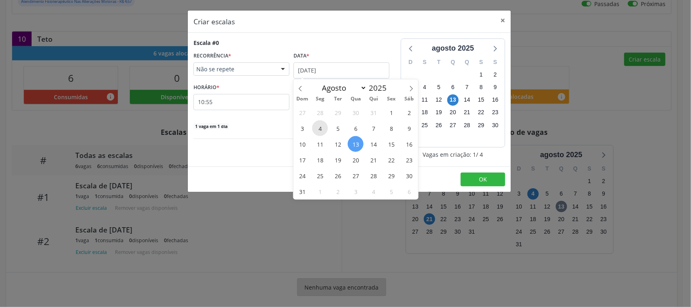
click at [320, 127] on span "4" at bounding box center [320, 128] width 16 height 16
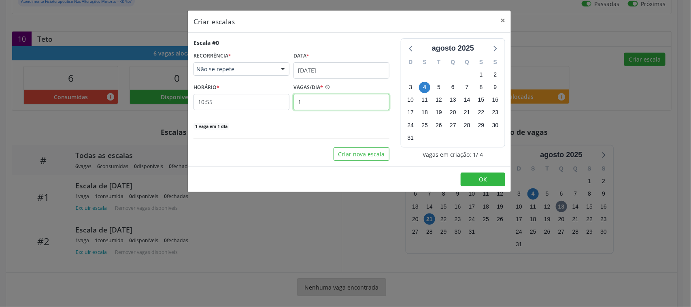
click at [308, 102] on input "1" at bounding box center [341, 102] width 96 height 16
click at [249, 102] on input "10:55" at bounding box center [241, 102] width 96 height 16
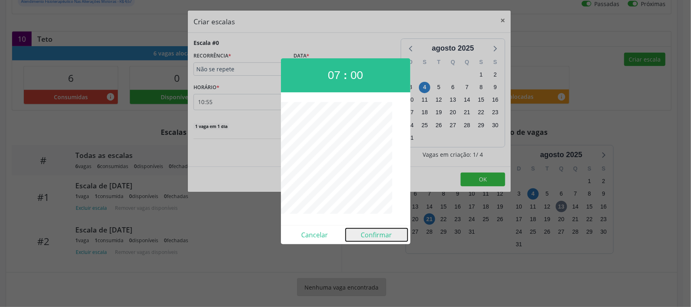
click at [382, 232] on button "Confirmar" at bounding box center [377, 234] width 62 height 13
type input "07:00"
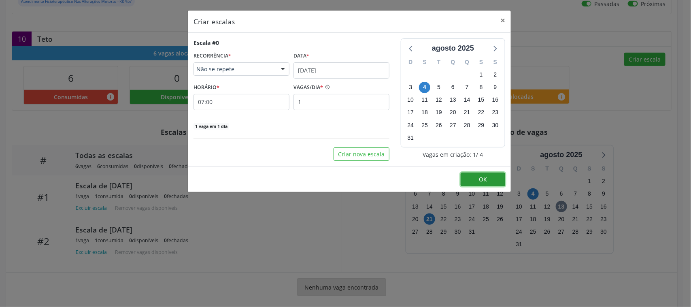
click at [494, 182] on button "OK" at bounding box center [482, 179] width 45 height 14
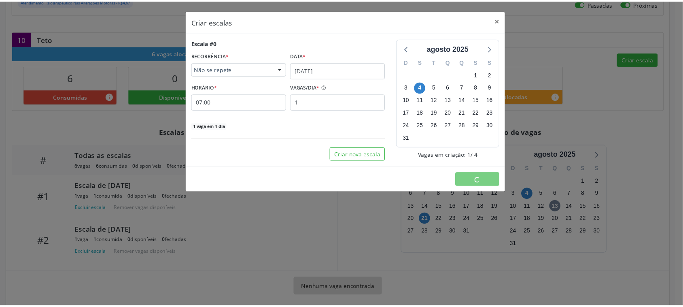
scroll to position [0, 0]
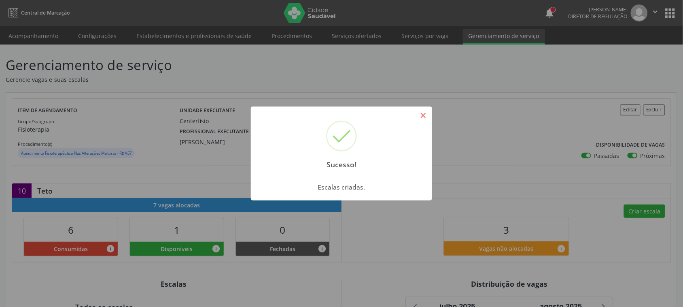
click at [428, 110] on button "×" at bounding box center [423, 115] width 14 height 14
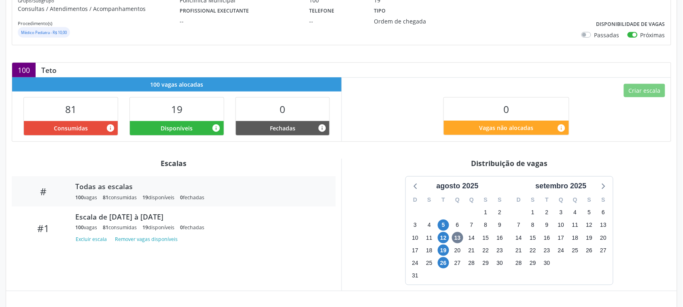
scroll to position [152, 0]
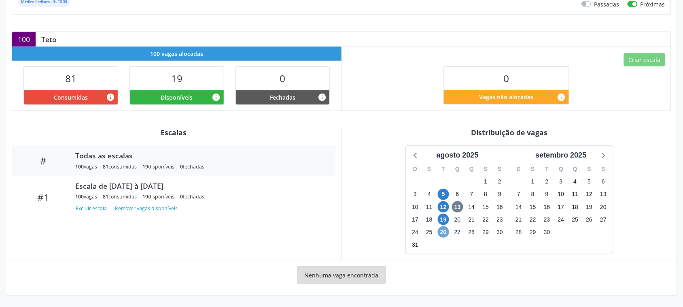
click at [445, 229] on span "26" at bounding box center [443, 231] width 11 height 11
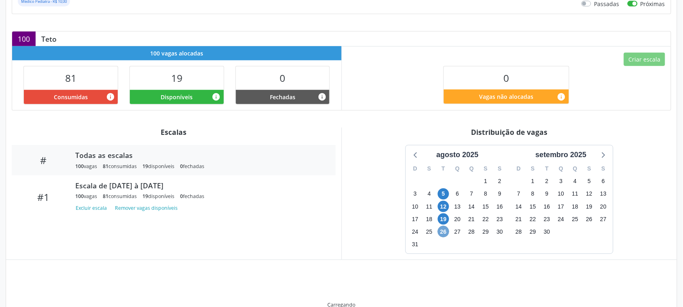
click at [445, 229] on span "26" at bounding box center [443, 231] width 11 height 11
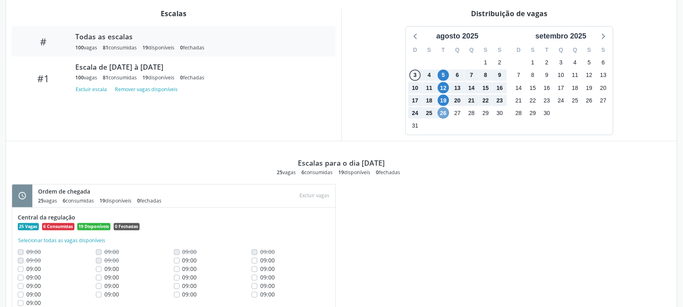
scroll to position [253, 0]
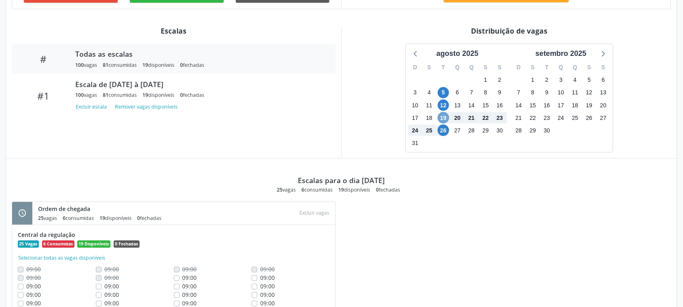
click at [446, 117] on span "19" at bounding box center [443, 117] width 11 height 11
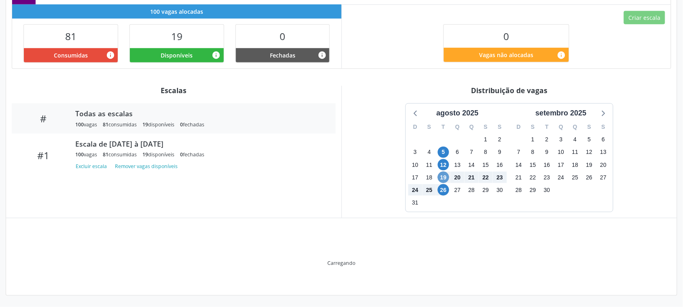
scroll to position [194, 0]
click at [446, 117] on div "agosto 2025" at bounding box center [457, 113] width 49 height 11
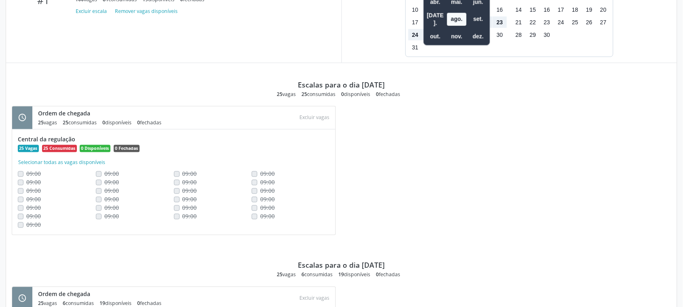
scroll to position [332, 0]
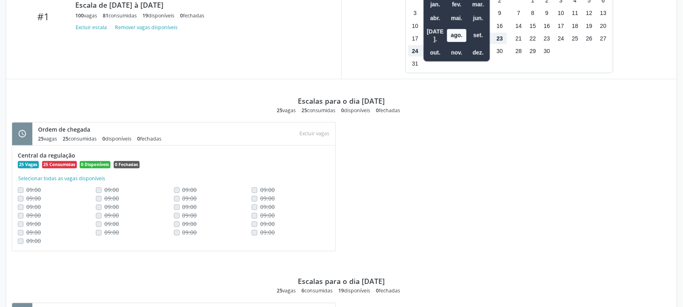
click at [472, 167] on div "schedule Ordem de chegada 25 vagas 25 consumidas 0 disponíveis 0 fechadas Atenç…" at bounding box center [341, 191] width 671 height 138
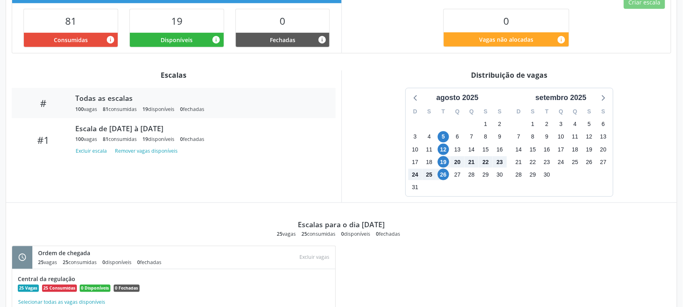
scroll to position [180, 0]
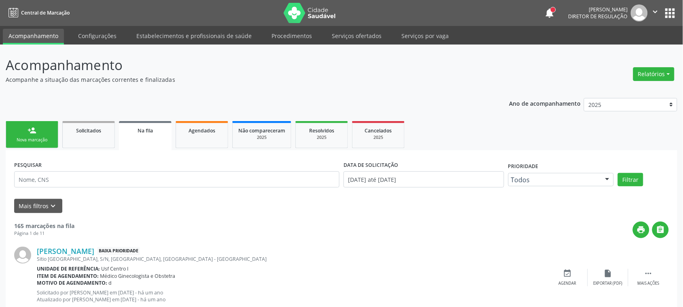
drag, startPoint x: 34, startPoint y: 163, endPoint x: 33, endPoint y: 142, distance: 20.2
click at [33, 142] on div "Nova marcação" at bounding box center [32, 140] width 40 height 6
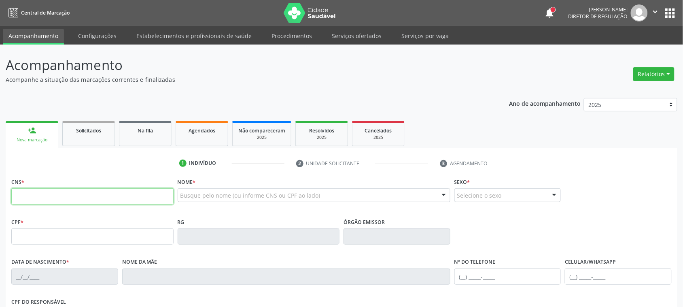
click at [66, 201] on input "text" at bounding box center [92, 196] width 162 height 16
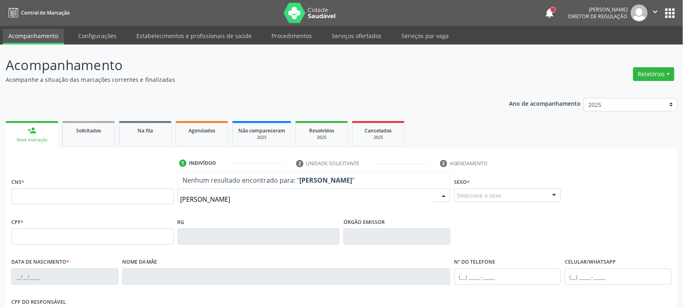
type input "simone cosme rodrigues"
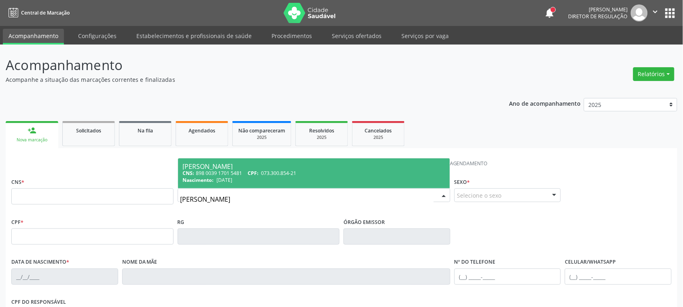
click at [305, 168] on div "Simone Cosme Rodrigues" at bounding box center [314, 166] width 262 height 6
type input "898 0039 1701 5481"
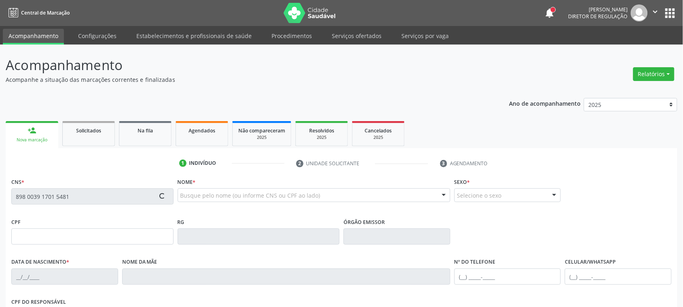
type input "073.300.854-21"
type input "24/07/1986"
type input "Maria Salete Rodrigues"
type input "(87) 98172-3460"
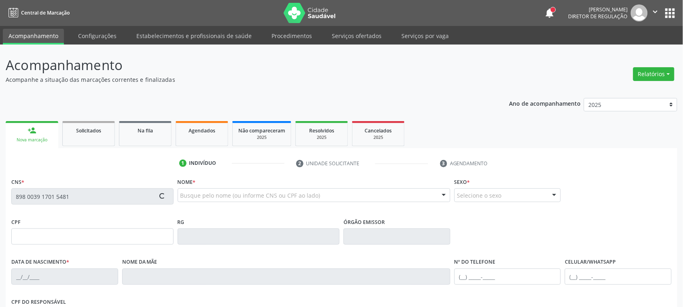
type input "025.365.404-13"
type input "108"
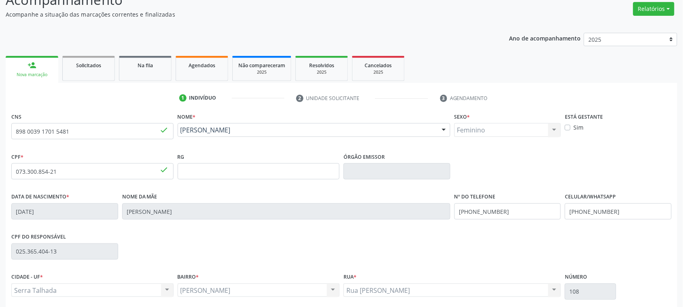
scroll to position [132, 0]
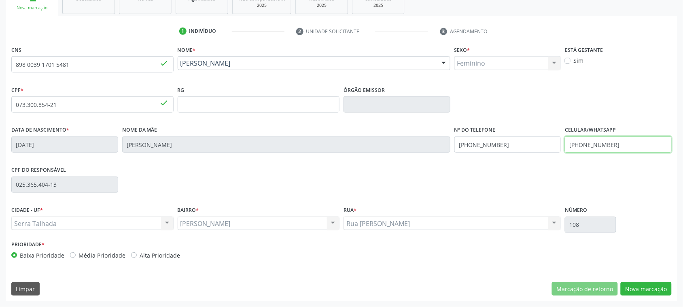
click at [612, 144] on input "(87) 98172-3460" at bounding box center [618, 144] width 107 height 16
click at [490, 138] on input "(87) 98172-3460" at bounding box center [507, 144] width 107 height 16
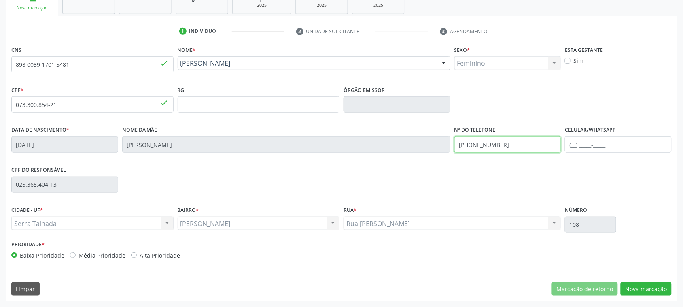
click at [490, 138] on input "(87) 98172-3460" at bounding box center [507, 144] width 107 height 16
click at [641, 286] on button "Nova marcação" at bounding box center [646, 289] width 51 height 14
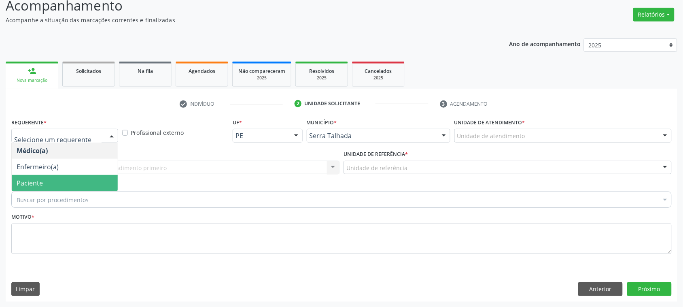
click at [71, 187] on span "Paciente" at bounding box center [65, 183] width 106 height 16
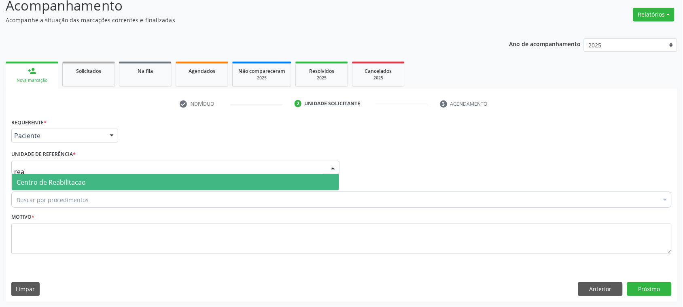
type input "reab"
click at [82, 188] on span "Centro de Reabilitacao" at bounding box center [175, 182] width 327 height 16
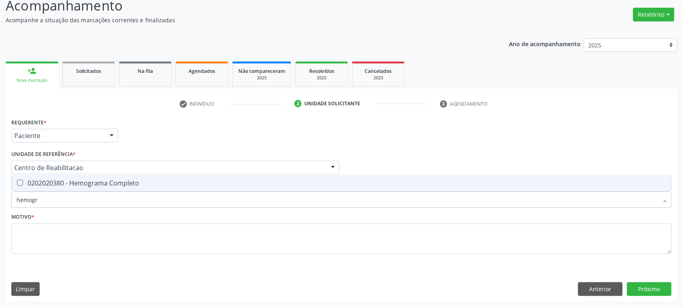
type input "hemogra"
click at [49, 185] on div "0202020380 - Hemograma Completo" at bounding box center [342, 183] width 650 height 6
checkbox Completo "true"
click at [49, 199] on input "hemogra" at bounding box center [338, 199] width 642 height 16
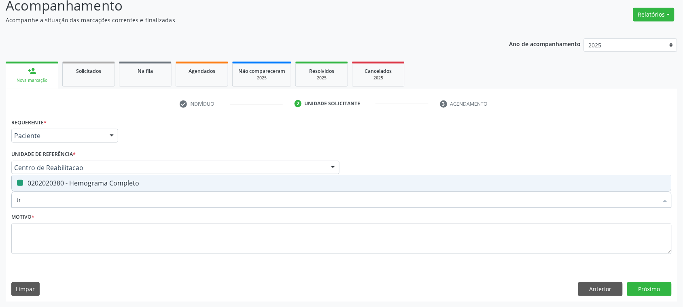
type input "tra"
checkbox Completo "false"
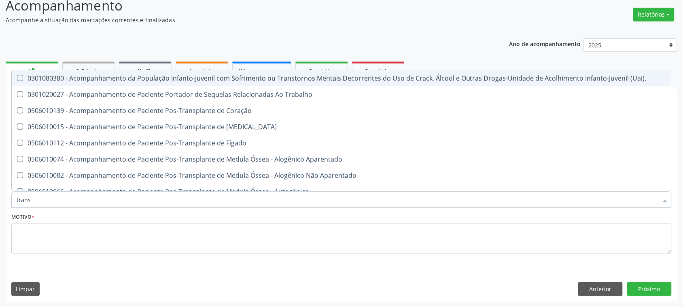
type input "transa"
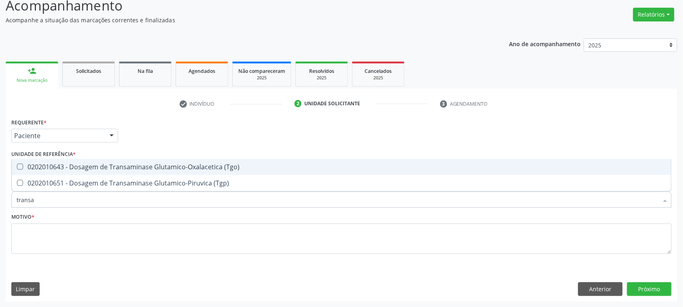
click at [51, 173] on span "0202010643 - Dosagem de Transaminase Glutamico-Oxalacetica (Tgo)" at bounding box center [342, 167] width 660 height 16
checkbox \(Tgo\) "true"
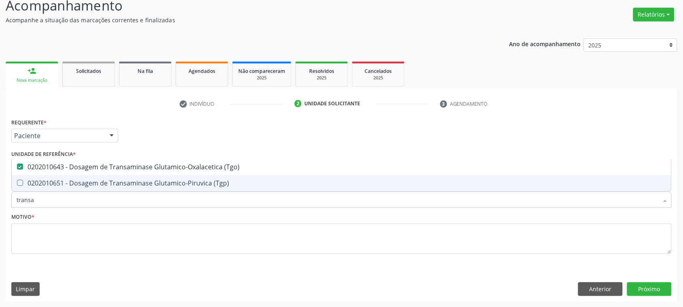
click at [52, 180] on div "0202010651 - Dosagem de Transaminase Glutamico-Piruvica (Tgp)" at bounding box center [342, 183] width 650 height 6
checkbox \(Tgp\) "true"
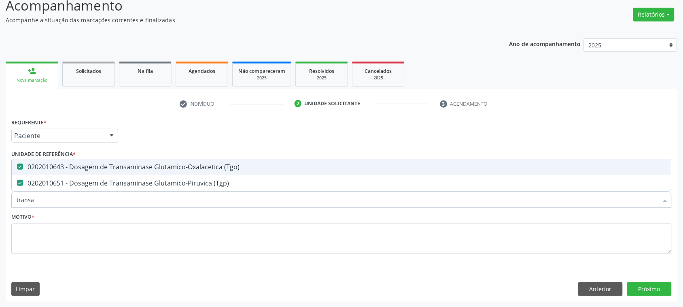
click at [55, 168] on div "0202010643 - Dosagem de Transaminase Glutamico-Oxalacetica (Tgo)" at bounding box center [342, 166] width 650 height 6
checkbox \(Tgo\) "false"
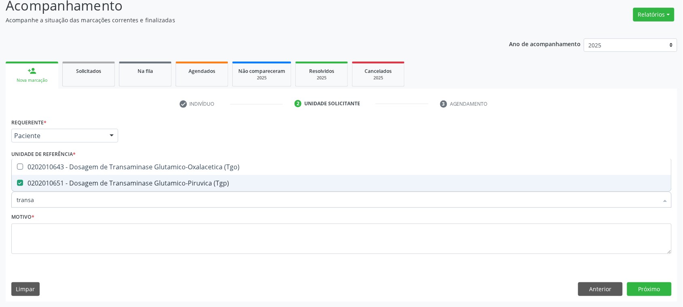
click at [56, 180] on div "0202010651 - Dosagem de Transaminase Glutamico-Piruvica (Tgp)" at bounding box center [342, 183] width 650 height 6
checkbox \(Tgp\) "false"
click at [56, 201] on input "transa" at bounding box center [338, 199] width 642 height 16
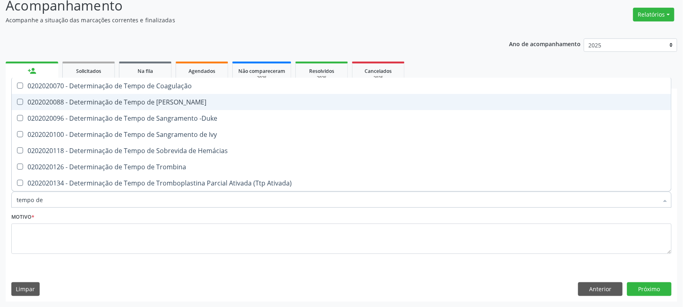
type input "tempo de s"
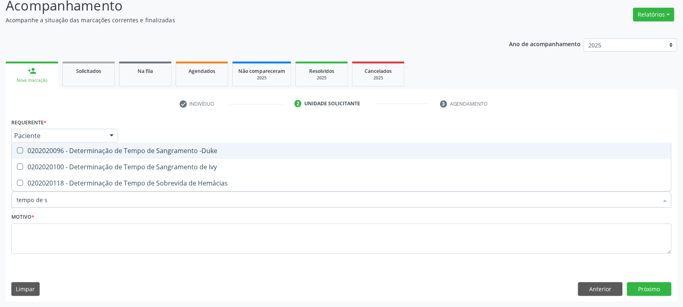
click at [225, 148] on div "0202020096 - Determinação de Tempo de Sangramento -Duke" at bounding box center [342, 150] width 650 height 6
checkbox -Duke "true"
type input "tempo de"
checkbox -Duke "false"
checkbox Hemácias "true"
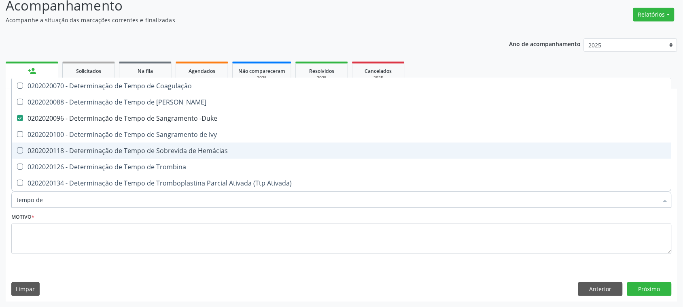
type input "tempo de c"
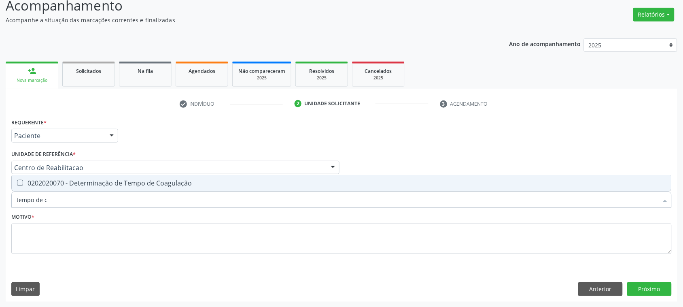
click at [209, 180] on div "0202020070 - Determinação de Tempo de Coagulação" at bounding box center [342, 183] width 650 height 6
checkbox Coagulação "true"
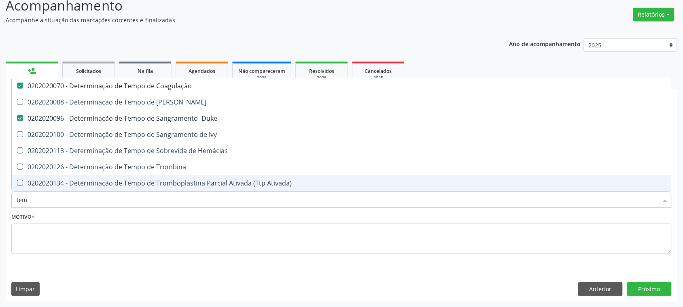
type input "te"
checkbox Coagulação "false"
checkbox -Duke "false"
type input "t"
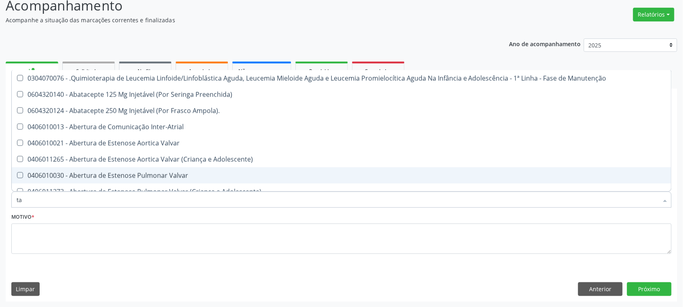
type input "tap"
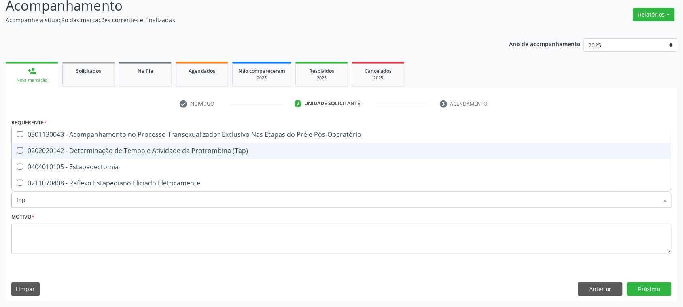
click at [219, 152] on div "0202020142 - Determinação de Tempo e Atividade da Protrombina (Tap)" at bounding box center [342, 150] width 650 height 6
checkbox \(Tap\) "true"
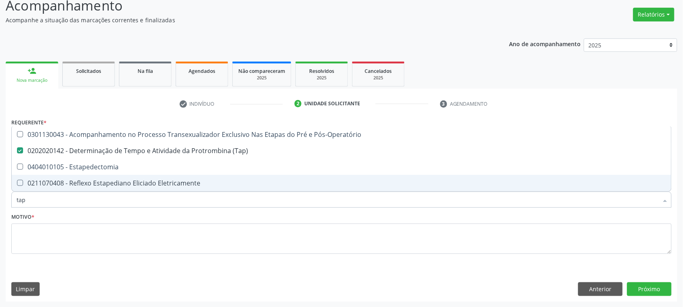
click at [53, 205] on input "tap" at bounding box center [338, 199] width 642 height 16
checkbox \(Tap\) "false"
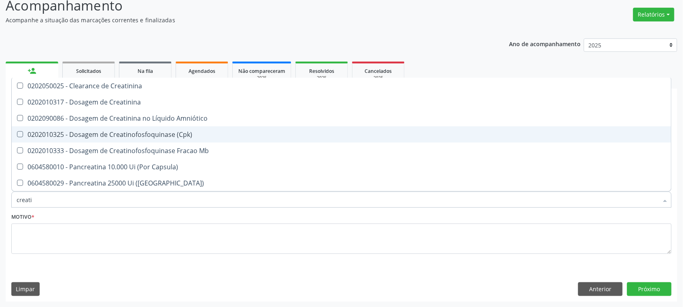
type input "creatin"
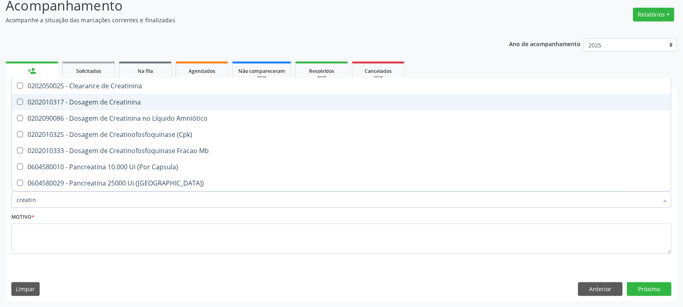
click at [131, 99] on div "0202010317 - Dosagem de Creatinina" at bounding box center [342, 102] width 650 height 6
checkbox Creatinina "true"
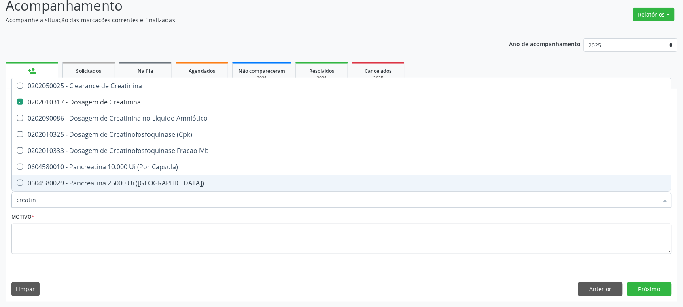
click at [61, 197] on input "creatin" at bounding box center [338, 199] width 642 height 16
type input "gl"
checkbox Creatinina "false"
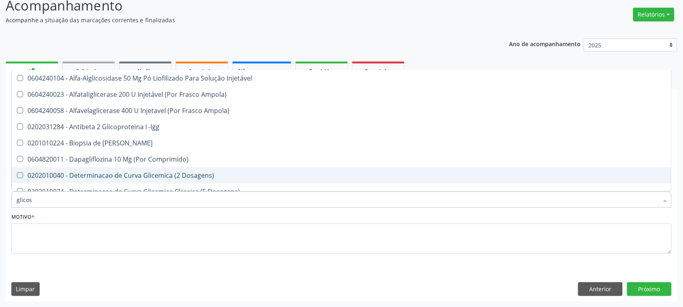
type input "glicose"
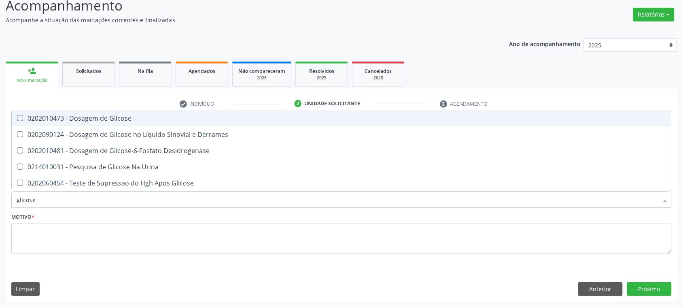
click at [145, 121] on div "0202010473 - Dosagem de Glicose" at bounding box center [342, 118] width 650 height 6
checkbox Glicose "true"
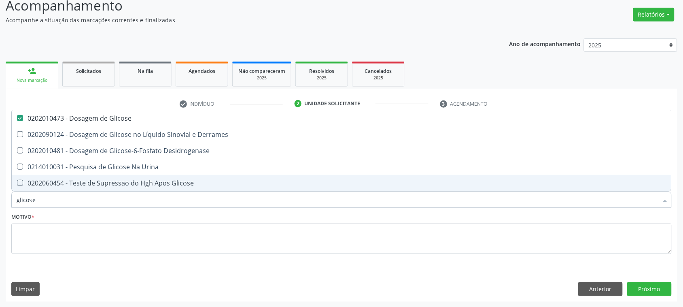
click at [32, 199] on input "glicose" at bounding box center [338, 199] width 642 height 16
type input "ur"
checkbox Glicose "false"
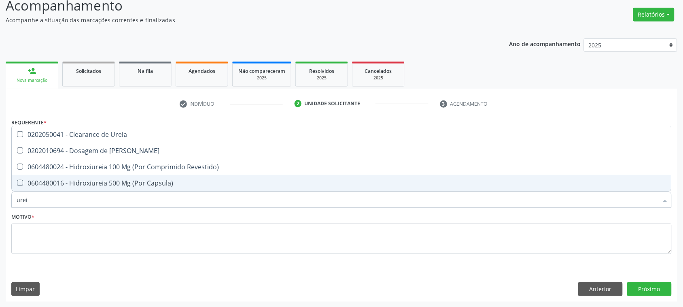
type input "ureia"
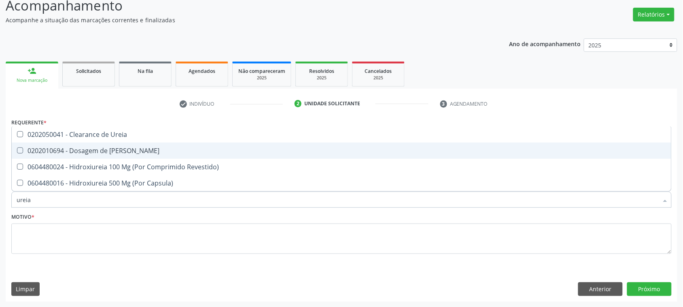
click at [71, 152] on div "0202010694 - Dosagem de Ureia" at bounding box center [342, 150] width 650 height 6
checkbox Ureia "true"
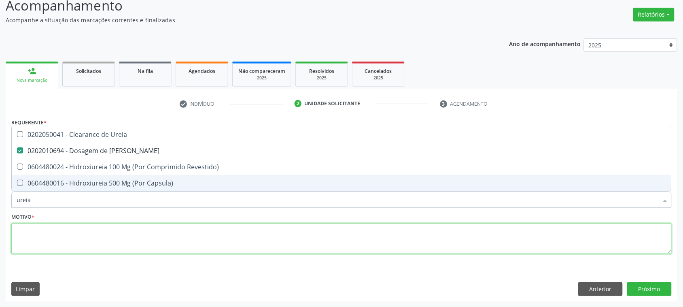
click at [45, 227] on textarea at bounding box center [341, 238] width 660 height 31
type textarea "s"
click at [43, 235] on textarea "s" at bounding box center [341, 238] width 660 height 31
checkbox Revestido\) "true"
checkbox Capsula\) "true"
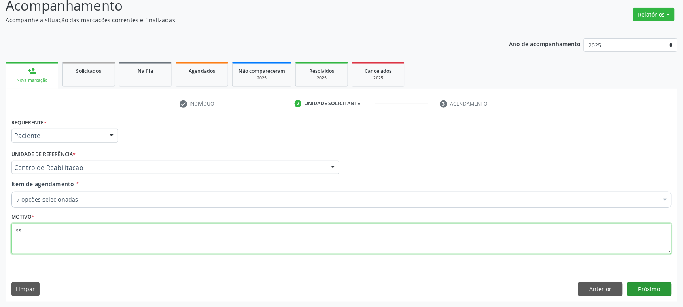
type textarea "ss"
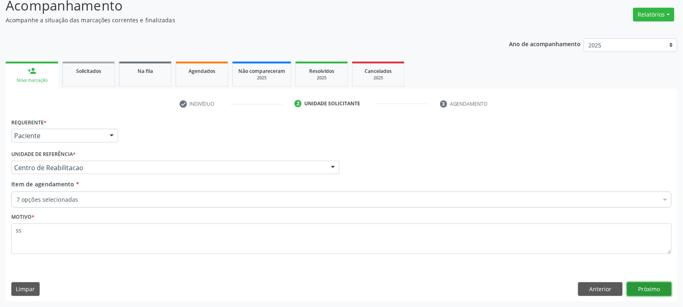
click at [654, 293] on button "Próximo" at bounding box center [649, 289] width 45 height 14
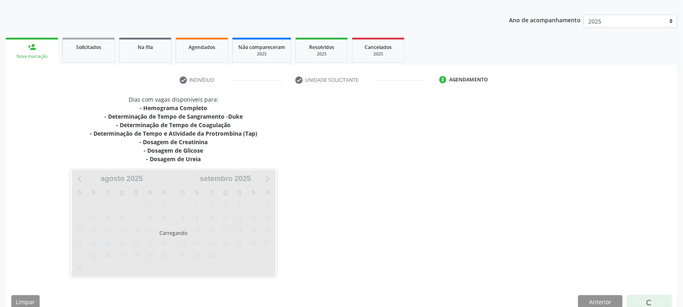
scroll to position [96, 0]
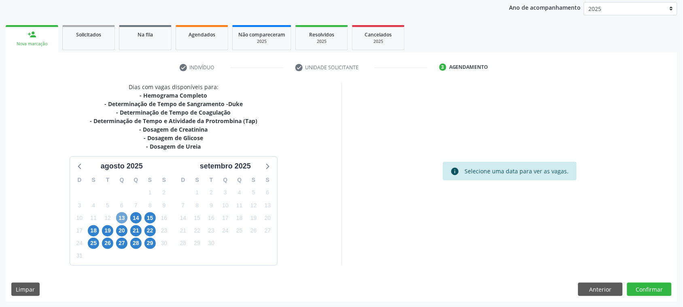
click at [123, 217] on span "13" at bounding box center [121, 217] width 11 height 11
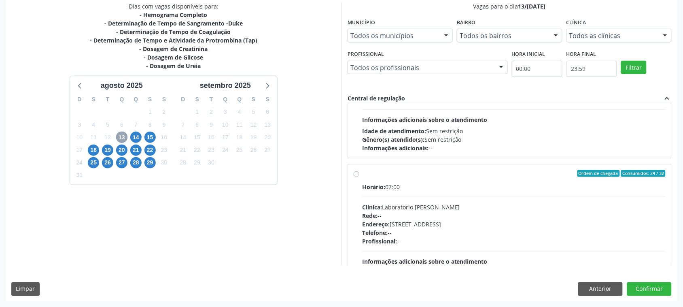
scroll to position [101, 0]
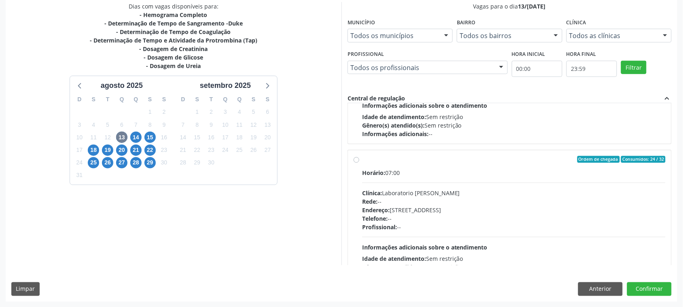
click at [498, 202] on div "Rede: --" at bounding box center [513, 201] width 303 height 8
click at [359, 163] on input "Ordem de chegada Consumidos: 24 / 32 Horário: 07:00 Clínica: Laboratorio Jose P…" at bounding box center [357, 159] width 6 height 7
radio input "true"
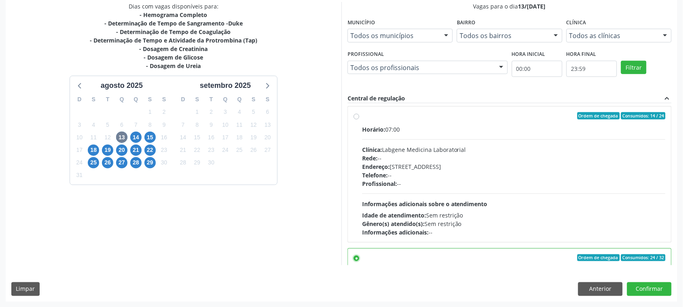
scroll to position [0, 0]
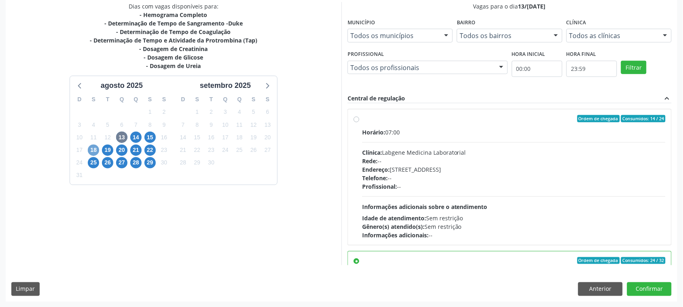
click at [92, 153] on span "18" at bounding box center [93, 149] width 11 height 11
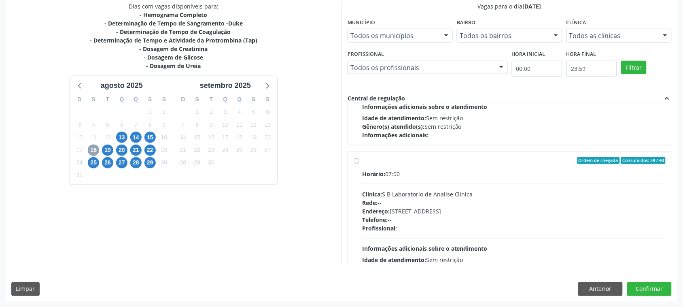
scroll to position [412, 0]
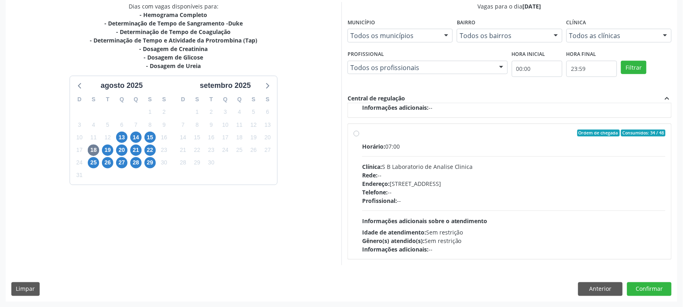
click at [428, 170] on div "Clínica: S B Laboratorio de Analise Clinica" at bounding box center [513, 166] width 303 height 8
click at [359, 137] on input "Ordem de chegada Consumidos: 34 / 48 Horário: 07:00 Clínica: S B Laboratorio de…" at bounding box center [357, 132] width 6 height 7
radio input "true"
click at [642, 287] on button "Confirmar" at bounding box center [649, 289] width 45 height 14
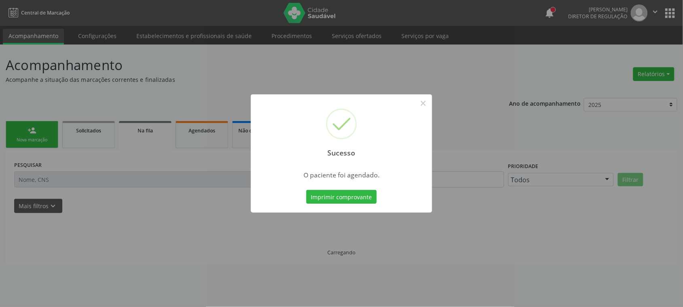
scroll to position [0, 0]
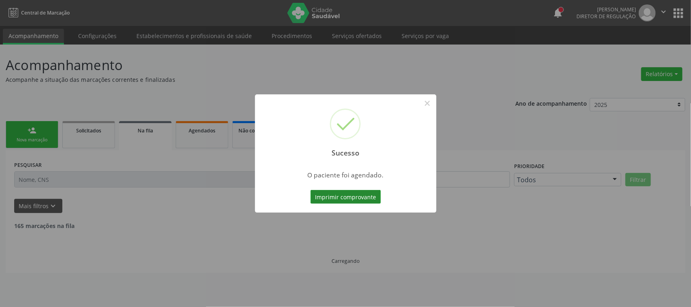
click at [369, 195] on button "Imprimir comprovante" at bounding box center [345, 197] width 70 height 14
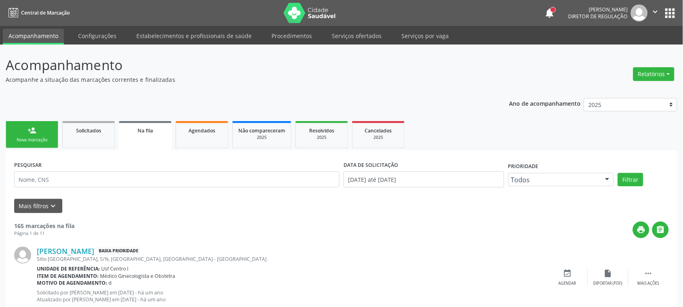
click at [45, 138] on div "Nova marcação" at bounding box center [32, 140] width 40 height 6
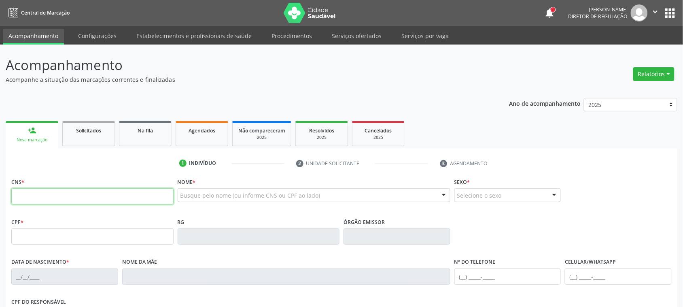
click at [74, 192] on input "text" at bounding box center [92, 196] width 162 height 16
type input "700 0008 0110 6103"
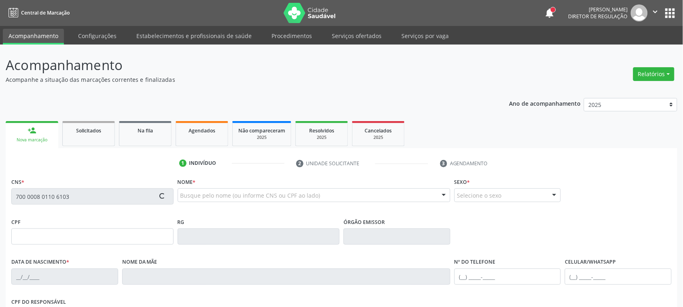
type input "082.765.904-03"
type input "[DATE]"
type input "[PERSON_NAME]"
type input "(81) 99848-4630"
type input "886"
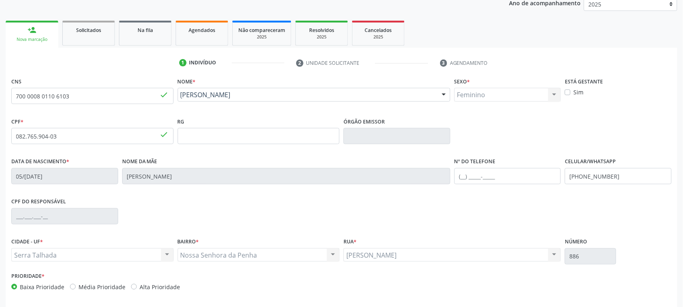
scroll to position [132, 0]
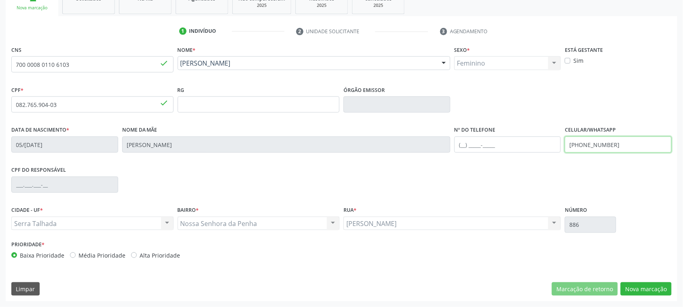
click at [621, 146] on input "(81) 99848-4630" at bounding box center [618, 144] width 107 height 16
type input "("
drag, startPoint x: 672, startPoint y: 302, endPoint x: 650, endPoint y: 278, distance: 33.2
click at [668, 296] on div "Acompanhamento Acompanhe a situação das marcações correntes e finalizadas Relat…" at bounding box center [341, 110] width 683 height 394
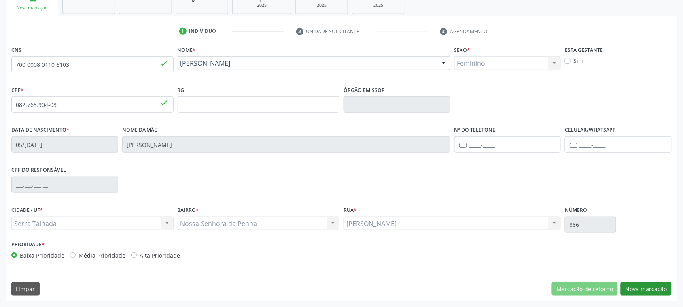
drag, startPoint x: 649, startPoint y: 277, endPoint x: 658, endPoint y: 286, distance: 12.3
click at [658, 284] on div "CNS 700 0008 0110 6103 done Nome * Josane Valeria Correia Lima Josane Valeria C…" at bounding box center [342, 172] width 672 height 257
click at [658, 286] on button "Nova marcação" at bounding box center [646, 289] width 51 height 14
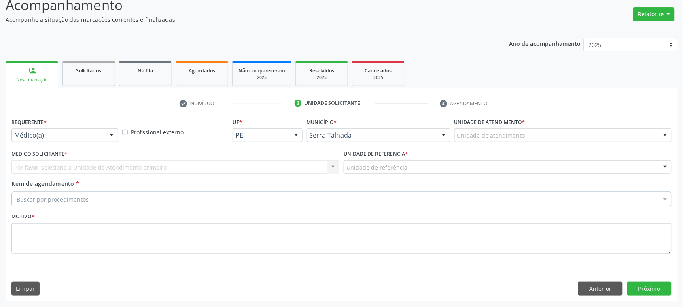
scroll to position [59, 0]
click at [105, 164] on div "Por favor, selecione a Unidade de Atendimento primeiro Nenhum resultado encontr…" at bounding box center [175, 168] width 328 height 14
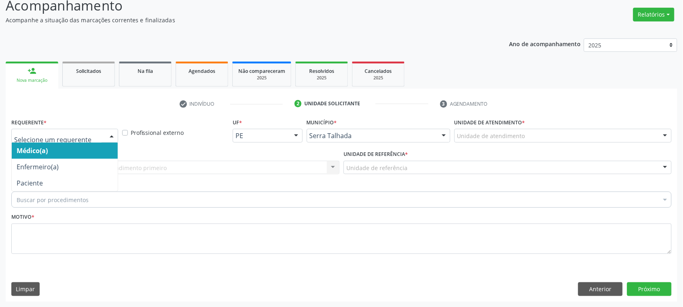
click at [53, 129] on div at bounding box center [64, 136] width 107 height 14
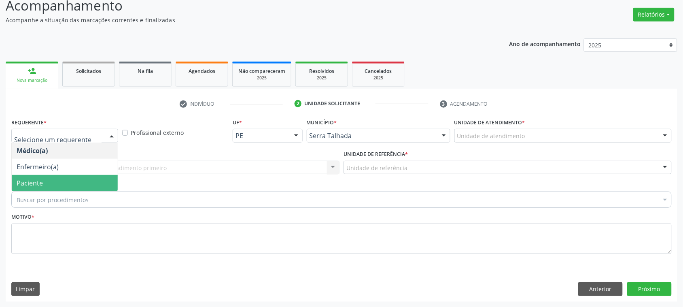
click at [36, 184] on span "Paciente" at bounding box center [30, 182] width 26 height 9
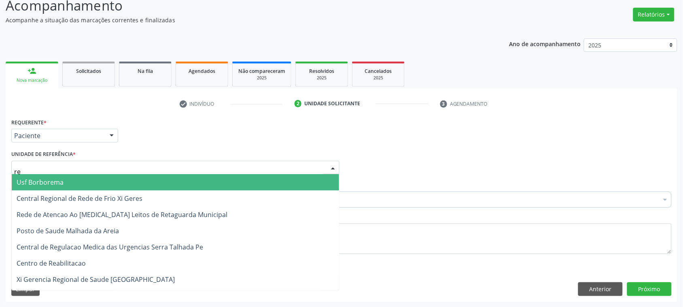
type input "rea"
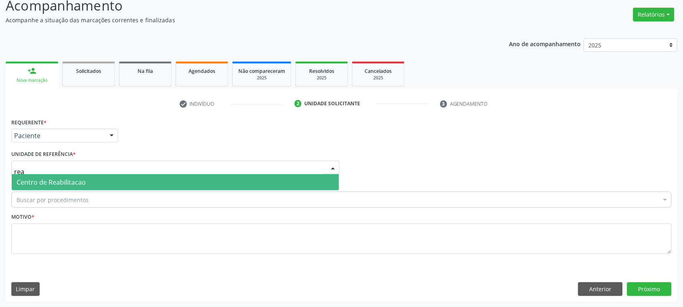
click at [36, 185] on span "Centro de Reabilitacao" at bounding box center [51, 182] width 69 height 9
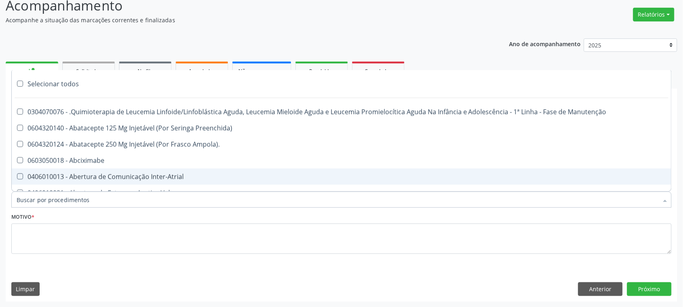
click at [193, 209] on div "Item de agendamento * Selecionar todos 0304070076 - .Quimioterapia de Leucemia …" at bounding box center [341, 195] width 664 height 31
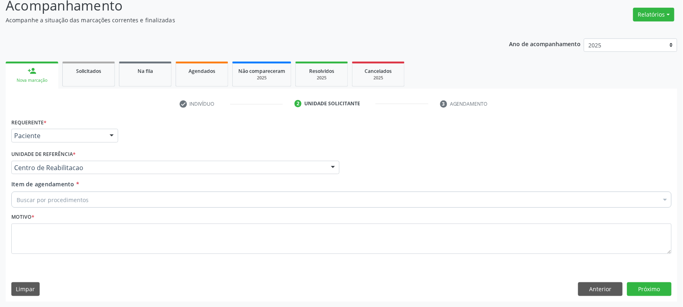
click at [187, 197] on div "Buscar por procedimentos" at bounding box center [341, 199] width 660 height 16
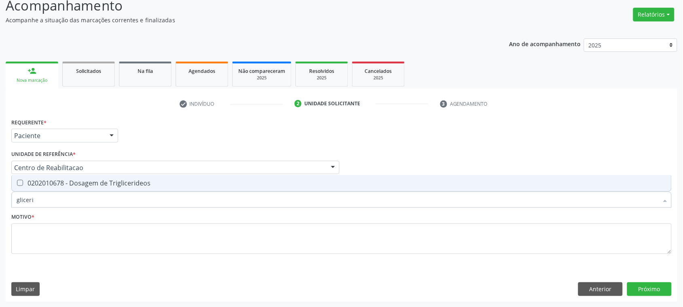
type input "glicer"
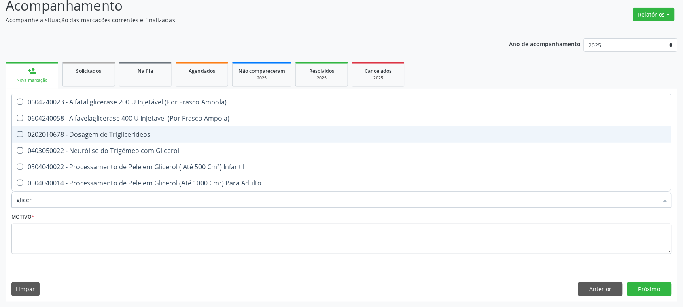
click at [155, 136] on div "0202010678 - Dosagem de Triglicerideos" at bounding box center [342, 134] width 650 height 6
checkbox Triglicerideos "true"
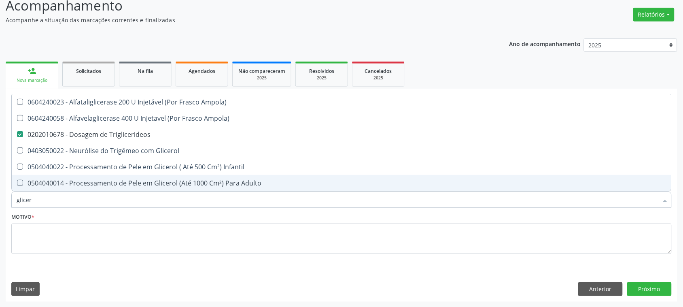
click at [45, 199] on input "glicer" at bounding box center [338, 199] width 642 height 16
type input "g"
checkbox Triglicerideos "false"
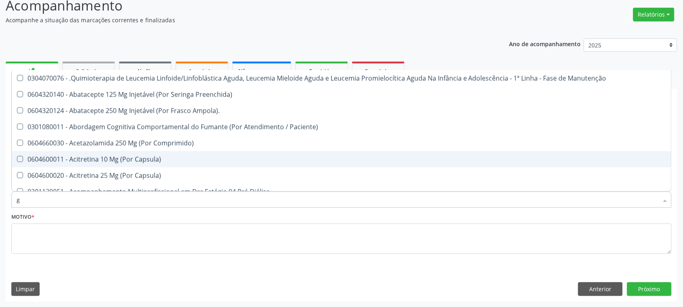
type input "gl"
checkbox Pé "true"
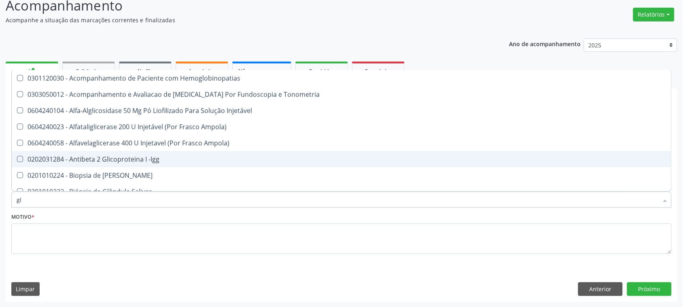
type input "gli"
checkbox Glomerular "true"
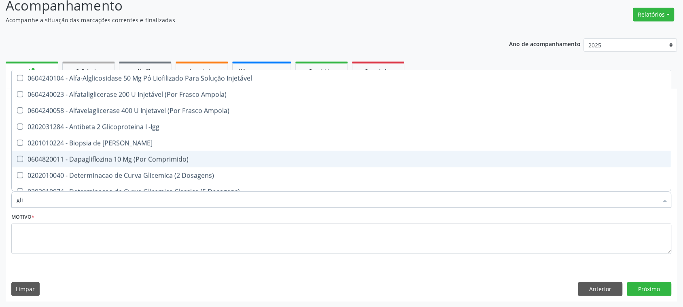
type input "glic"
checkbox Derrames "true"
checkbox Triglicerideos "false"
type input "glicose"
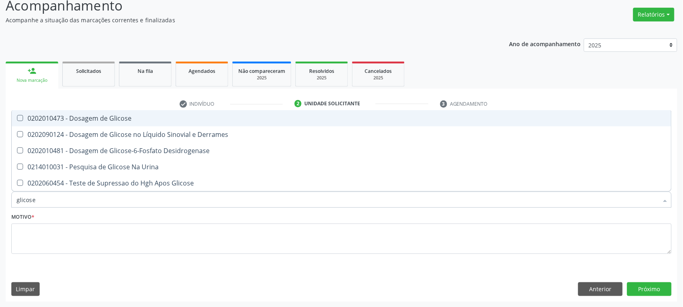
click at [111, 121] on div "0202010473 - Dosagem de Glicose" at bounding box center [342, 118] width 650 height 6
checkbox Glicose "true"
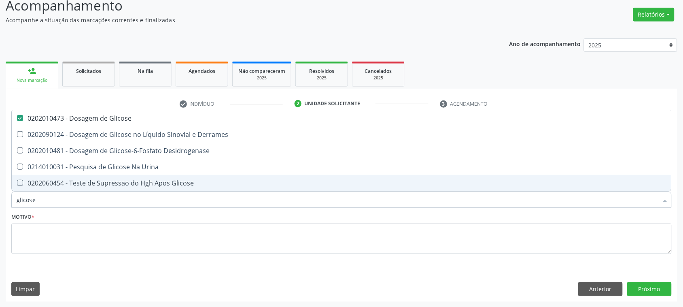
click at [29, 202] on input "glicose" at bounding box center [338, 199] width 642 height 16
checkbox Glicose "false"
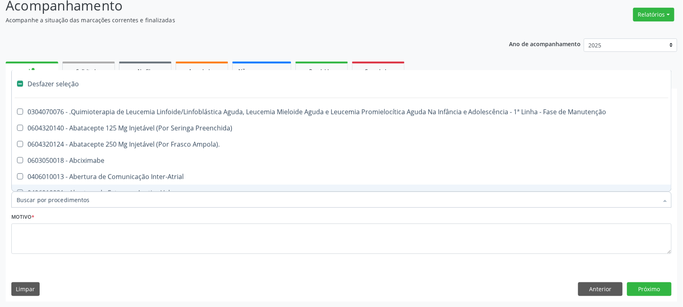
click at [111, 219] on div "Motivo *" at bounding box center [341, 232] width 660 height 43
checkbox Preenchida\) "true"
checkbox Ampola\)\ "true"
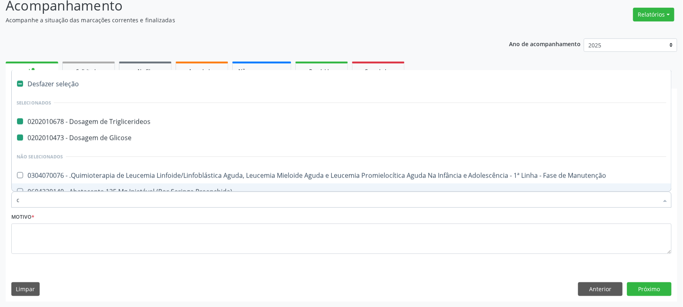
type input "cr"
checkbox Triglicerideos "false"
checkbox Glicose "false"
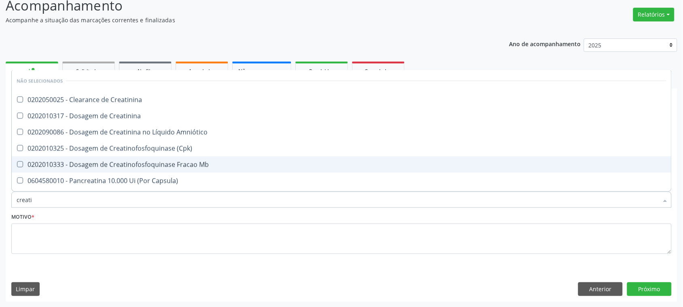
type input "creatin"
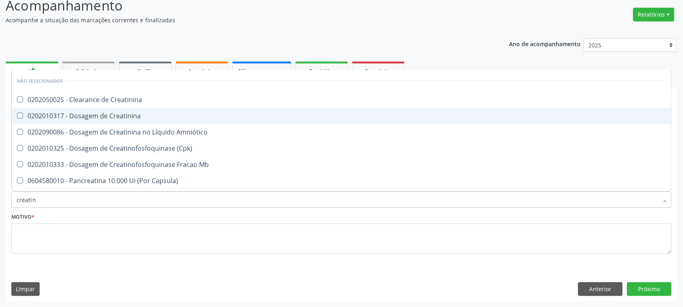
click at [88, 119] on div "0202010317 - Dosagem de Creatinina" at bounding box center [342, 115] width 650 height 6
checkbox Creatinina "true"
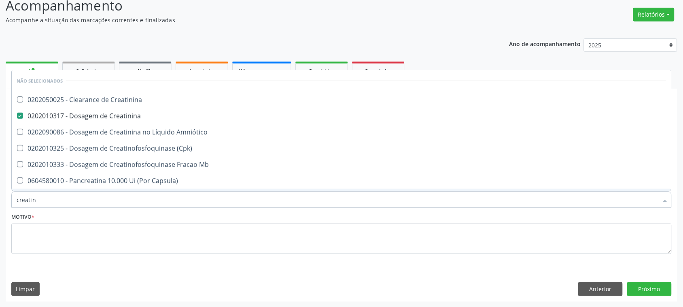
click at [49, 196] on input "creatin" at bounding box center [338, 199] width 642 height 16
checkbox Creatinina "true"
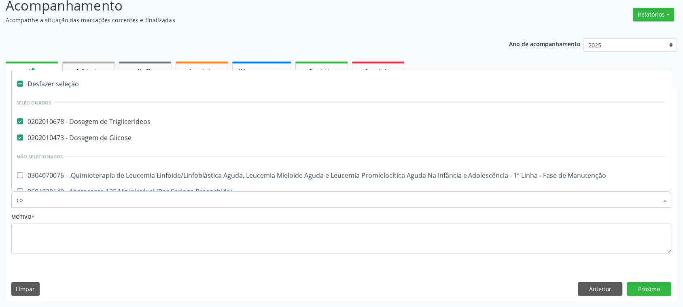
type input "col"
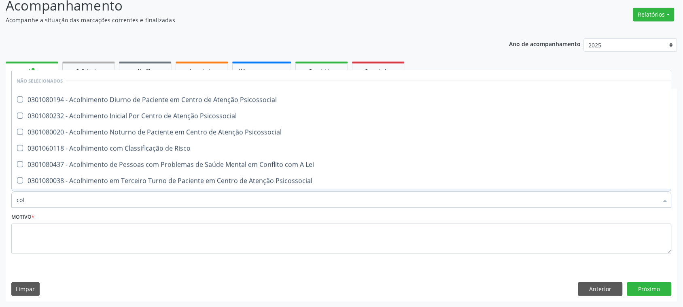
checkbox Psicossocial "false"
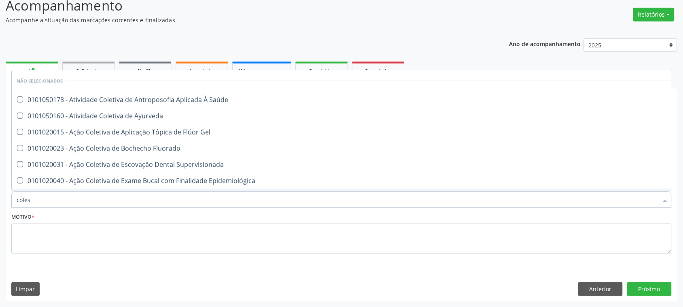
type input "colest"
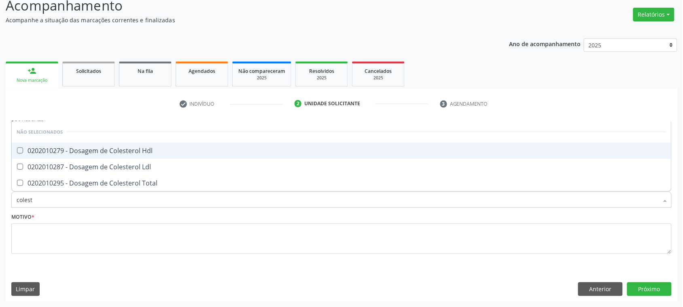
click at [110, 150] on div "0202010279 - Dosagem de Colesterol Hdl" at bounding box center [342, 150] width 650 height 6
checkbox Hdl "true"
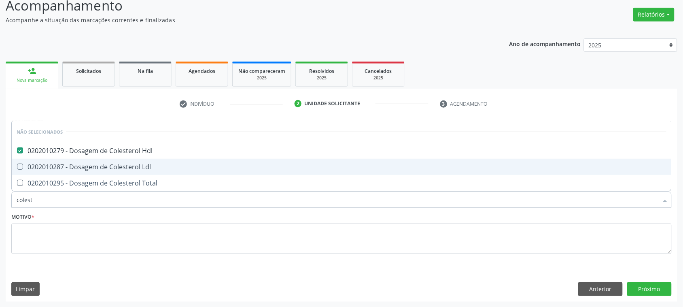
click at [91, 168] on div "0202010287 - Dosagem de Colesterol Ldl" at bounding box center [342, 166] width 650 height 6
checkbox Ldl "true"
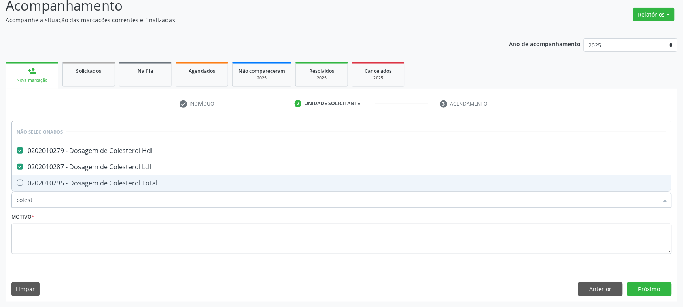
click at [87, 180] on div "0202010295 - Dosagem de Colesterol Total" at bounding box center [342, 183] width 650 height 6
checkbox Total "true"
click at [85, 196] on input "colest" at bounding box center [338, 199] width 642 height 16
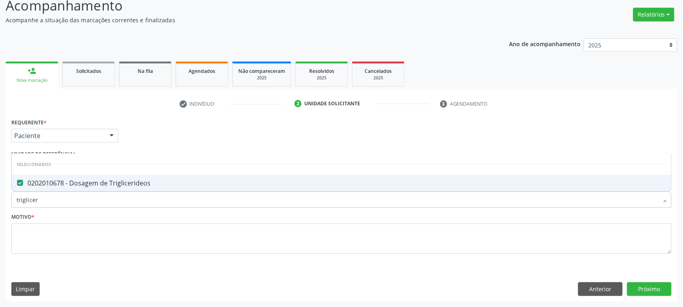
type input "trigliceri"
click at [97, 197] on input "trigliceri" at bounding box center [338, 199] width 642 height 16
click at [98, 197] on input "trigliceri" at bounding box center [338, 199] width 642 height 16
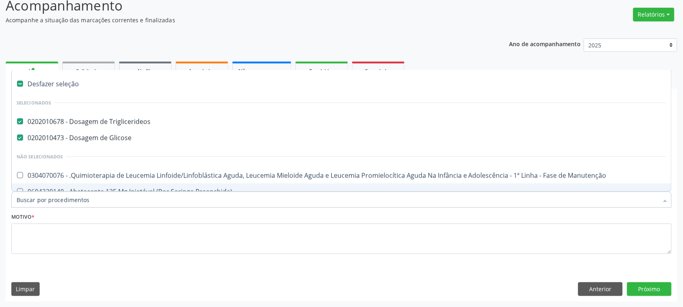
click at [92, 203] on input "Item de agendamento *" at bounding box center [338, 199] width 642 height 16
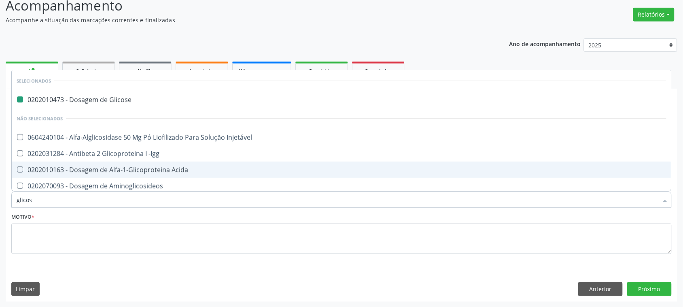
type input "glicosi"
checkbox Glicose "false"
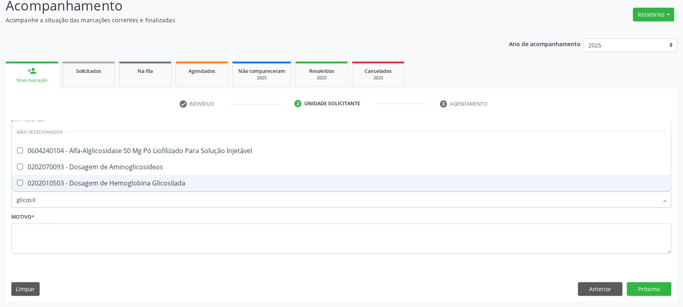
type input "glicosila"
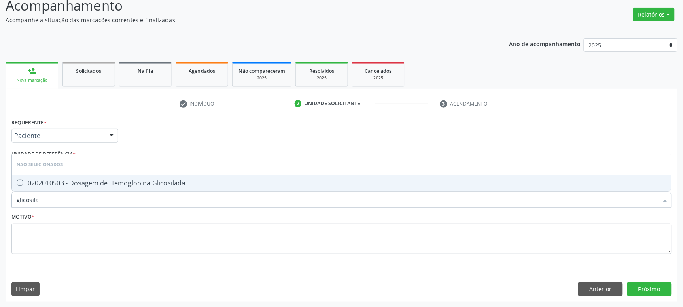
click at [206, 187] on span "0202010503 - Dosagem de Hemoglobina Glicosilada" at bounding box center [342, 183] width 660 height 16
checkbox Glicosilada "true"
click at [128, 199] on input "glicosila" at bounding box center [338, 199] width 642 height 16
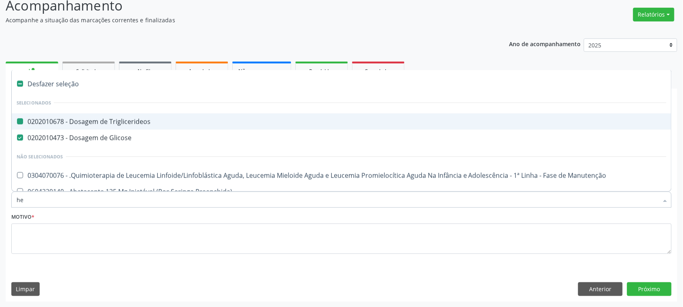
type input "hem"
checkbox Triglicerideos "false"
checkbox Glicose "false"
checkbox Queimado "true"
checkbox Multiprofissional "false"
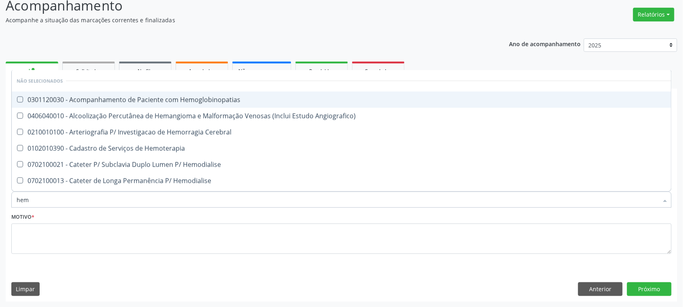
type input "hemo"
checkbox Hemacias "true"
checkbox Glicosilada "false"
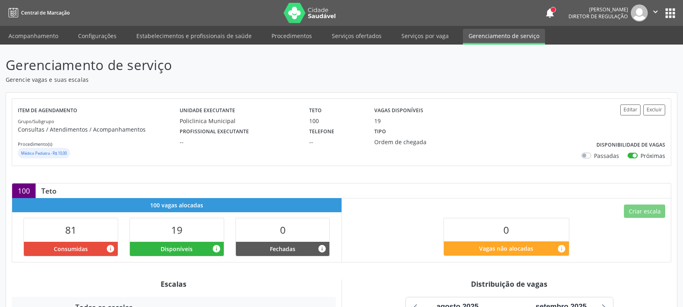
scroll to position [152, 0]
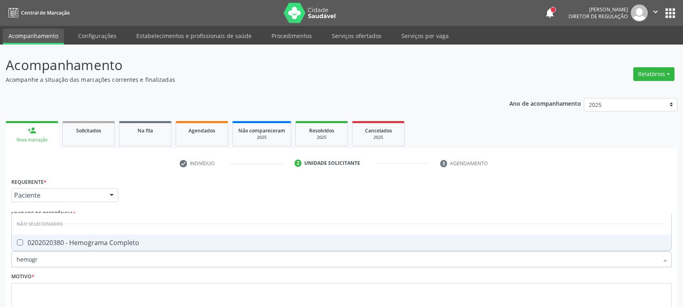
type input "hemogra"
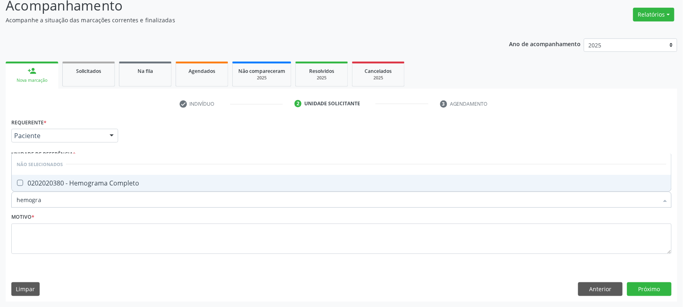
click at [162, 191] on input "hemogra" at bounding box center [338, 199] width 642 height 16
click at [159, 186] on span "0202020380 - Hemograma Completo" at bounding box center [342, 183] width 660 height 16
click at [65, 187] on span "0202020380 - Hemograma Completo" at bounding box center [342, 183] width 660 height 16
click at [60, 200] on input "hemogra" at bounding box center [338, 199] width 642 height 16
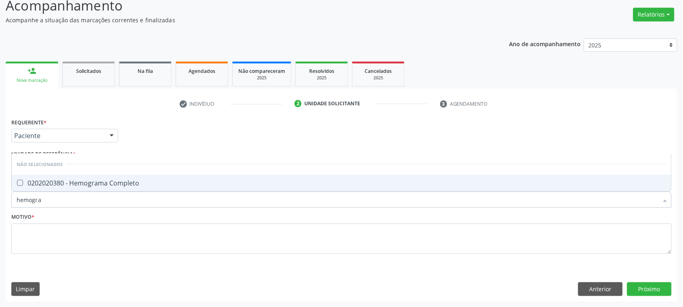
click at [90, 185] on div "0202020380 - Hemograma Completo" at bounding box center [342, 183] width 650 height 6
checkbox Completo "true"
click at [66, 193] on input "hemogra" at bounding box center [338, 199] width 642 height 16
type input "p"
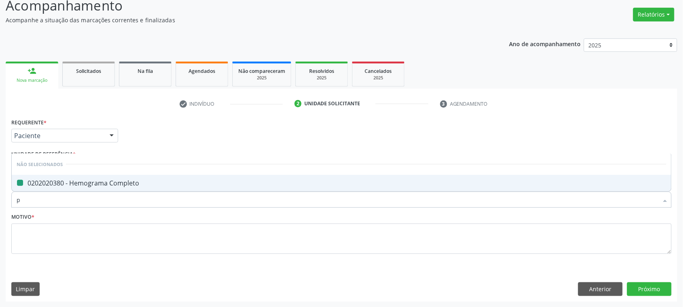
checkbox Completo "false"
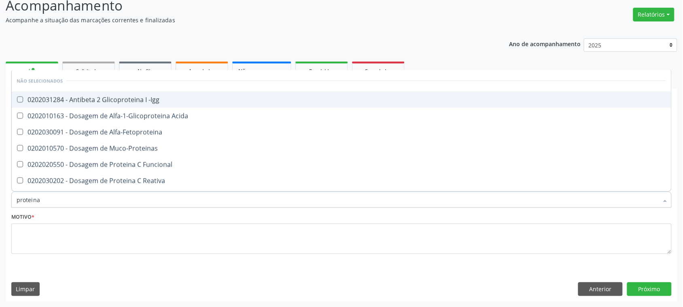
type input "proteina c"
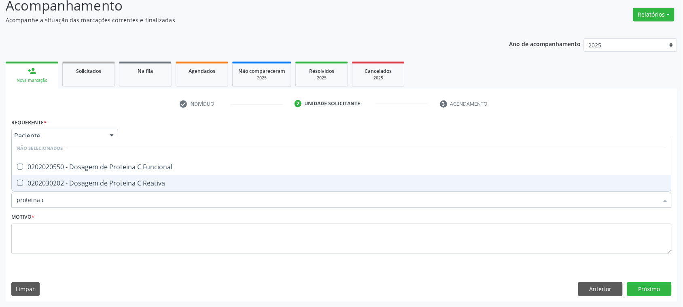
click at [185, 189] on span "0202030202 - Dosagem de Proteina C Reativa" at bounding box center [342, 183] width 660 height 16
checkbox Reativa "true"
click at [90, 205] on input "proteina c" at bounding box center [338, 199] width 642 height 16
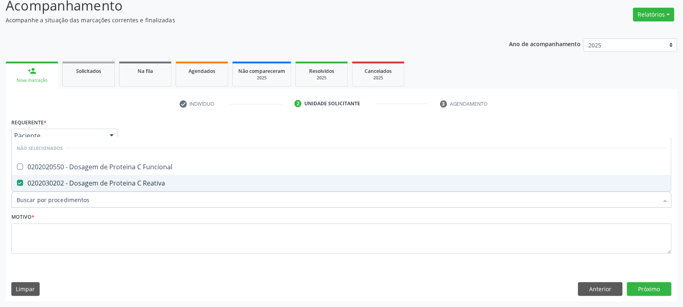
checkbox Funcional "true"
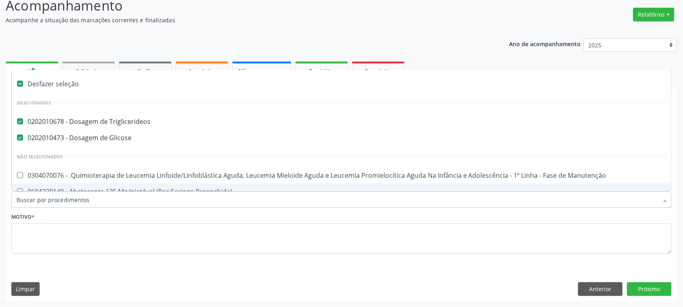
click at [108, 213] on div "Motivo *" at bounding box center [341, 232] width 660 height 43
checkbox Manutenção "true"
checkbox Preenchida\) "true"
checkbox Ampola\)\ "true"
checkbox Abciximabe "true"
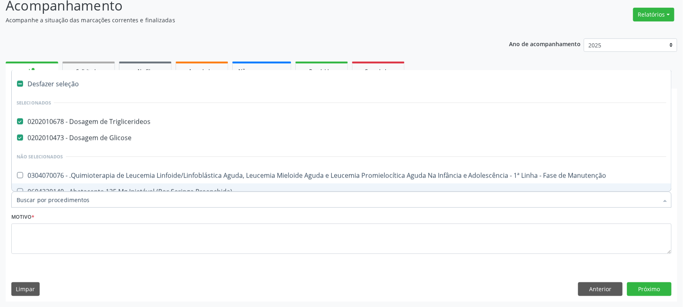
checkbox Inter-Atrial "true"
checkbox Valvar "true"
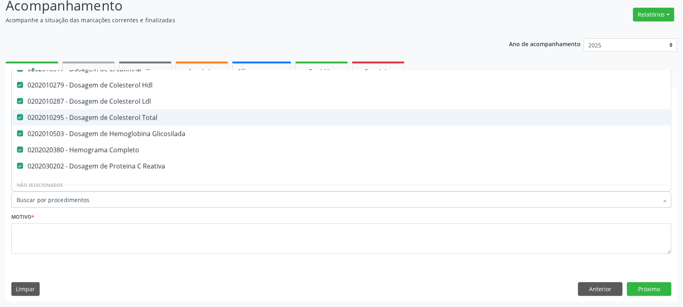
scroll to position [101, 0]
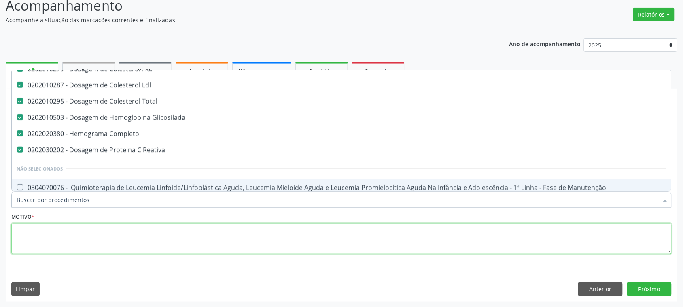
click at [69, 238] on textarea at bounding box center [341, 238] width 660 height 31
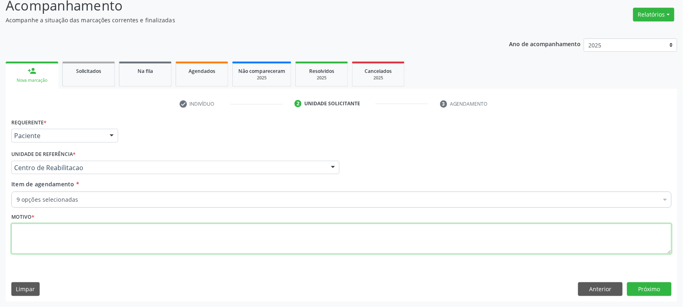
scroll to position [0, 0]
type textarea "."
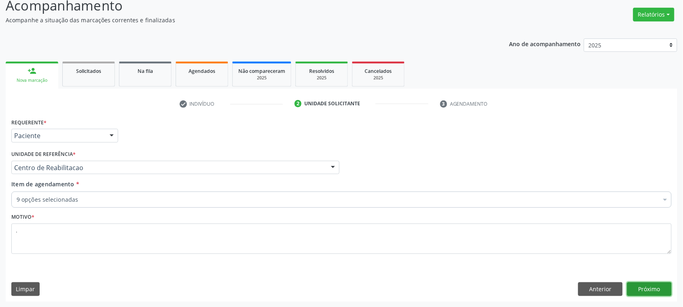
click at [662, 291] on button "Próximo" at bounding box center [649, 289] width 45 height 14
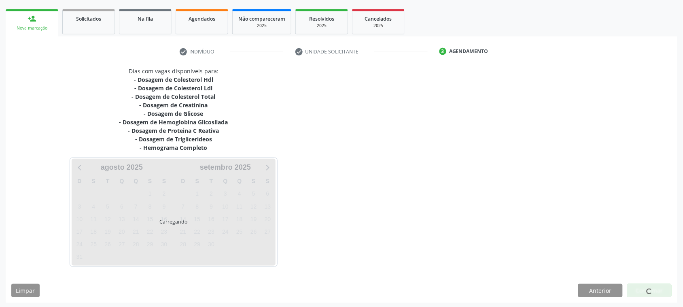
scroll to position [113, 0]
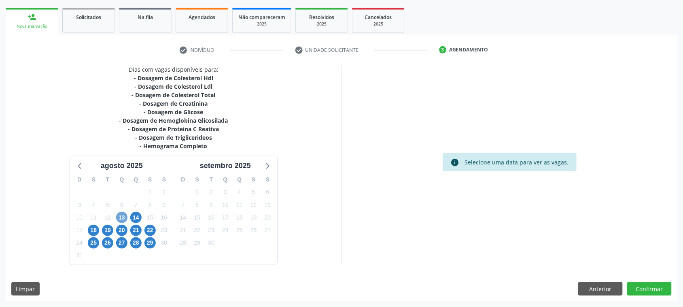
click at [120, 217] on span "13" at bounding box center [121, 217] width 11 height 11
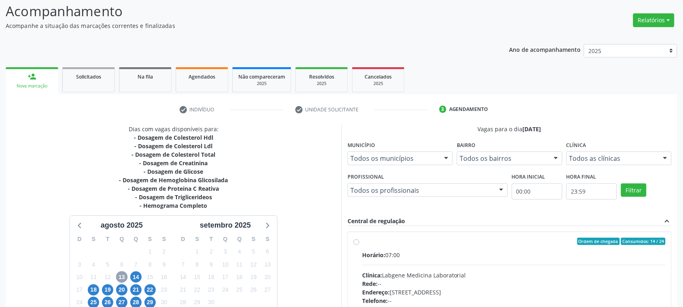
scroll to position [112, 0]
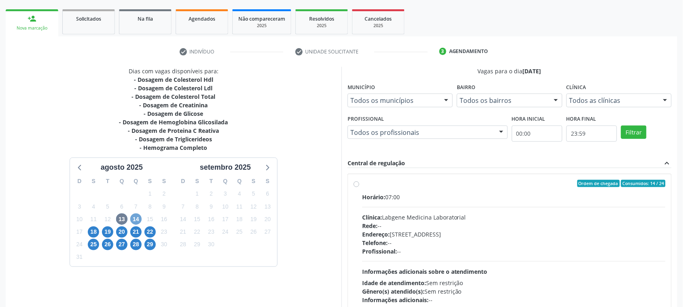
click at [134, 215] on span "14" at bounding box center [135, 218] width 11 height 11
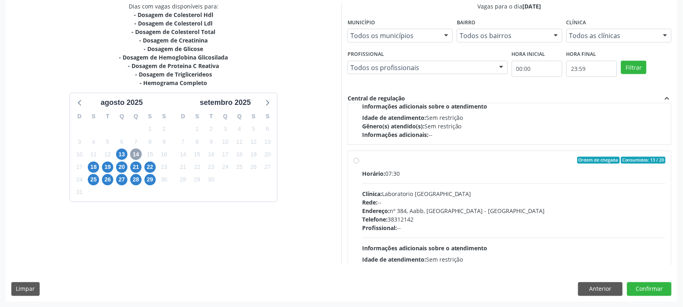
scroll to position [101, 0]
click at [456, 190] on div "Clínica: Laboratorio [GEOGRAPHIC_DATA]" at bounding box center [513, 193] width 303 height 8
click at [359, 163] on input "Ordem de chegada Consumidos: 13 / 20 Horário: 07:30 Clínica: Laboratorio [GEOGR…" at bounding box center [357, 159] width 6 height 7
radio input "true"
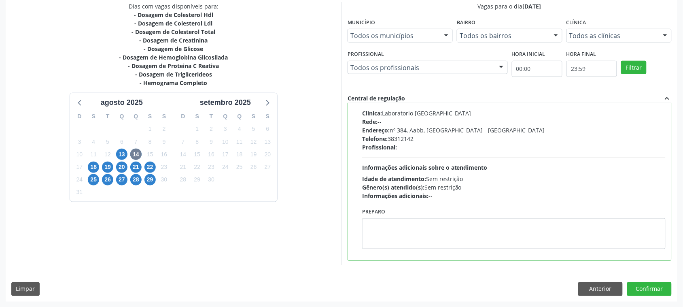
scroll to position [182, 0]
click at [89, 168] on span "18" at bounding box center [93, 166] width 11 height 11
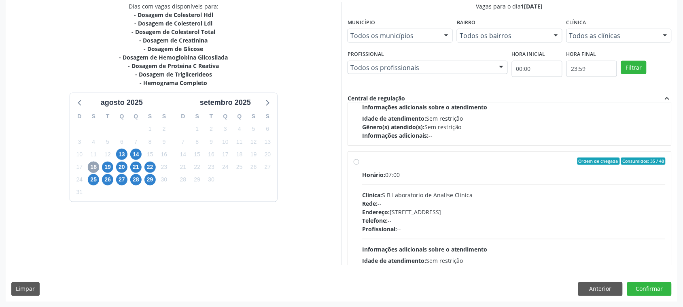
scroll to position [270, 0]
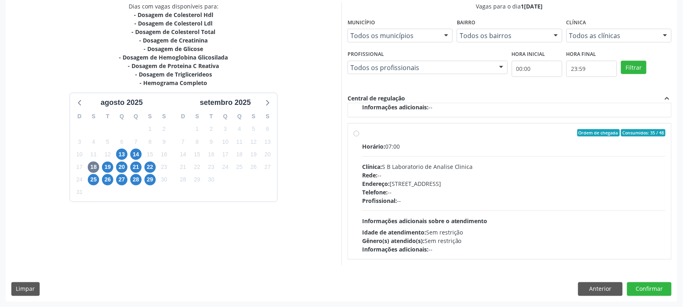
click at [496, 189] on div "Telefone: --" at bounding box center [513, 192] width 303 height 8
click at [359, 136] on input "Ordem de chegada Consumidos: 35 / 48 Horário: 07:00 Clínica: S B Laboratorio de…" at bounding box center [357, 132] width 6 height 7
radio input "true"
click at [652, 291] on button "Confirmar" at bounding box center [649, 289] width 45 height 14
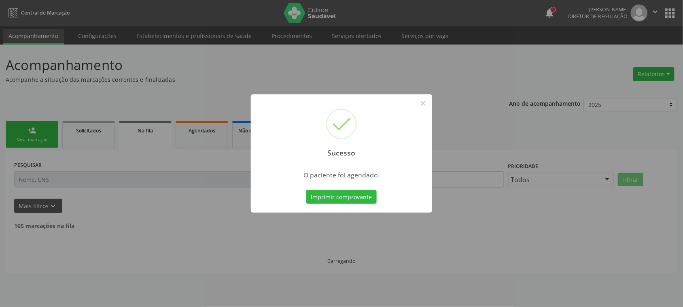
scroll to position [0, 0]
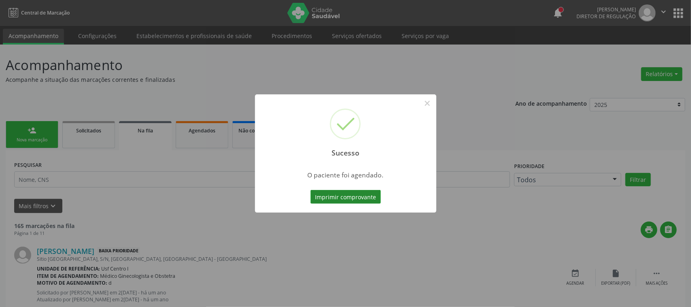
click at [372, 197] on button "Imprimir comprovante" at bounding box center [345, 197] width 70 height 14
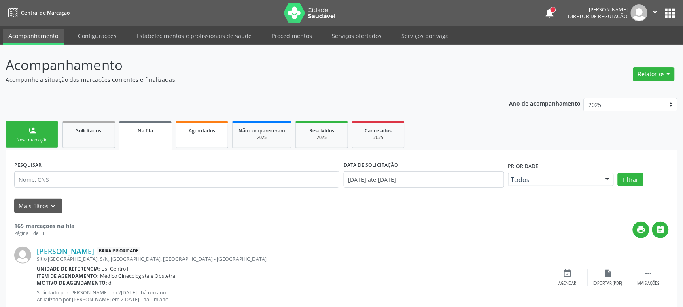
click at [192, 142] on link "Agendados" at bounding box center [202, 134] width 53 height 27
select select "7"
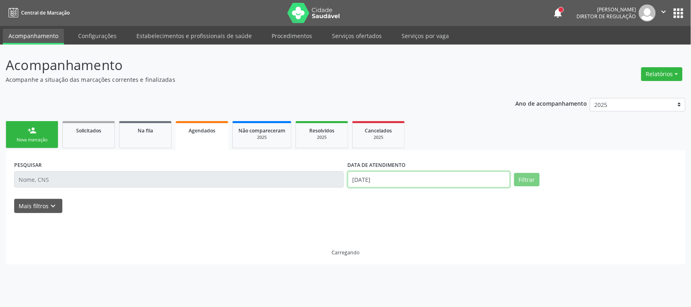
click at [407, 177] on input "[DATE]" at bounding box center [429, 179] width 163 height 16
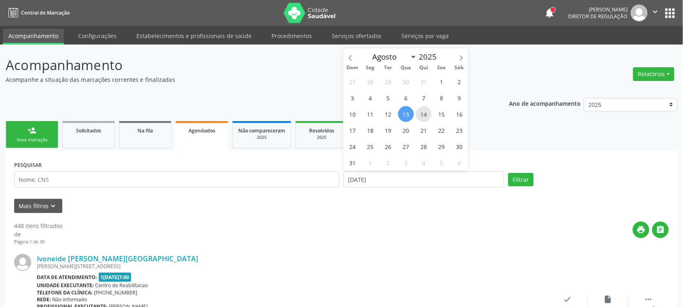
click at [422, 110] on span "14" at bounding box center [424, 114] width 16 height 16
type input "[DATE]"
click at [422, 110] on span "14" at bounding box center [424, 114] width 16 height 16
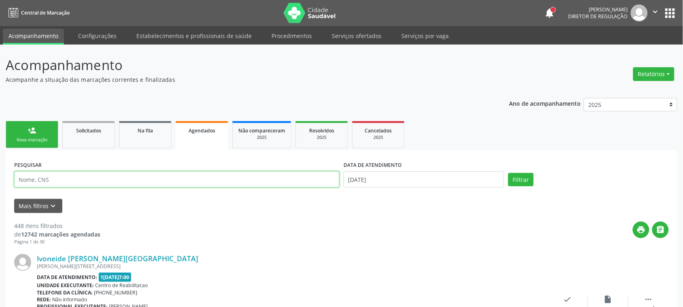
click at [118, 176] on input "text" at bounding box center [176, 179] width 325 height 16
type input "[PERSON_NAME]"
click at [510, 176] on button "Filtrar" at bounding box center [520, 180] width 25 height 14
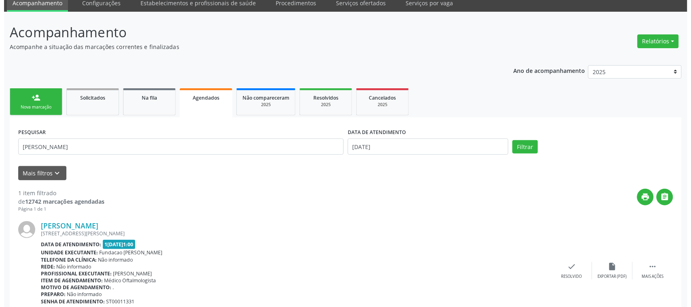
scroll to position [69, 0]
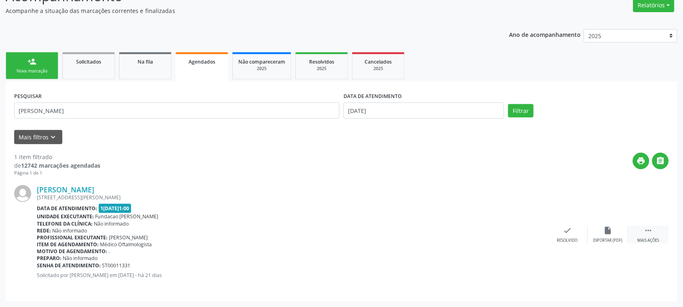
click at [638, 230] on div " Mais ações" at bounding box center [648, 234] width 40 height 17
drag, startPoint x: 34, startPoint y: 190, endPoint x: 153, endPoint y: 189, distance: 118.6
click at [153, 189] on div "[PERSON_NAME] [STREET_ADDRESS][PERSON_NAME] Data de atendimento: [DATE] 11:00 U…" at bounding box center [341, 234] width 655 height 116
copy div "[PERSON_NAME]"
click at [521, 232] on div "cancel Cancelar" at bounding box center [527, 234] width 40 height 17
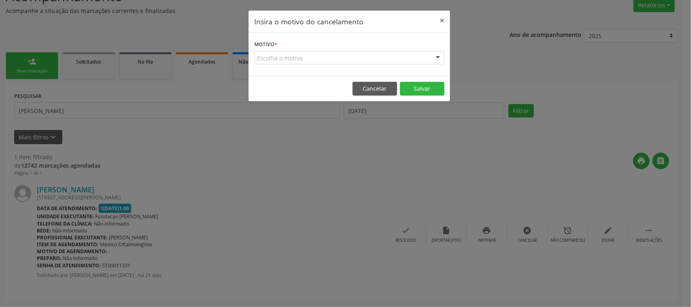
click at [290, 55] on div "Escolha o motivo" at bounding box center [349, 58] width 190 height 14
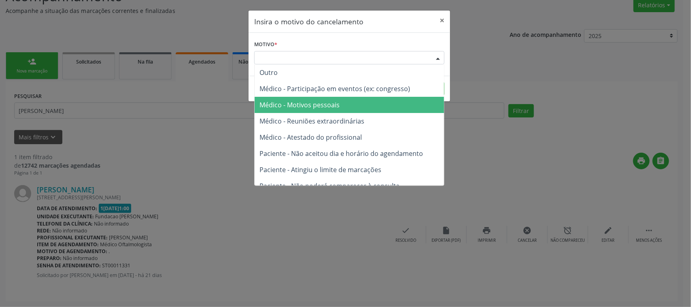
click at [298, 100] on span "Médico - Motivos pessoais" at bounding box center [299, 104] width 80 height 9
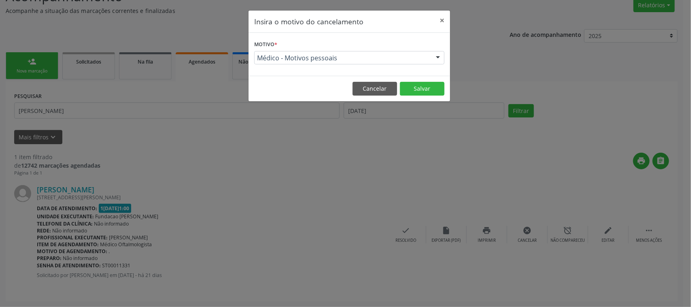
click at [428, 78] on footer "Cancelar Salvar" at bounding box center [349, 88] width 202 height 25
click at [425, 86] on button "Salvar" at bounding box center [422, 89] width 45 height 14
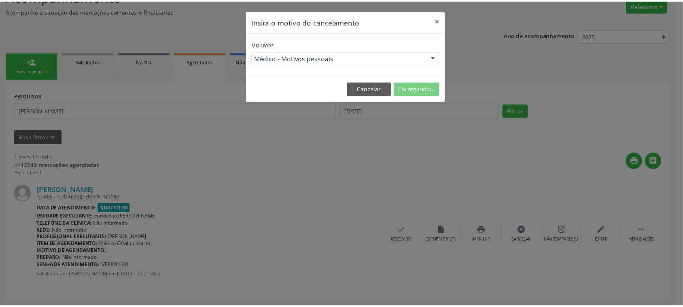
scroll to position [0, 0]
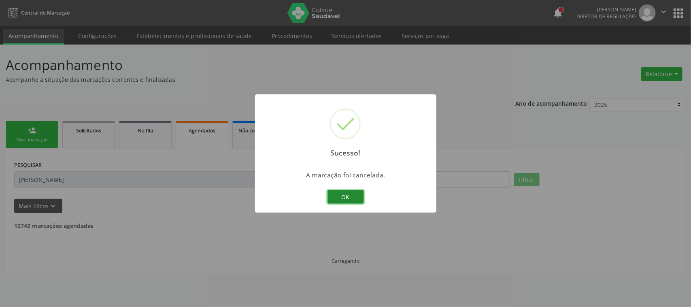
click at [341, 200] on button "OK" at bounding box center [345, 197] width 36 height 14
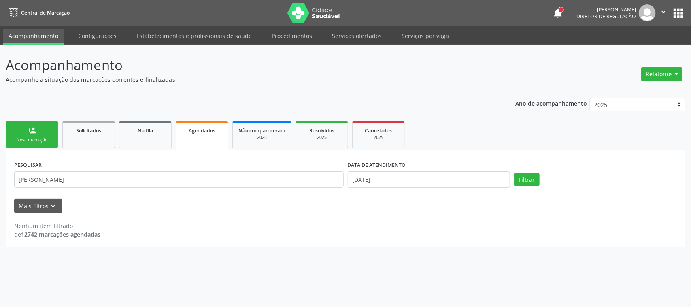
click at [1, 134] on div "Acompanhamento Acompanhe a situação das marcações correntes e finalizadas Relat…" at bounding box center [345, 176] width 691 height 262
click at [23, 143] on link "person_add Nova marcação" at bounding box center [32, 134] width 53 height 27
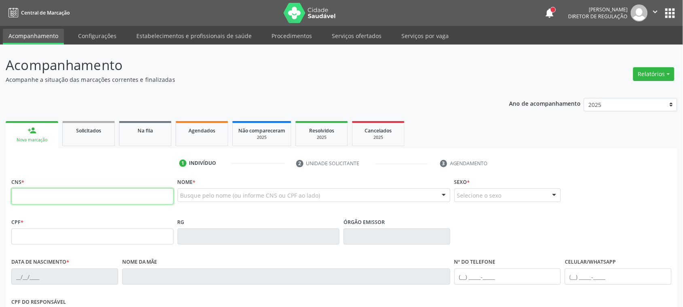
click at [83, 189] on input "text" at bounding box center [92, 196] width 162 height 16
paste input "text"
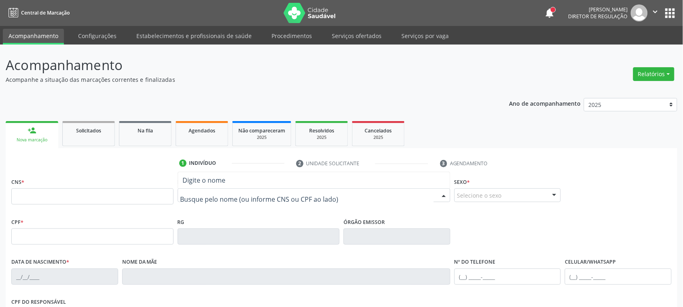
paste input "[PERSON_NAME]"
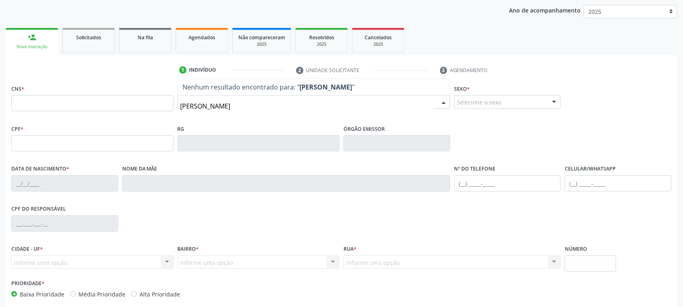
scroll to position [101, 0]
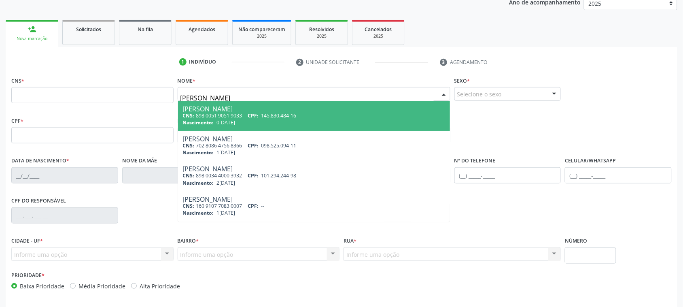
type input "[PERSON_NAME]"
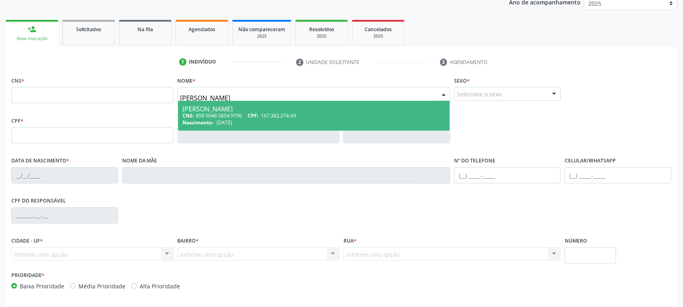
click at [274, 112] on span "167.382.274-69" at bounding box center [278, 115] width 35 height 7
type input "898 0048 0854 9796"
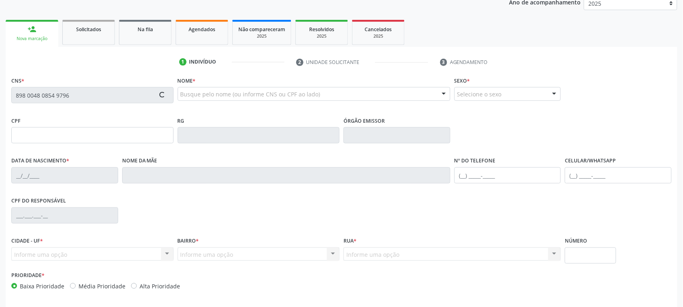
type input "167.382.274-69"
type input "[DATE]"
type input "[PERSON_NAME]"
type input "[PHONE_NUMBER]"
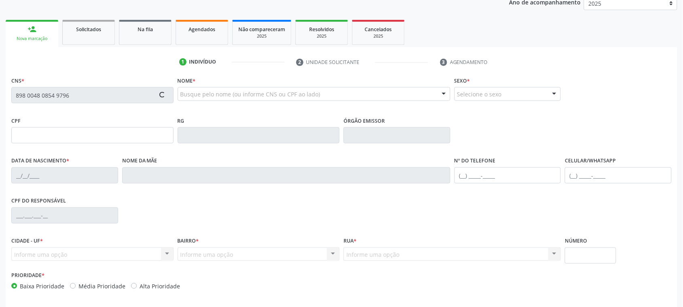
type input "024.223.924-23"
type input "168"
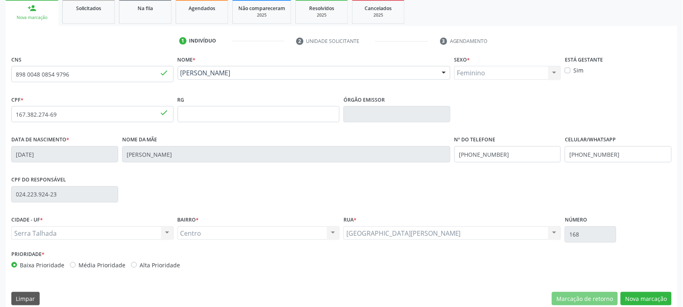
scroll to position [132, 0]
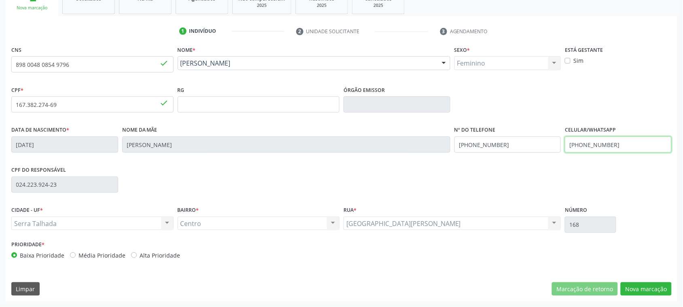
click at [610, 144] on input "[PHONE_NUMBER]" at bounding box center [618, 144] width 107 height 16
type input "("
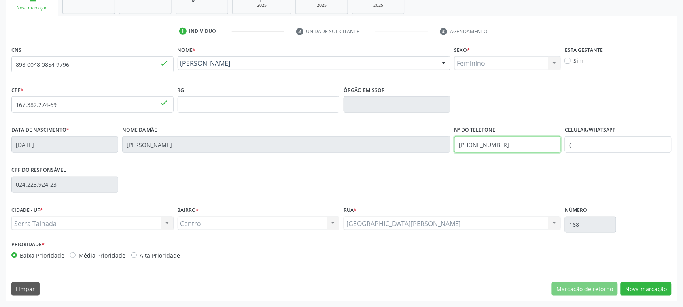
click at [545, 146] on input "[PHONE_NUMBER]" at bounding box center [507, 144] width 107 height 16
type input "("
click at [664, 286] on button "Nova marcação" at bounding box center [646, 289] width 51 height 14
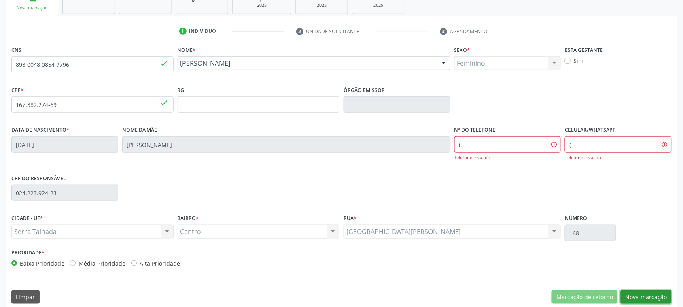
click at [654, 300] on button "Nova marcação" at bounding box center [646, 297] width 51 height 14
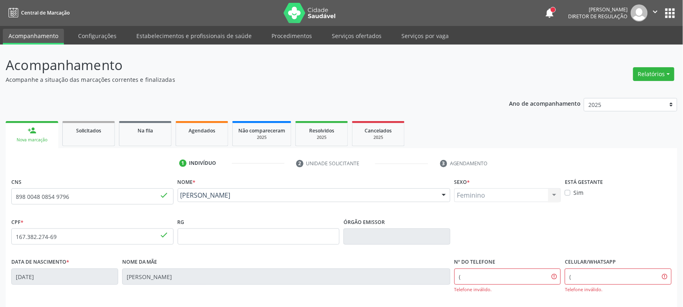
scroll to position [140, 0]
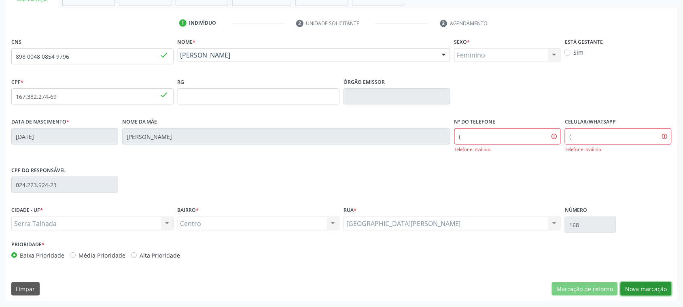
click at [642, 288] on button "Nova marcação" at bounding box center [646, 289] width 51 height 14
click at [488, 136] on input "(" at bounding box center [507, 136] width 107 height 16
click at [616, 140] on input "(" at bounding box center [618, 136] width 107 height 16
click at [640, 290] on button "Nova marcação" at bounding box center [646, 289] width 51 height 14
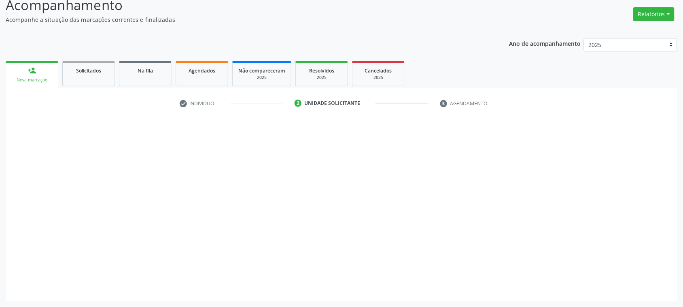
scroll to position [59, 0]
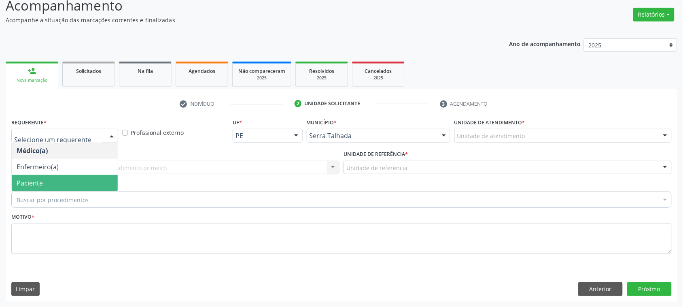
click at [72, 177] on span "Paciente" at bounding box center [65, 183] width 106 height 16
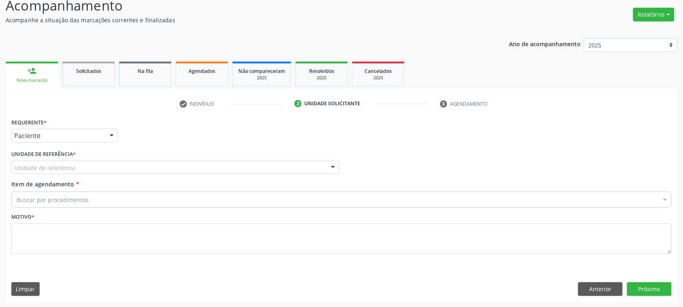
click at [58, 158] on label "Unidade de referência *" at bounding box center [43, 154] width 64 height 13
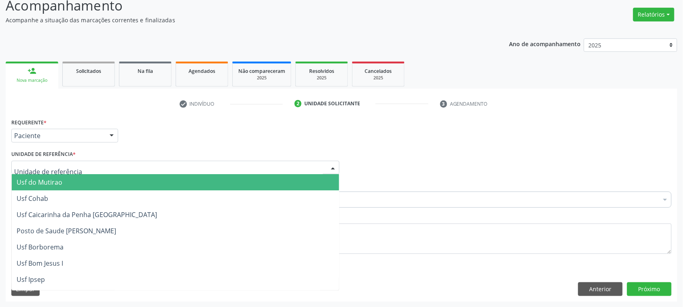
click at [58, 162] on div at bounding box center [175, 168] width 328 height 14
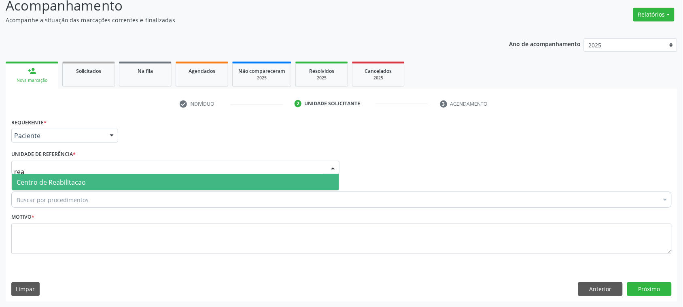
type input "reab"
click at [59, 187] on span "Centro de Reabilitacao" at bounding box center [175, 182] width 327 height 16
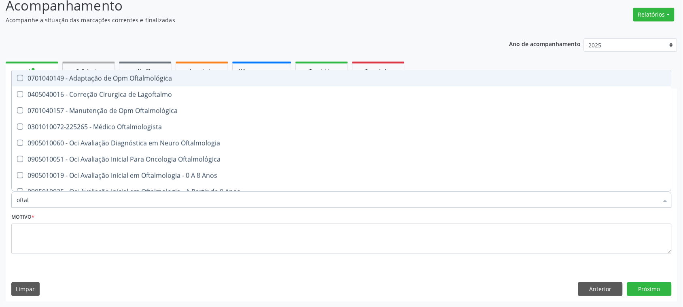
type input "oftalm"
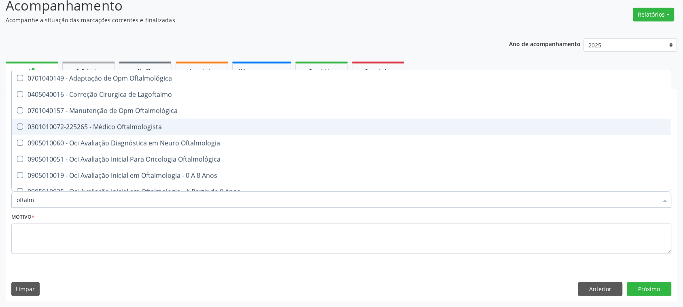
click at [148, 129] on div "0301010072-225265 - Médico Oftalmologista" at bounding box center [342, 126] width 650 height 6
checkbox Oftalmologista "true"
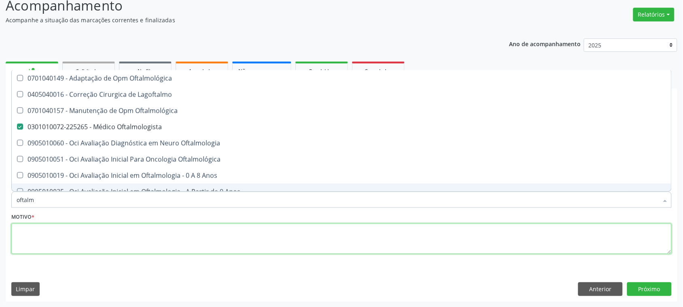
click at [111, 233] on textarea at bounding box center [341, 238] width 660 height 31
checkbox Lagoftalmo "true"
checkbox Oftalmologista "false"
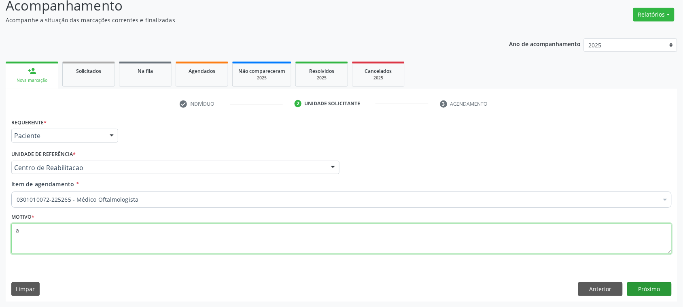
type textarea "a"
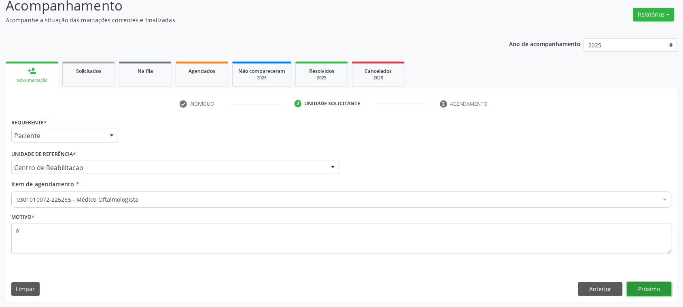
click at [644, 293] on button "Próximo" at bounding box center [649, 289] width 45 height 14
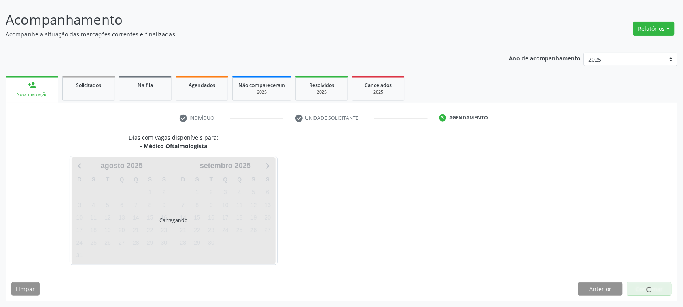
scroll to position [45, 0]
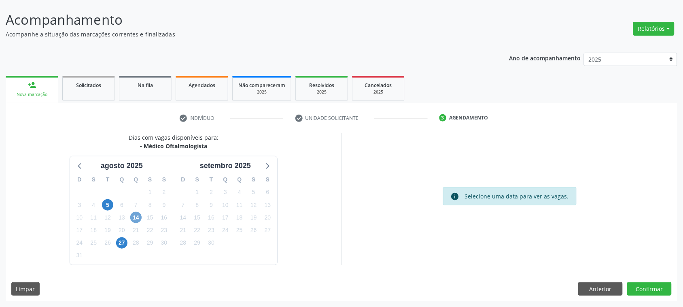
click at [140, 219] on span "14" at bounding box center [135, 217] width 11 height 11
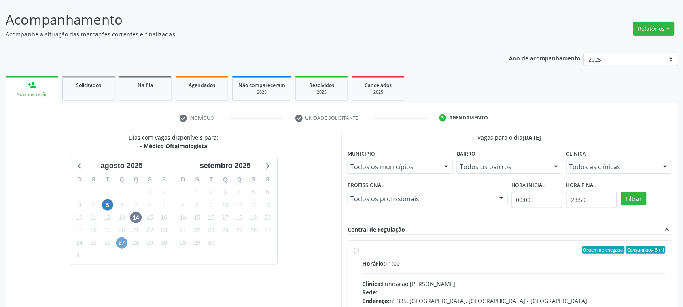
click at [121, 240] on span "27" at bounding box center [121, 242] width 11 height 11
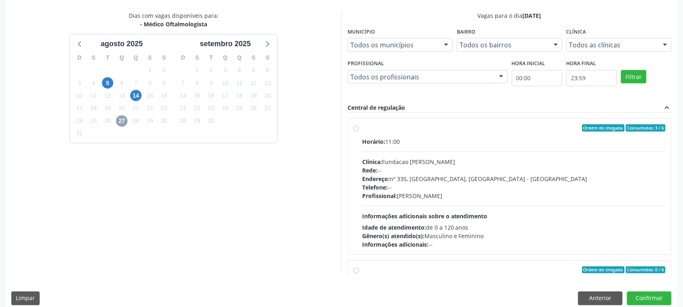
scroll to position [176, 0]
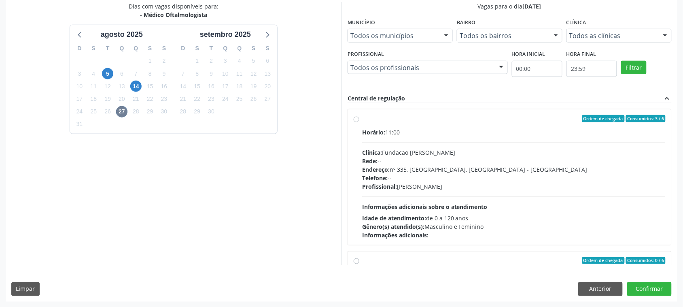
click at [468, 153] on div "Clínica: Fundacao [PERSON_NAME]" at bounding box center [513, 152] width 303 height 8
click at [359, 122] on input "Ordem de chegada Consumidos: 3 / 6 Horário: 11:00 Clínica: Fundacao [PERSON_NAM…" at bounding box center [357, 118] width 6 height 7
radio input "true"
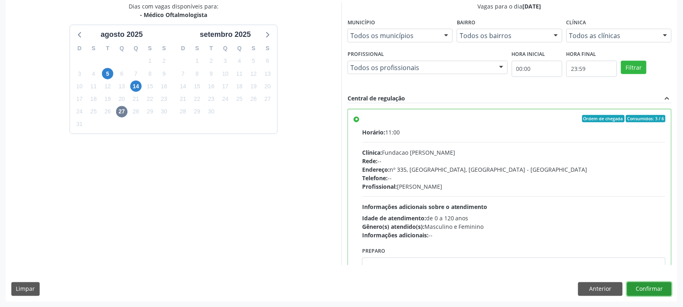
click at [666, 291] on button "Confirmar" at bounding box center [649, 289] width 45 height 14
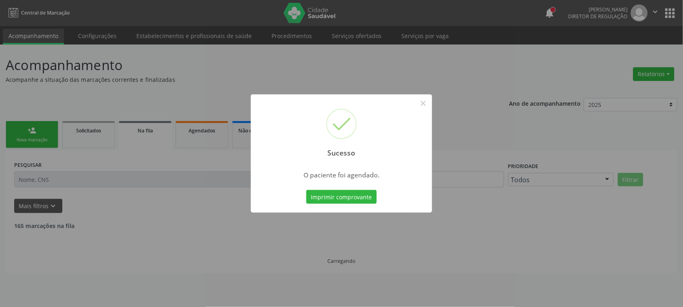
scroll to position [0, 0]
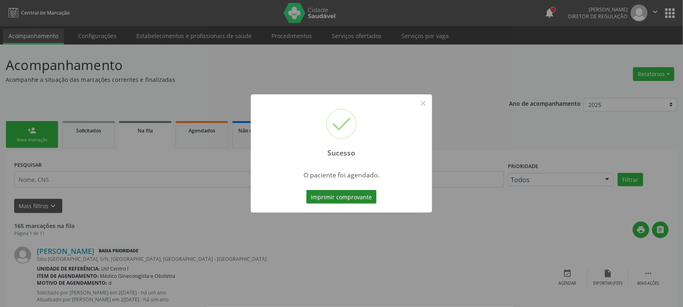
click at [334, 197] on button "Imprimir comprovante" at bounding box center [341, 197] width 70 height 14
